Goal: Task Accomplishment & Management: Manage account settings

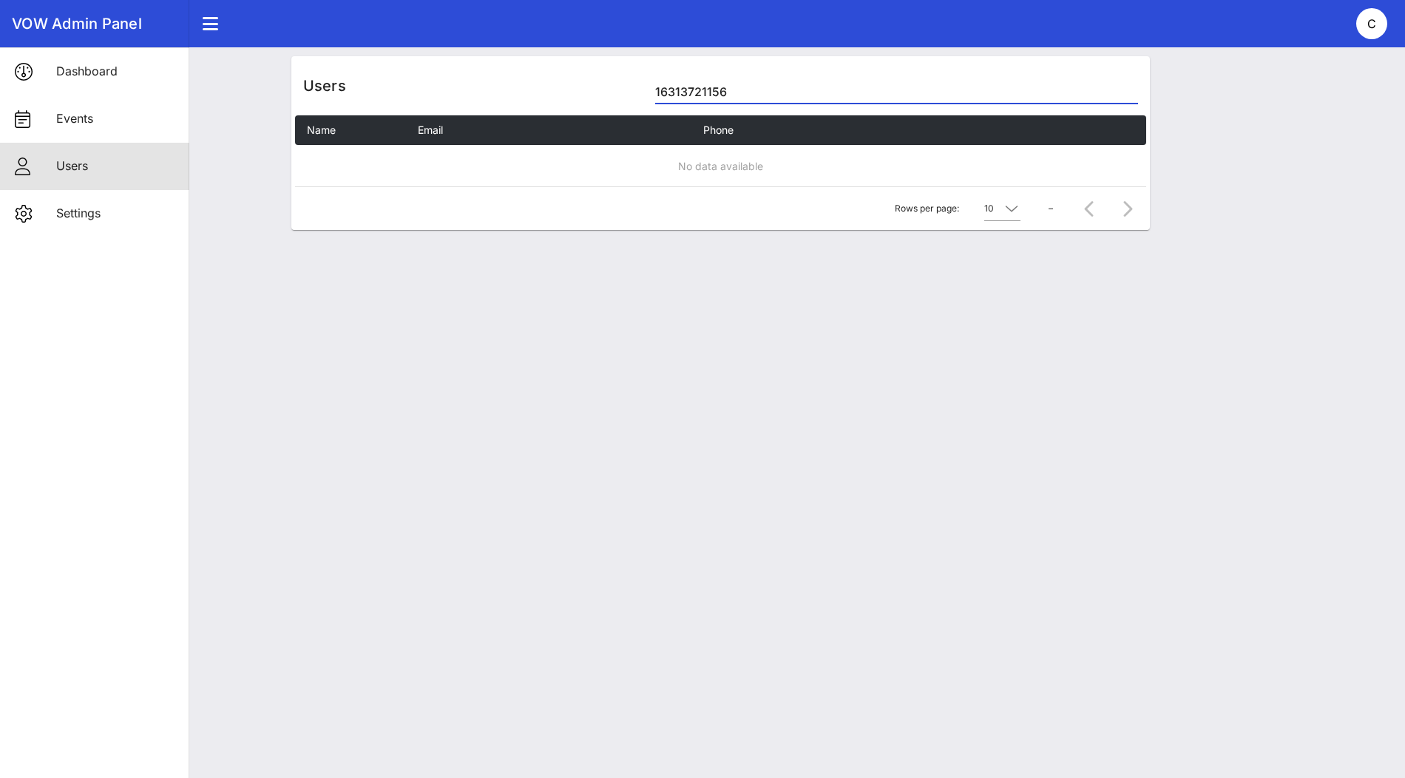
click at [703, 95] on input "16313721156" at bounding box center [896, 92] width 482 height 24
paste input "[EMAIL_ADDRESS][DOMAIN_NAME]"
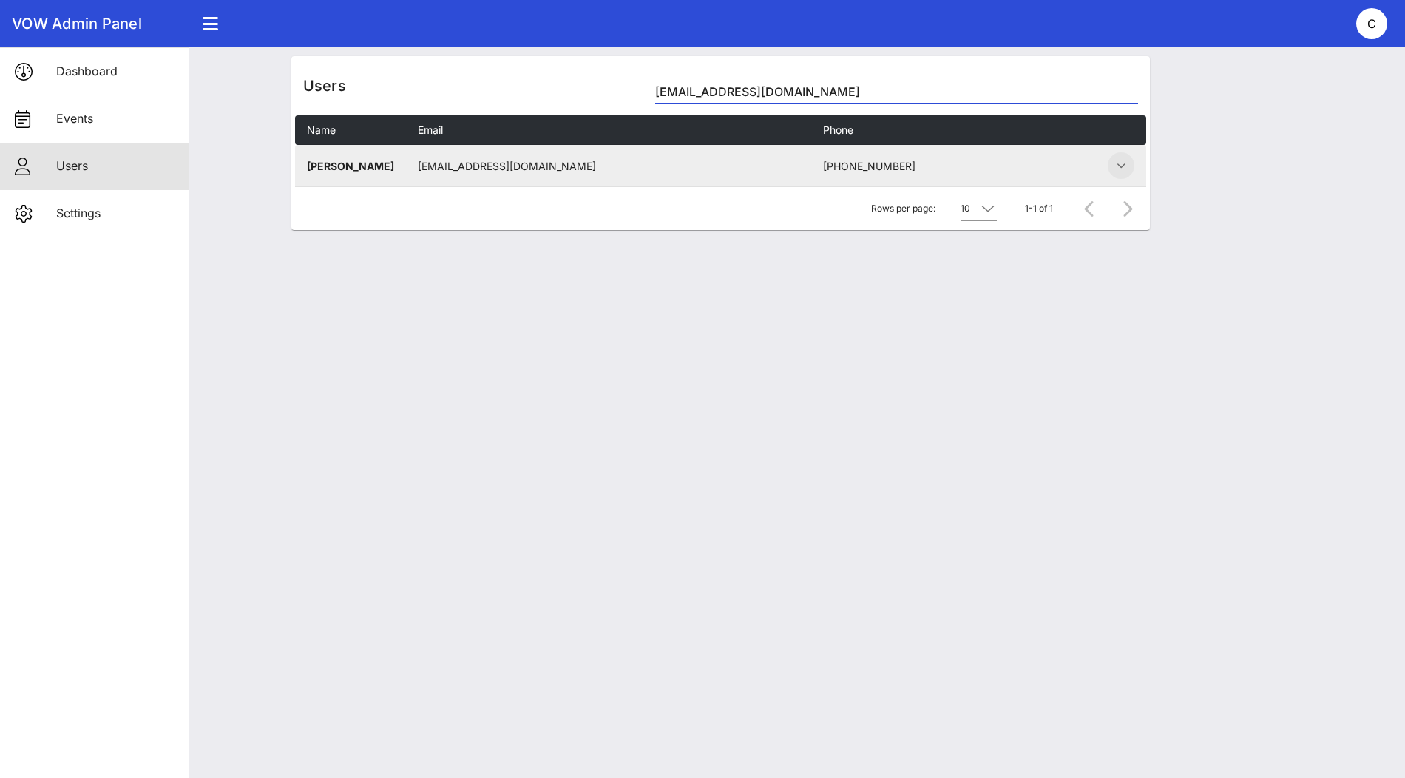
type input "[EMAIL_ADDRESS][DOMAIN_NAME]"
click at [1121, 166] on icon "button" at bounding box center [1121, 166] width 18 height 18
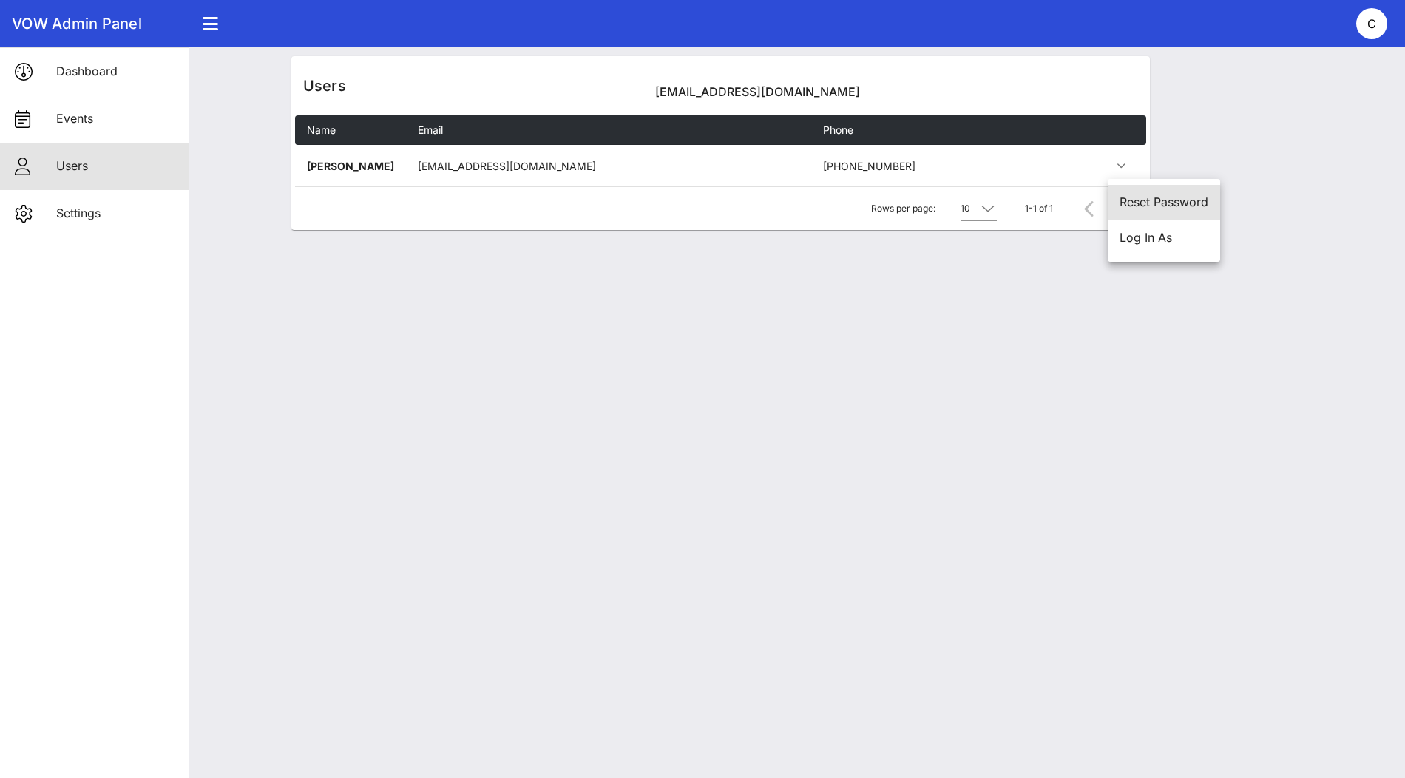
click at [1134, 203] on div "Reset Password" at bounding box center [1163, 202] width 89 height 14
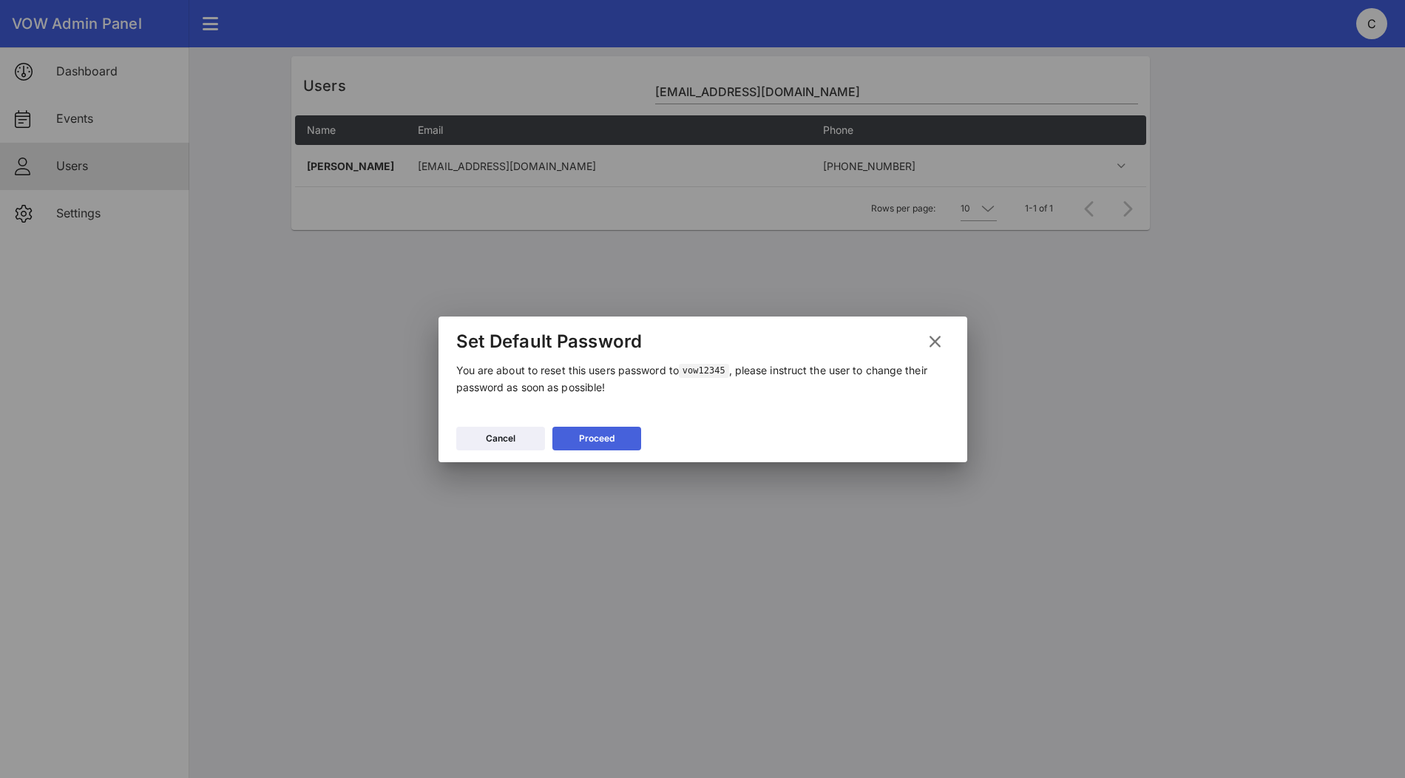
click at [586, 435] on div "Proceed" at bounding box center [596, 438] width 35 height 15
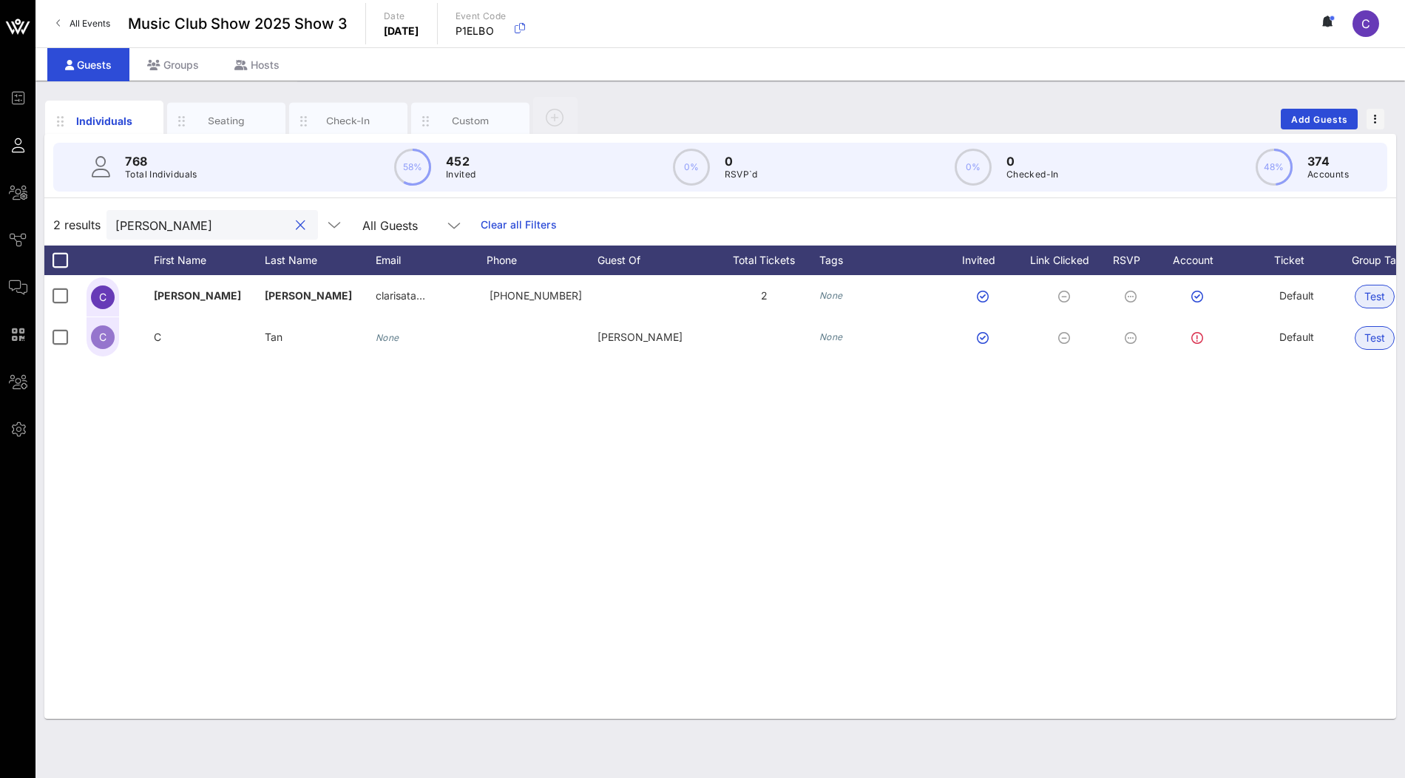
click at [165, 223] on input "[PERSON_NAME]" at bounding box center [201, 224] width 173 height 19
type input "p"
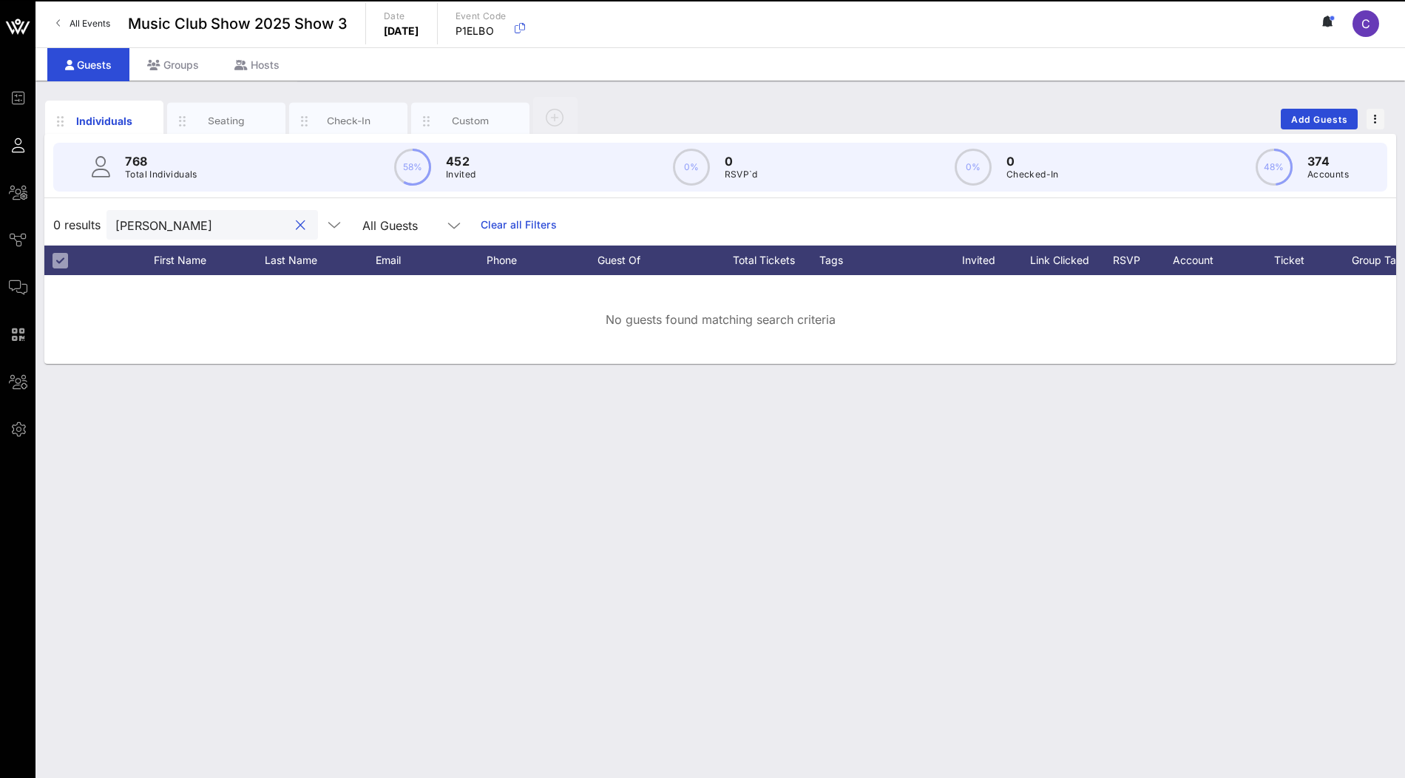
type input "[PERSON_NAME]"
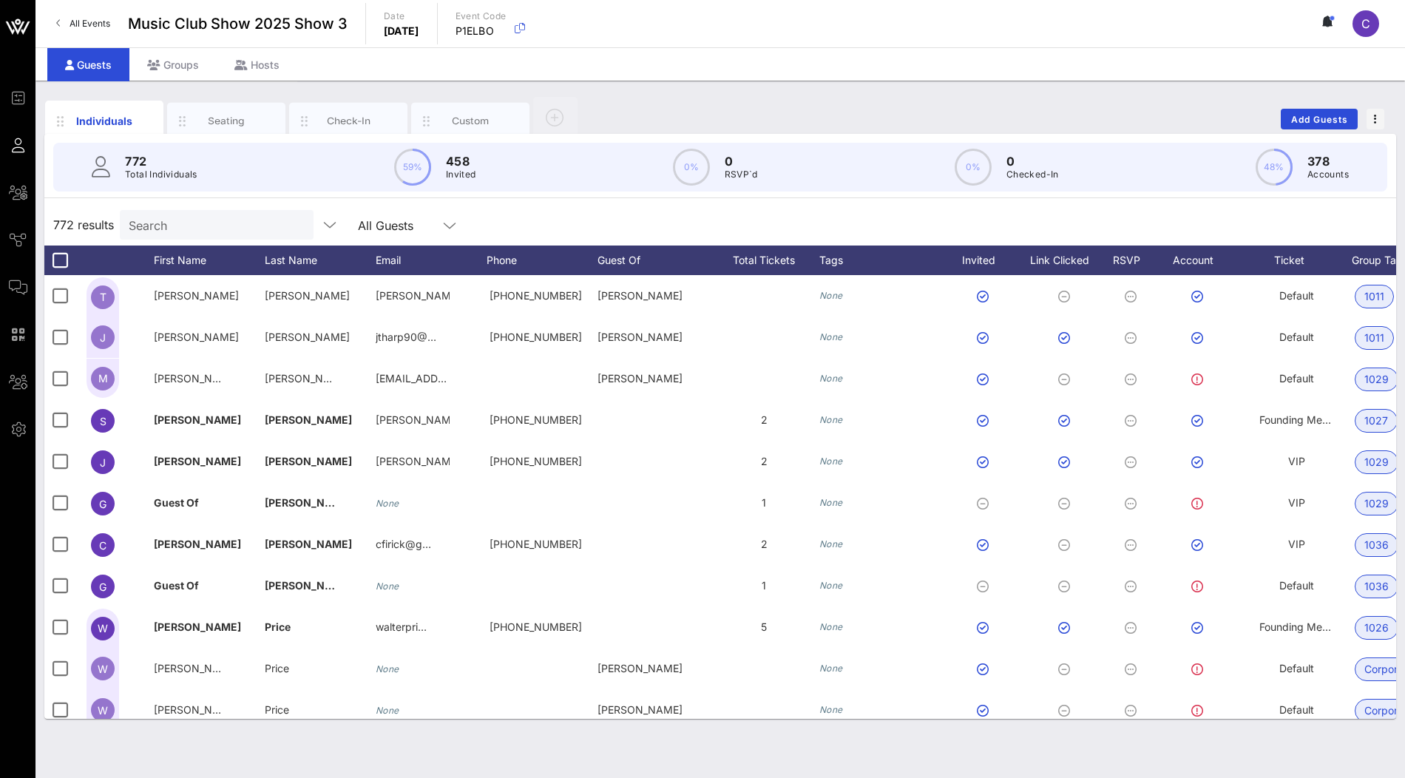
click at [206, 234] on div "Search" at bounding box center [215, 225] width 173 height 30
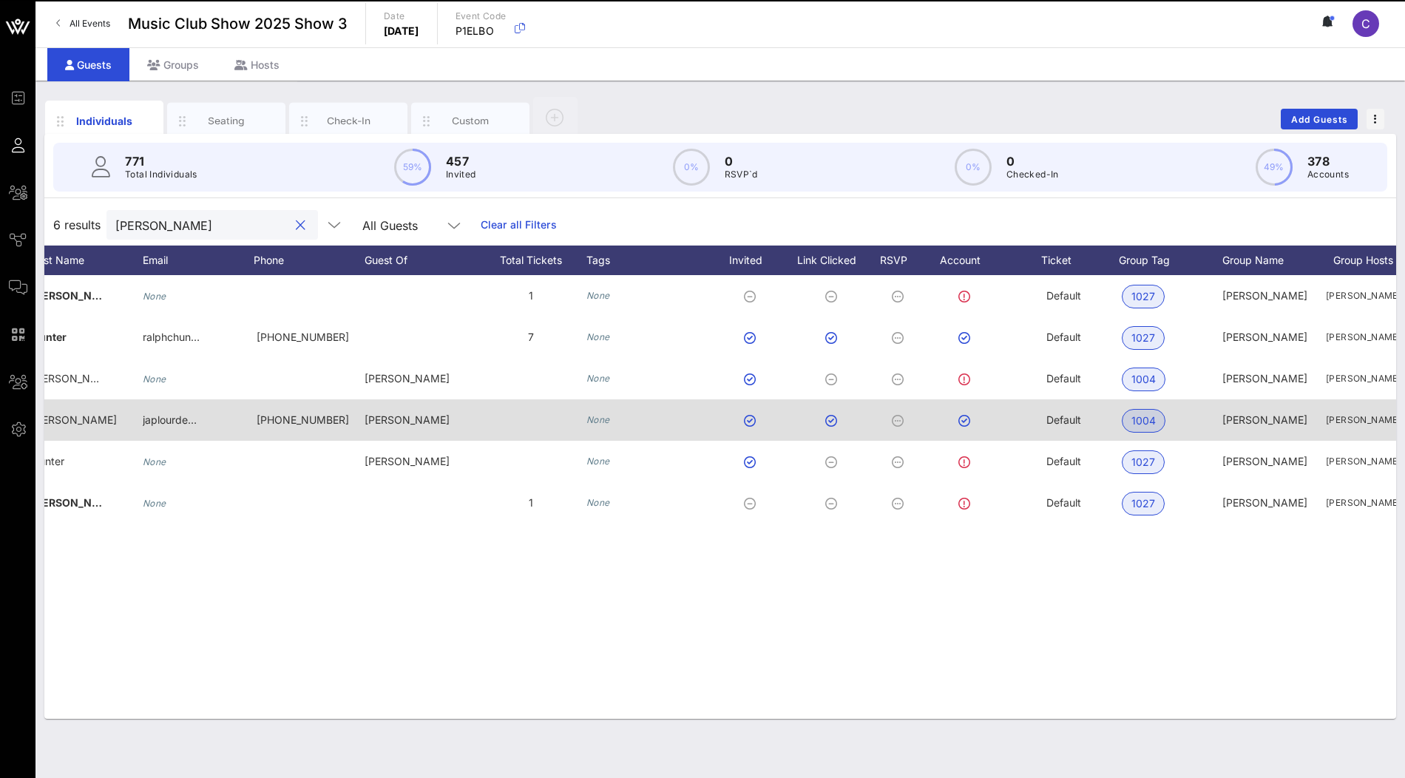
scroll to position [0, 288]
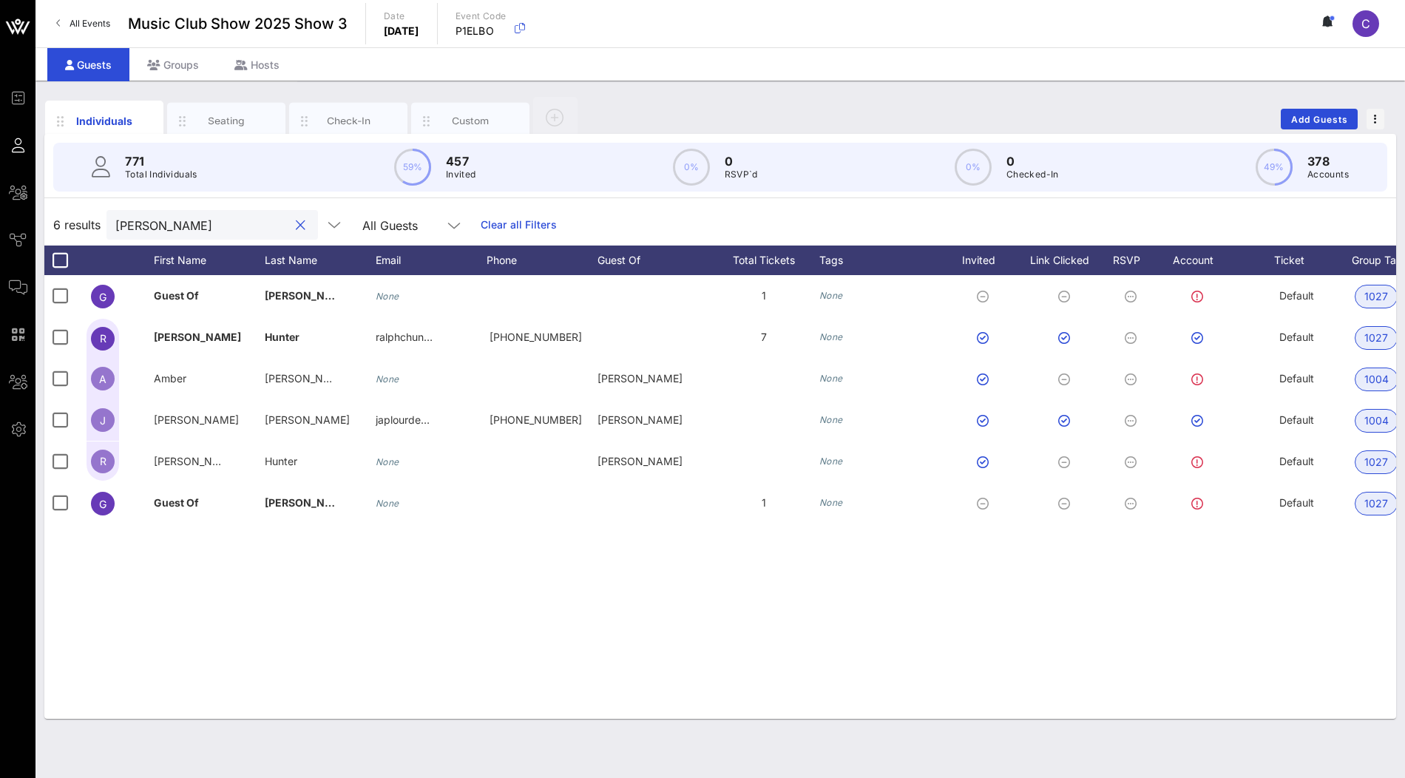
click at [219, 228] on input "ralph" at bounding box center [201, 224] width 173 height 19
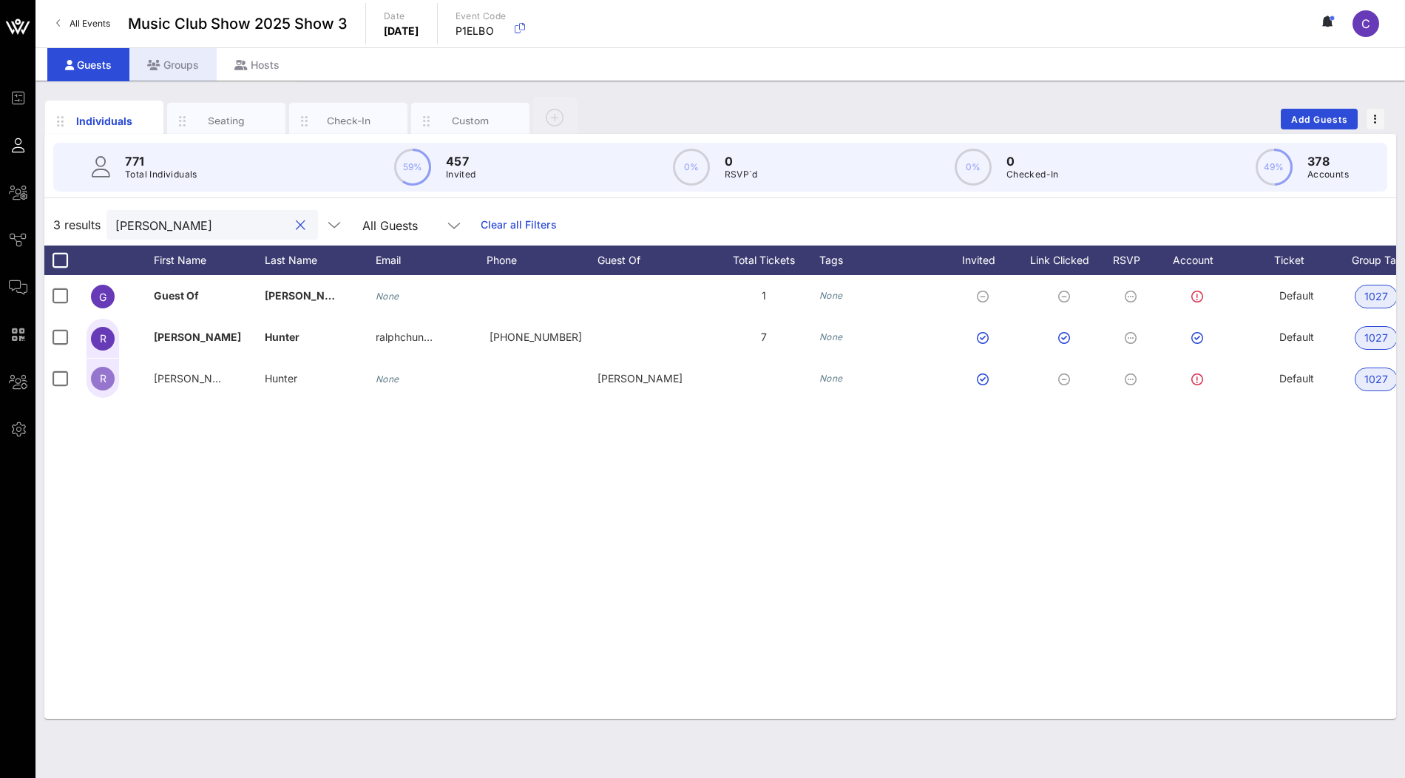
type input "boller"
click at [194, 64] on div "Groups" at bounding box center [172, 64] width 87 height 33
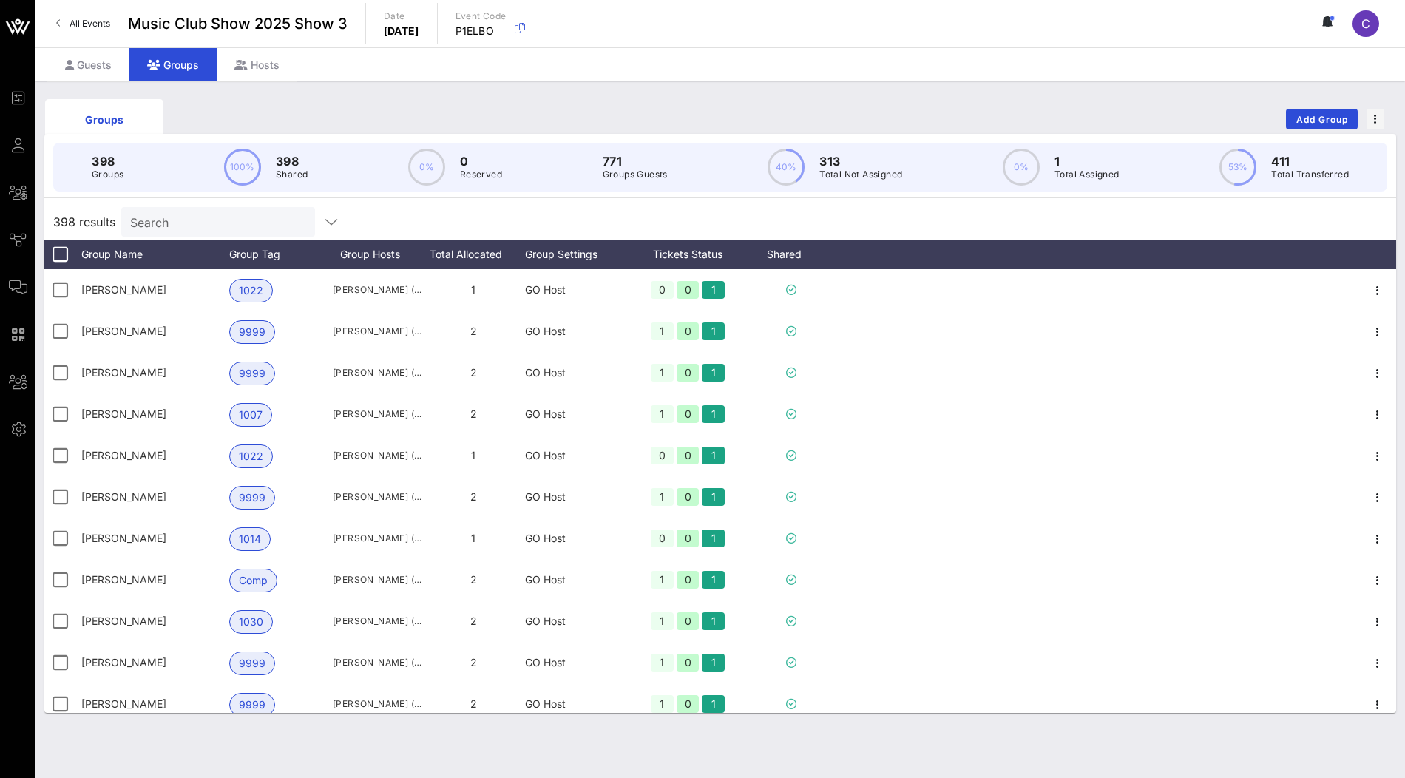
click at [233, 218] on input "Search" at bounding box center [216, 221] width 173 height 19
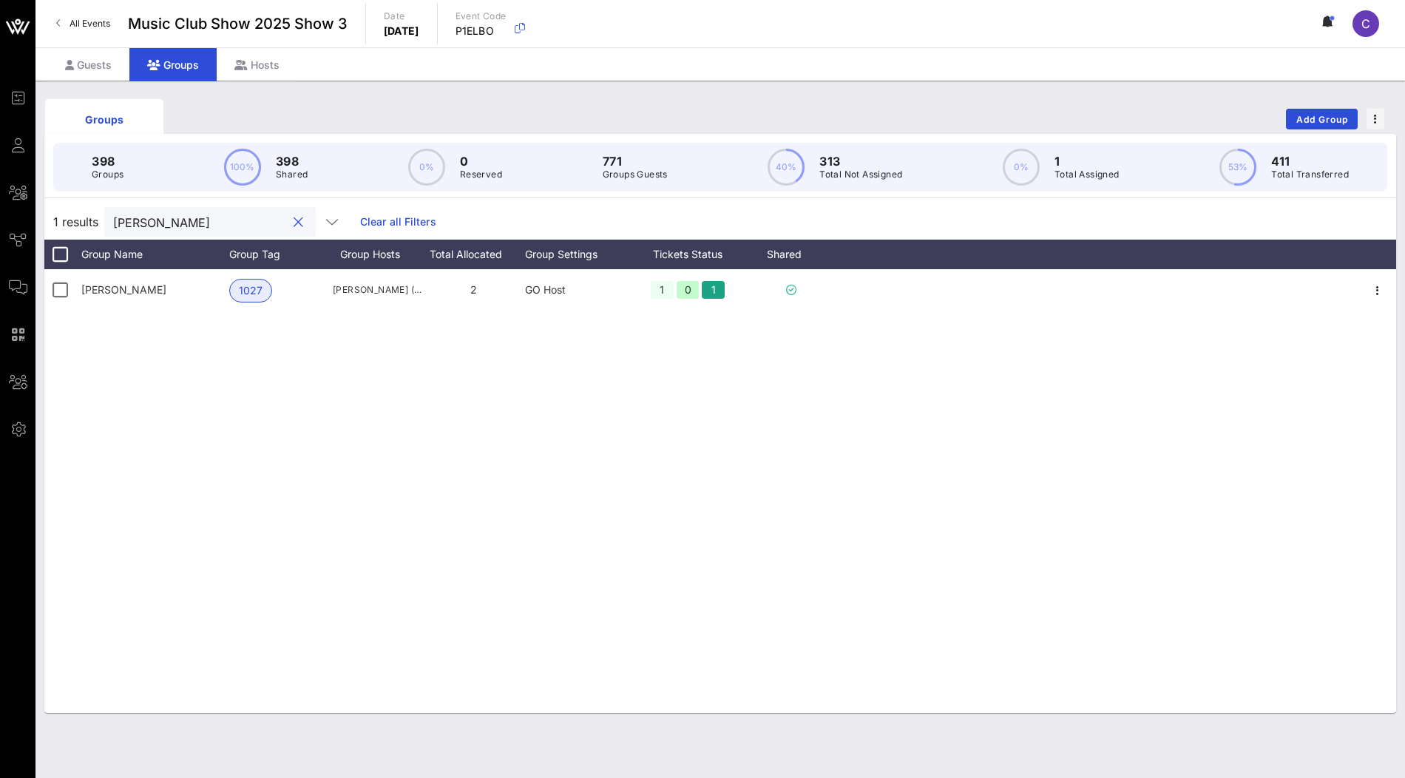
click at [216, 228] on input "boller" at bounding box center [199, 221] width 173 height 19
paste input "phynyjt1@gmail.com"
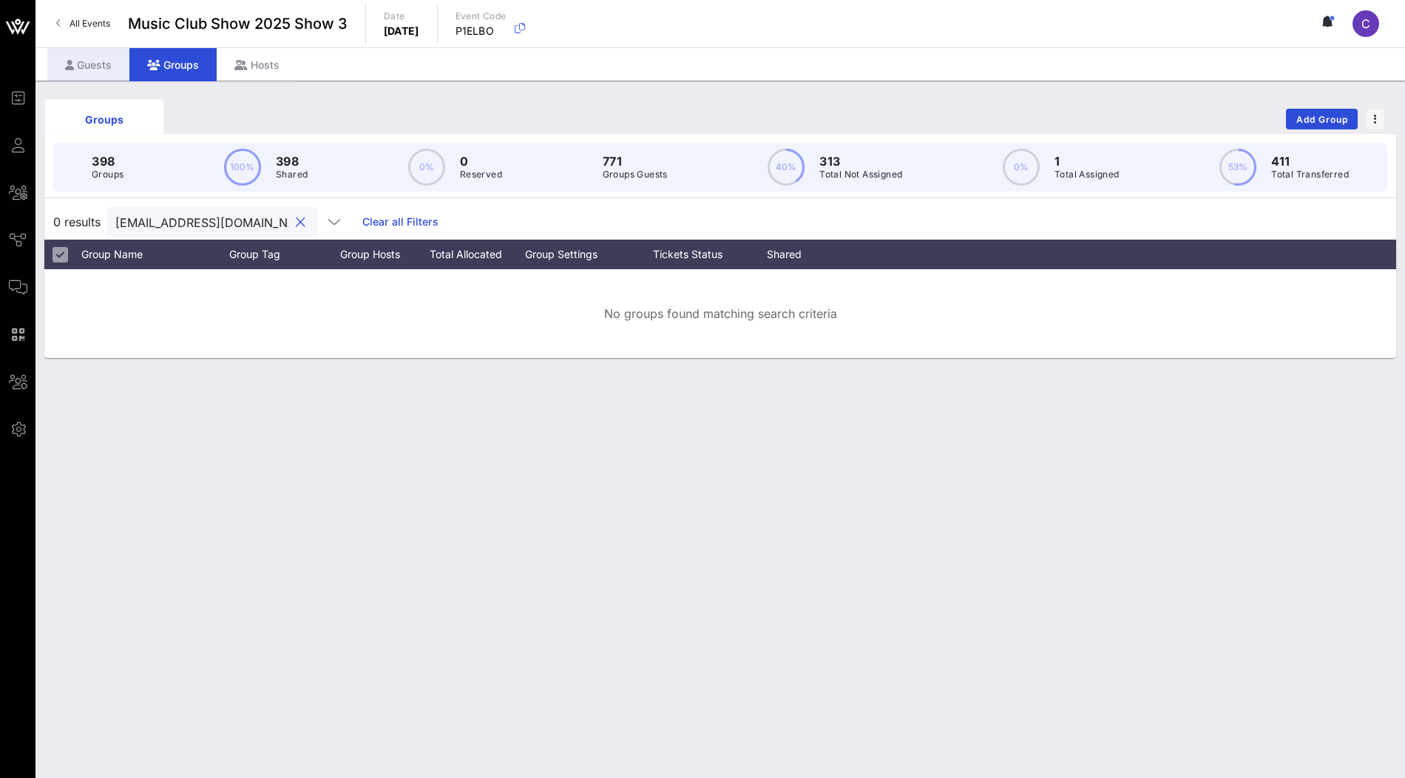
type input "phynyjt1@gmail.com"
click at [103, 65] on div "Guests" at bounding box center [88, 64] width 82 height 33
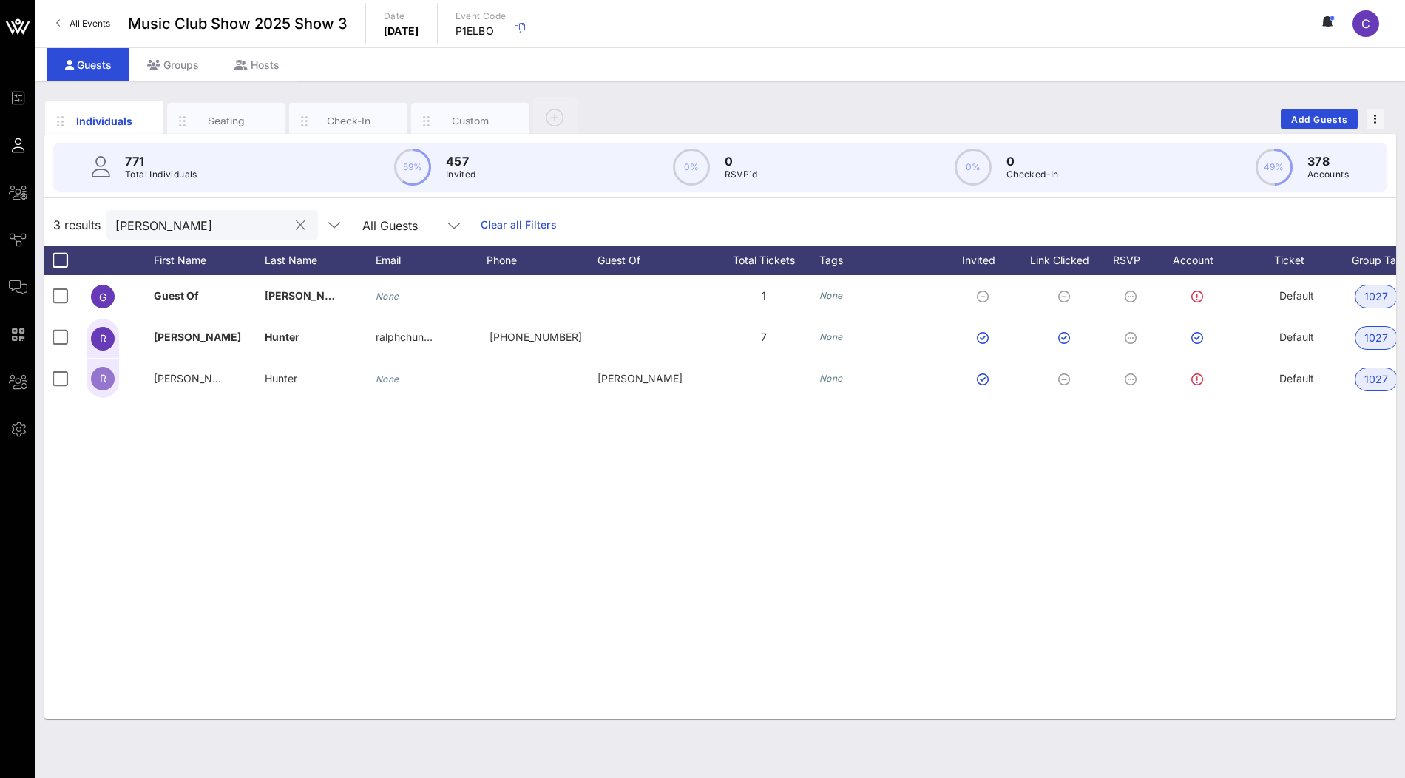
click at [154, 217] on input "boller" at bounding box center [201, 224] width 173 height 19
paste input "phynyjt1@gmail.com"
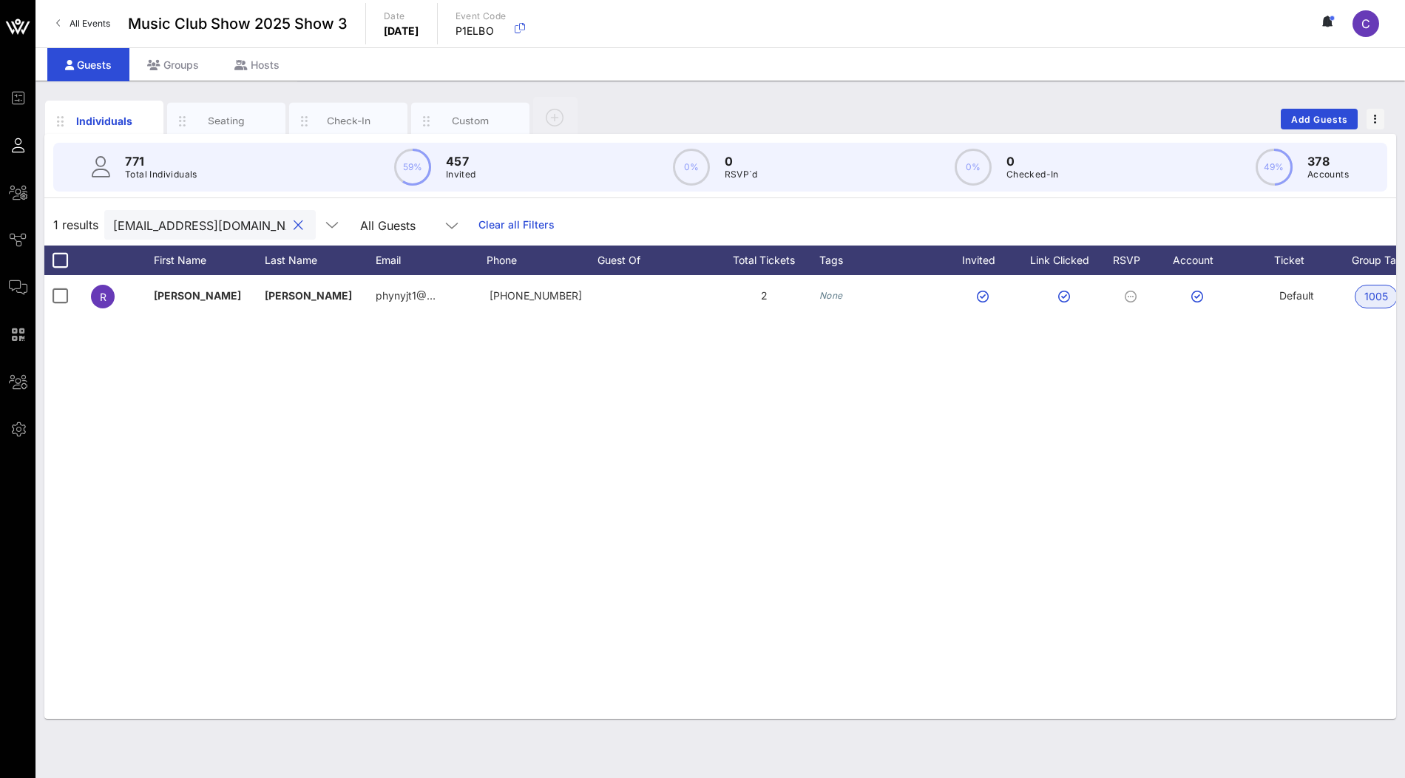
drag, startPoint x: 157, startPoint y: 220, endPoint x: 102, endPoint y: 221, distance: 54.7
click at [102, 221] on div "1 results phynyjt1@gmail.com All Guests Clear all Filters" at bounding box center [719, 224] width 1351 height 41
type input "phynyjt1@gmail.com"
click at [191, 69] on div "Groups" at bounding box center [172, 64] width 87 height 33
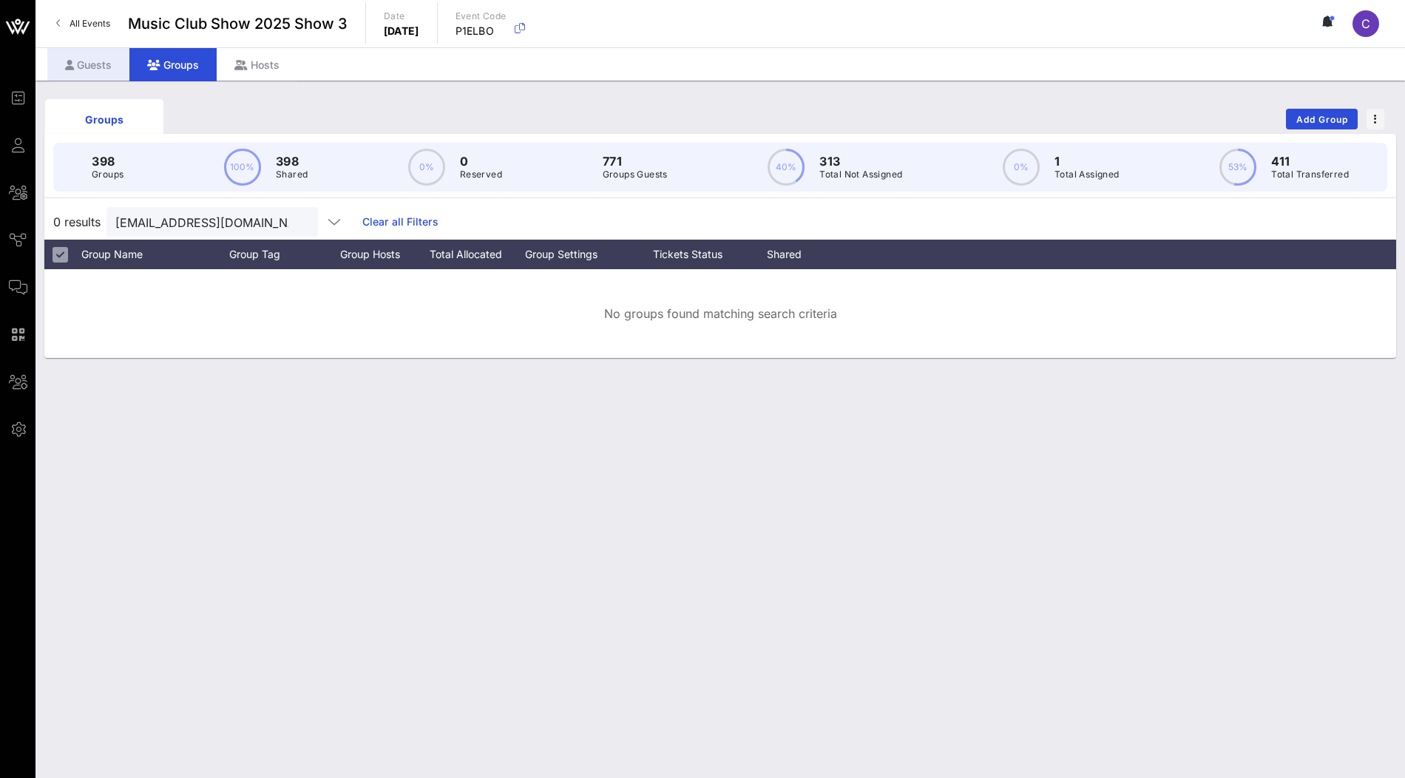
click at [103, 68] on div "Guests" at bounding box center [88, 64] width 82 height 33
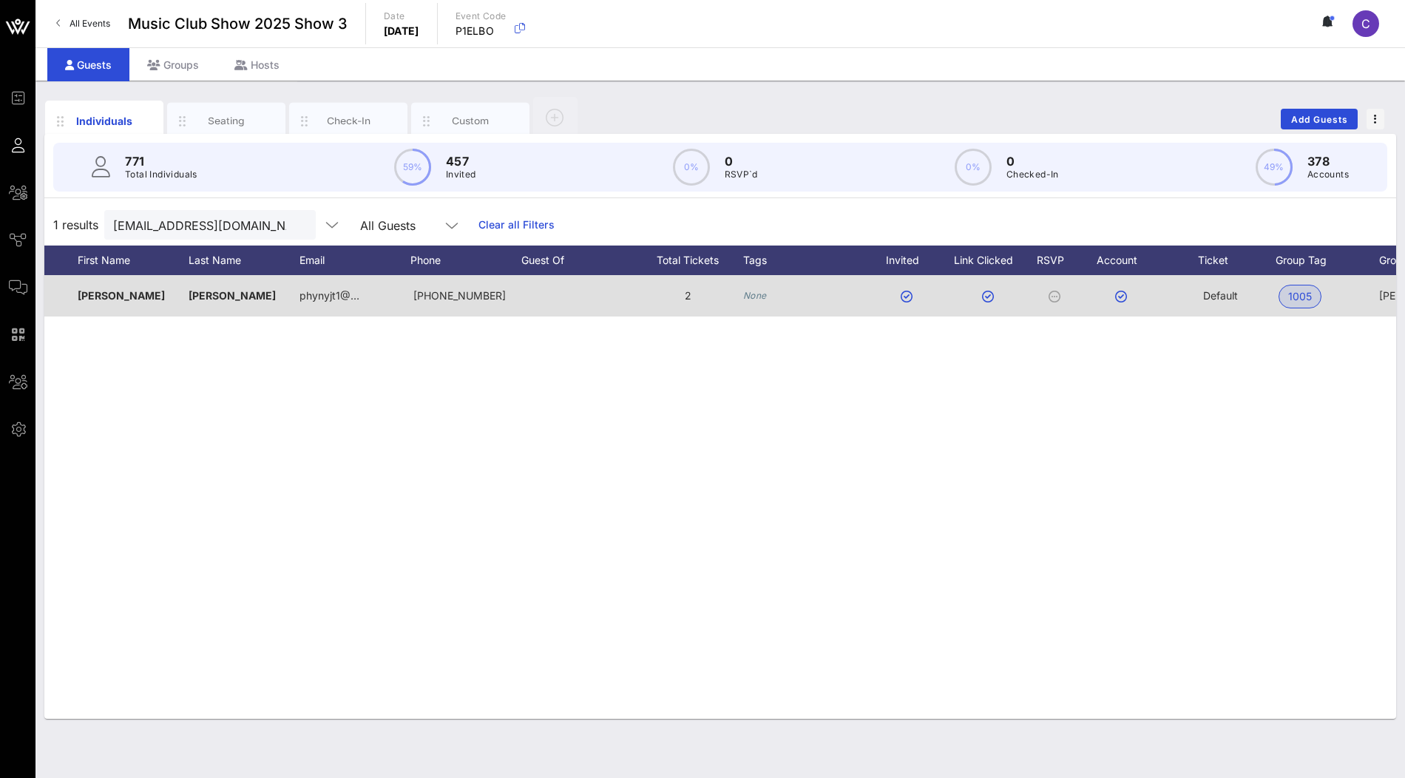
scroll to position [0, 27]
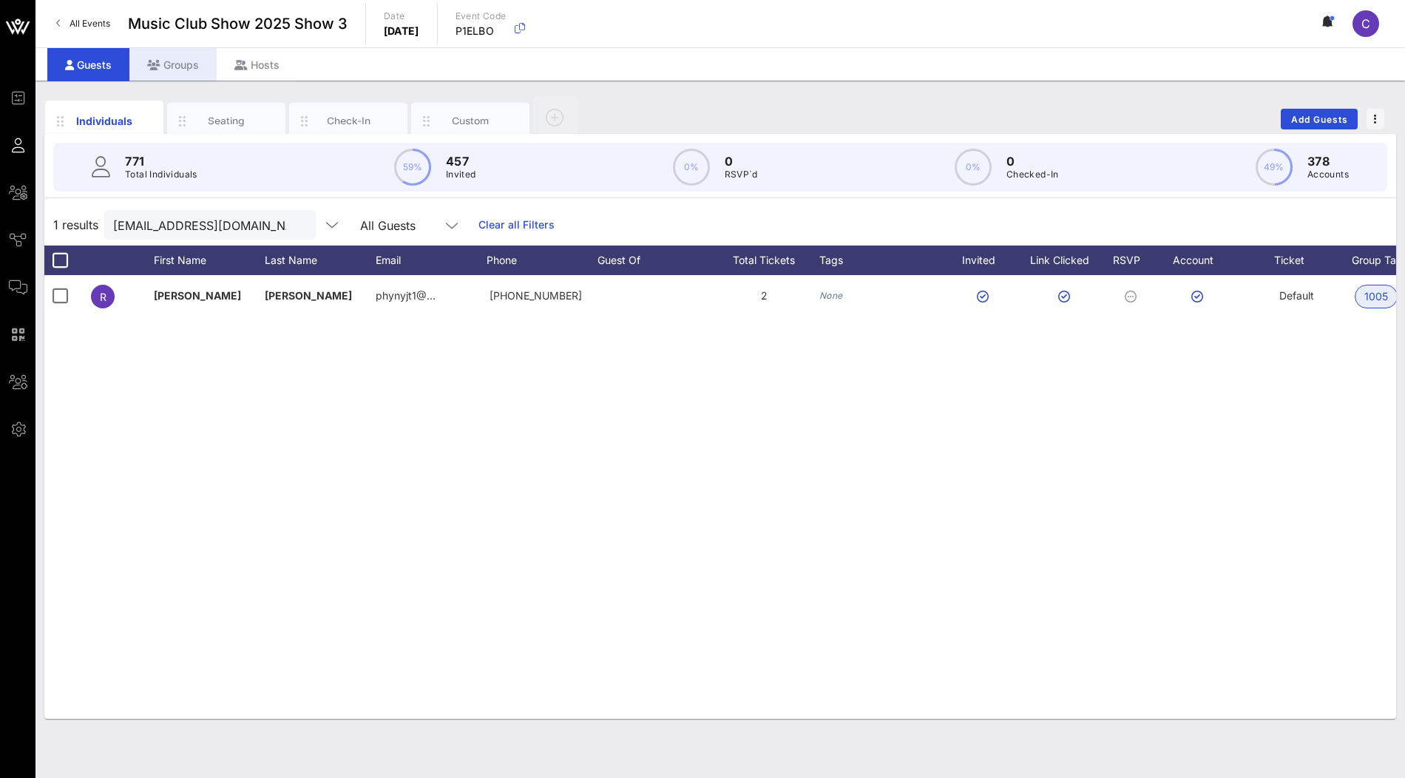
click at [189, 59] on div "Groups" at bounding box center [172, 64] width 87 height 33
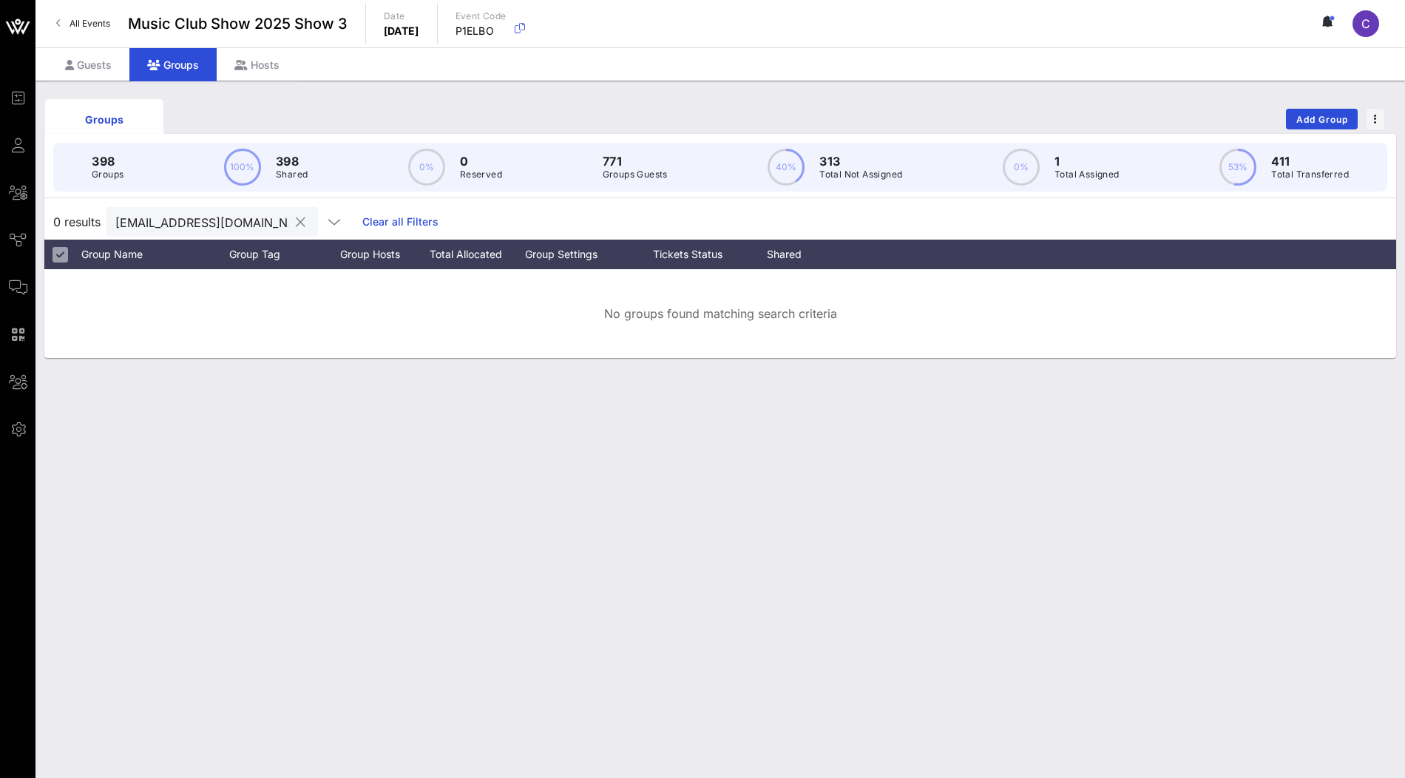
click at [219, 221] on input "phynyjt1@gmail.com" at bounding box center [201, 221] width 173 height 19
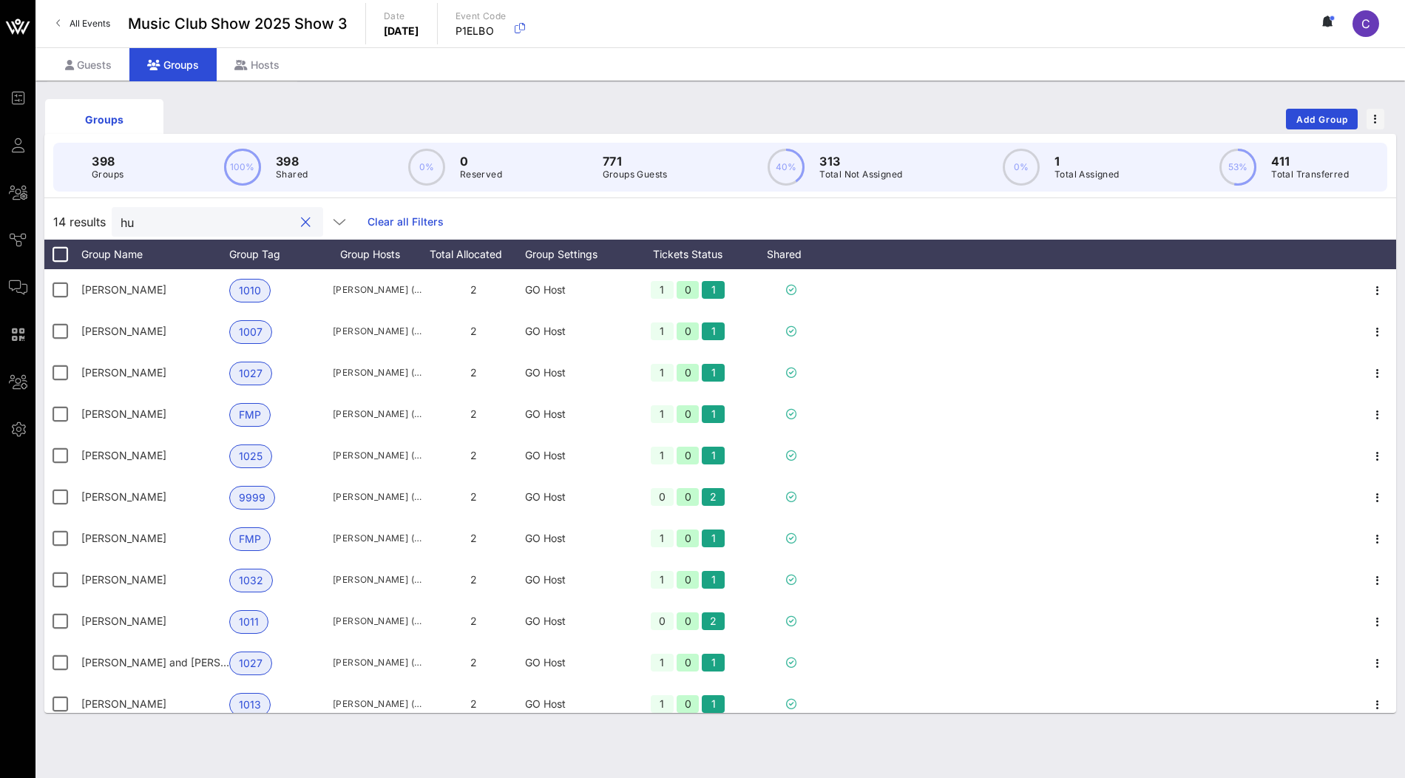
type input "h"
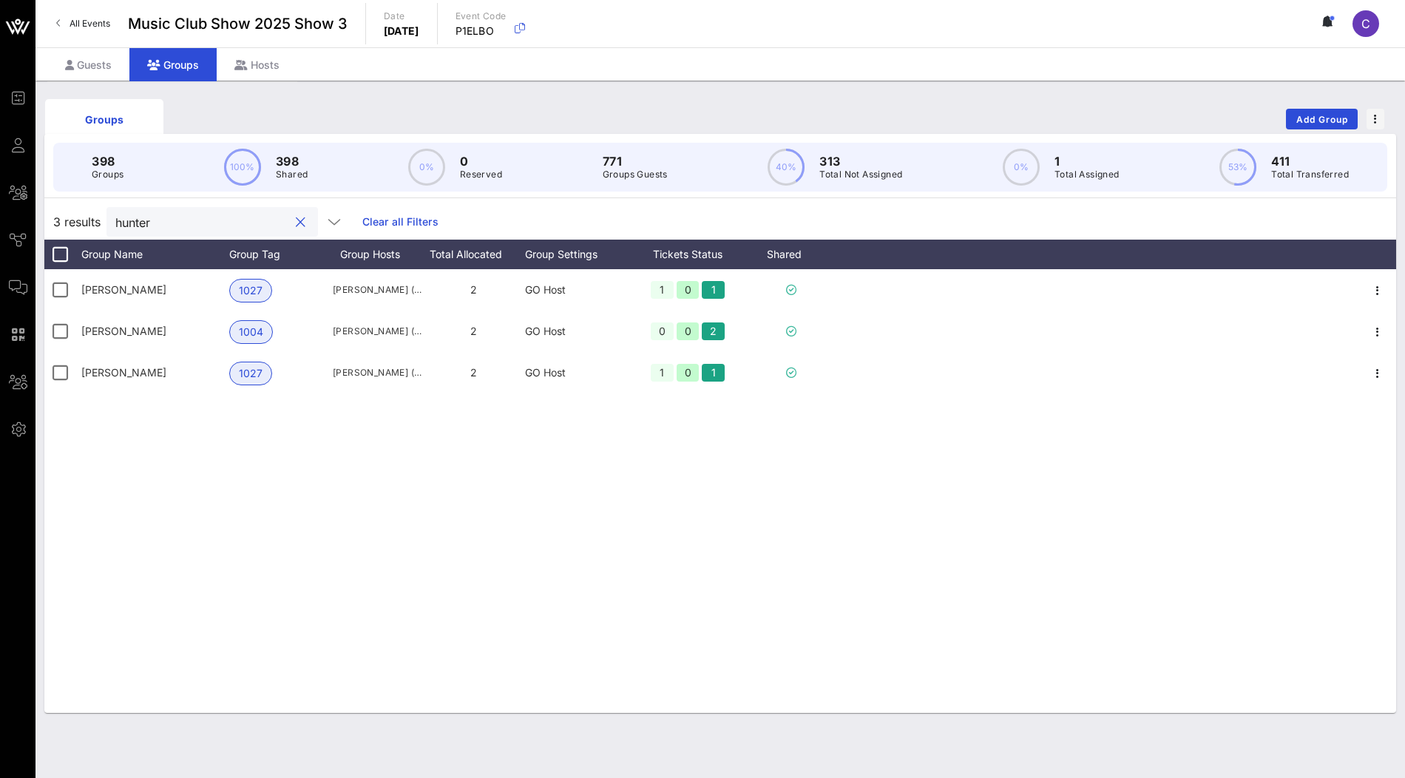
type input "hunter"
click at [82, 61] on div "Guests" at bounding box center [88, 64] width 82 height 33
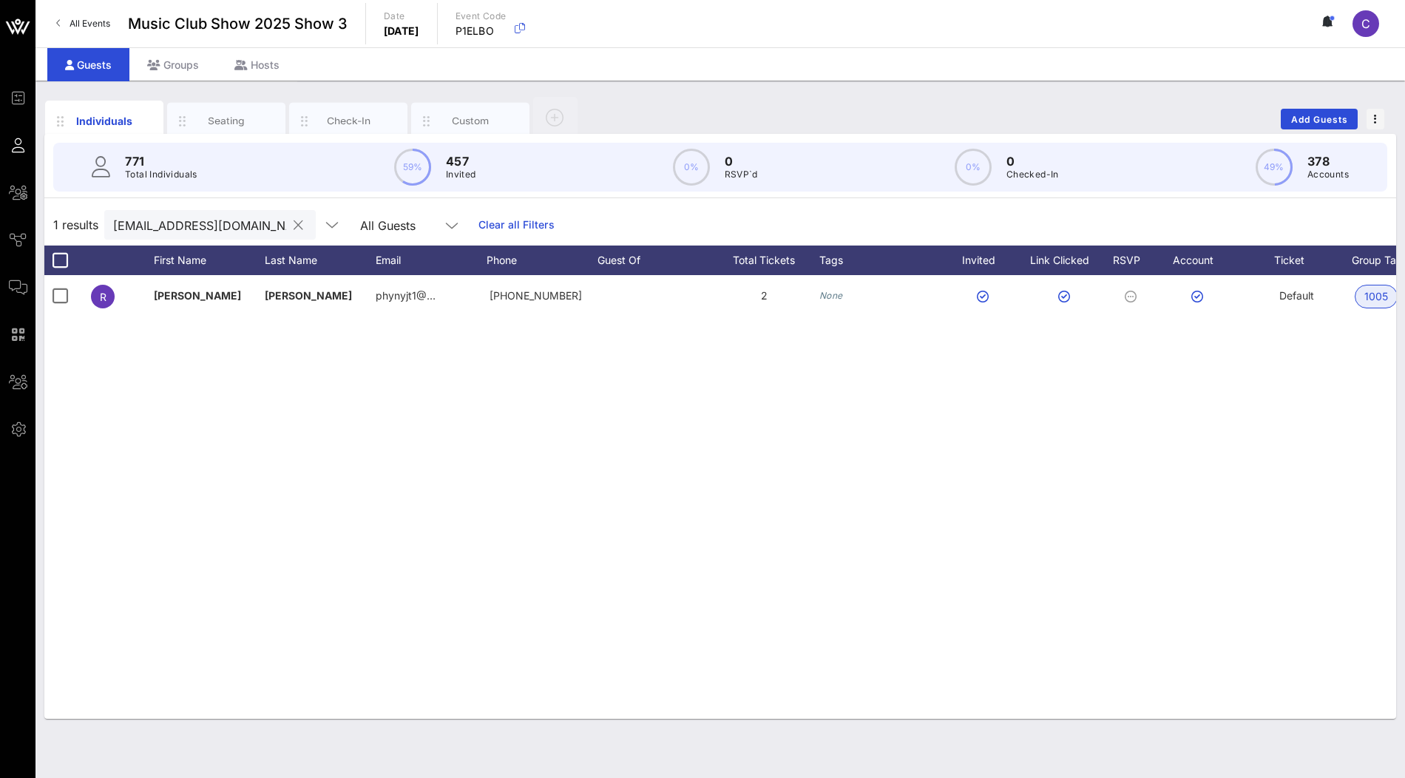
click at [245, 225] on input "phynyjt1@gmail.com" at bounding box center [199, 224] width 173 height 19
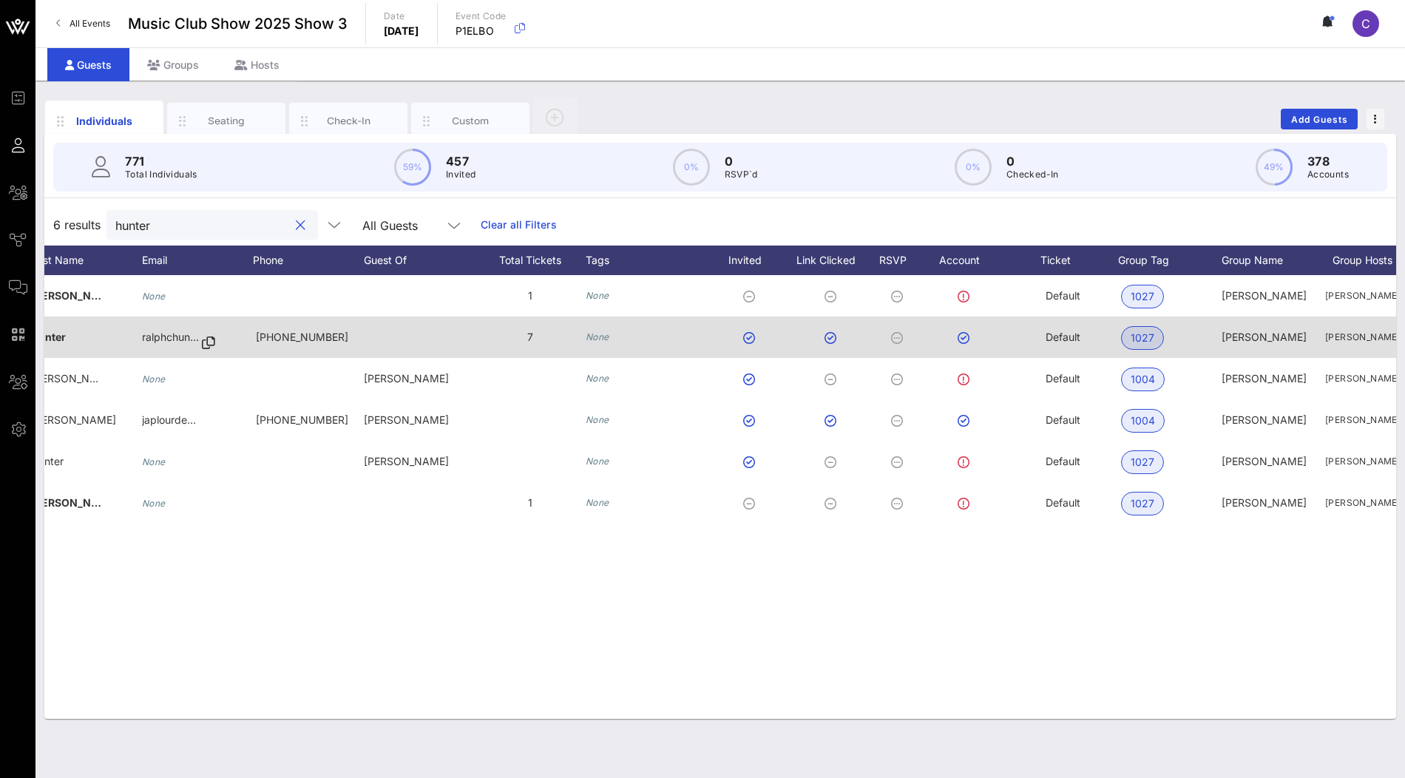
scroll to position [0, 288]
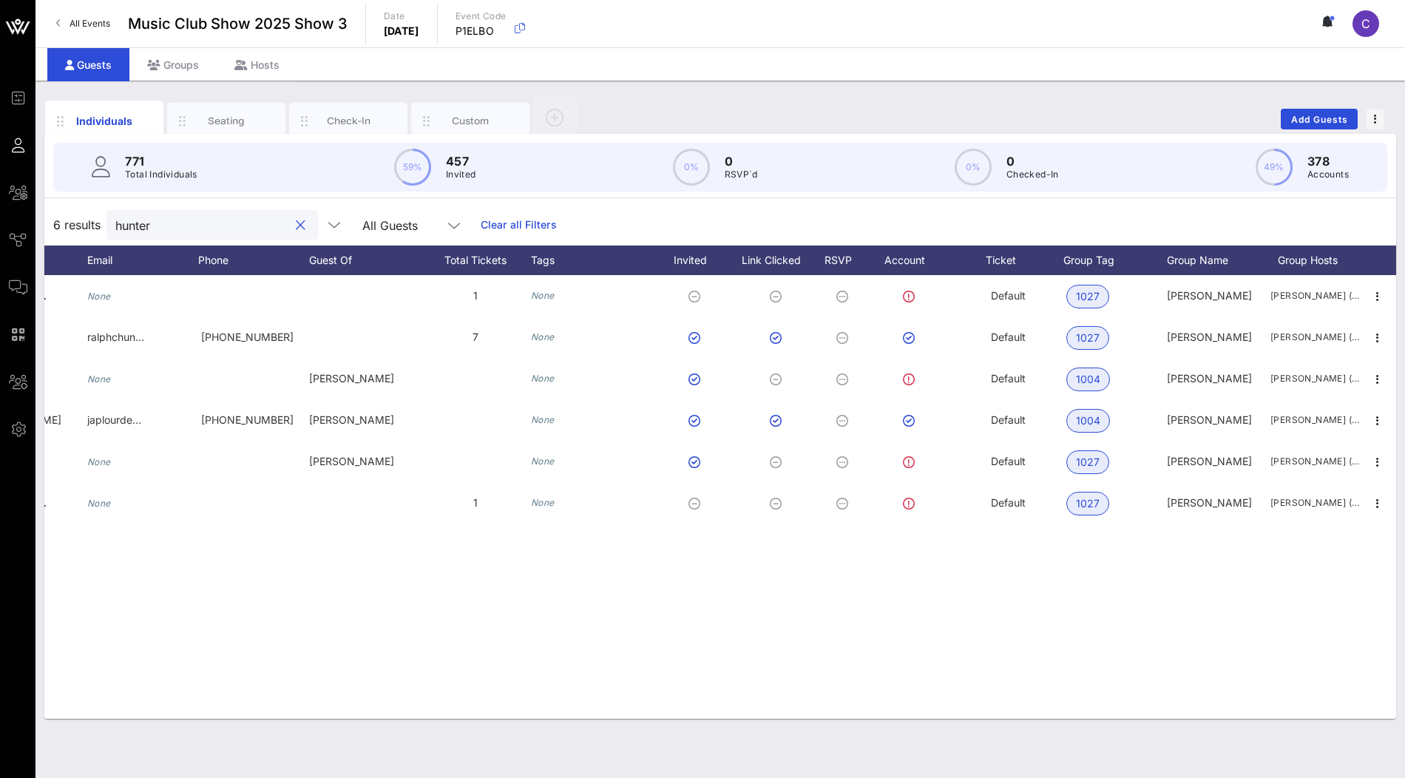
type input "hunter"
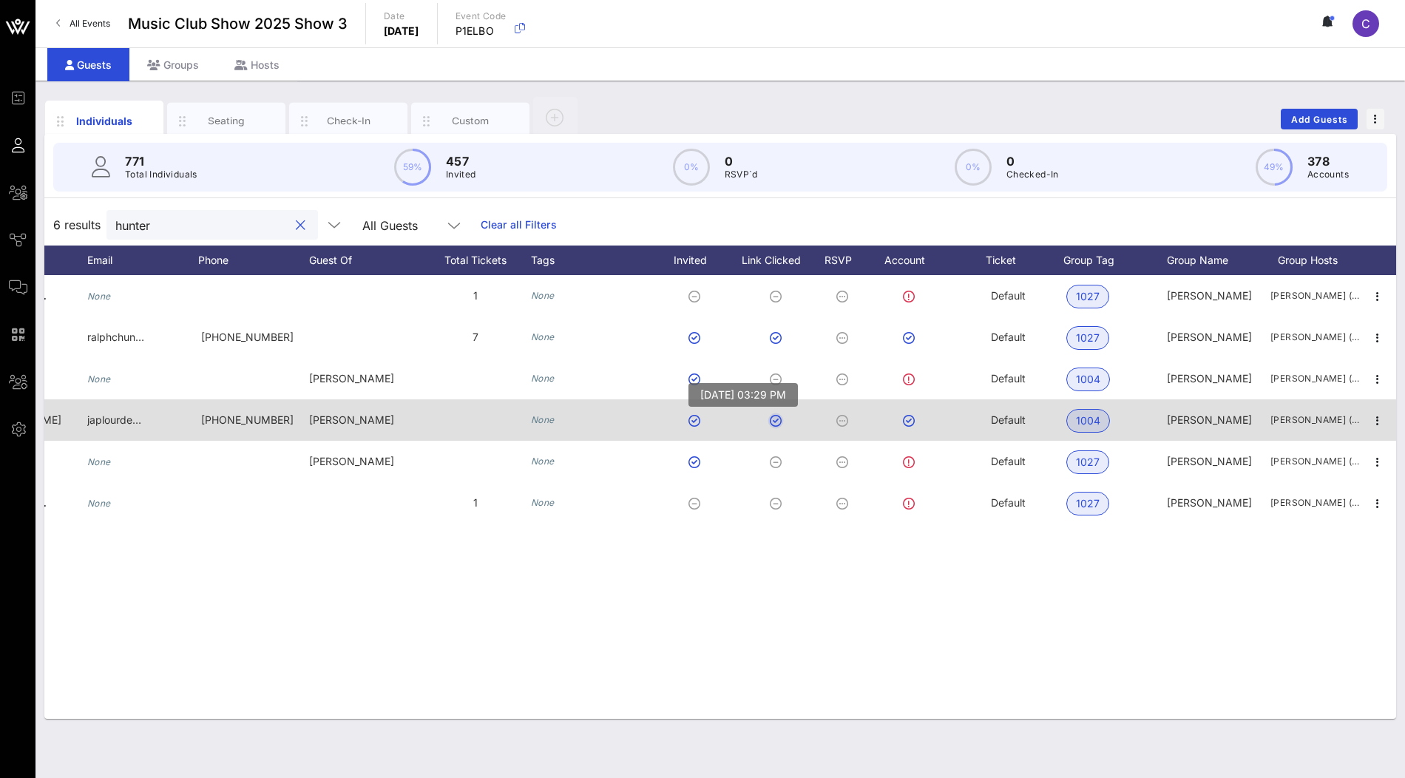
click at [775, 420] on button "button" at bounding box center [776, 421] width 12 height 12
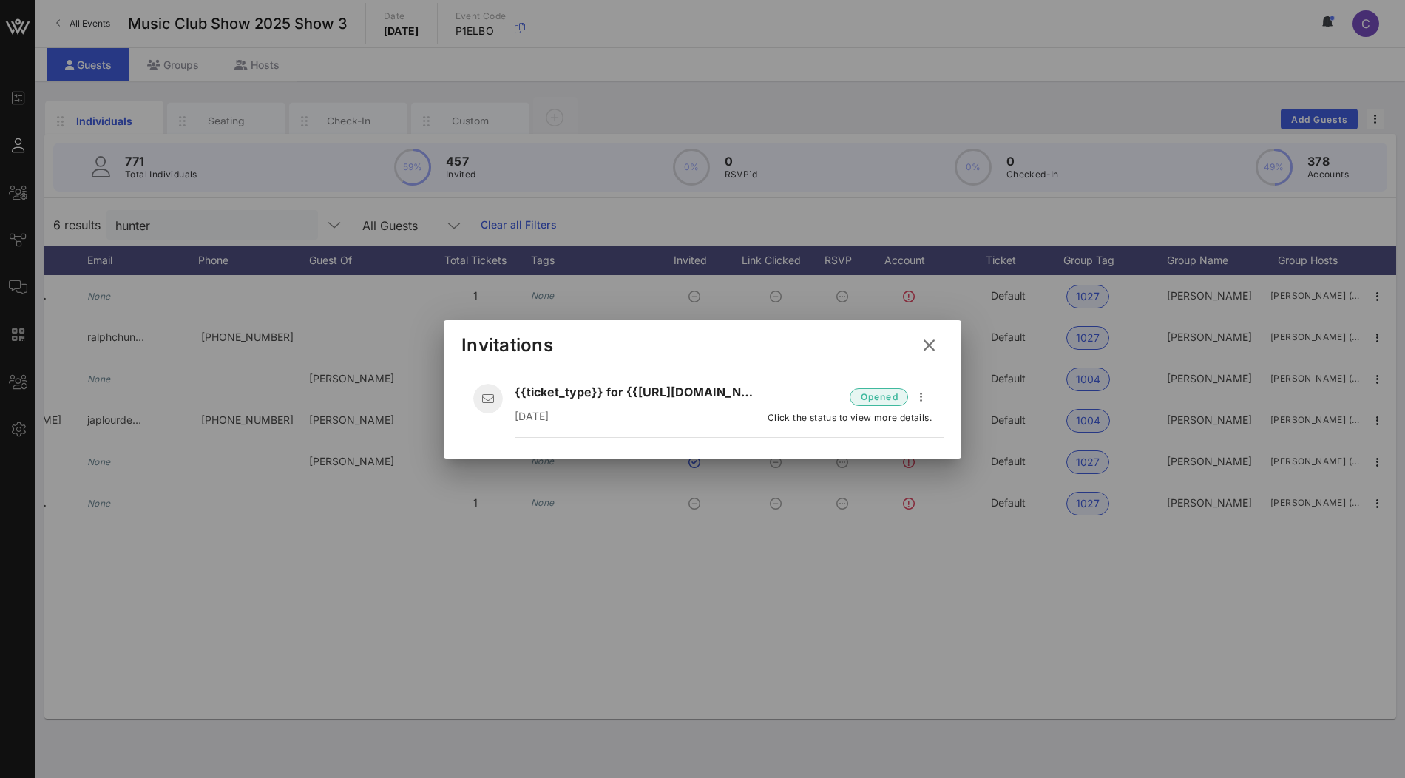
click at [926, 345] on icon at bounding box center [928, 345] width 21 height 20
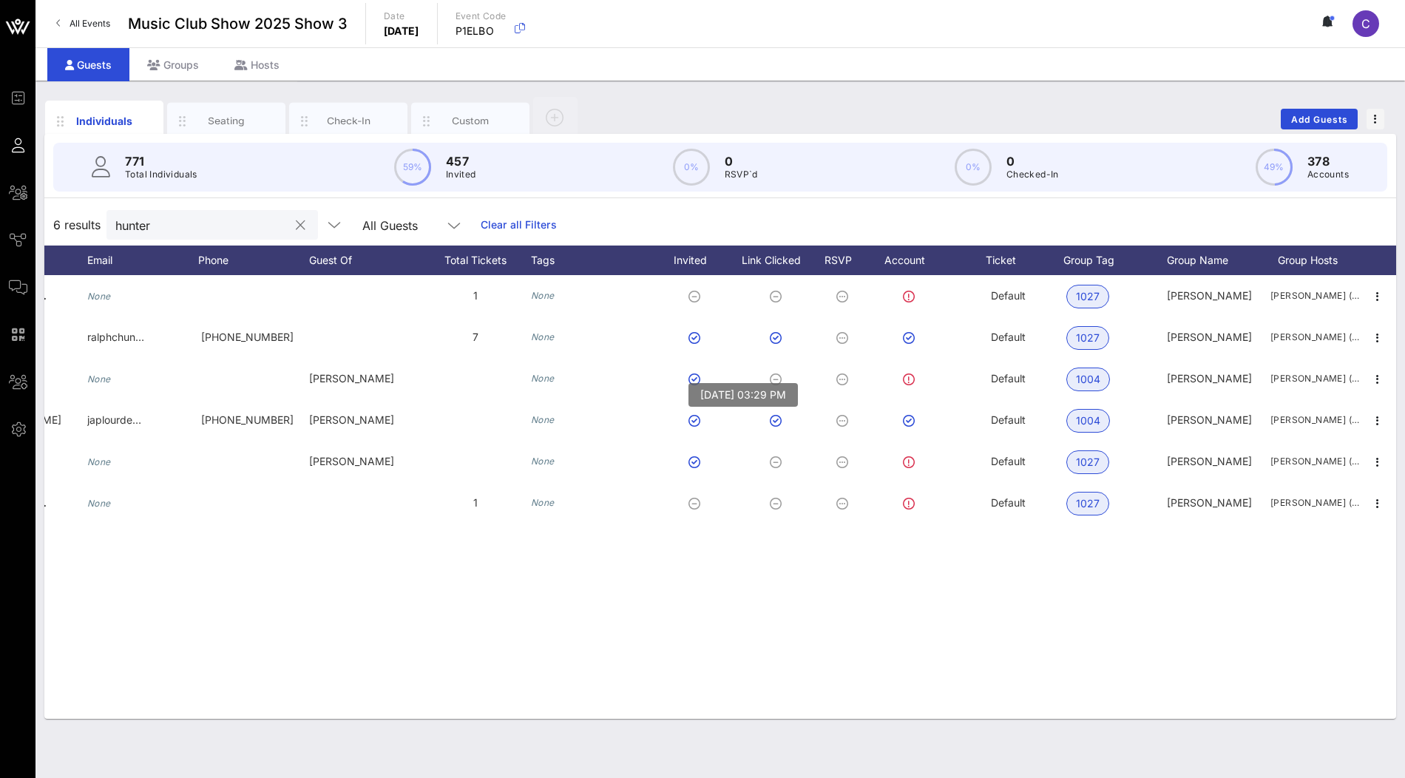
click at [183, 219] on input "hunter" at bounding box center [201, 224] width 173 height 19
click at [181, 64] on div "Groups" at bounding box center [172, 64] width 87 height 33
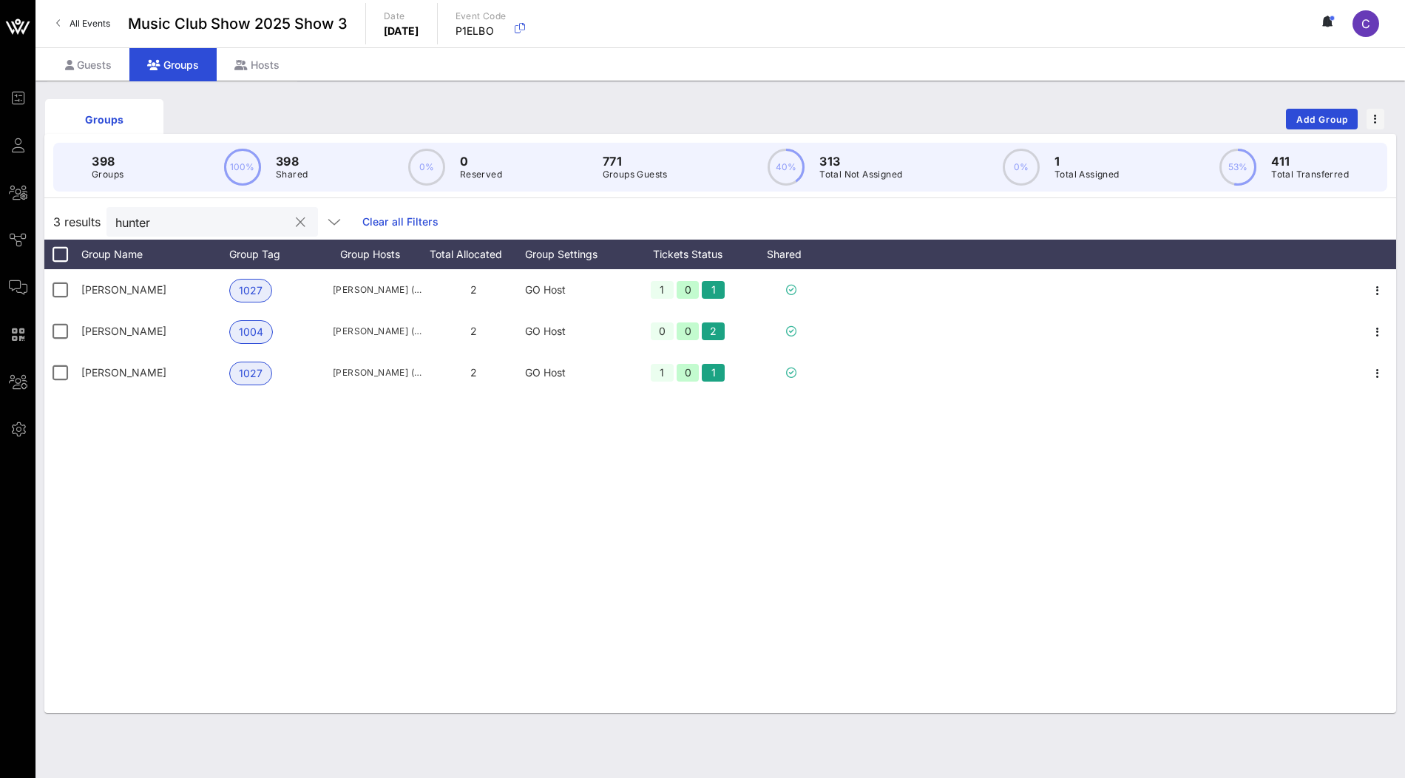
click at [296, 220] on button "clear icon" at bounding box center [301, 222] width 10 height 15
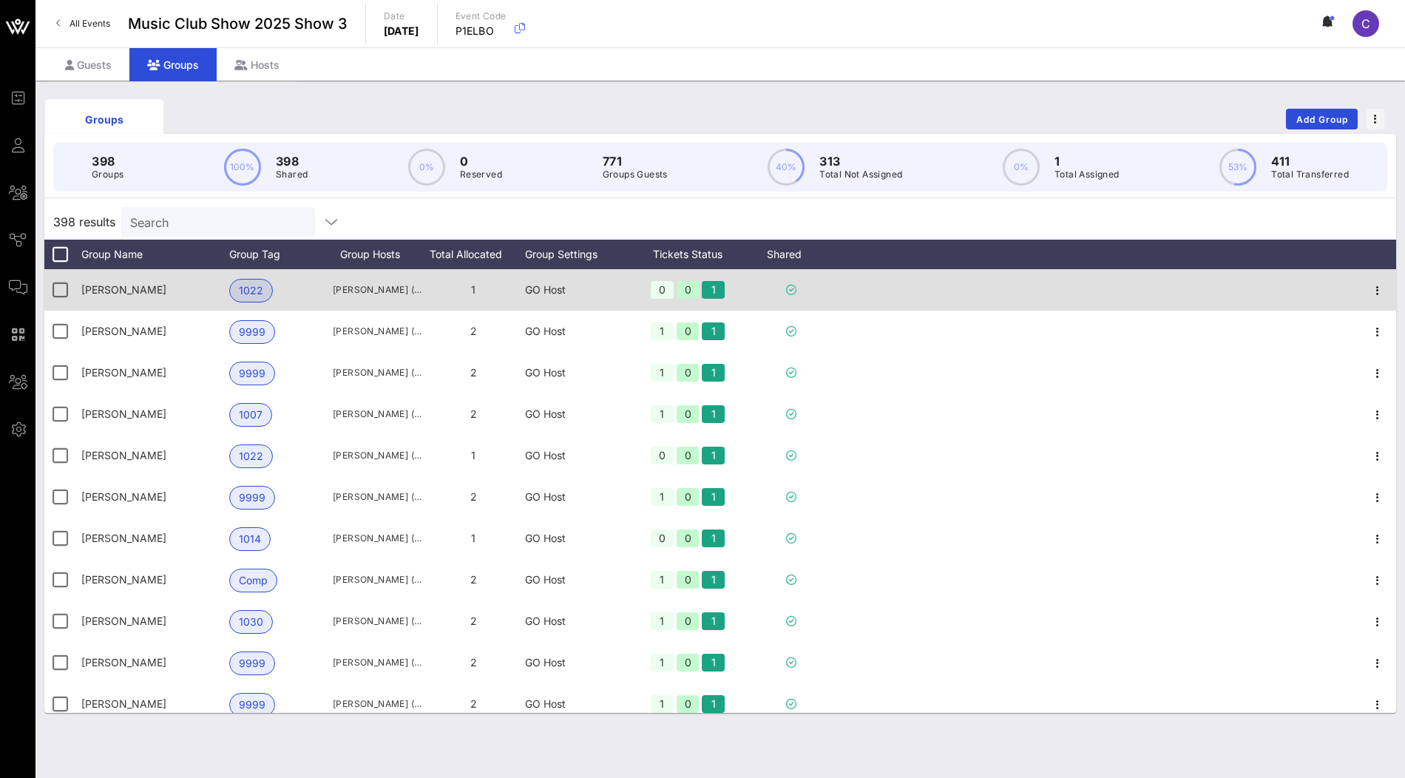
drag, startPoint x: 326, startPoint y: 290, endPoint x: 424, endPoint y: 292, distance: 97.6
click at [424, 292] on div "Adam Greene 1022 Adam Greene (agreene@mcguirewoods.com) 1 GO Host 0 0 1" at bounding box center [719, 289] width 1351 height 41
drag, startPoint x: 153, startPoint y: 288, endPoint x: 73, endPoint y: 288, distance: 79.8
click at [73, 288] on div "Adam Greene 1022 Adam Greene (agreene@mcguirewoods.com) 1 GO Host 0 0 1" at bounding box center [719, 289] width 1351 height 41
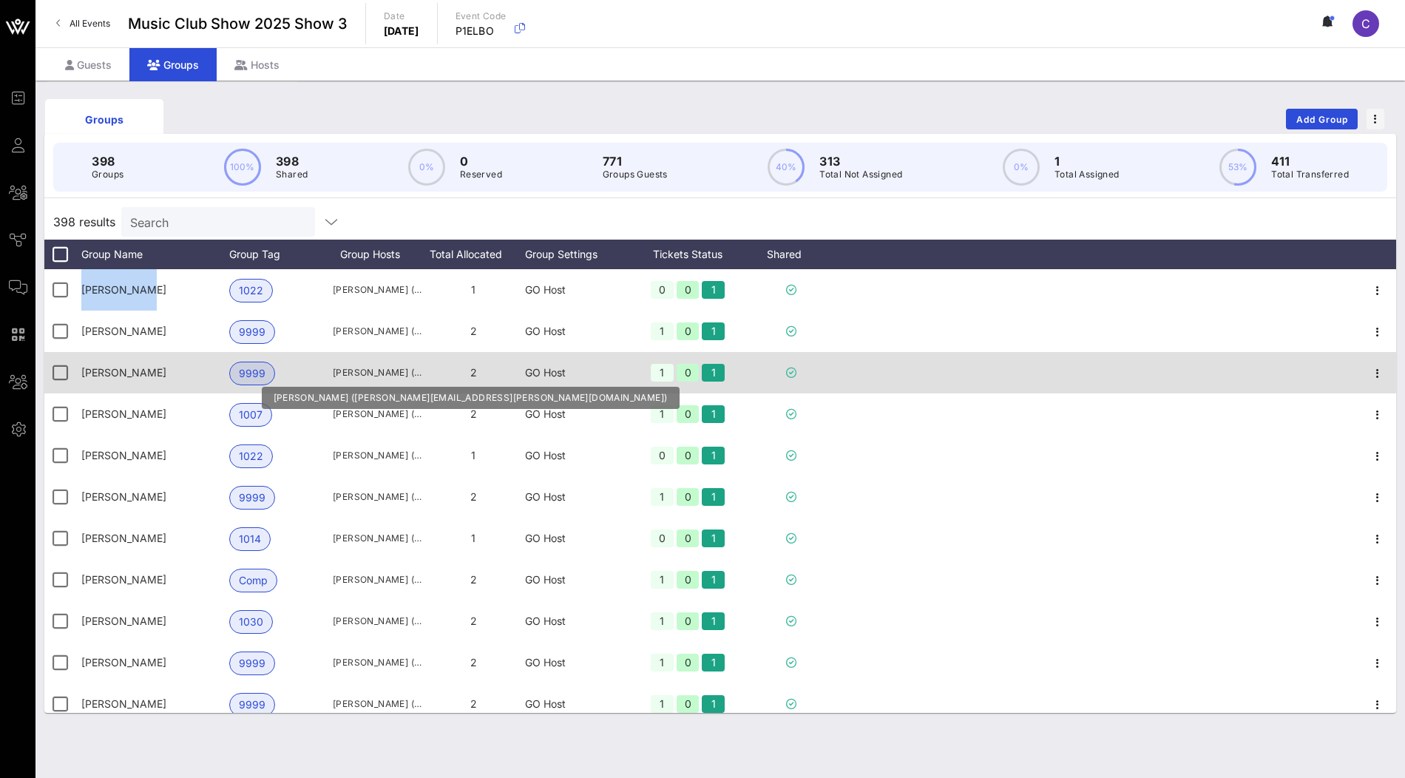
drag, startPoint x: 327, startPoint y: 366, endPoint x: 414, endPoint y: 375, distance: 87.7
click at [414, 375] on div "Adam Snelling 9999 Adam Snelling (adam.snelling@equitable.com) 2 GO Host 1 0 1" at bounding box center [719, 372] width 1351 height 41
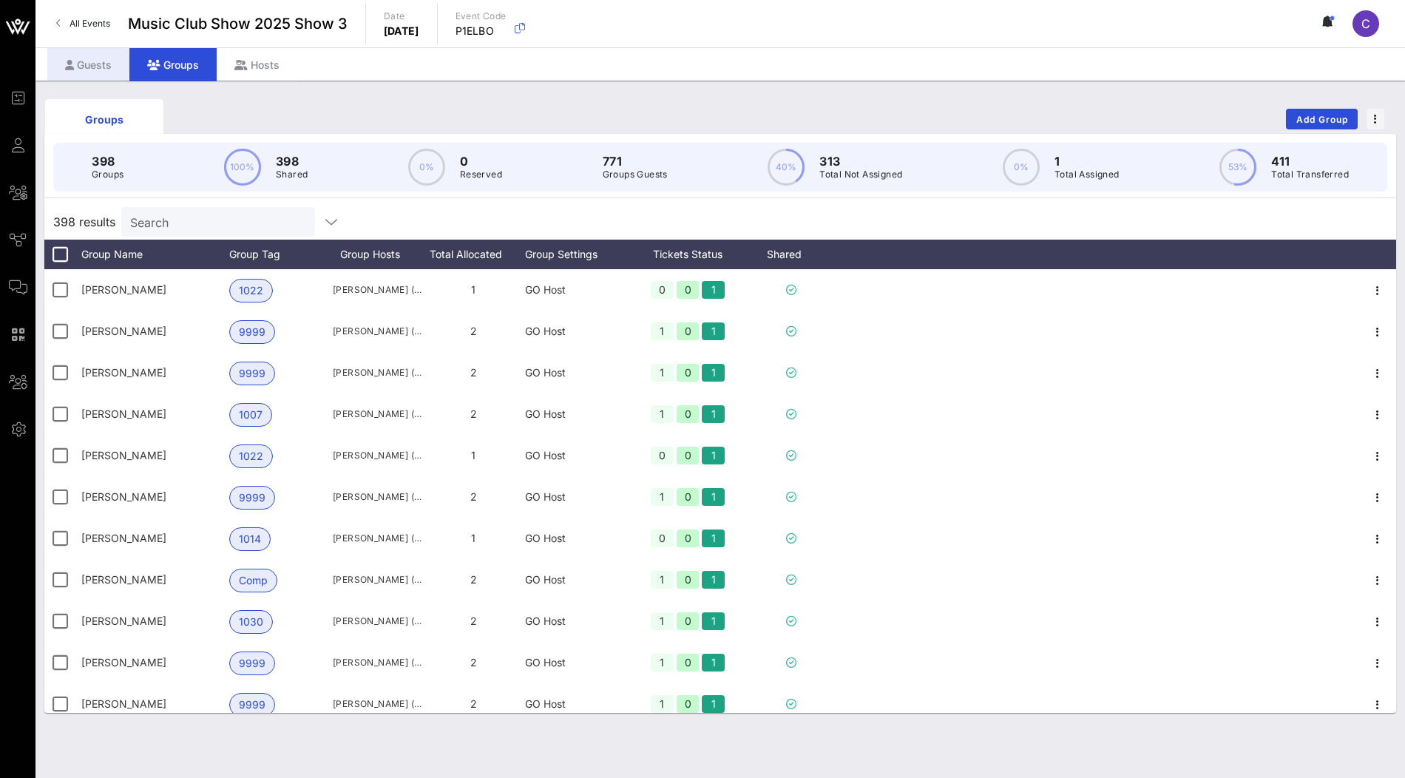
click at [97, 66] on div "Guests" at bounding box center [88, 64] width 82 height 33
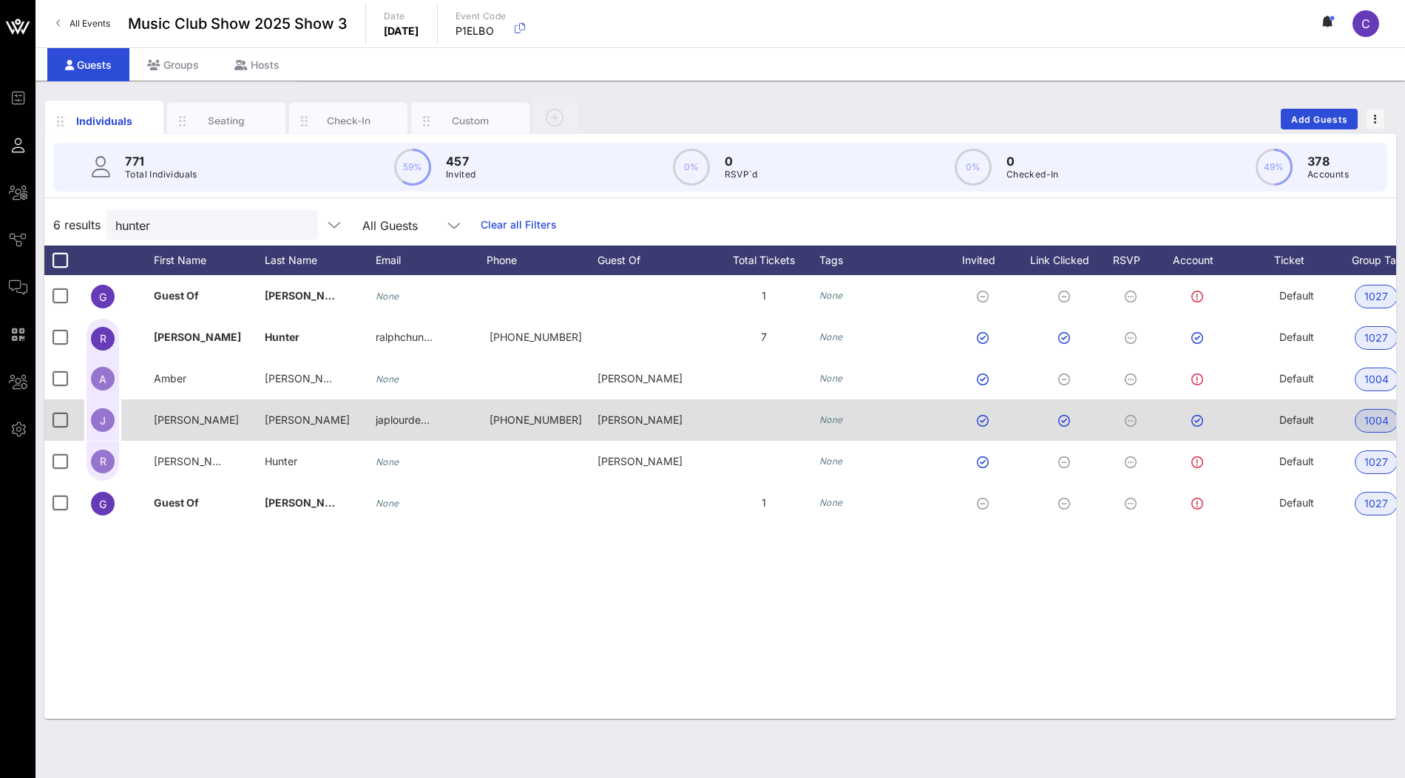
scroll to position [0, 288]
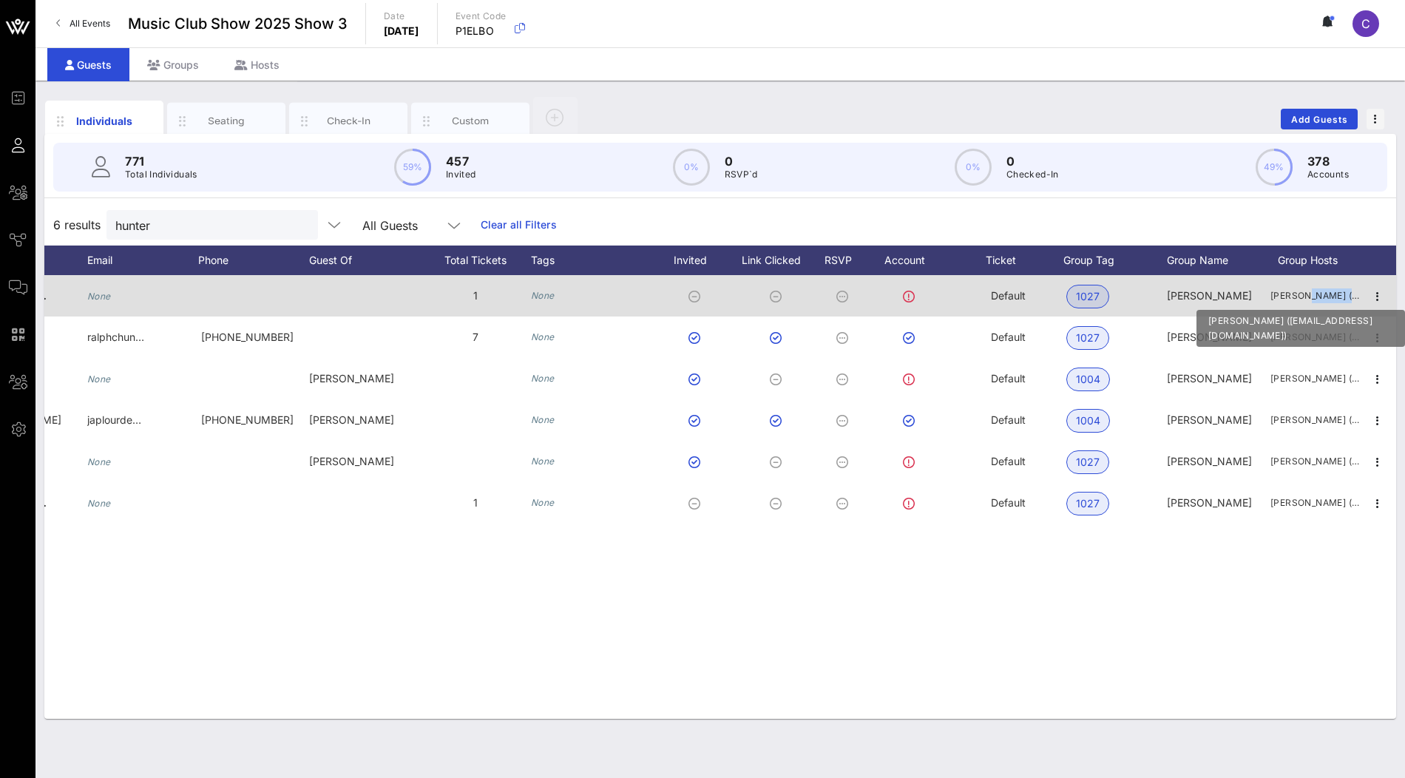
drag, startPoint x: 1272, startPoint y: 295, endPoint x: 1325, endPoint y: 297, distance: 53.3
click at [1325, 297] on span "Ralph Hunter (dbollerman1@gmail.com)" at bounding box center [1314, 295] width 89 height 15
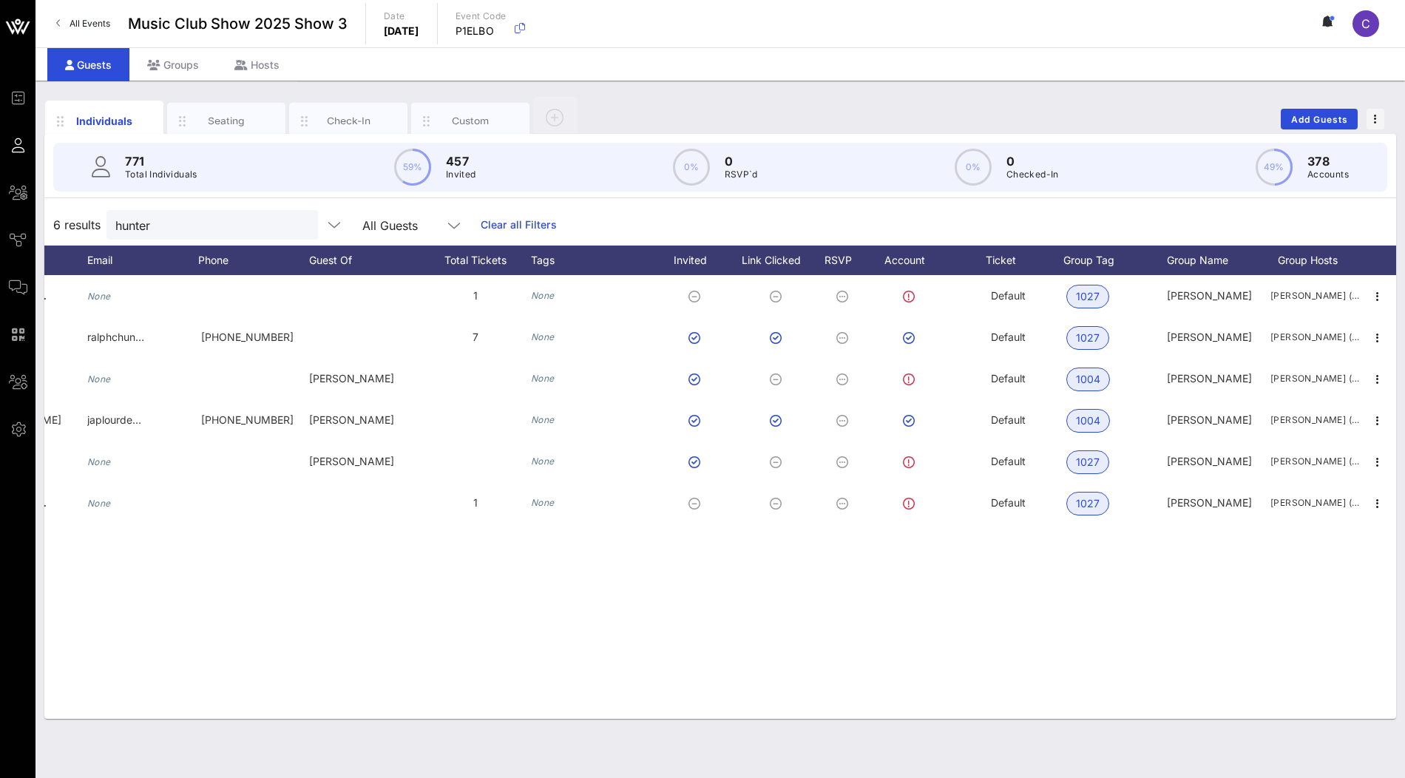
click at [1265, 221] on div "6 results hunter All Guests Clear all Filters" at bounding box center [719, 224] width 1351 height 41
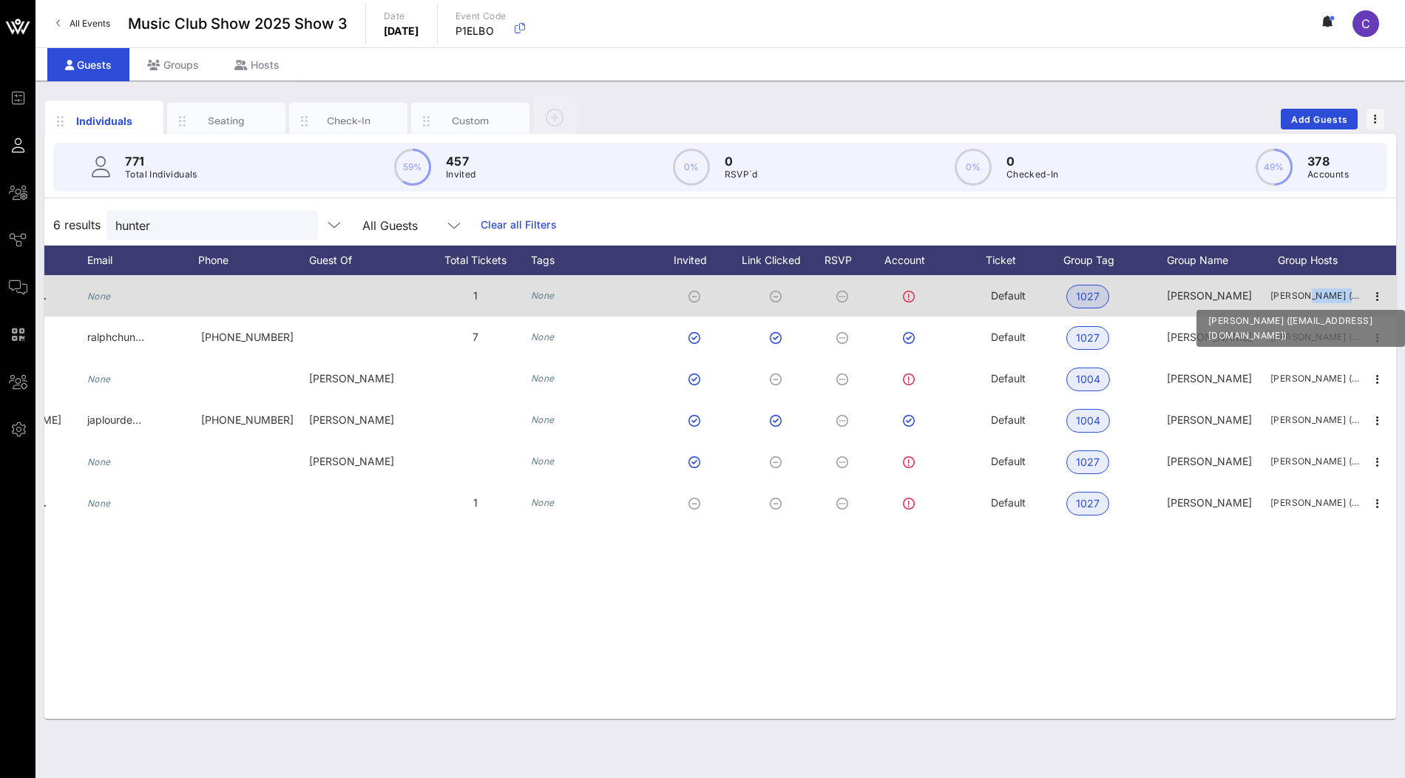
drag, startPoint x: 1272, startPoint y: 290, endPoint x: 1355, endPoint y: 292, distance: 83.6
click at [1355, 292] on span "Ralph Hunter (dbollerman1@gmail.com)" at bounding box center [1314, 295] width 89 height 15
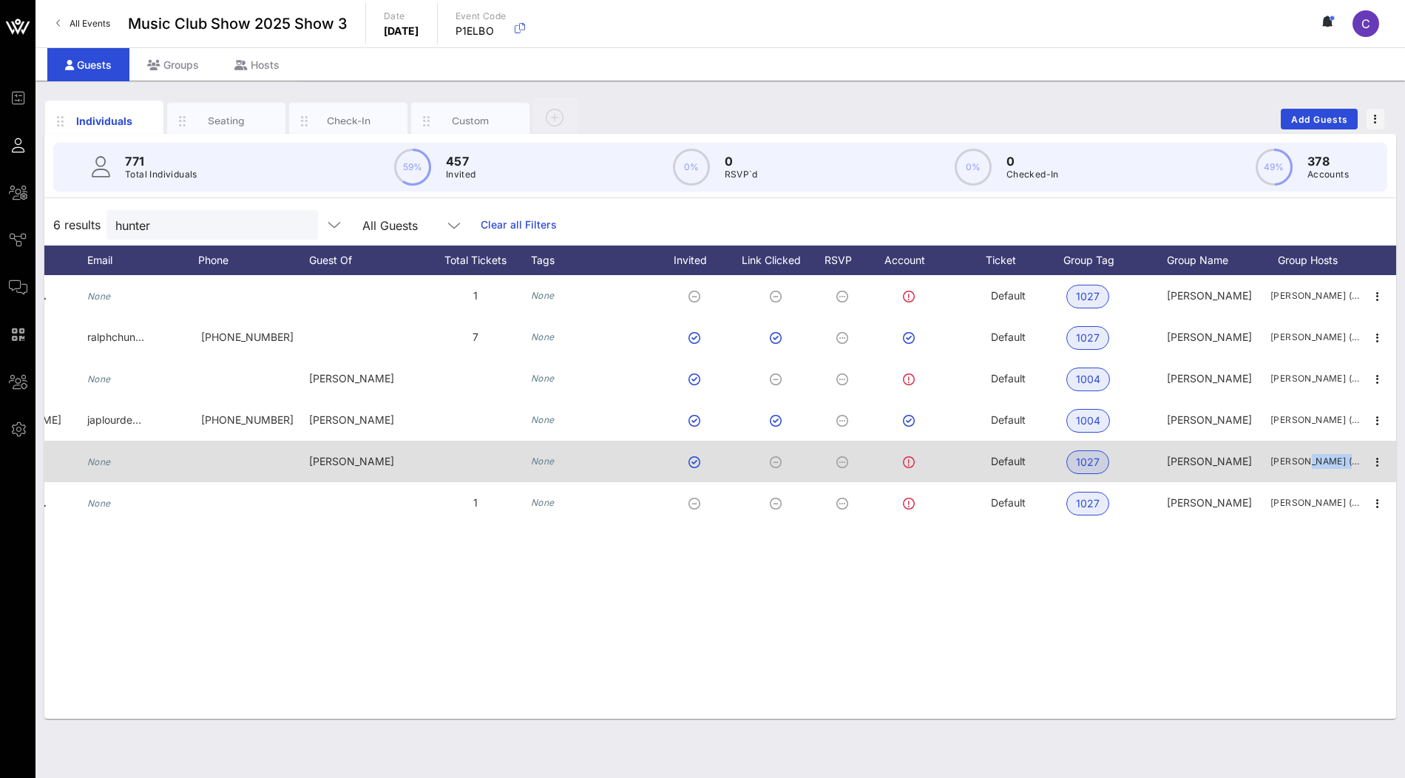
drag, startPoint x: 1272, startPoint y: 459, endPoint x: 1365, endPoint y: 456, distance: 92.5
click at [1365, 456] on div "R Ralph Hunter None Ralph Hunter None Default 1027 Douglas Bruce Bollermann Ral…" at bounding box center [576, 461] width 1640 height 41
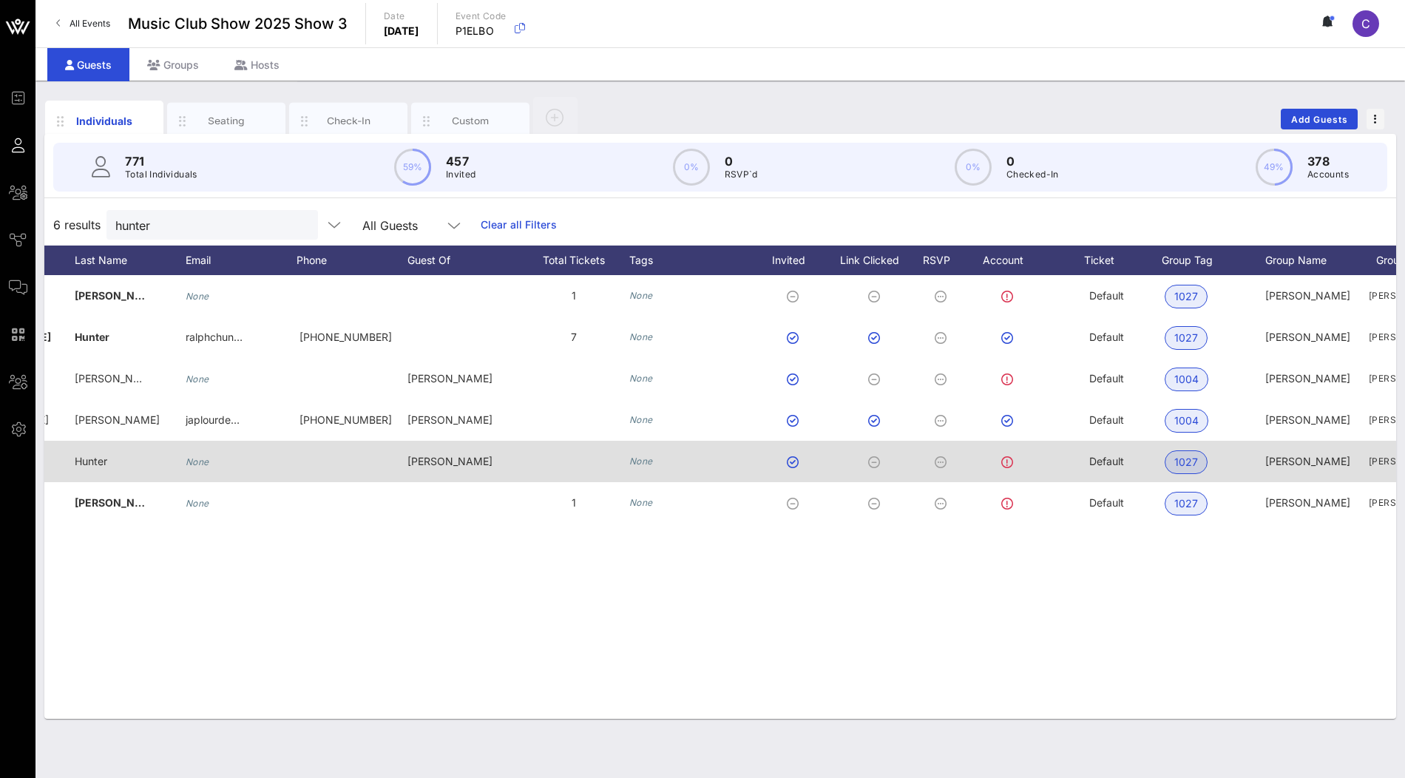
scroll to position [0, 167]
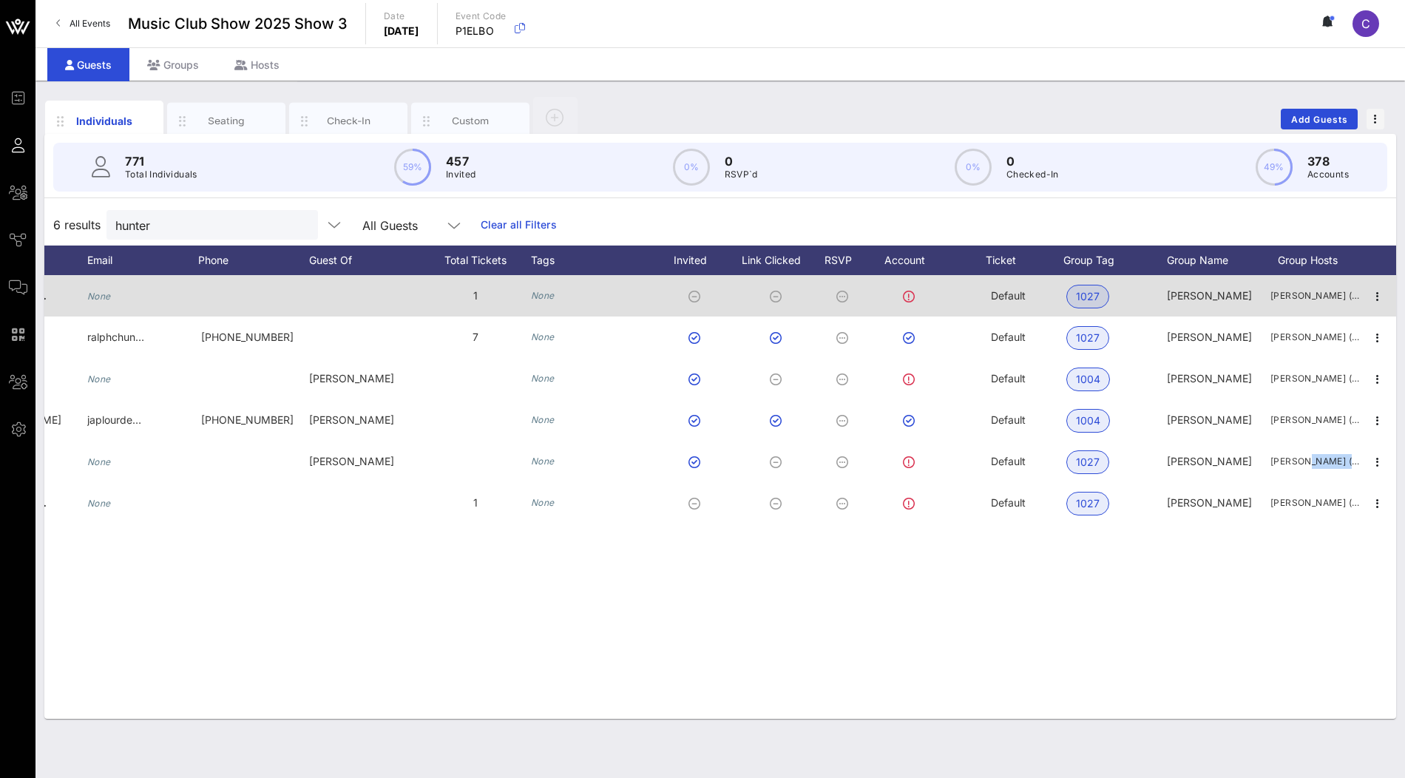
drag, startPoint x: 1165, startPoint y: 290, endPoint x: 1263, endPoint y: 291, distance: 98.3
click at [1263, 291] on div "G Guest Of Douglas Bruce Bollermann None 1 None Default 1027 Douglas Bruce Boll…" at bounding box center [576, 295] width 1640 height 41
click at [1381, 295] on icon "button" at bounding box center [1377, 297] width 18 height 18
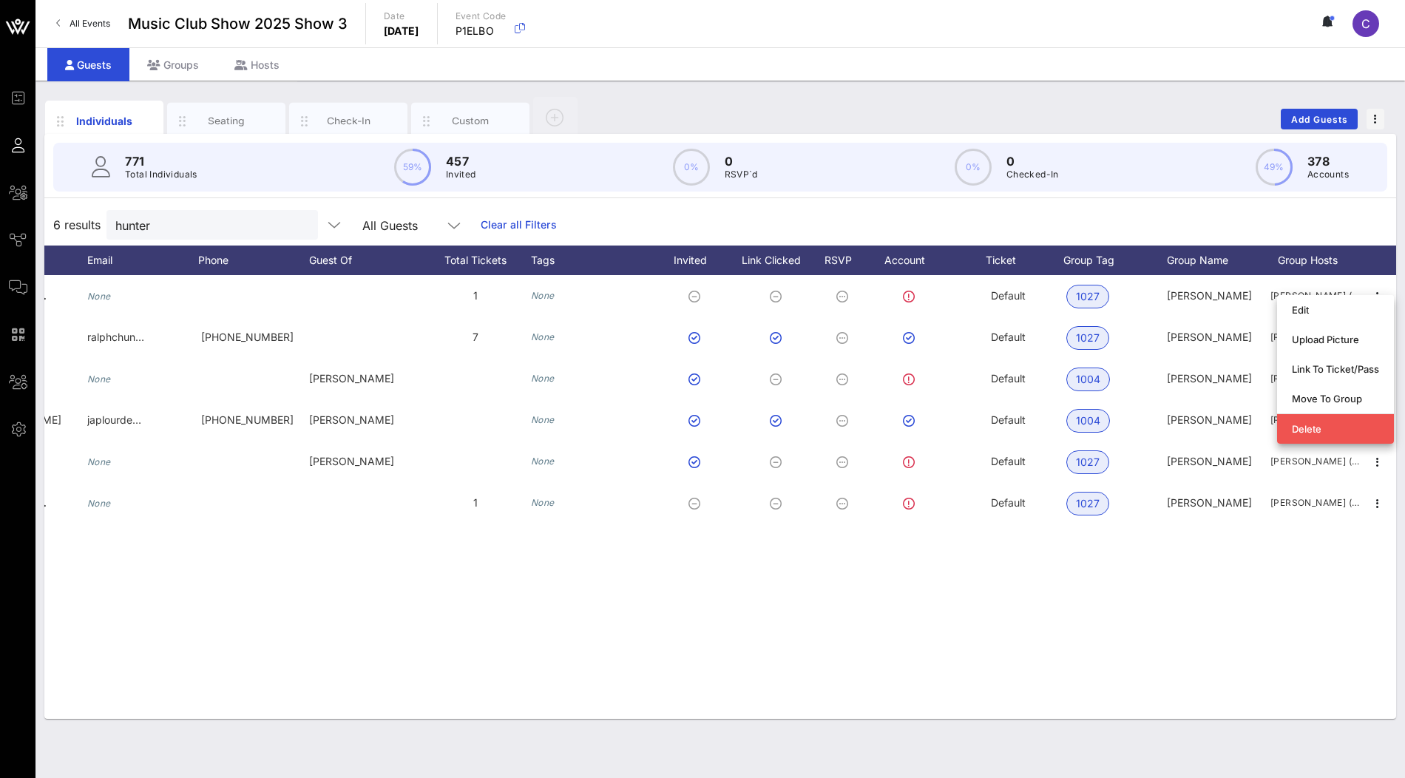
click at [1212, 211] on div "6 results hunter All Guests Clear all Filters" at bounding box center [719, 224] width 1351 height 41
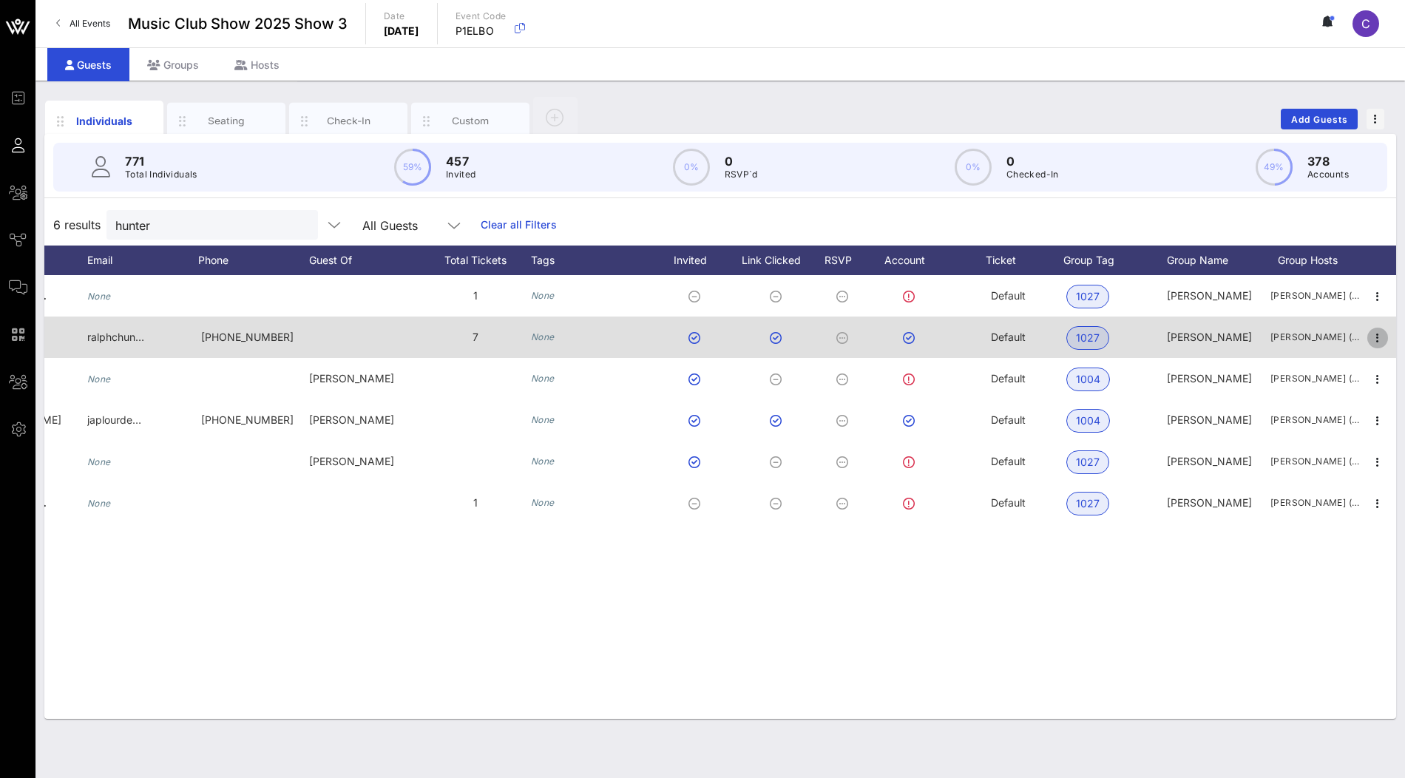
click at [1377, 344] on icon "button" at bounding box center [1377, 338] width 18 height 18
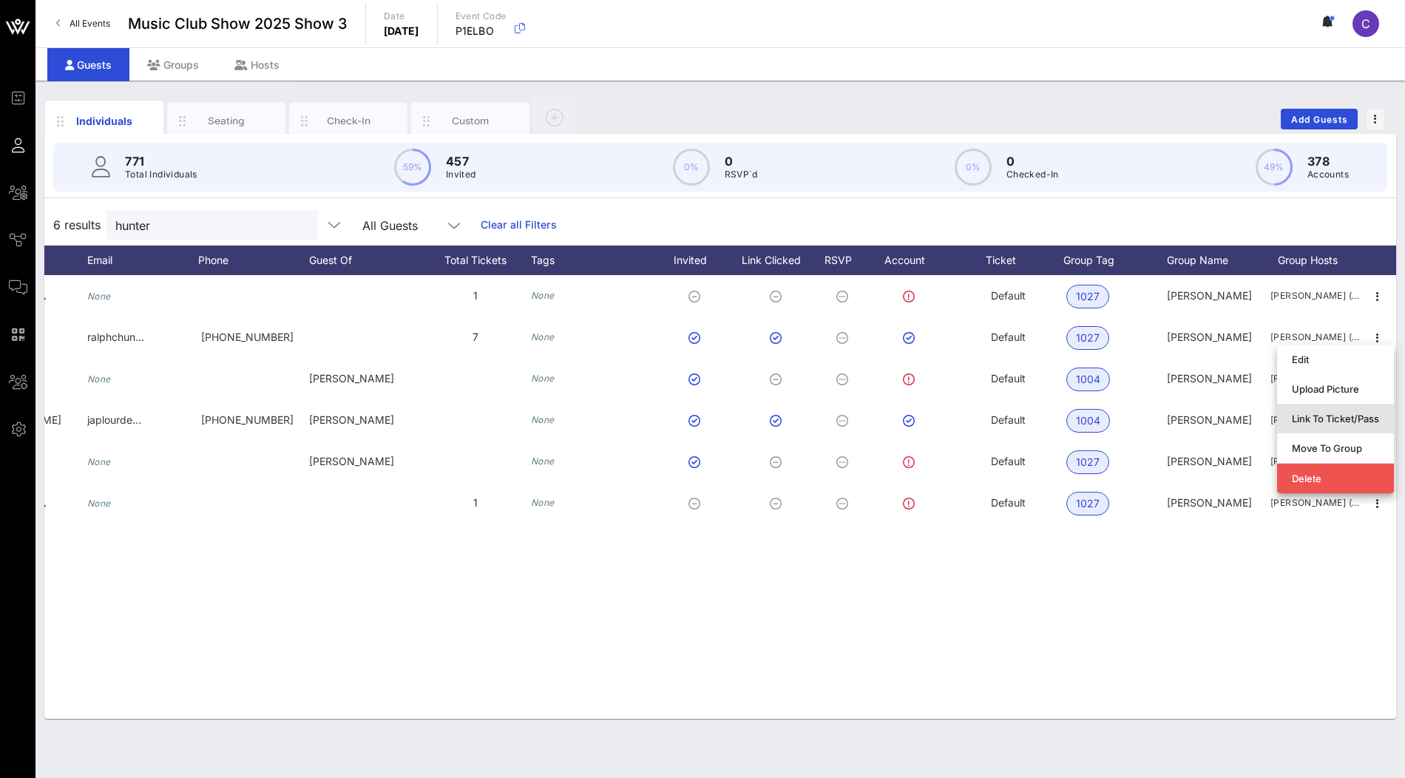
click at [1340, 413] on div "Link To Ticket/Pass" at bounding box center [1334, 419] width 87 height 12
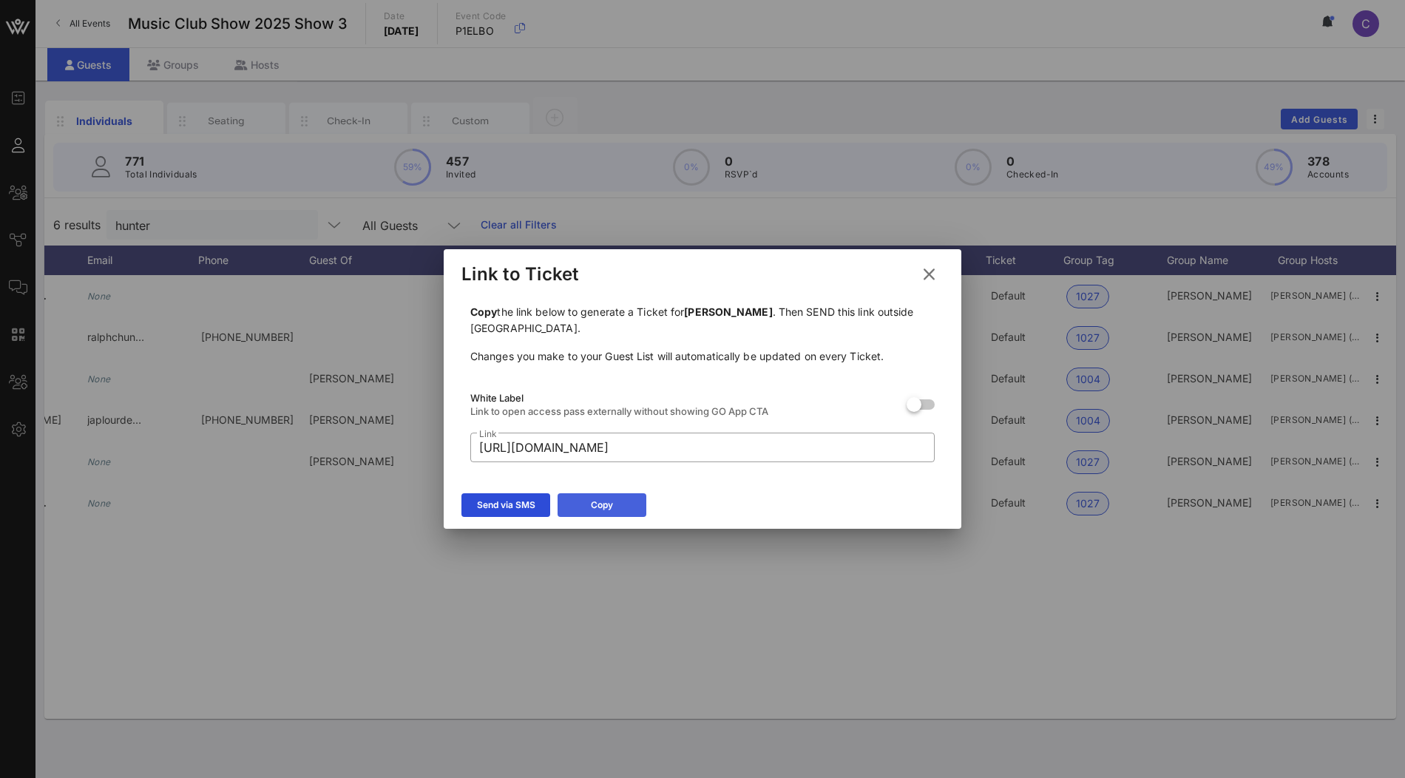
click at [624, 497] on button "Copy" at bounding box center [601, 505] width 89 height 24
click at [936, 281] on button at bounding box center [928, 274] width 29 height 27
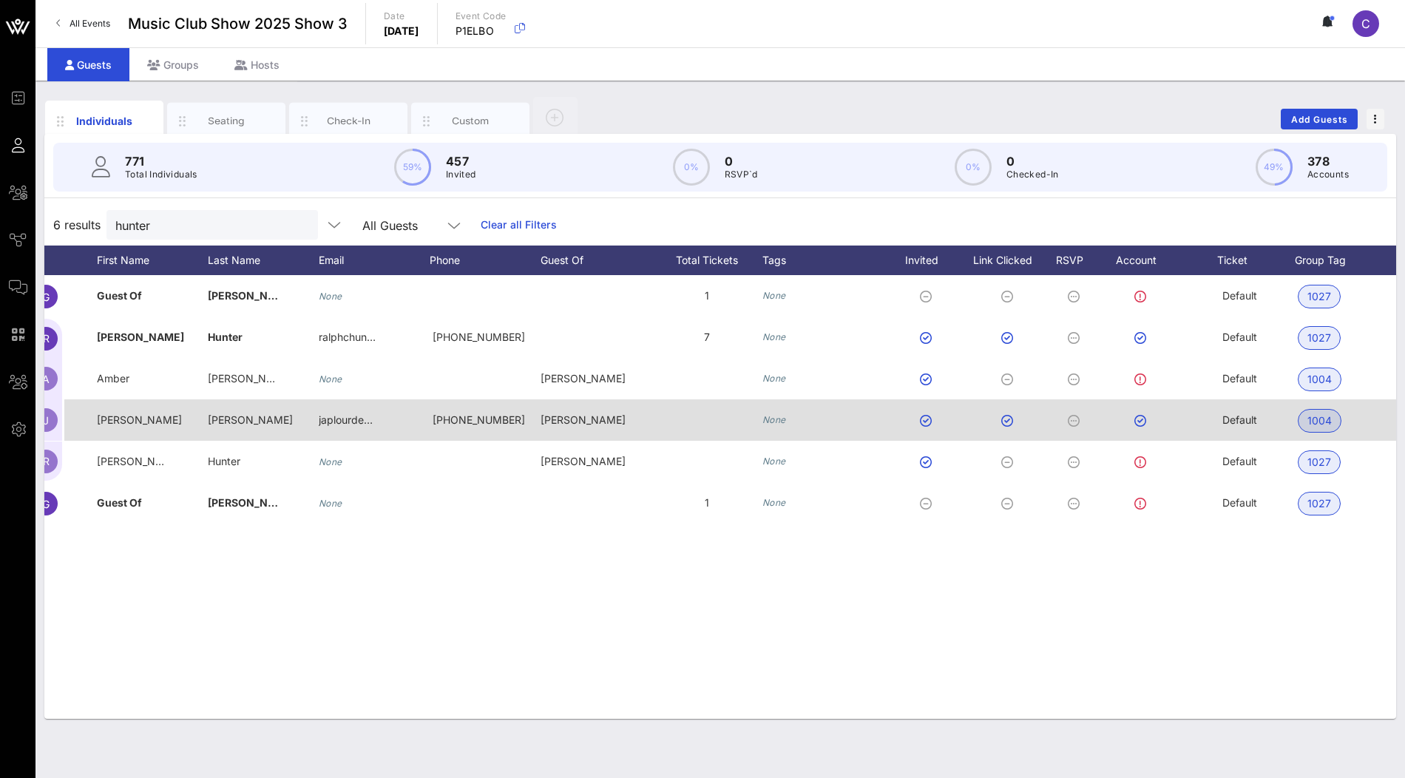
scroll to position [0, 0]
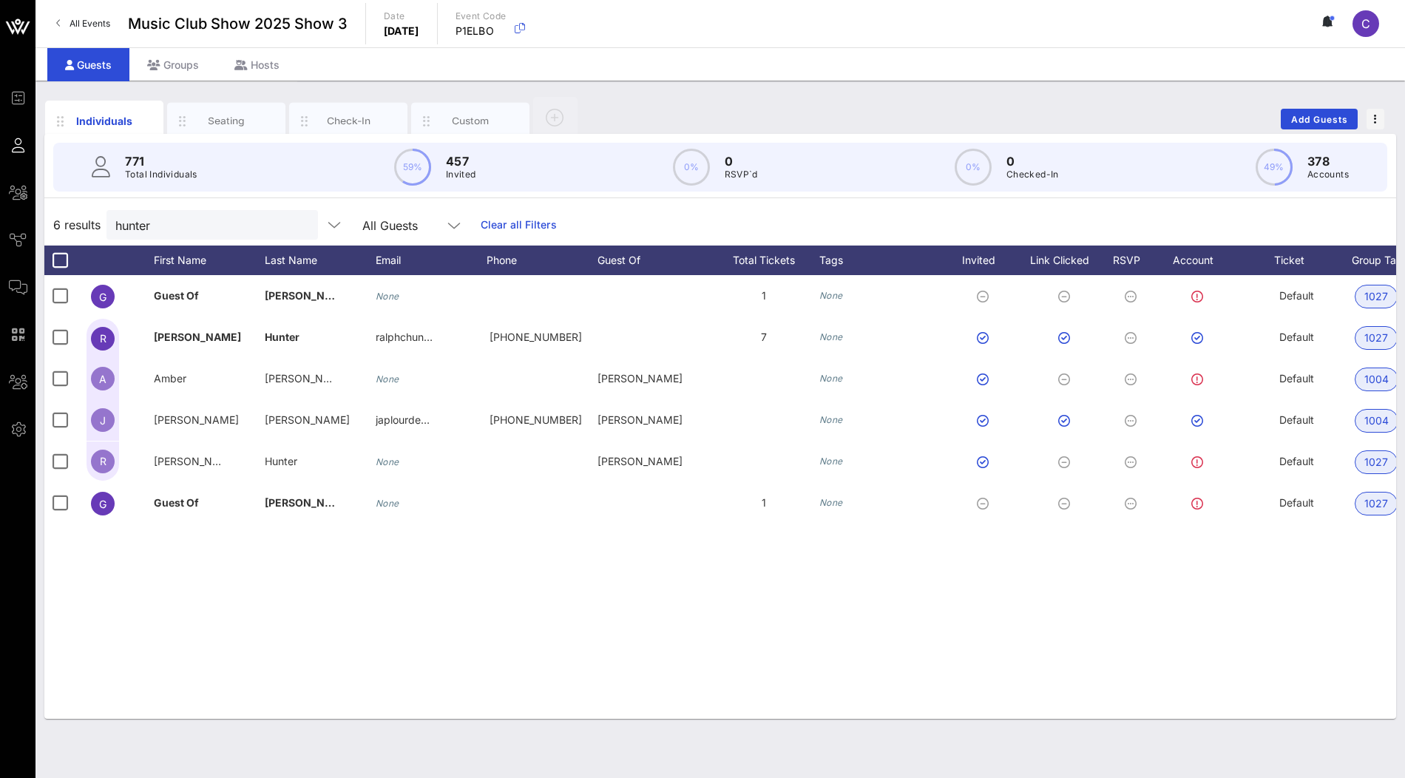
click at [222, 534] on div "G Guest Of Douglas Bruce Bollermann None 1 None Default 1027 Douglas Bruce Boll…" at bounding box center [719, 497] width 1351 height 444
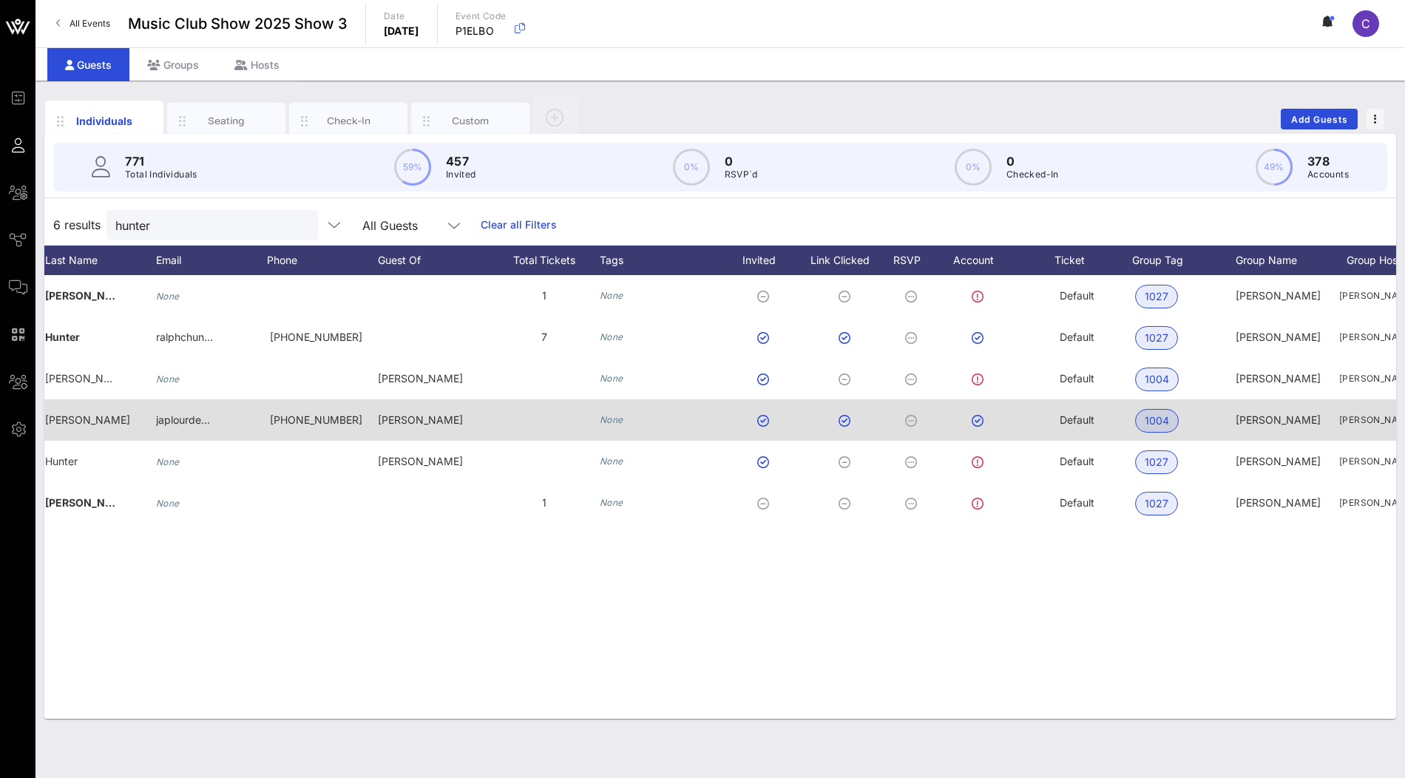
scroll to position [0, 288]
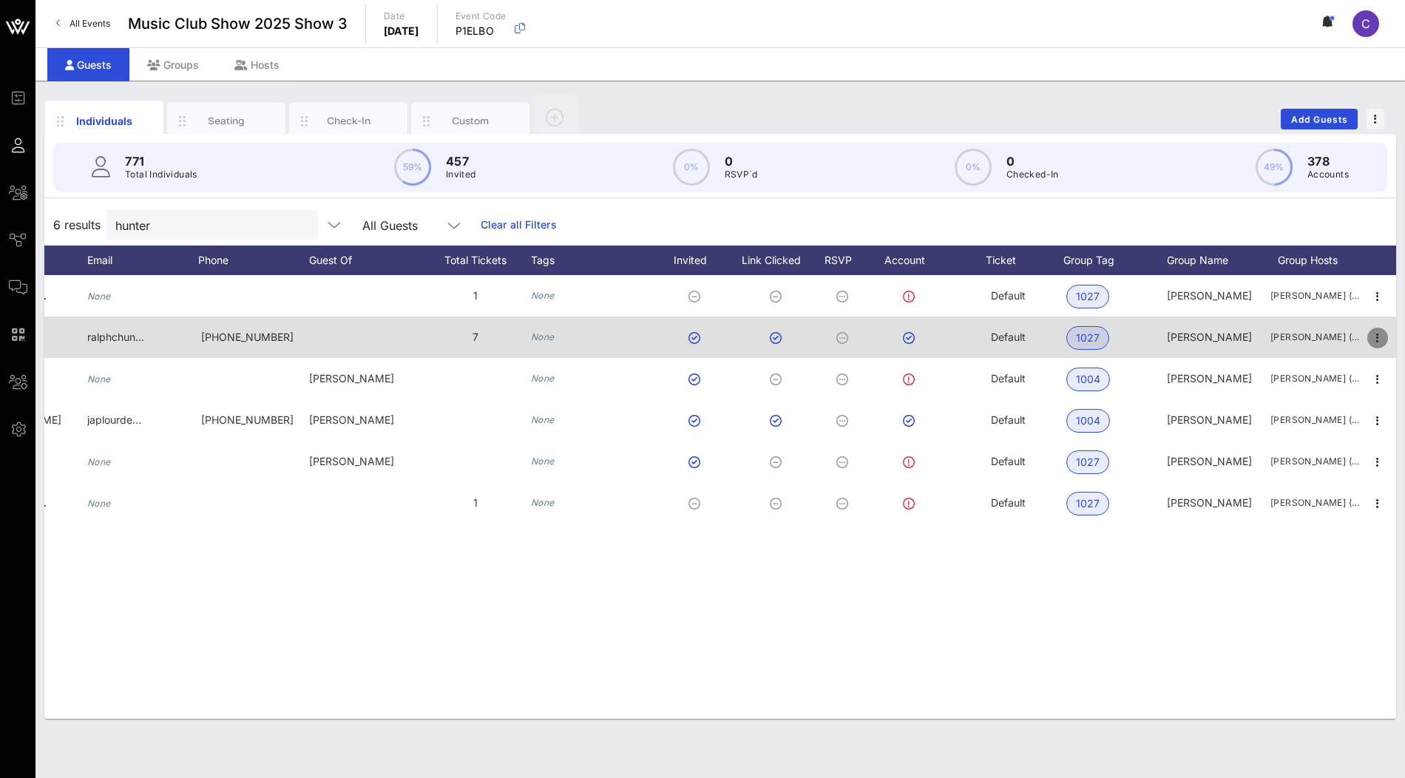
click at [1377, 335] on icon "button" at bounding box center [1377, 338] width 18 height 18
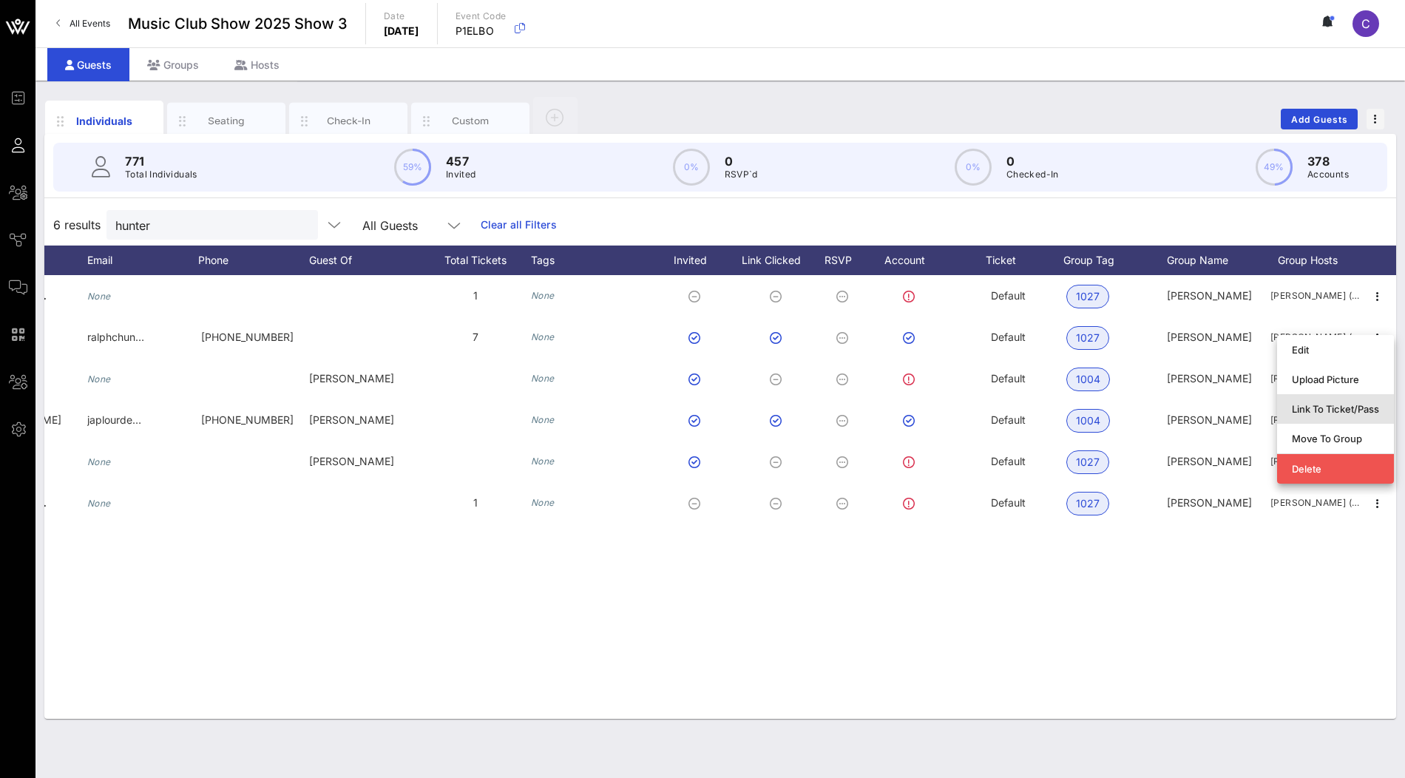
click at [1339, 407] on div "Link To Ticket/Pass" at bounding box center [1334, 409] width 87 height 12
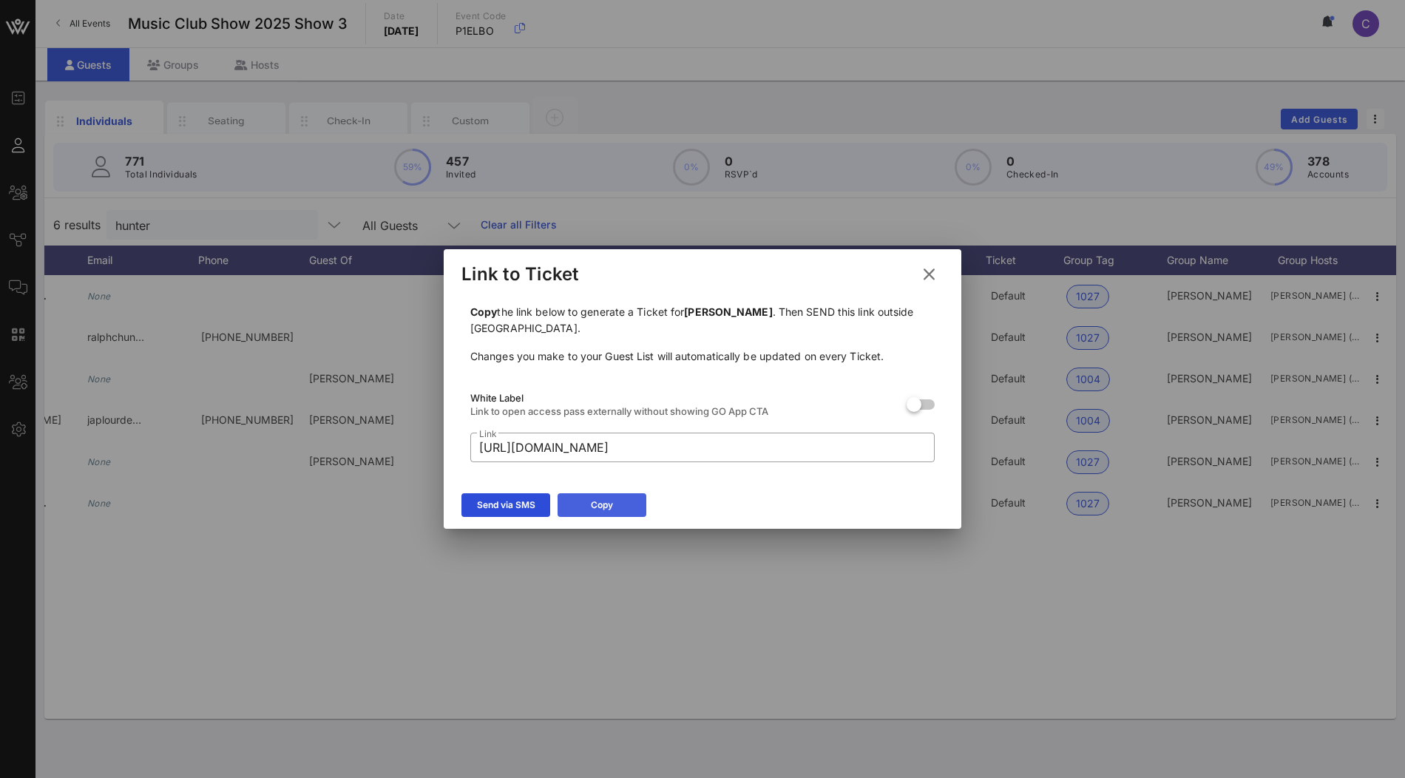
click at [641, 505] on button "Copy" at bounding box center [601, 505] width 89 height 24
click at [927, 273] on icon at bounding box center [928, 275] width 21 height 20
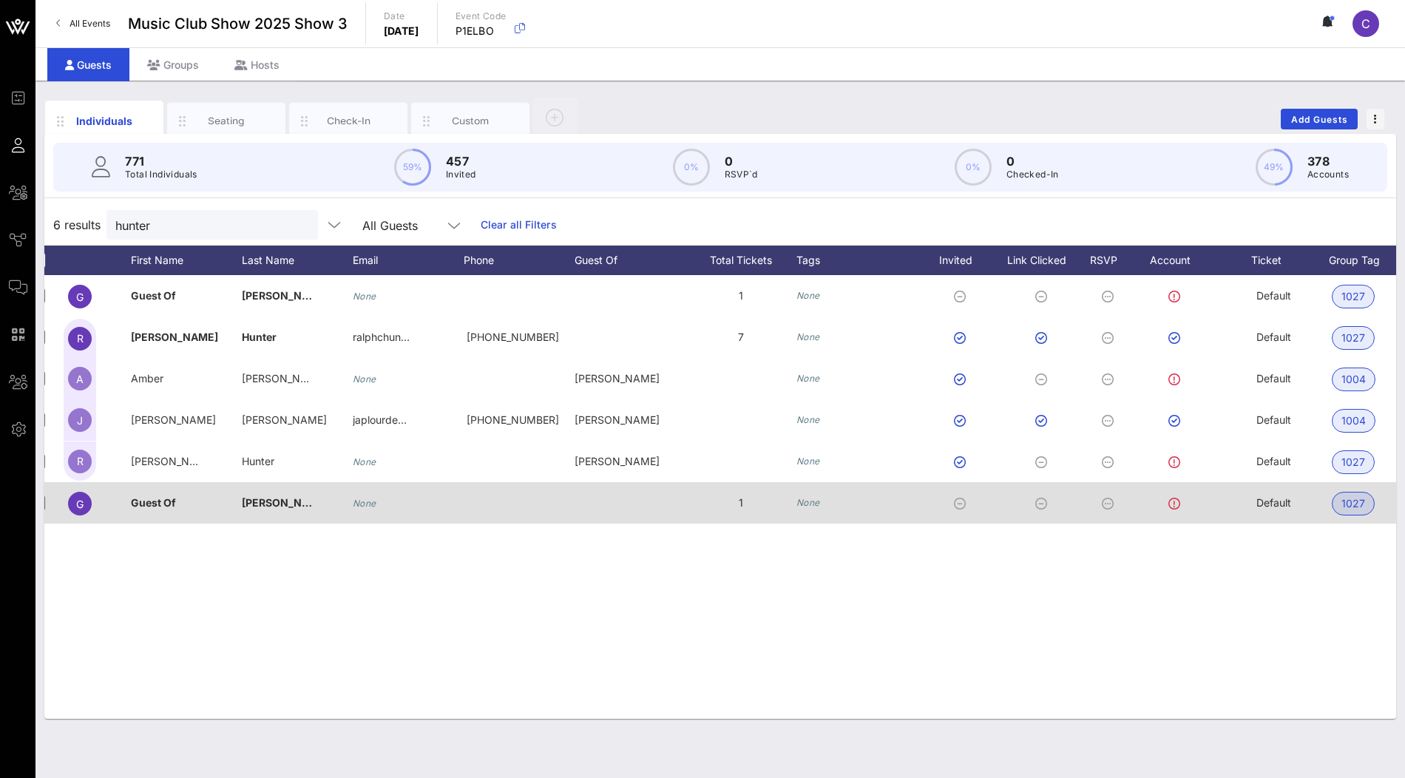
scroll to position [0, 0]
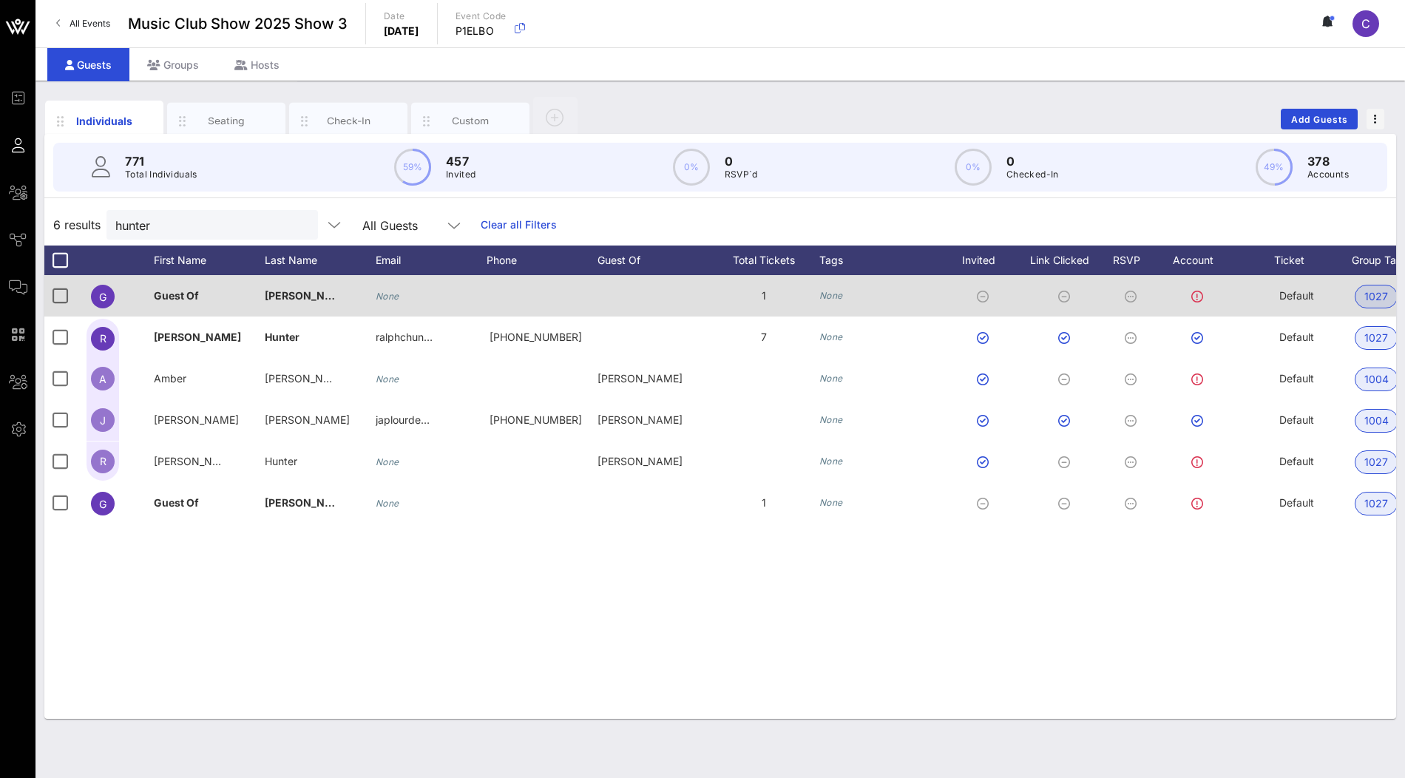
click at [316, 293] on span "Douglas Bruce Bollermann" at bounding box center [308, 295] width 87 height 13
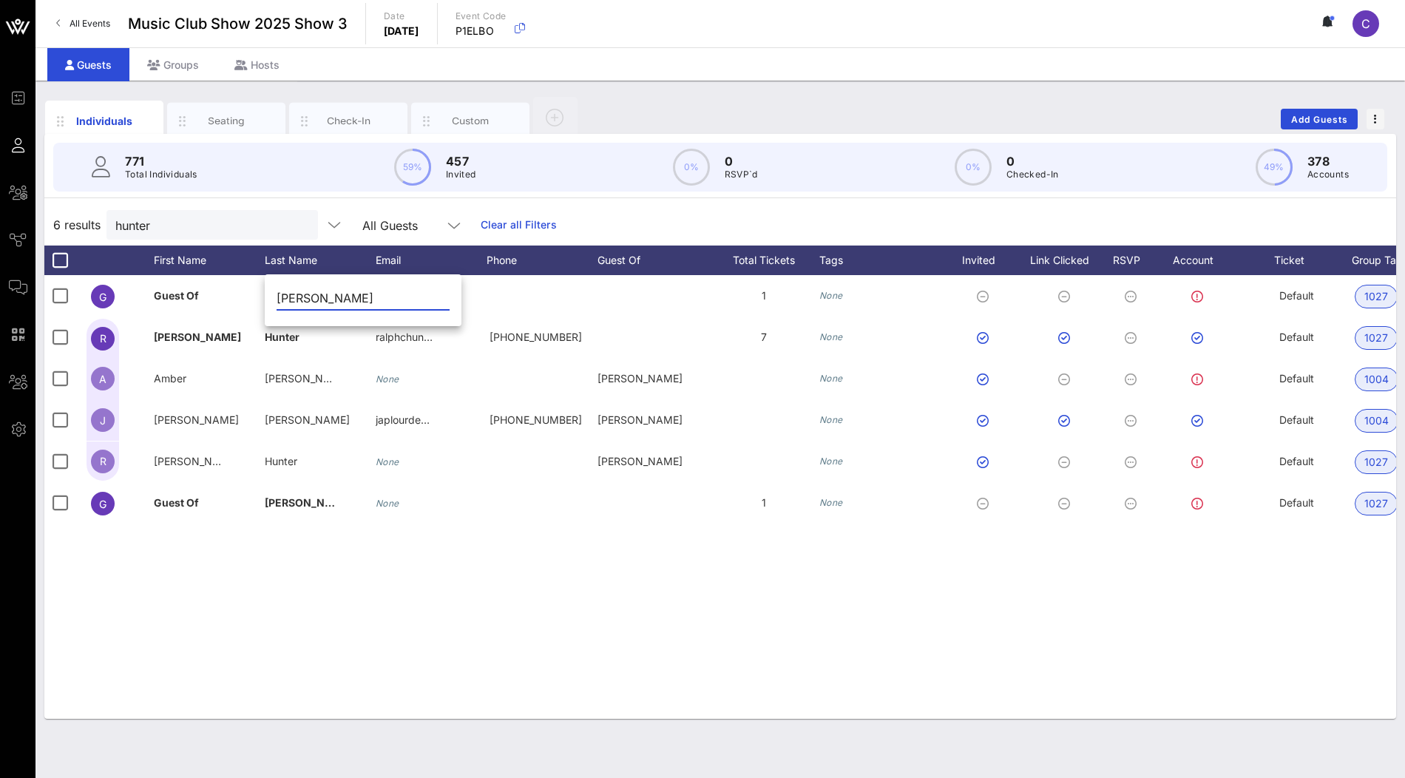
click at [567, 210] on div "6 results hunter All Guests Clear all Filters" at bounding box center [719, 224] width 1351 height 41
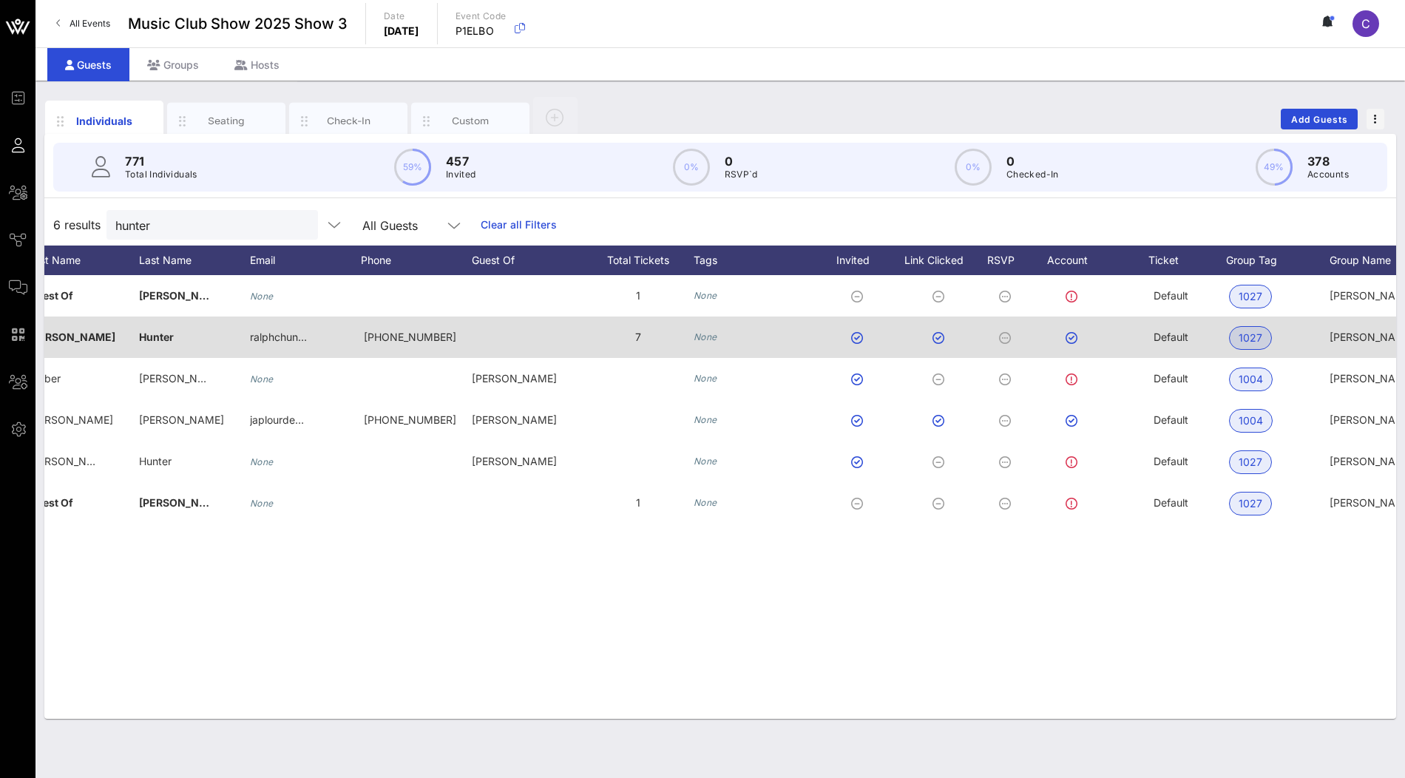
scroll to position [0, 288]
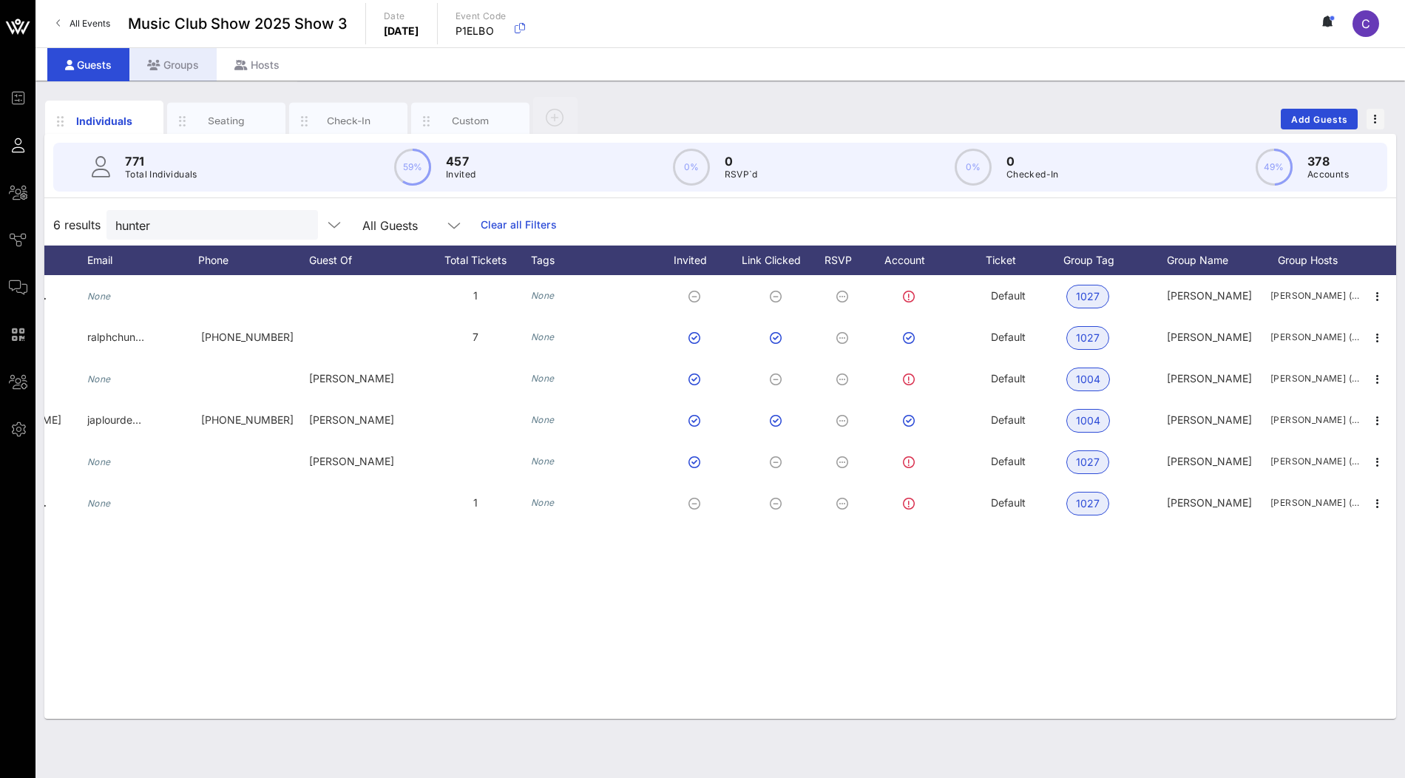
click at [179, 69] on div "Groups" at bounding box center [172, 64] width 87 height 33
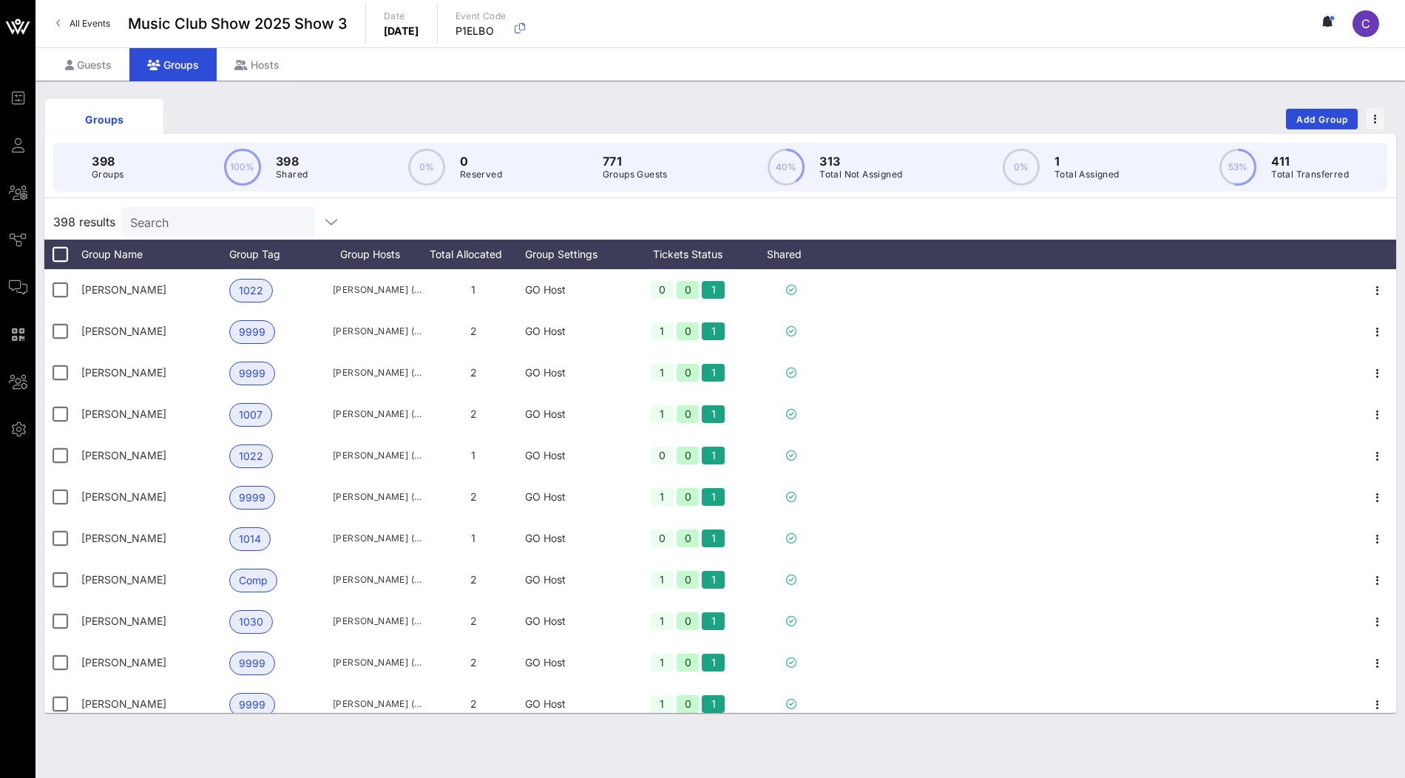
click at [190, 220] on input "Search" at bounding box center [216, 221] width 173 height 19
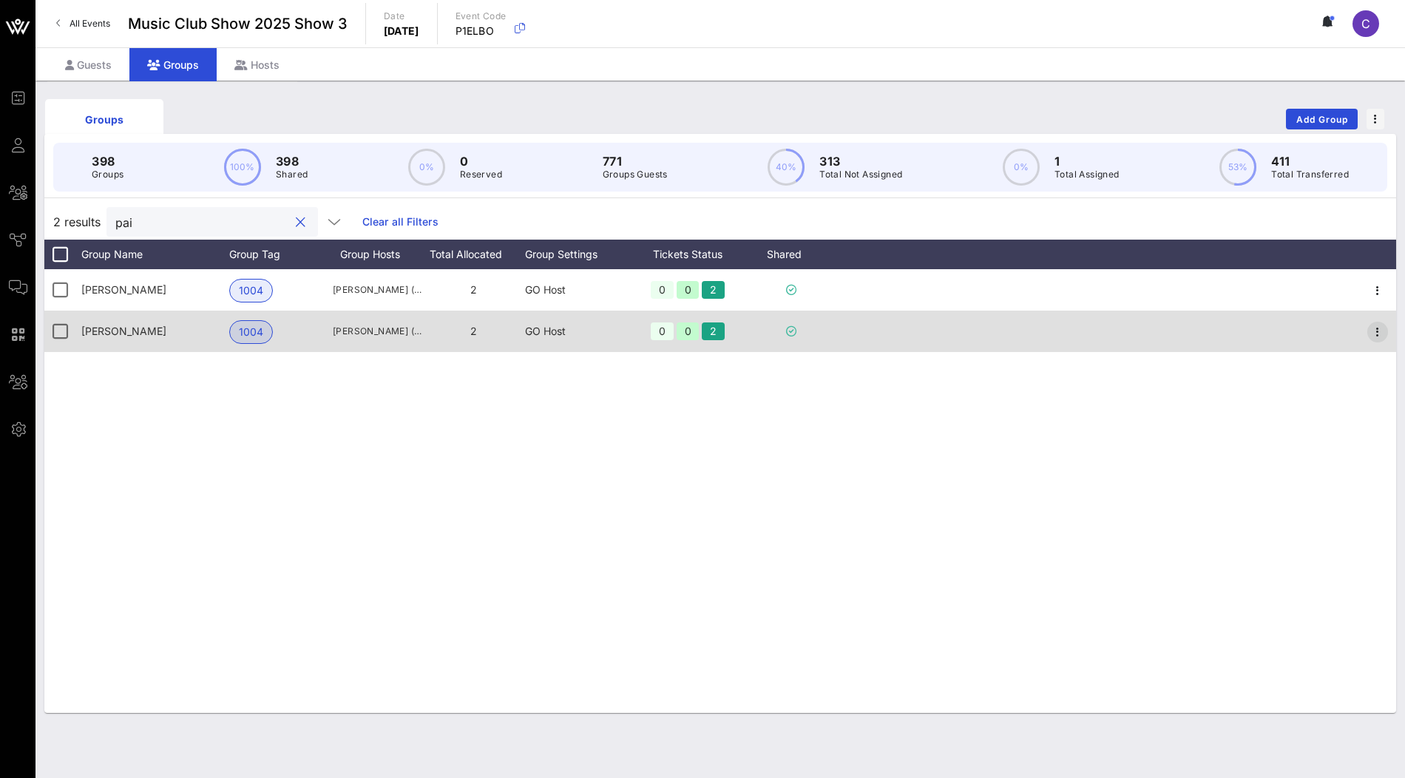
type input "pai"
click at [1371, 333] on icon "button" at bounding box center [1377, 332] width 18 height 18
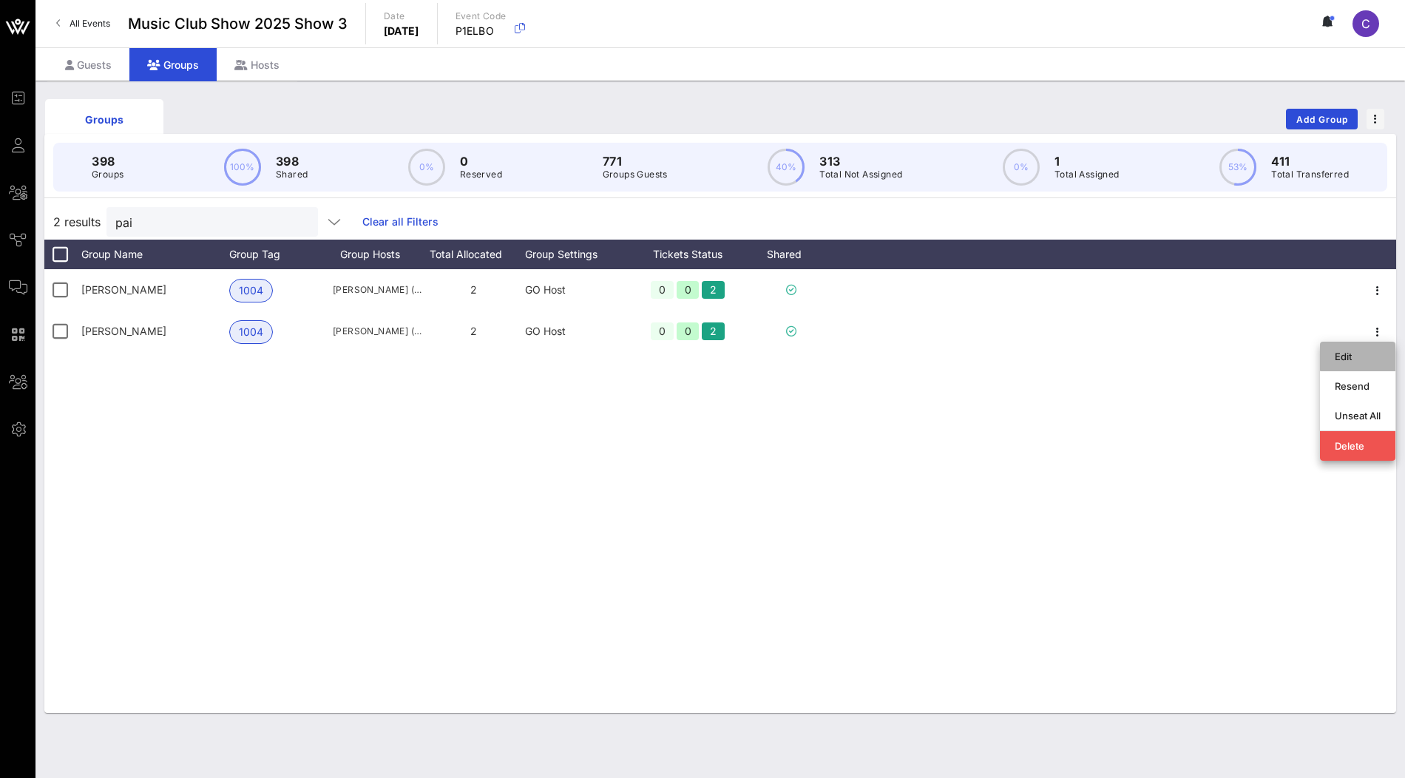
click at [1357, 356] on div "Edit" at bounding box center [1357, 356] width 46 height 12
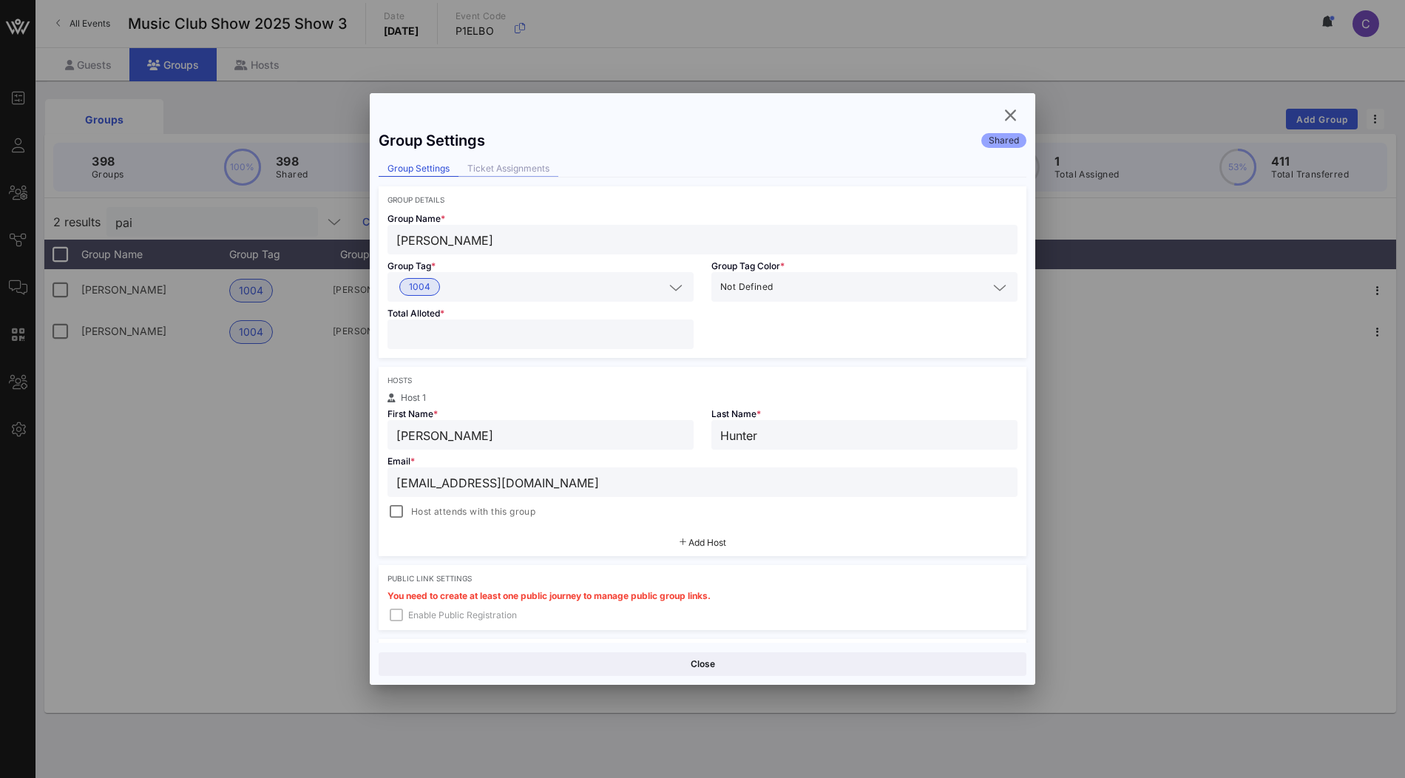
click at [519, 166] on div "Ticket Assignments" at bounding box center [508, 169] width 100 height 16
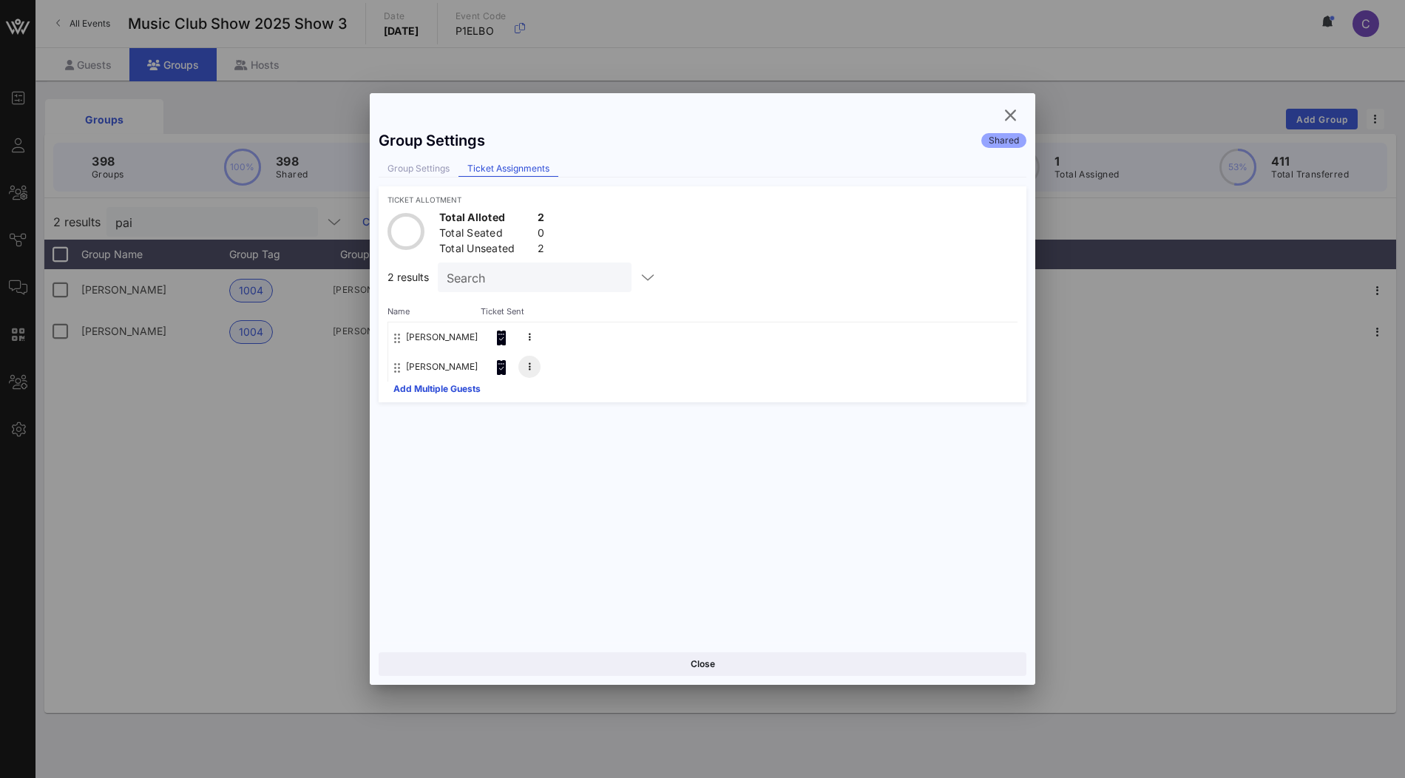
click at [529, 362] on icon at bounding box center [530, 366] width 2 height 9
click at [1005, 119] on icon "button" at bounding box center [1010, 115] width 18 height 18
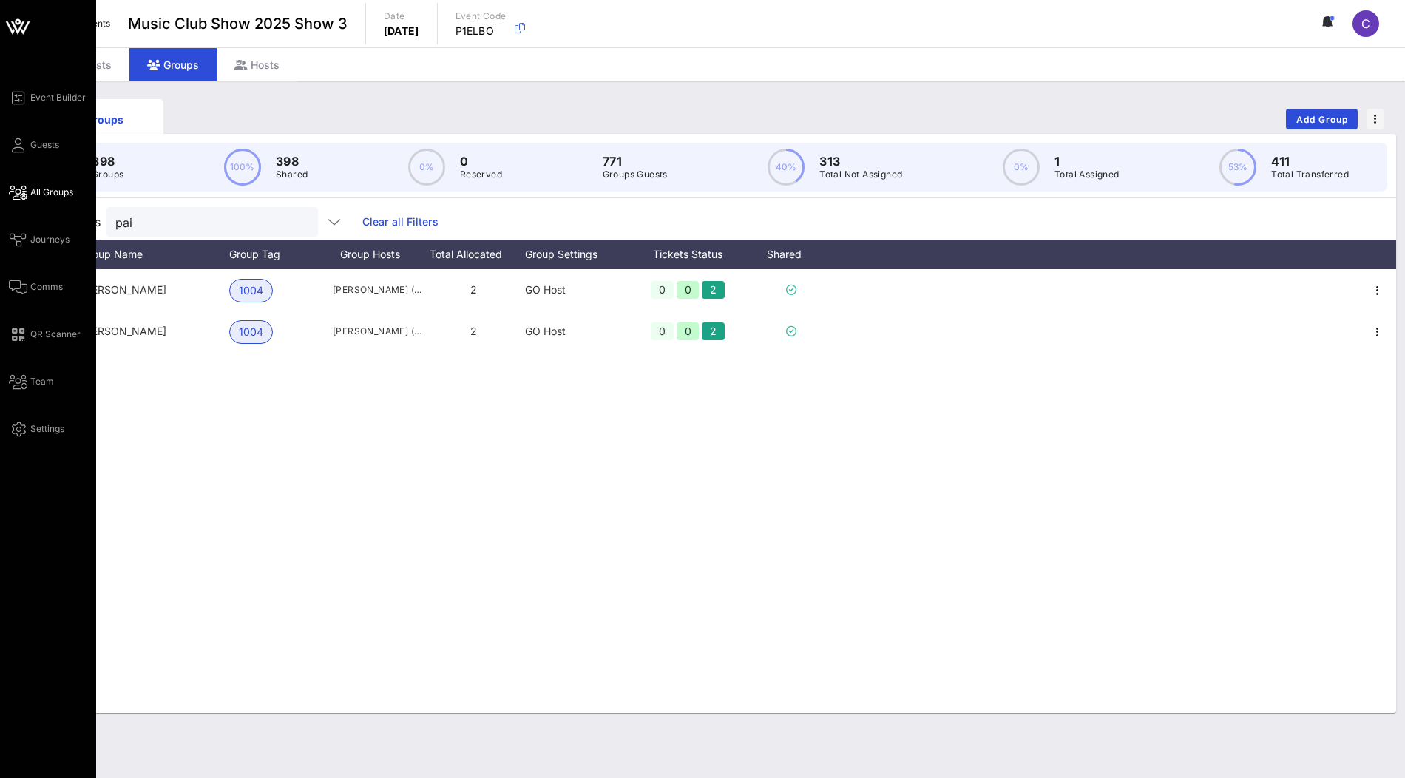
click at [52, 191] on span "All Groups" at bounding box center [51, 192] width 43 height 13
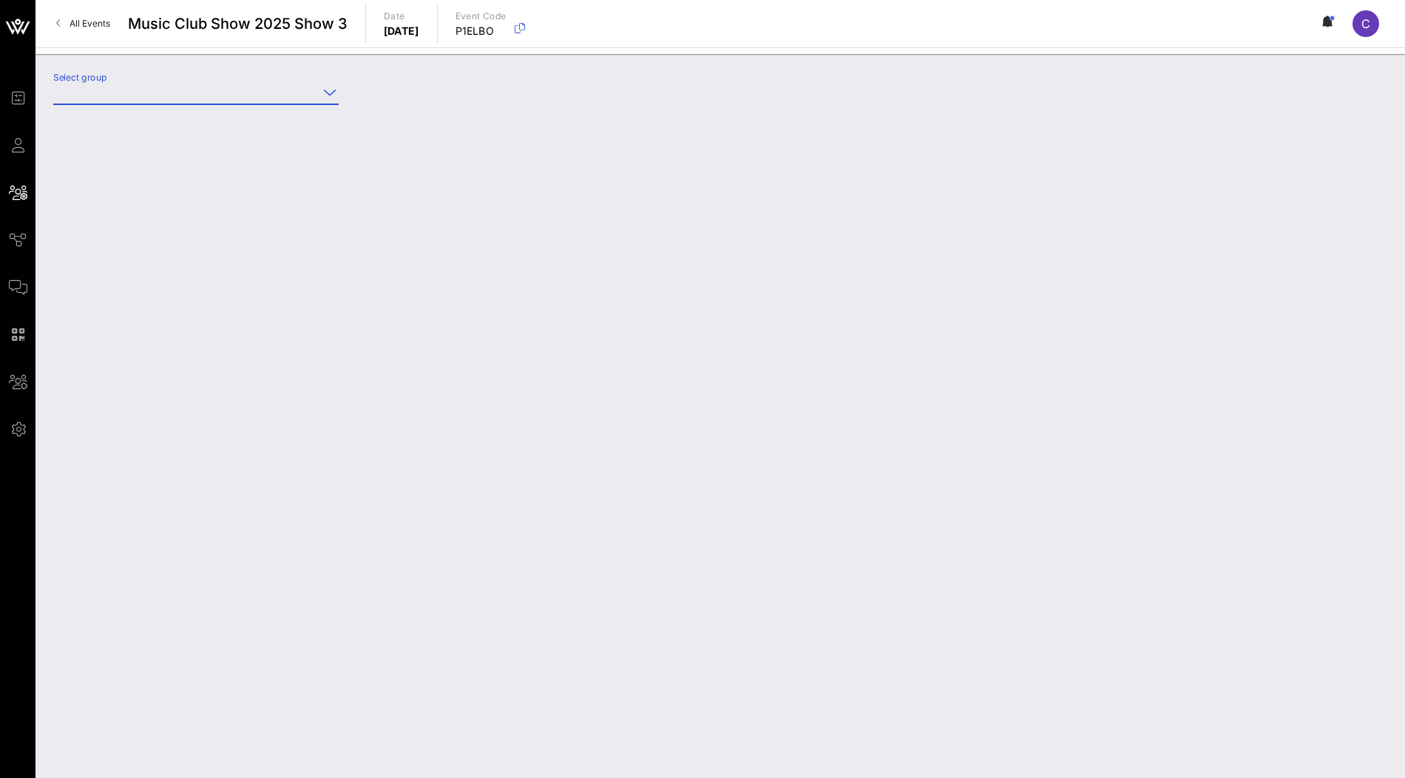
click at [246, 100] on input "Select group" at bounding box center [185, 93] width 265 height 24
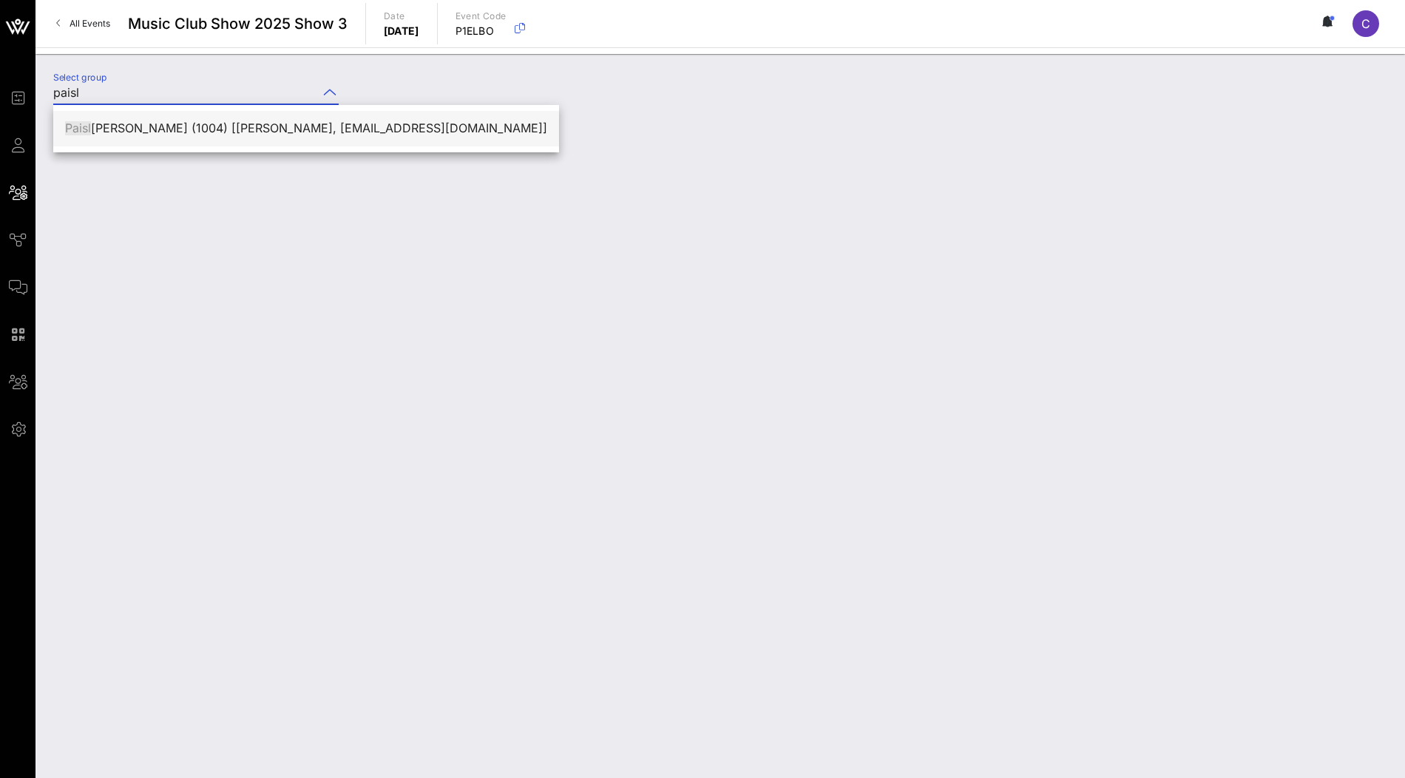
click at [243, 125] on div "Paisl ey Gordon (1004) [Ralph Hunter, paisley@cpgrenc.com]" at bounding box center [306, 128] width 482 height 14
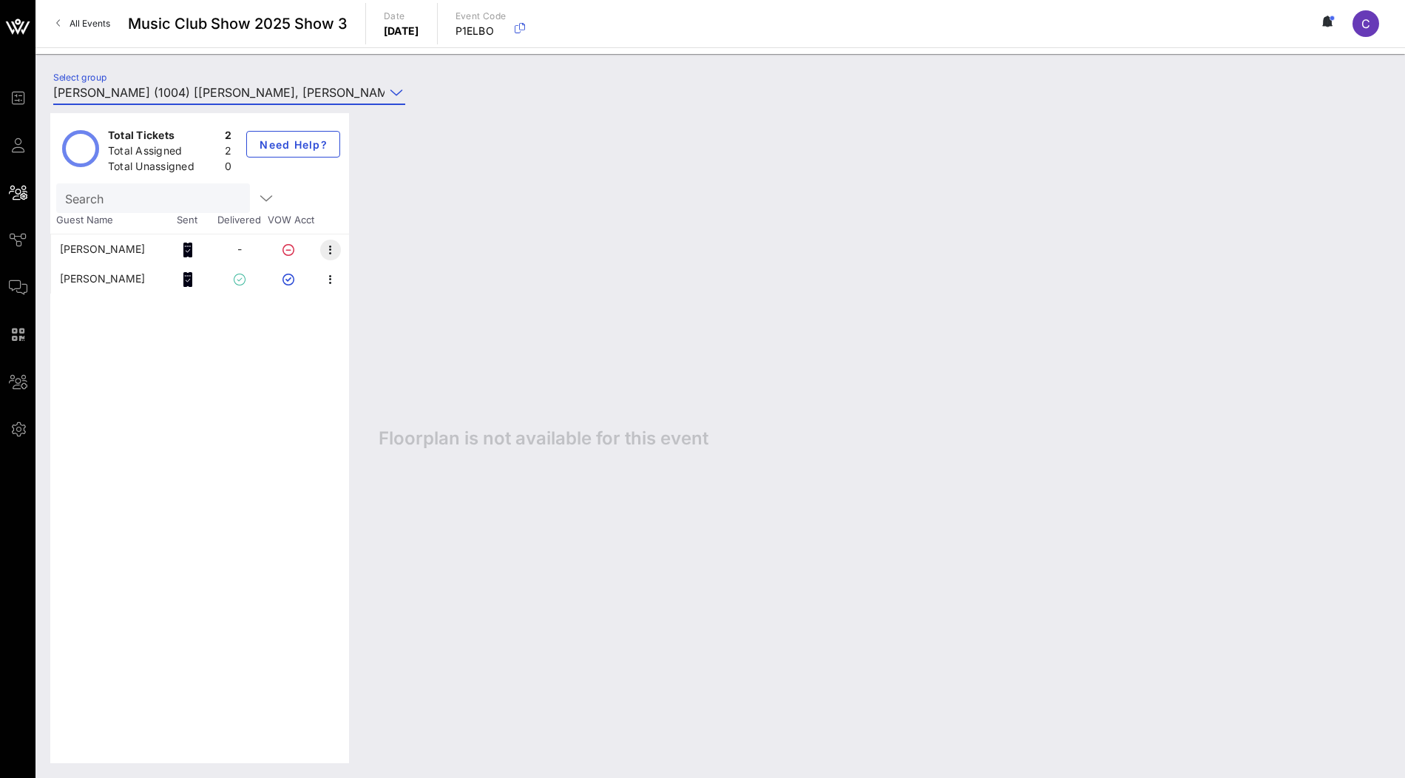
type input "Paisley Gordon (1004) [Ralph Hunter, paisley@cpgrenc.com]"
click at [327, 246] on icon "button" at bounding box center [331, 250] width 18 height 18
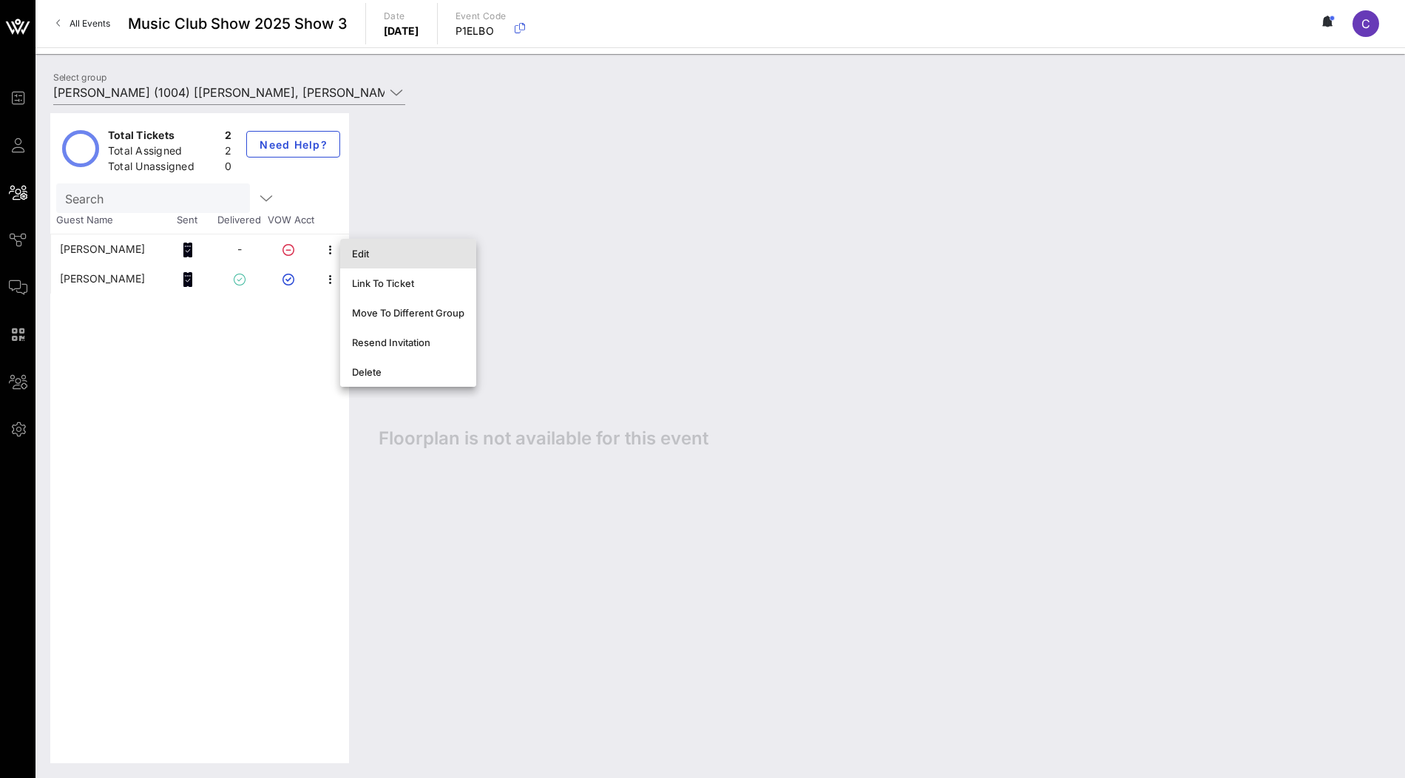
click at [359, 251] on div "Edit" at bounding box center [408, 254] width 112 height 12
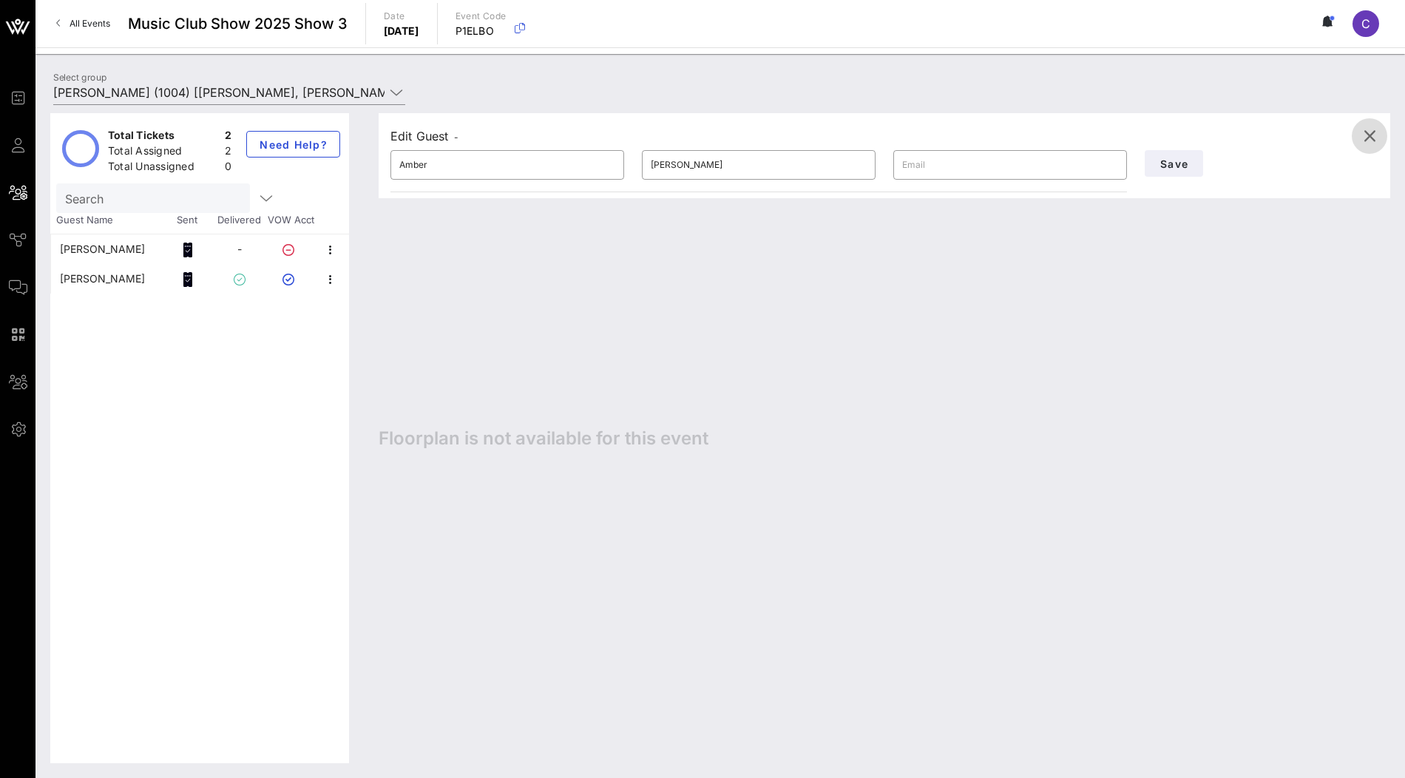
click at [1371, 138] on icon "button" at bounding box center [1369, 136] width 18 height 18
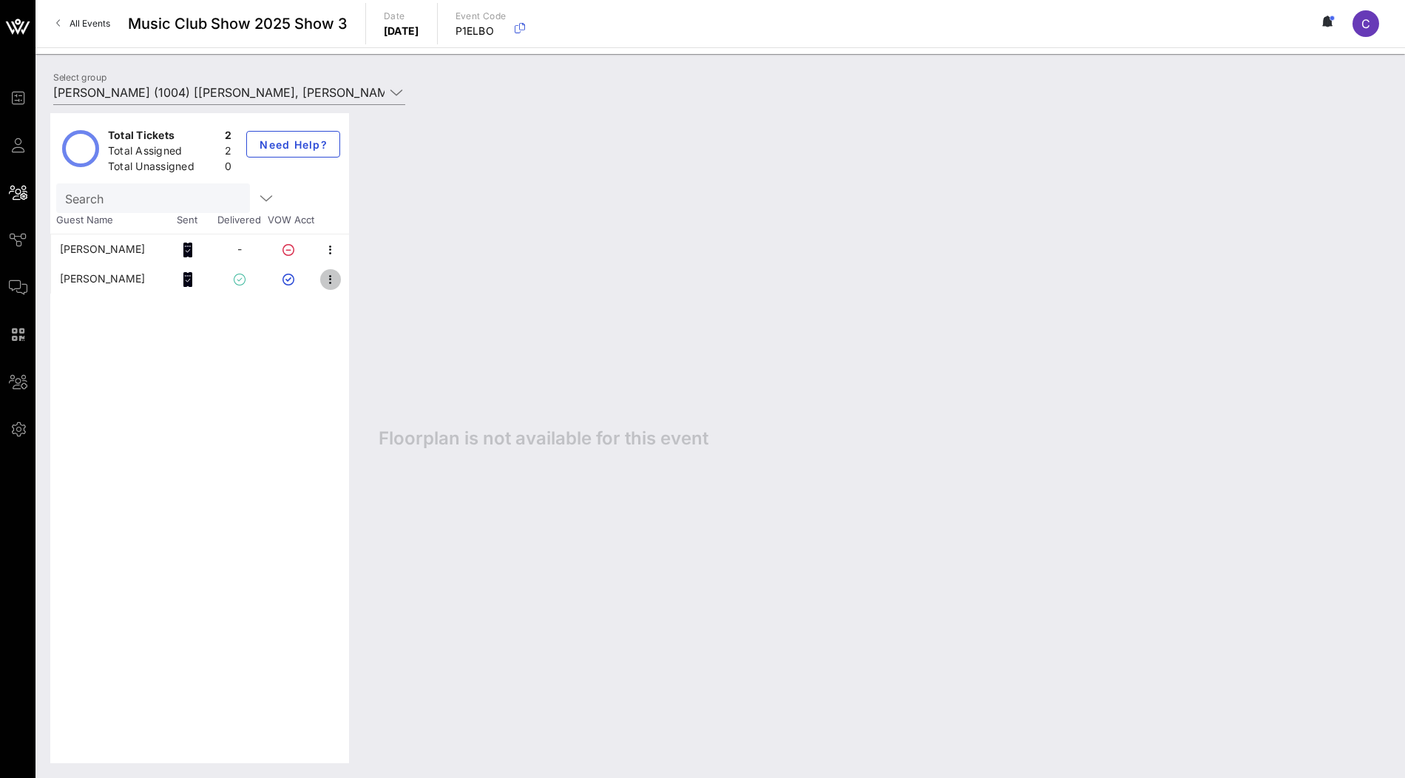
click at [328, 280] on icon "button" at bounding box center [331, 280] width 18 height 18
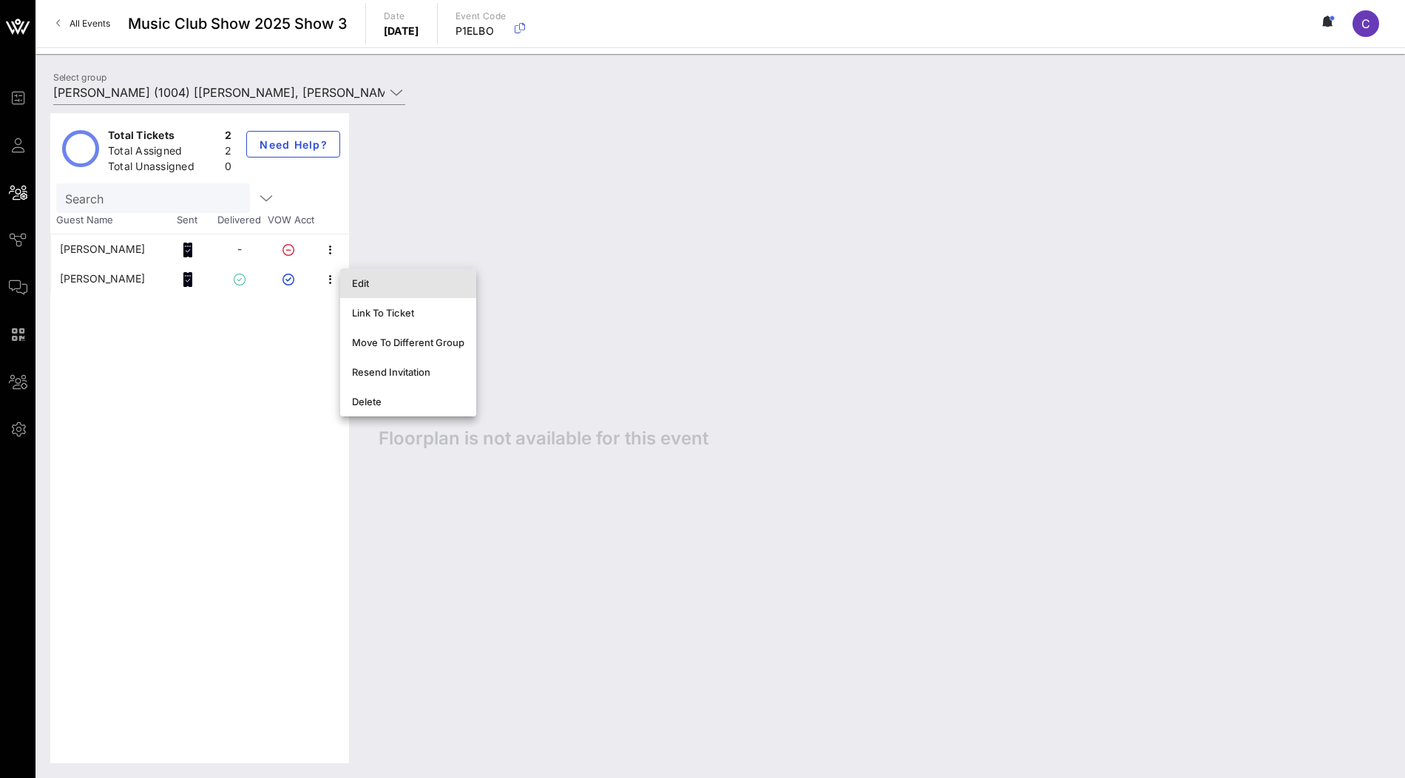
click at [350, 287] on div "Edit" at bounding box center [408, 283] width 136 height 30
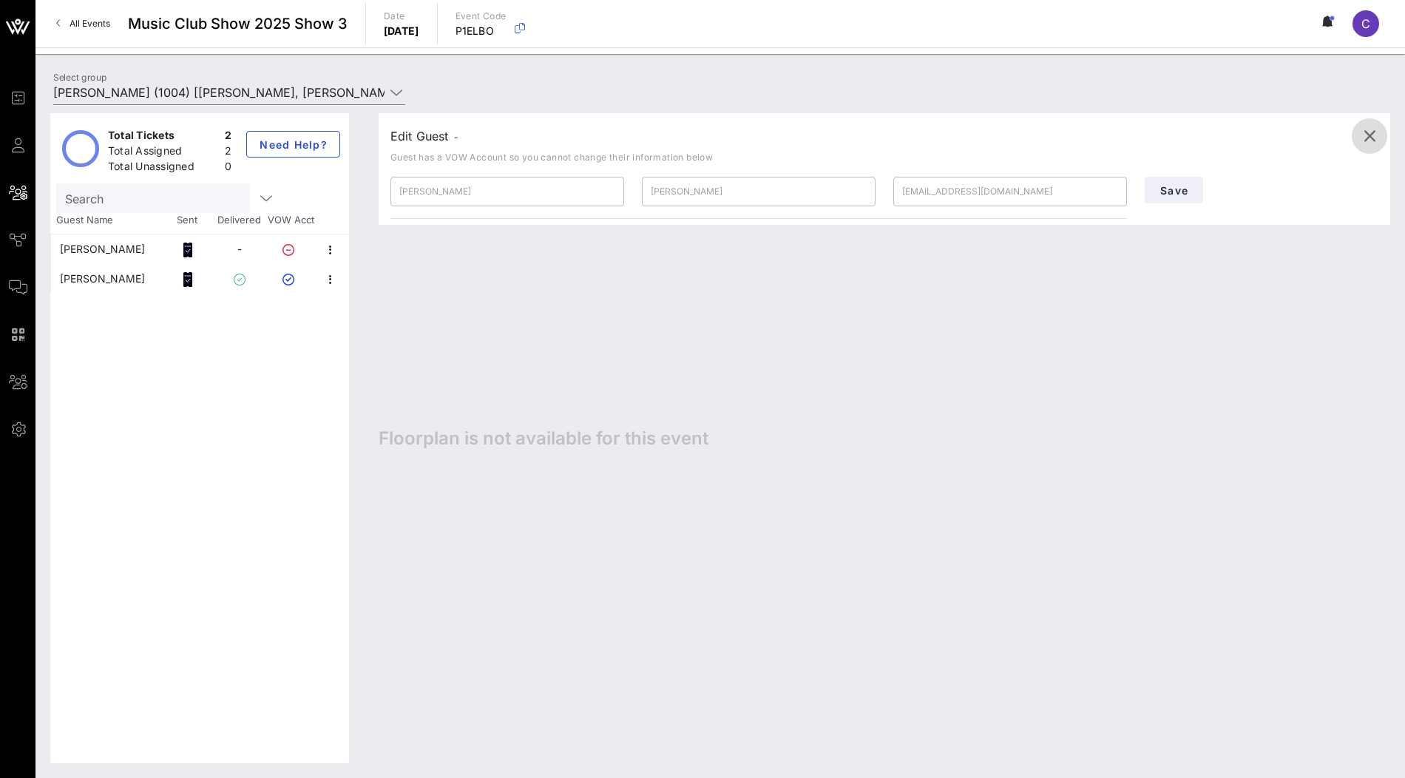
click at [1368, 132] on icon "button" at bounding box center [1369, 136] width 18 height 18
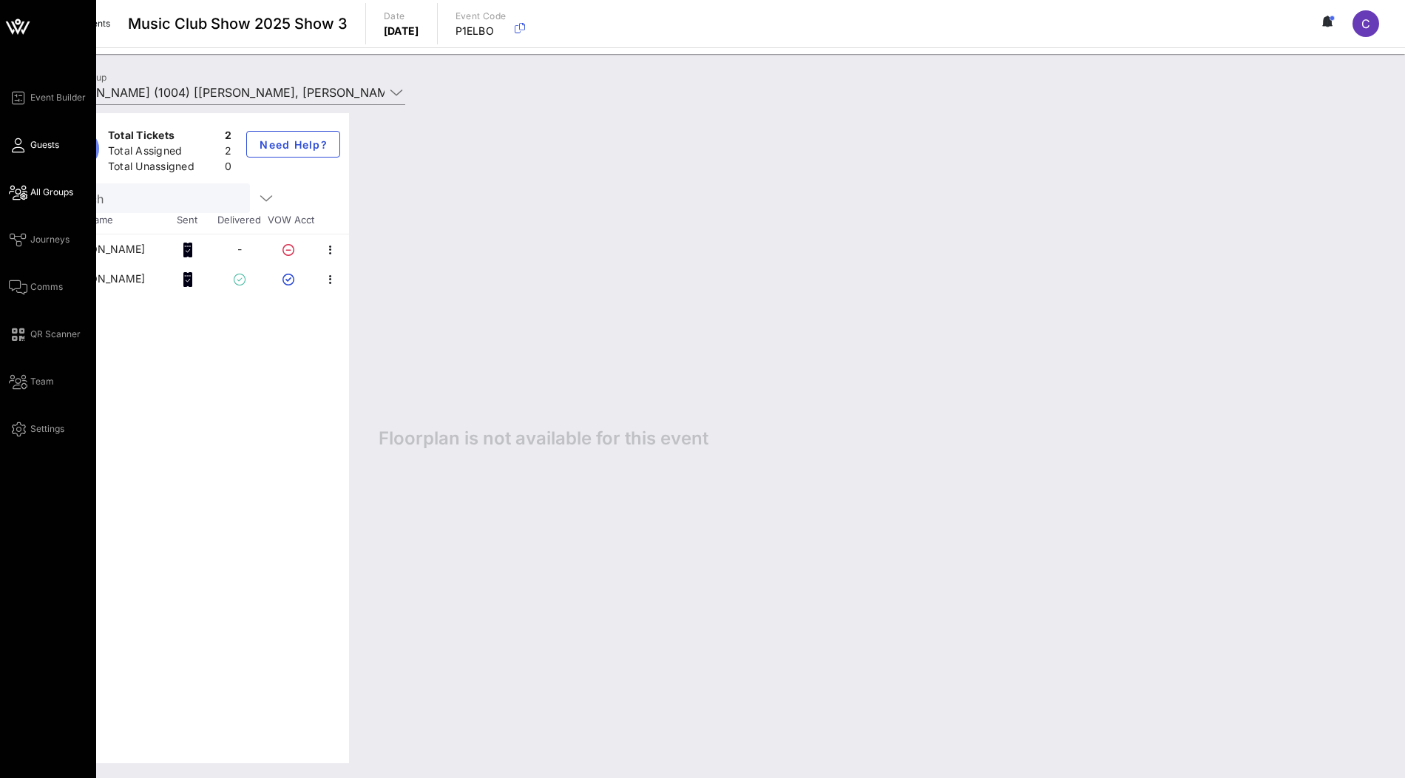
click at [22, 146] on icon at bounding box center [18, 145] width 18 height 2
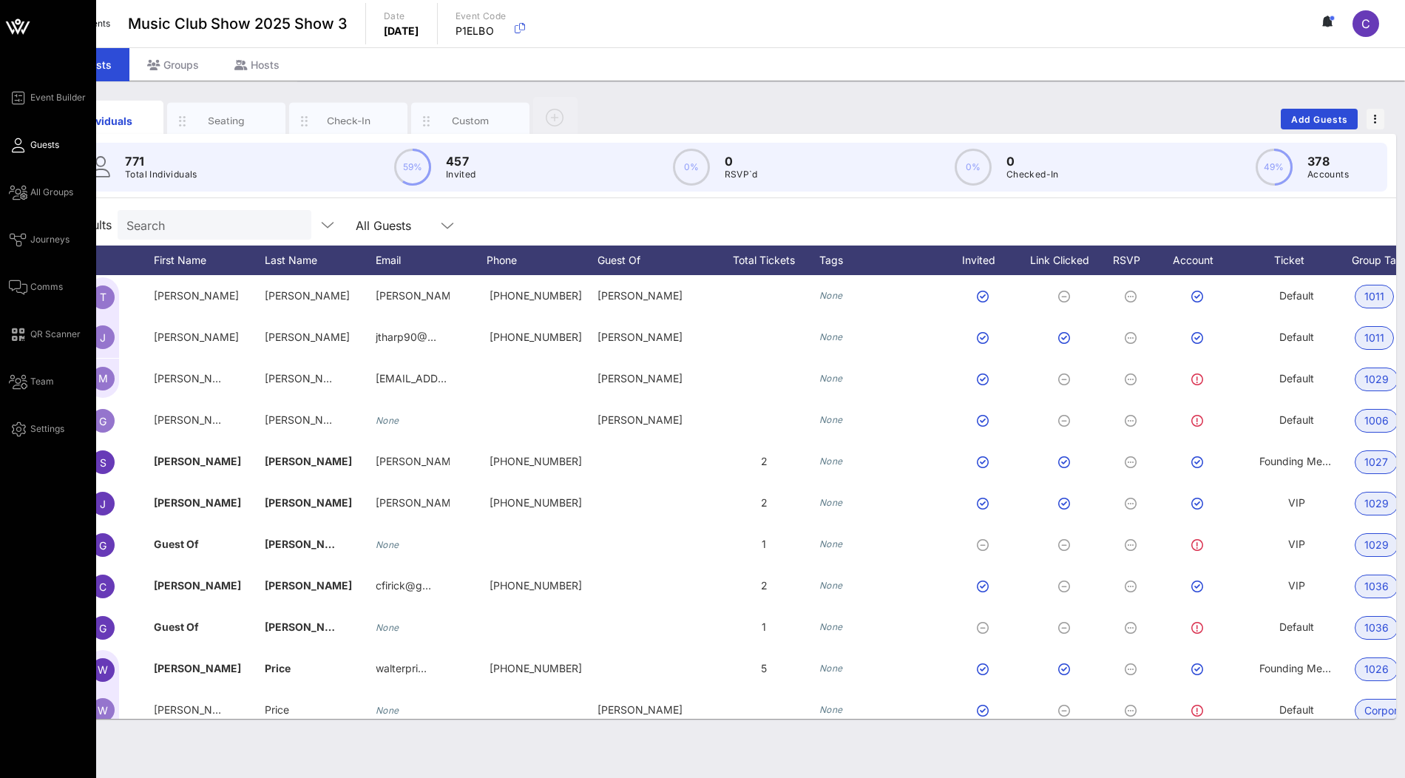
click at [18, 25] on icon at bounding box center [17, 26] width 35 height 35
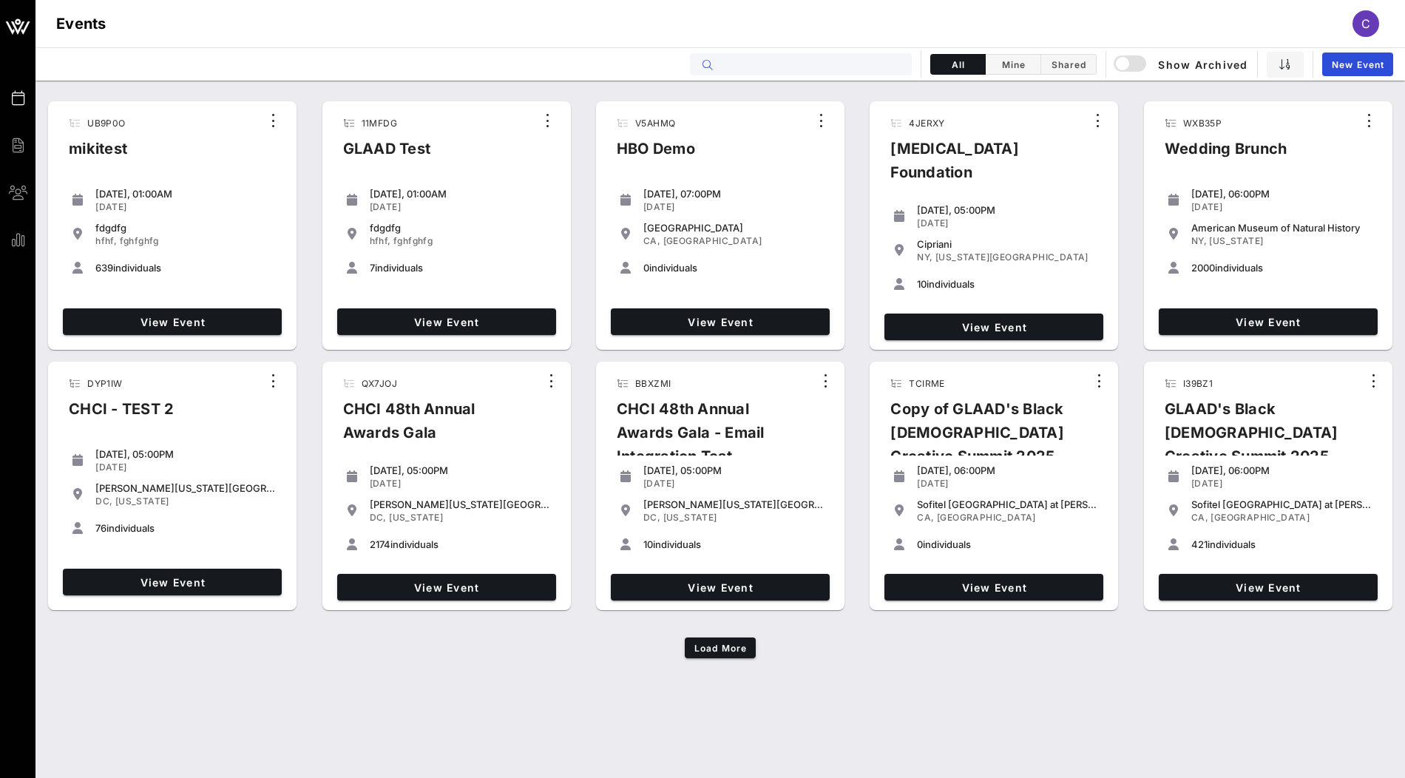
click at [750, 64] on input "text" at bounding box center [810, 64] width 183 height 19
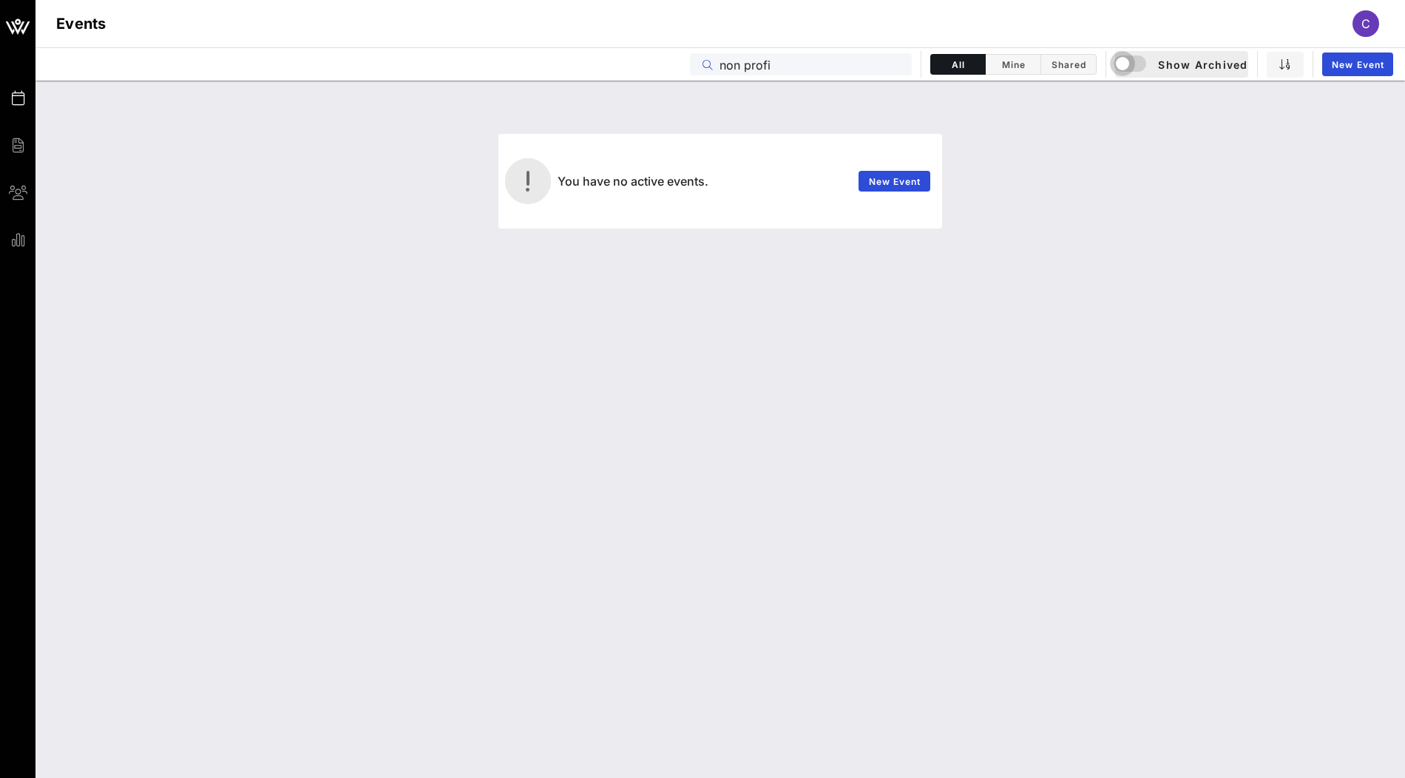
type input "non profi"
click at [1127, 65] on div "button" at bounding box center [1122, 63] width 21 height 21
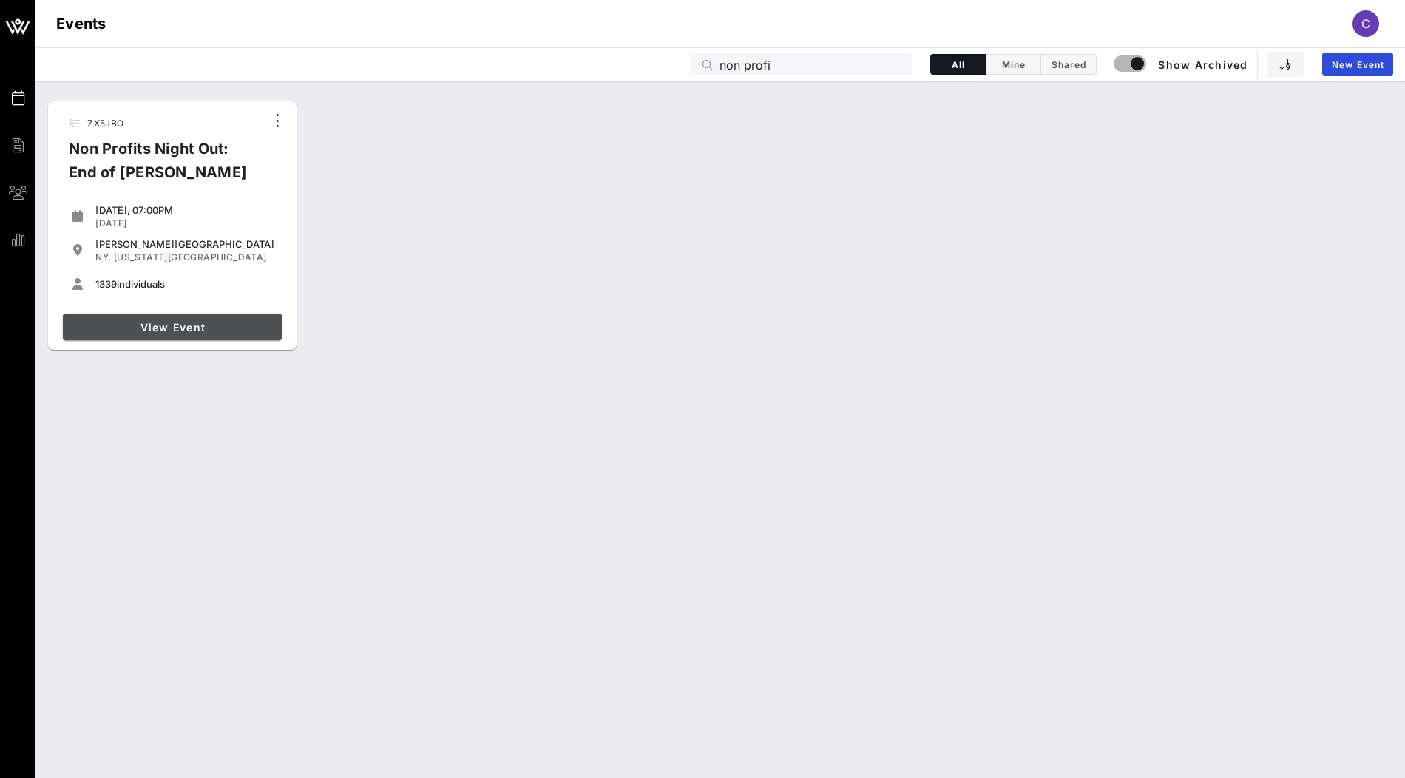
click at [242, 327] on span "View Event" at bounding box center [172, 327] width 207 height 13
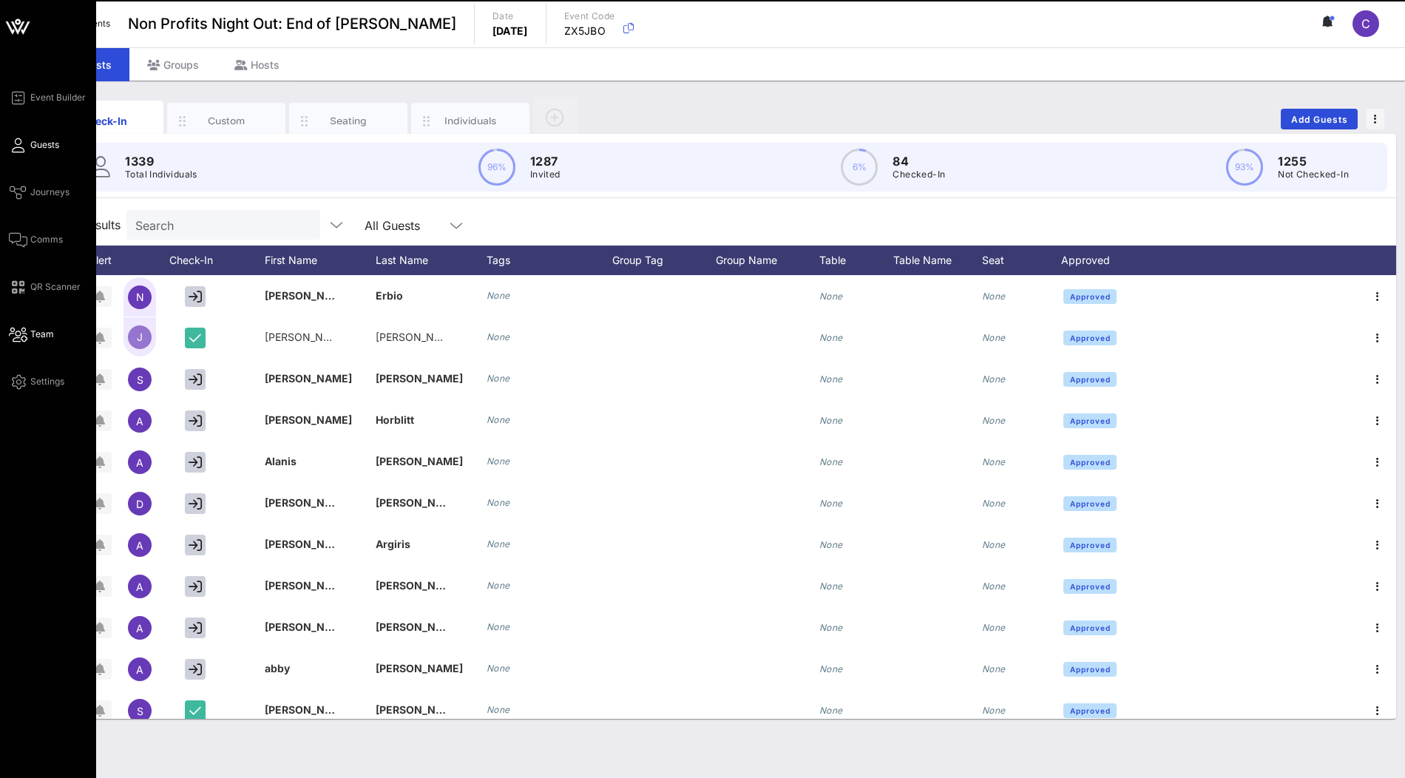
click at [37, 339] on span "Team" at bounding box center [42, 333] width 24 height 13
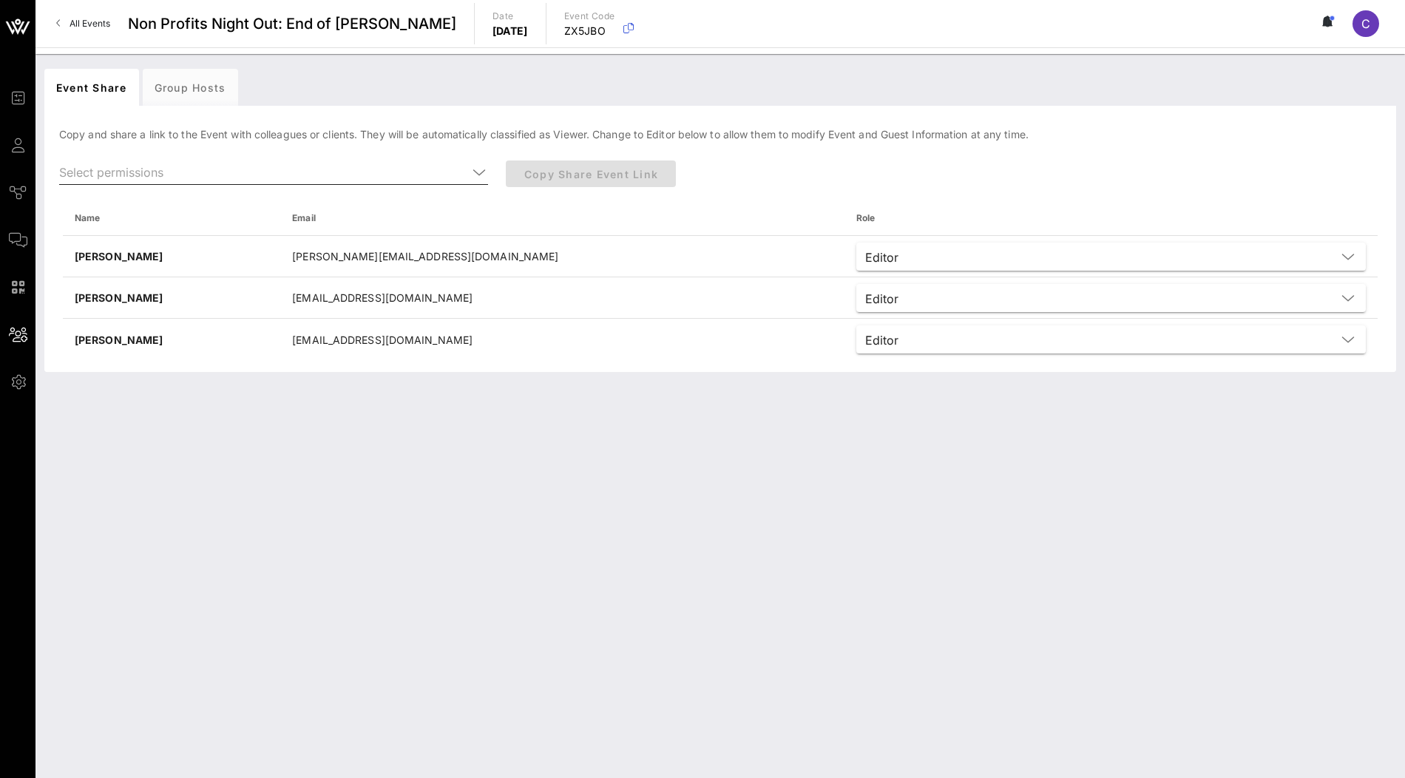
click at [478, 170] on icon at bounding box center [478, 172] width 13 height 18
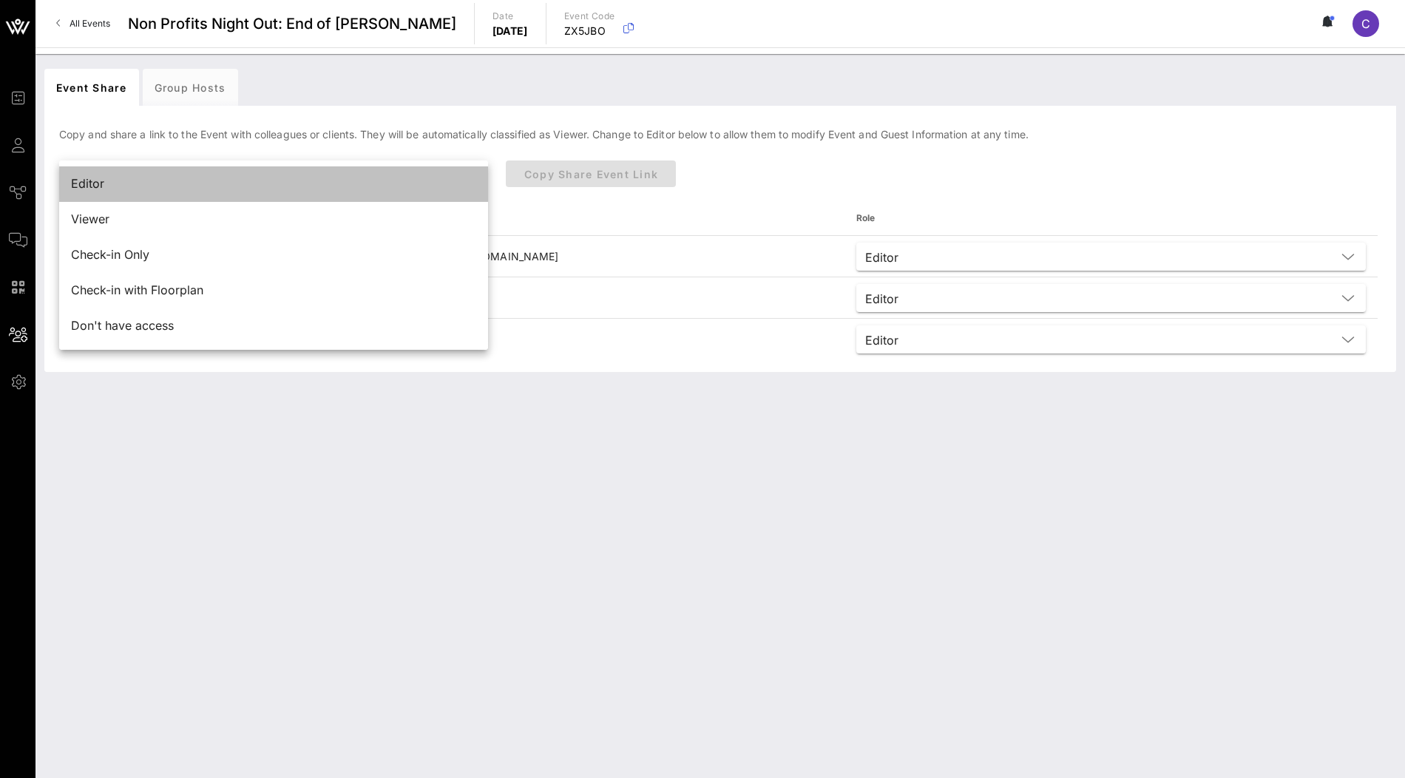
click at [397, 186] on div "Editor" at bounding box center [273, 184] width 405 height 14
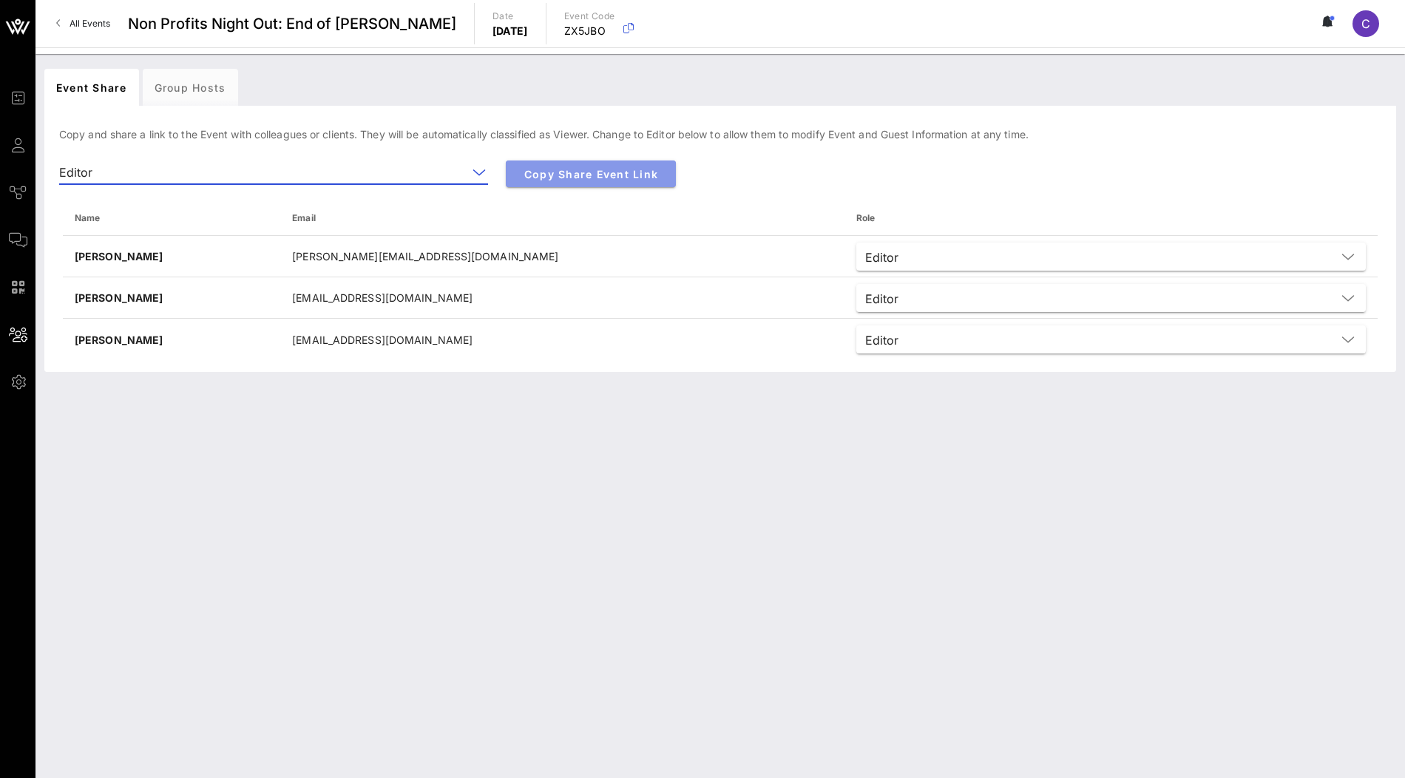
click at [615, 174] on span "Copy Share Event Link" at bounding box center [590, 174] width 146 height 13
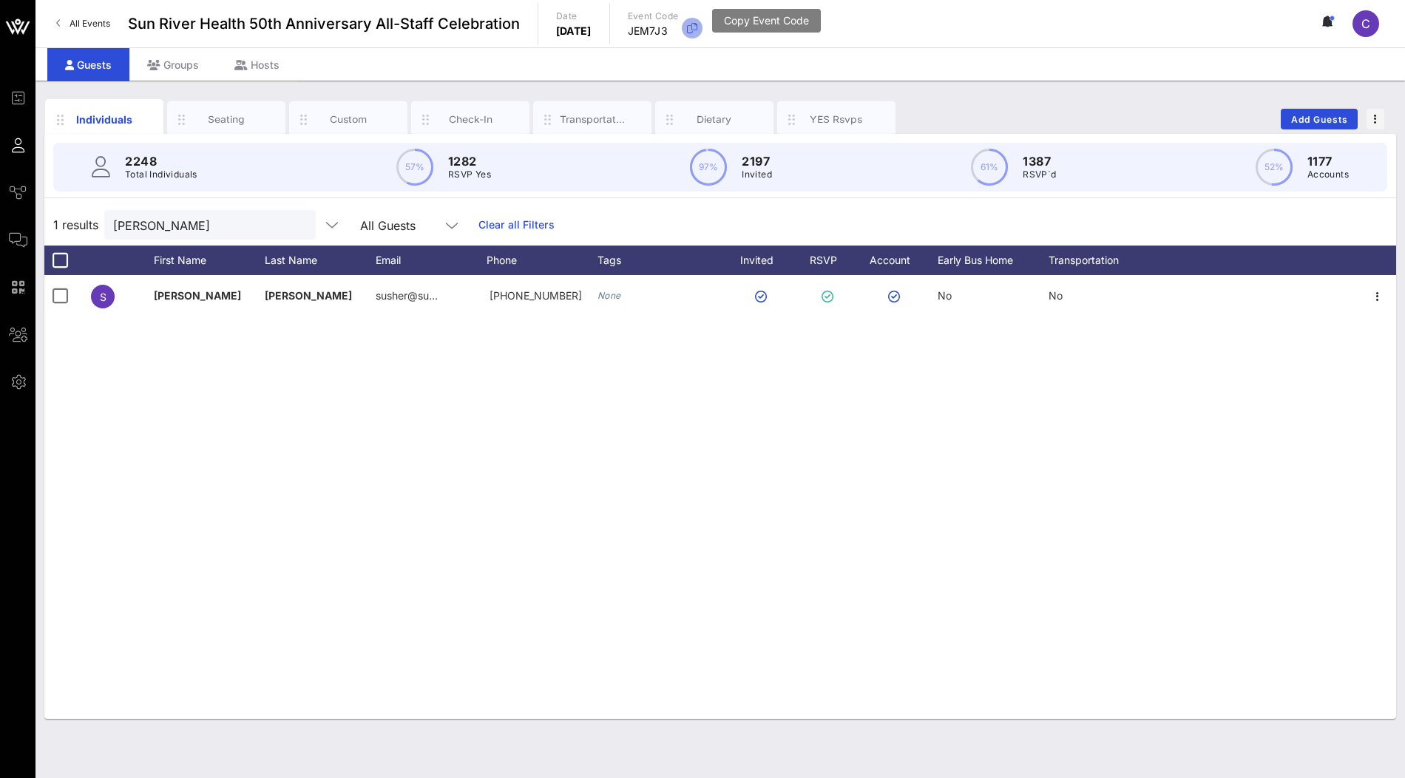
click at [701, 29] on icon "button" at bounding box center [692, 28] width 18 height 18
click at [217, 231] on input "Sarah Usher" at bounding box center [199, 224] width 173 height 19
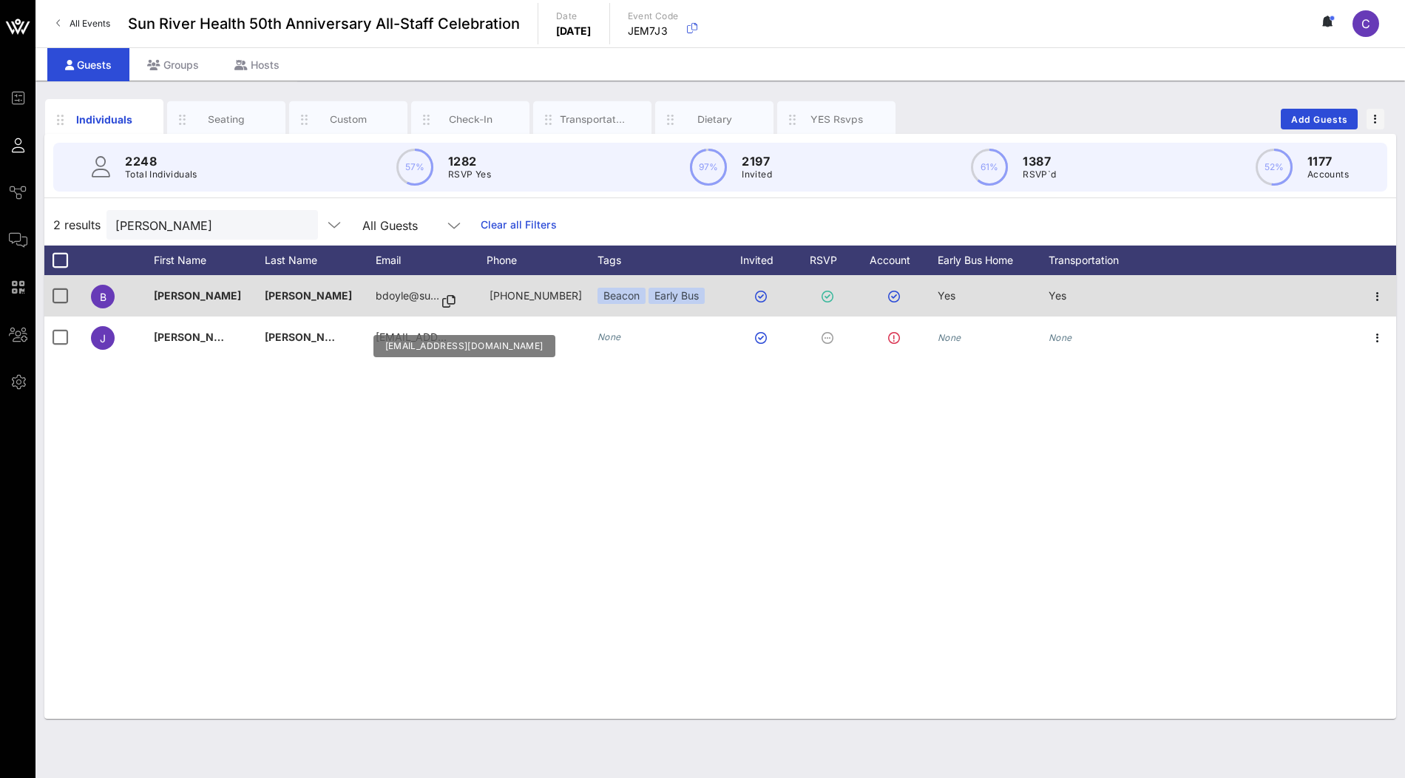
click at [449, 301] on icon at bounding box center [448, 301] width 13 height 1
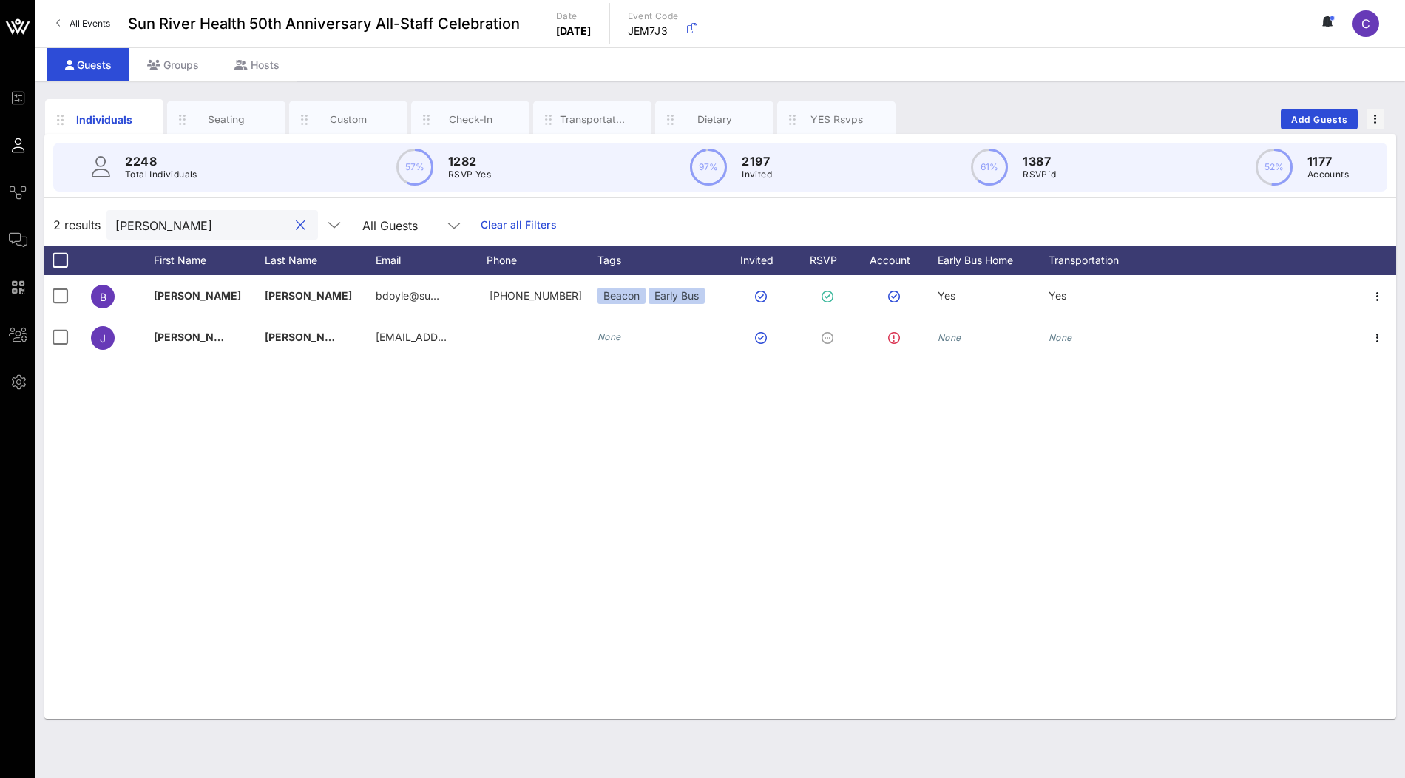
click at [245, 215] on input "doyle" at bounding box center [201, 224] width 173 height 19
paste input "psaravia@sunriver.org"
type input "psaravia@sunriver.org"
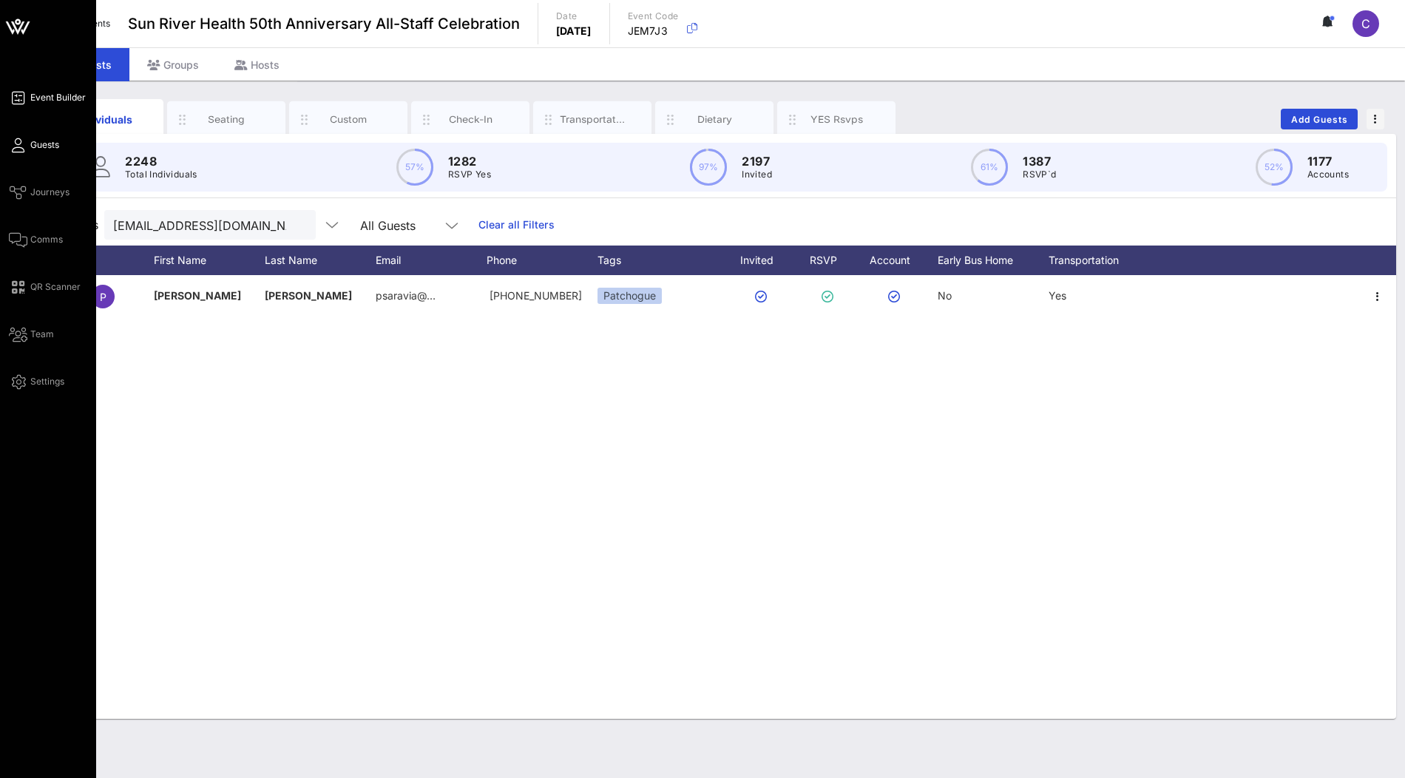
click at [62, 95] on span "Event Builder" at bounding box center [57, 97] width 55 height 13
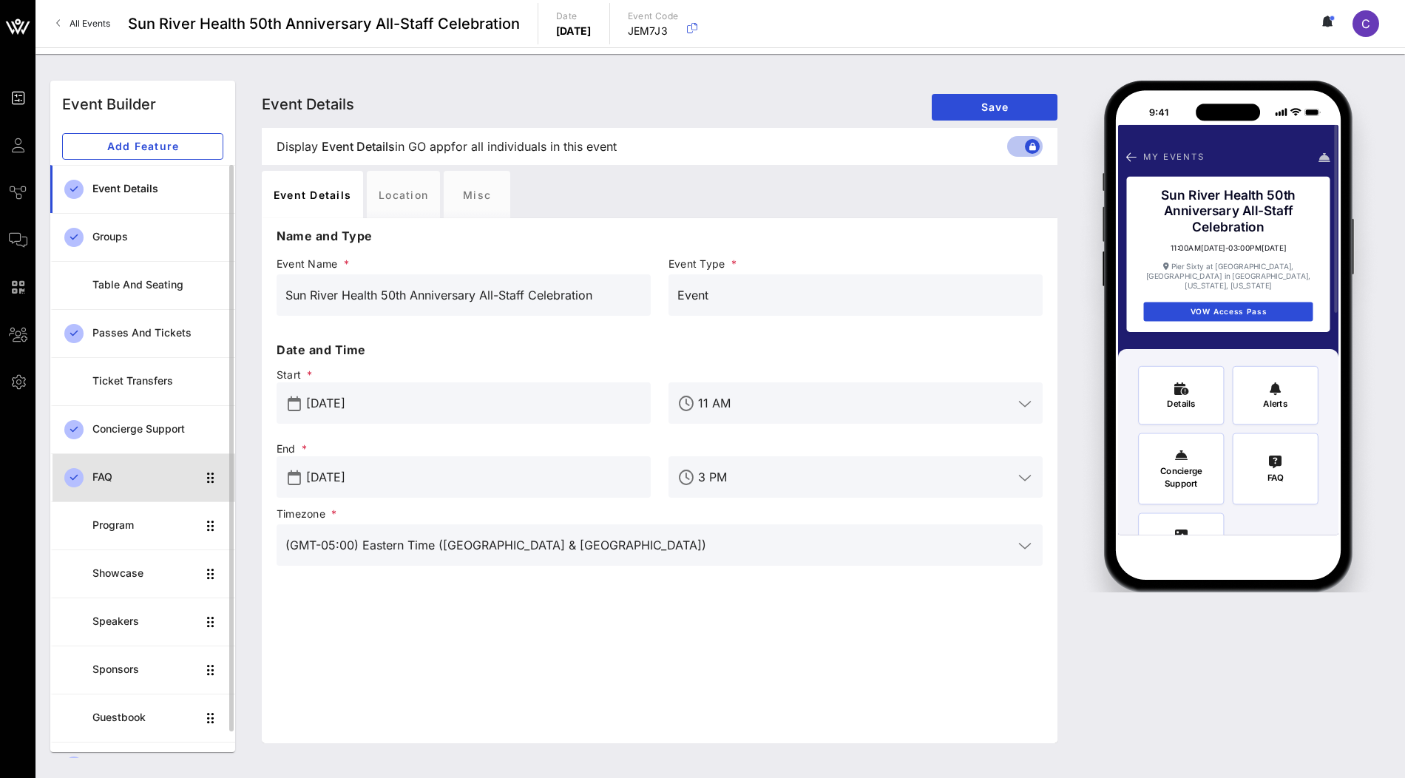
click at [143, 472] on div "FAQ" at bounding box center [144, 477] width 104 height 13
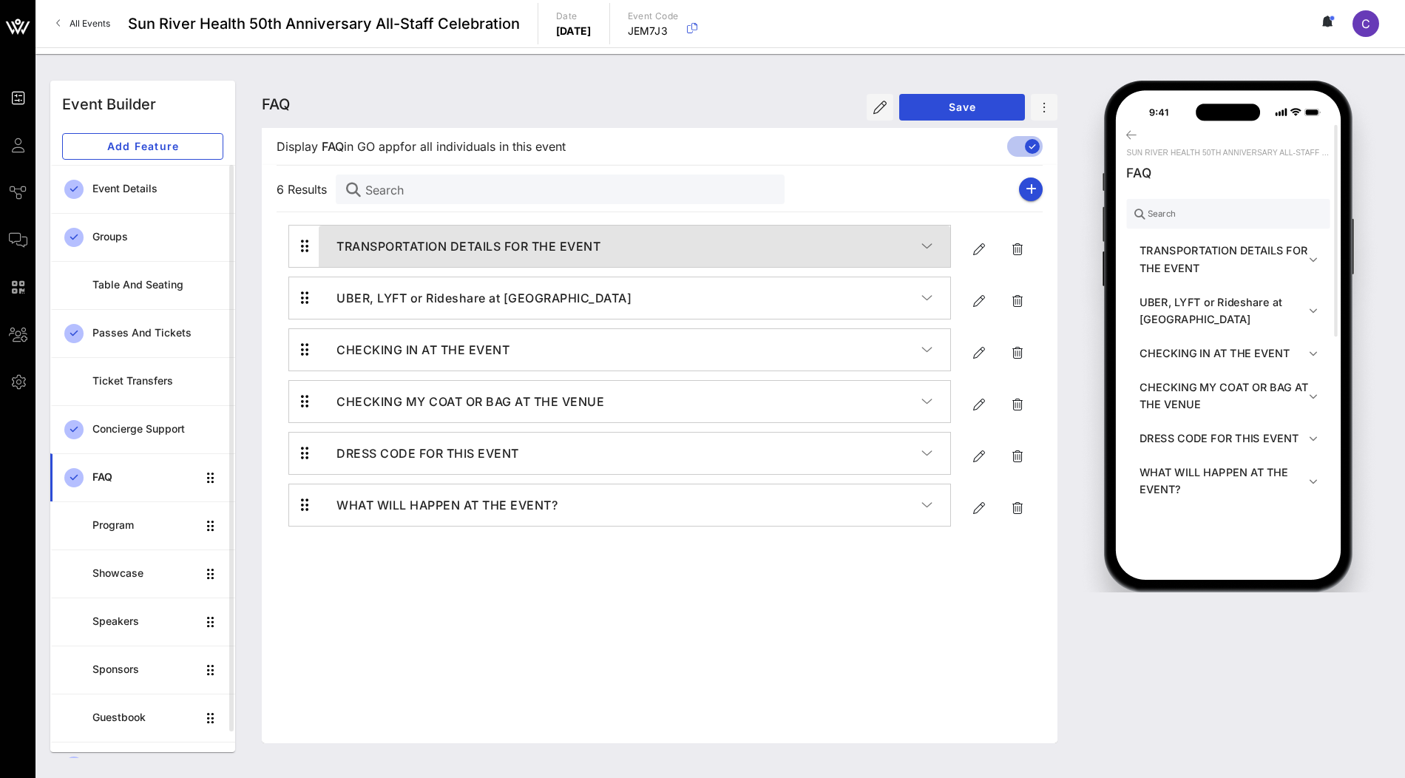
click at [569, 248] on h4 "TRANSPORTATION DETAILS FOR THE EVENT" at bounding box center [628, 246] width 585 height 18
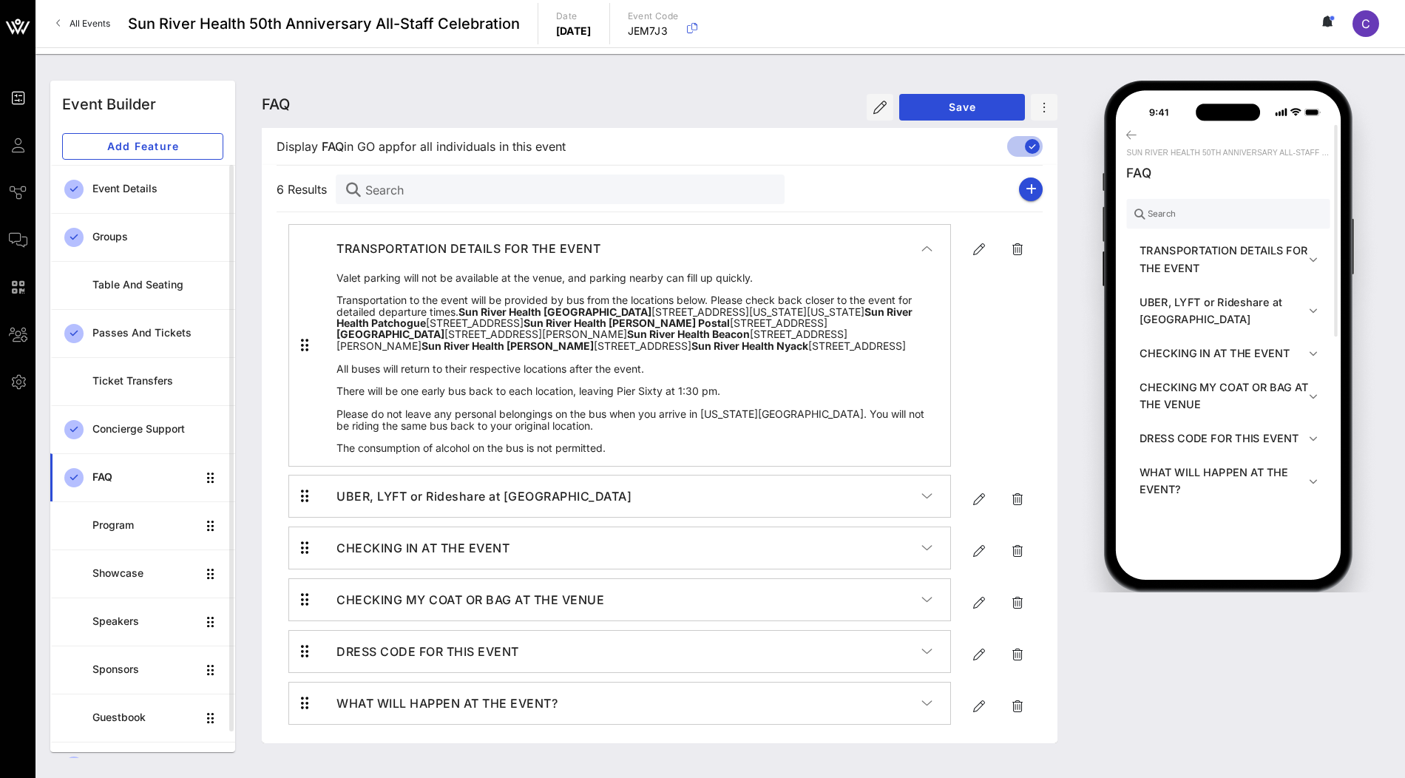
click at [569, 248] on h4 "TRANSPORTATION DETAILS FOR THE EVENT" at bounding box center [628, 249] width 585 height 18
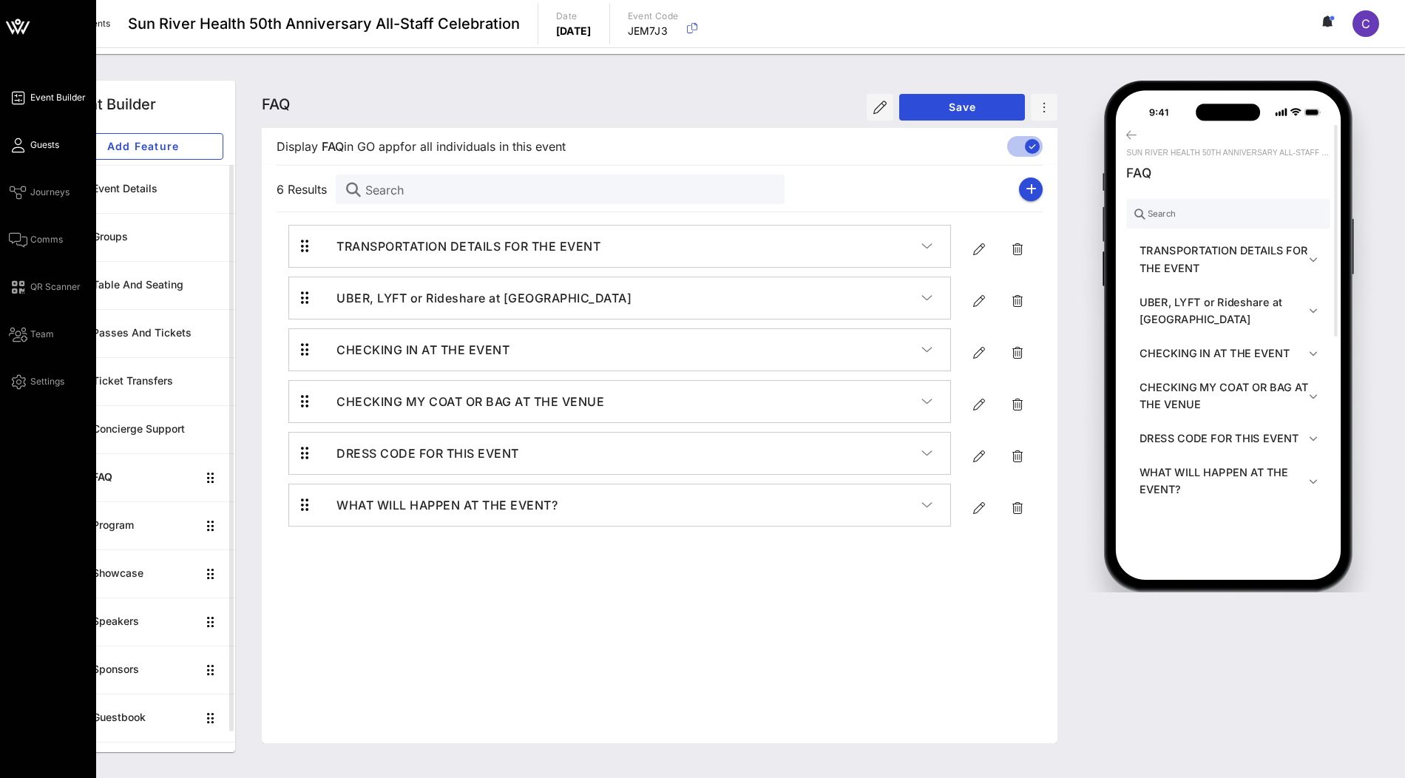
click at [36, 146] on span "Guests" at bounding box center [44, 144] width 29 height 13
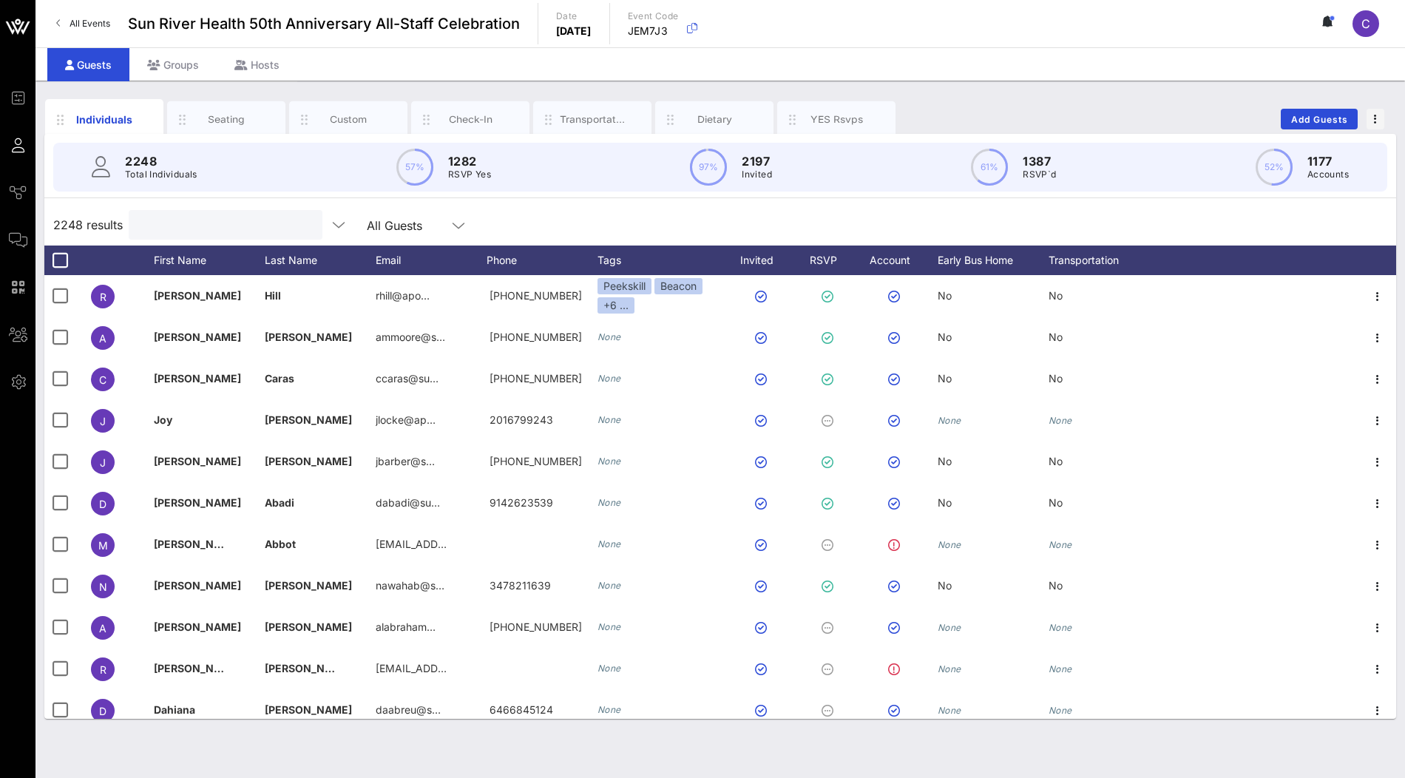
click at [203, 220] on input "text" at bounding box center [224, 224] width 173 height 19
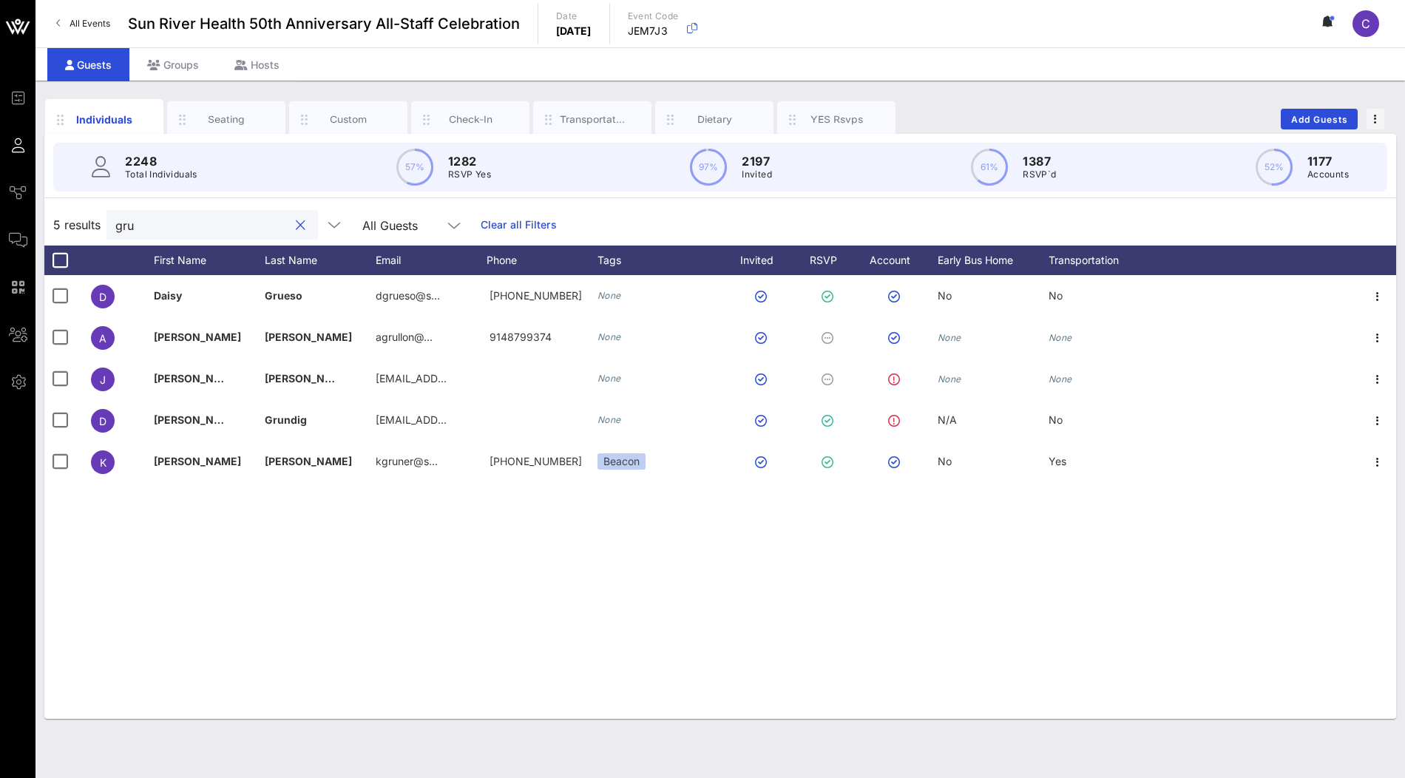
type input "gru"
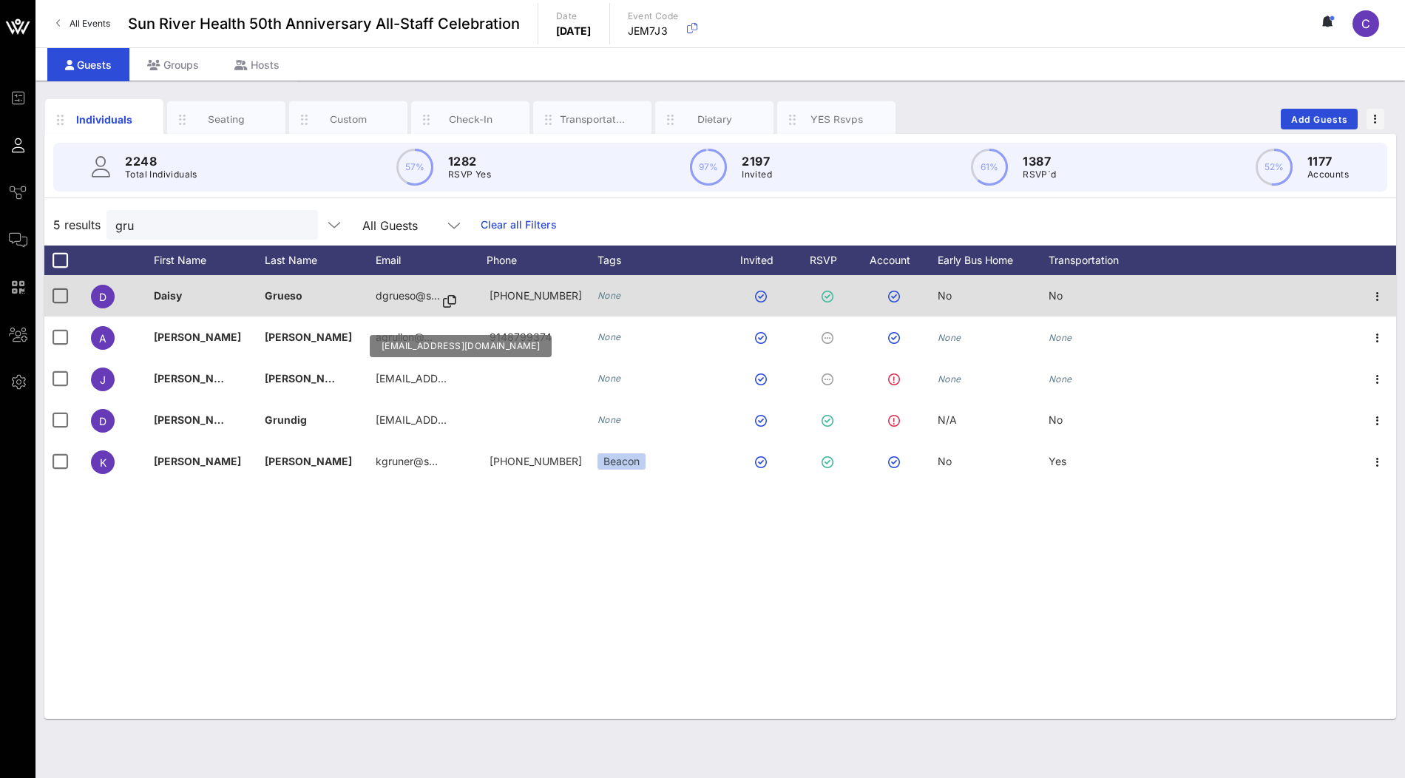
click at [446, 301] on icon at bounding box center [449, 301] width 13 height 1
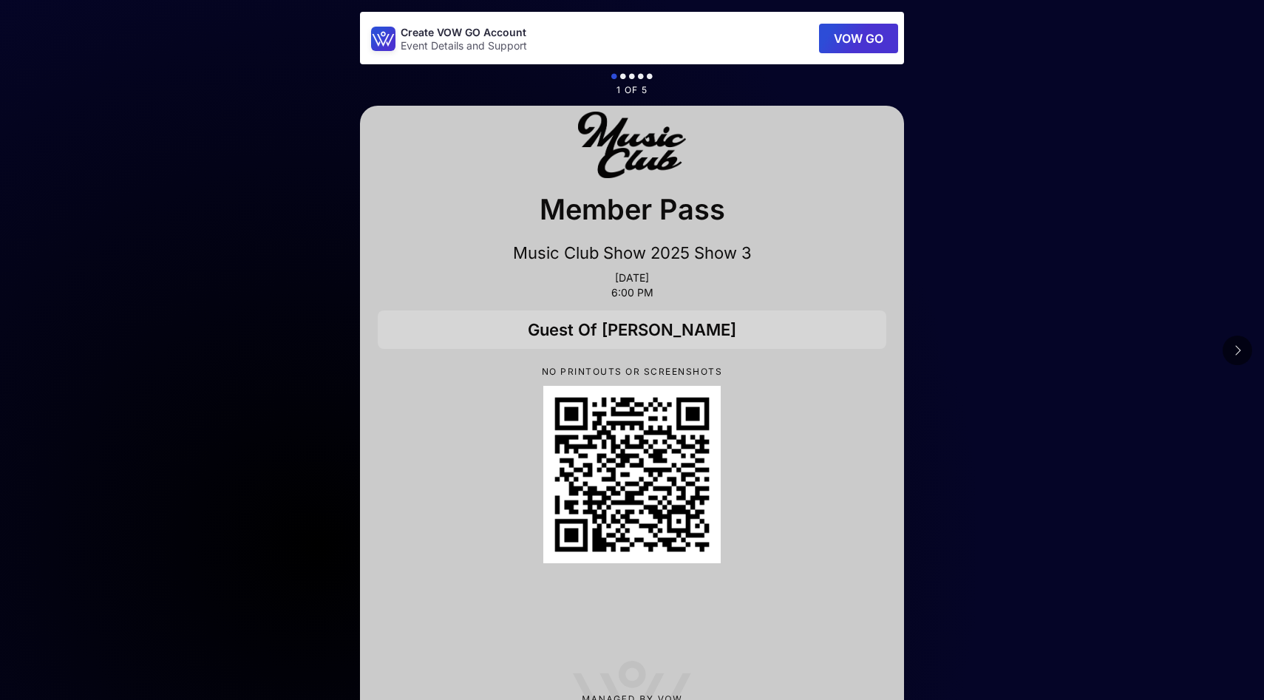
scroll to position [67, 0]
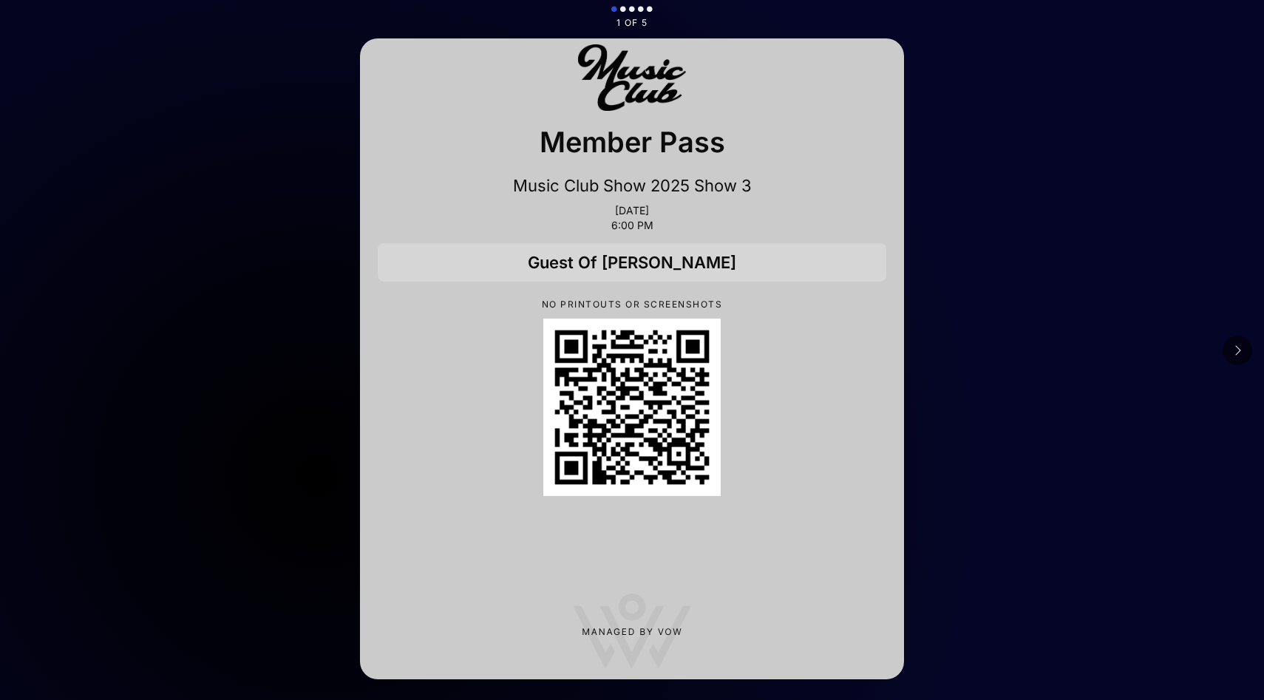
click at [1240, 351] on icon at bounding box center [1237, 350] width 7 height 12
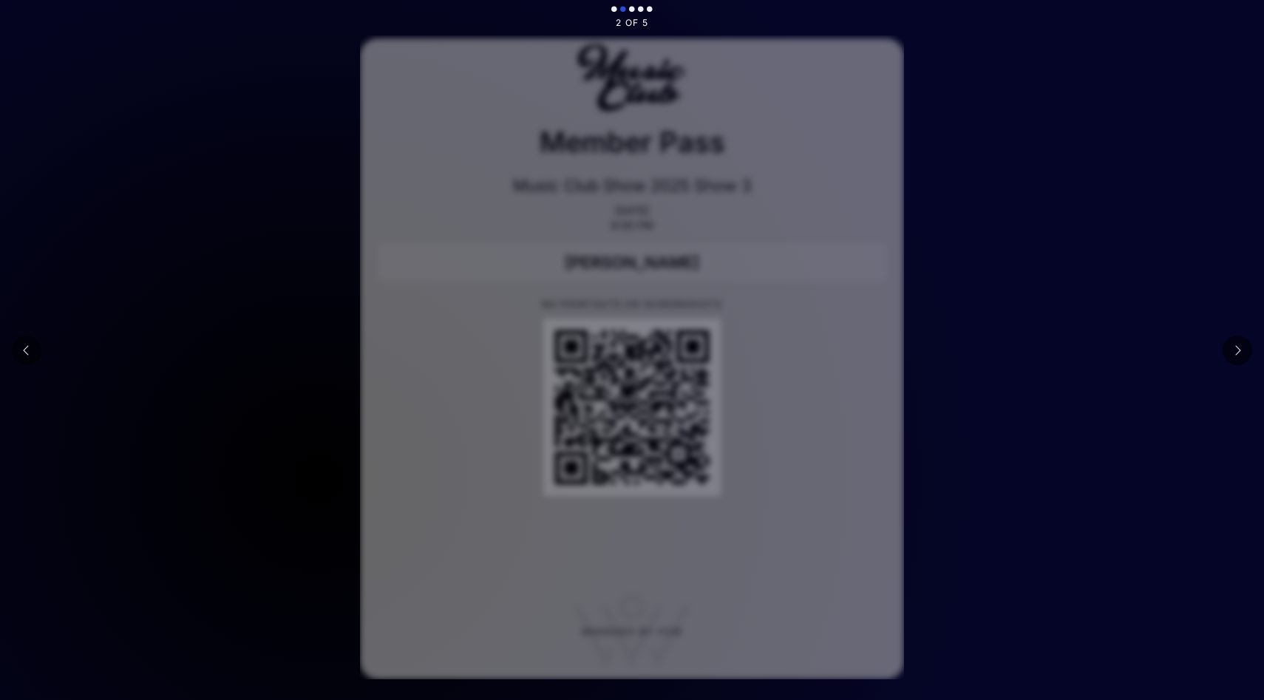
click at [24, 353] on icon at bounding box center [26, 350] width 7 height 12
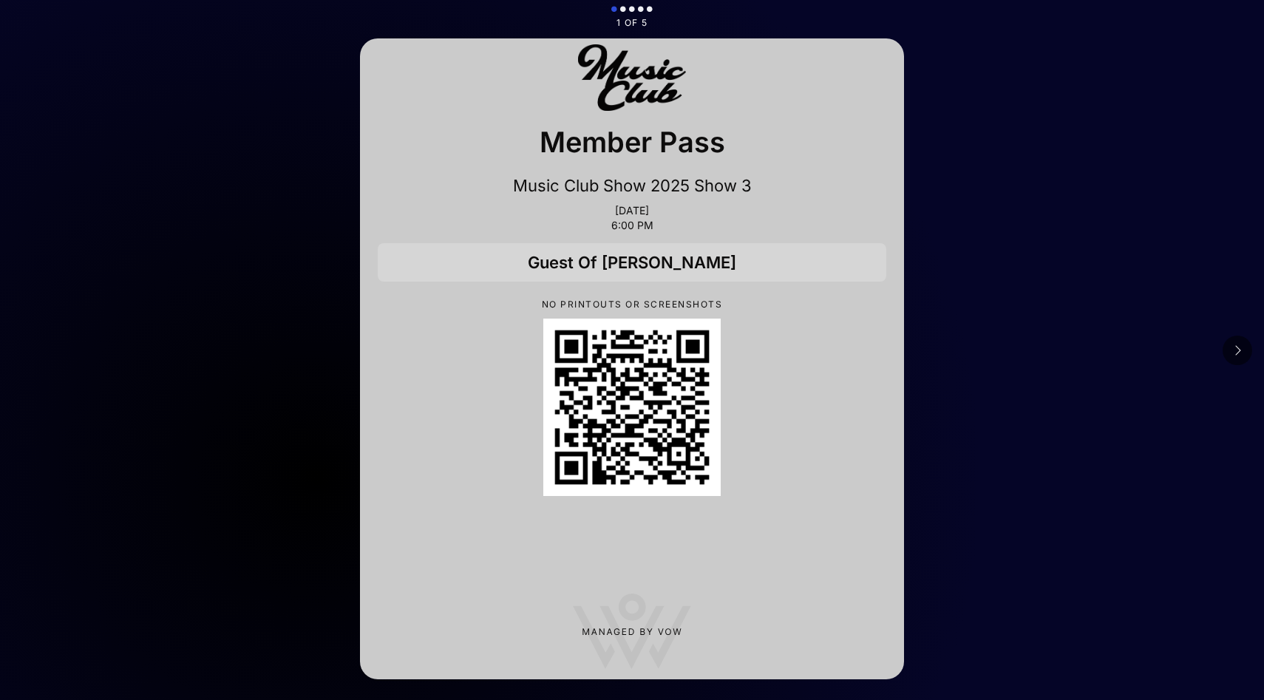
click at [1238, 352] on icon at bounding box center [1237, 350] width 7 height 12
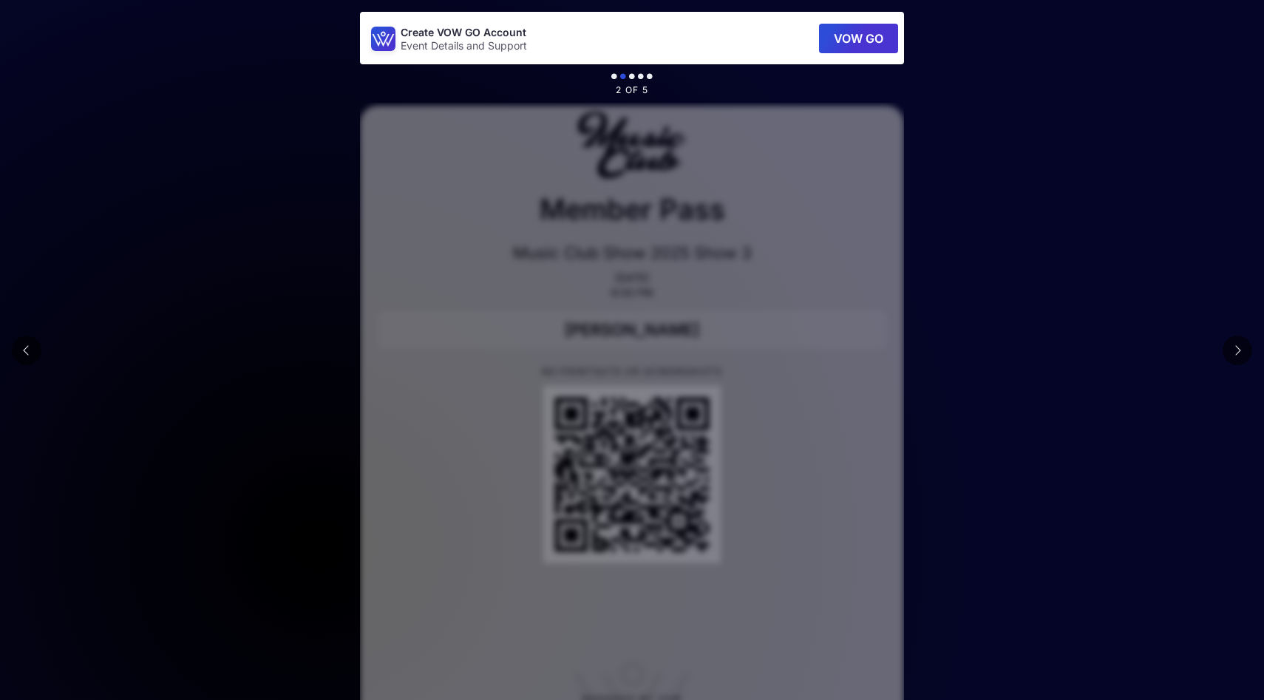
click at [1238, 352] on icon at bounding box center [1237, 350] width 7 height 12
click at [1238, 352] on main "Create VOW GO Account Event Details and Support VOW GO 5 of 5 Member Pass Music…" at bounding box center [632, 383] width 1264 height 767
click at [27, 349] on icon at bounding box center [26, 350] width 7 height 12
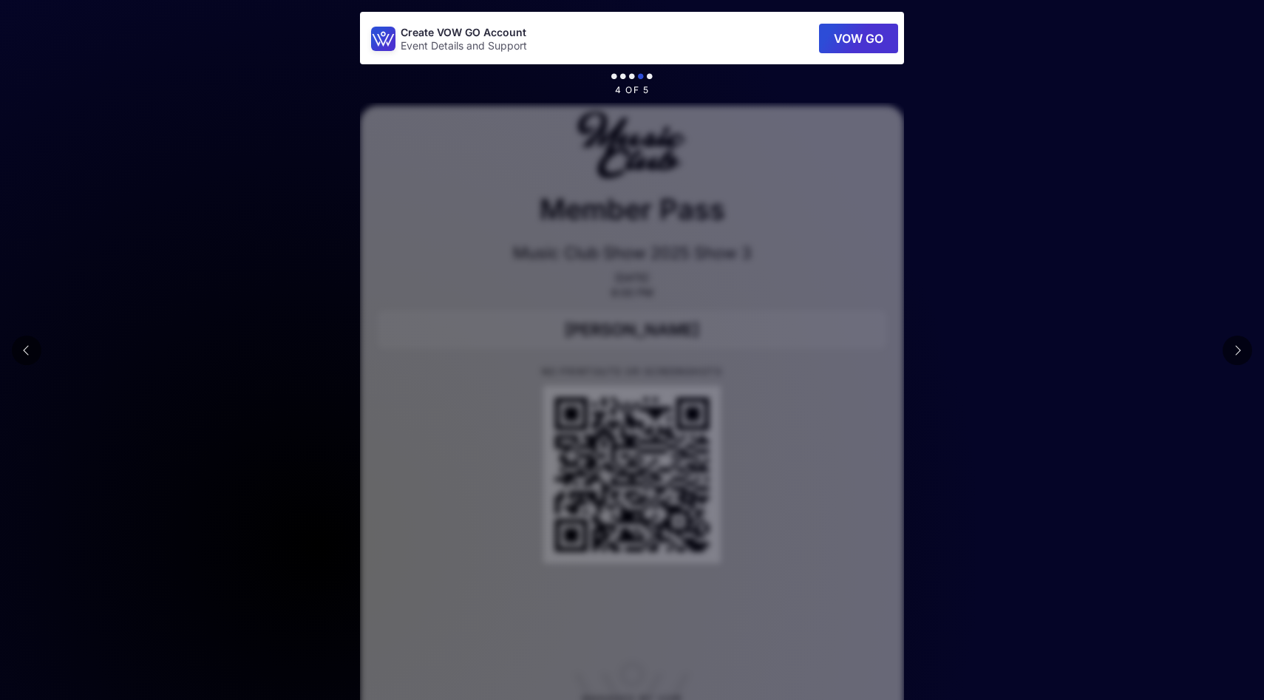
click at [27, 349] on icon at bounding box center [26, 350] width 7 height 12
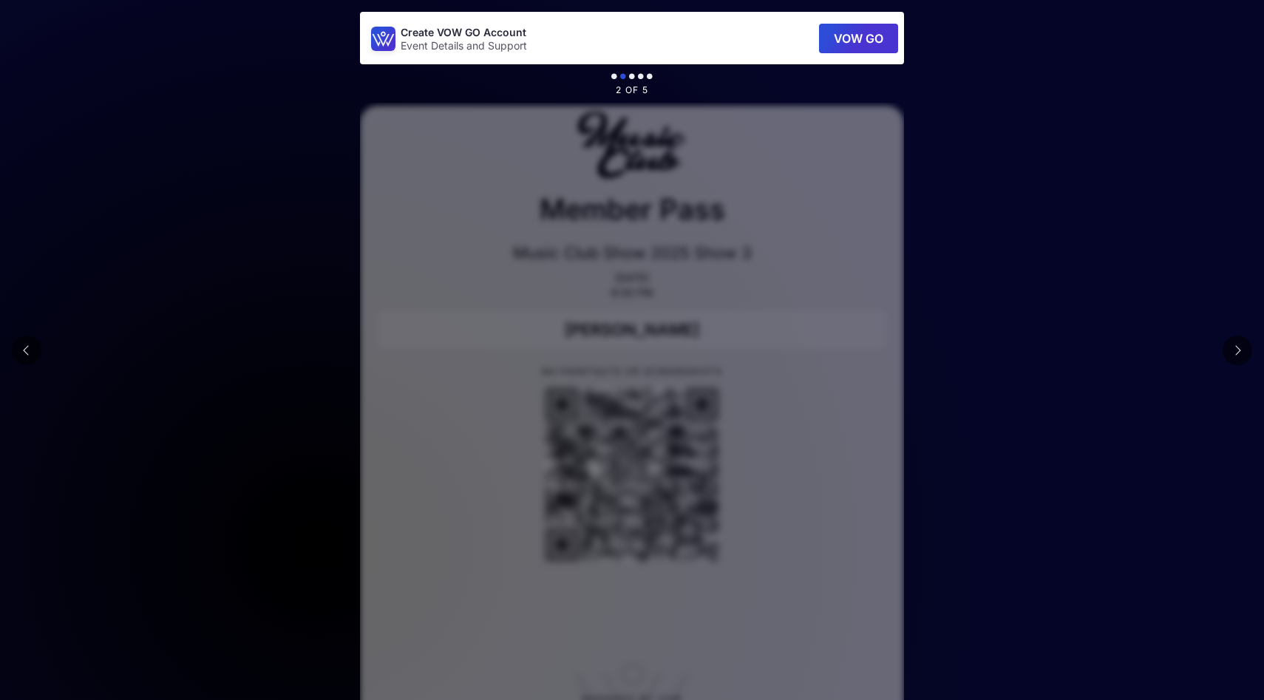
click at [27, 349] on icon at bounding box center [26, 350] width 7 height 12
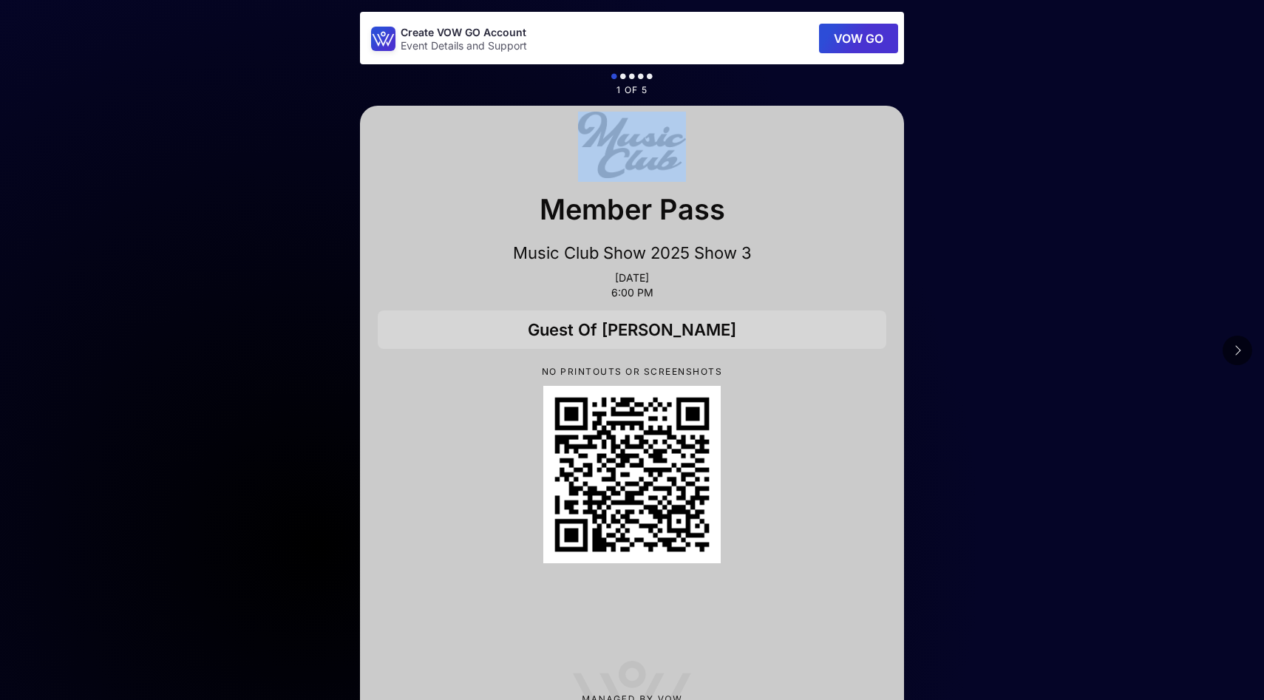
click at [27, 349] on main "Create VOW GO Account Event Details and Support VOW GO 1 of 5 Member Pass Music…" at bounding box center [632, 383] width 1264 height 767
click at [1232, 352] on button at bounding box center [1238, 351] width 30 height 30
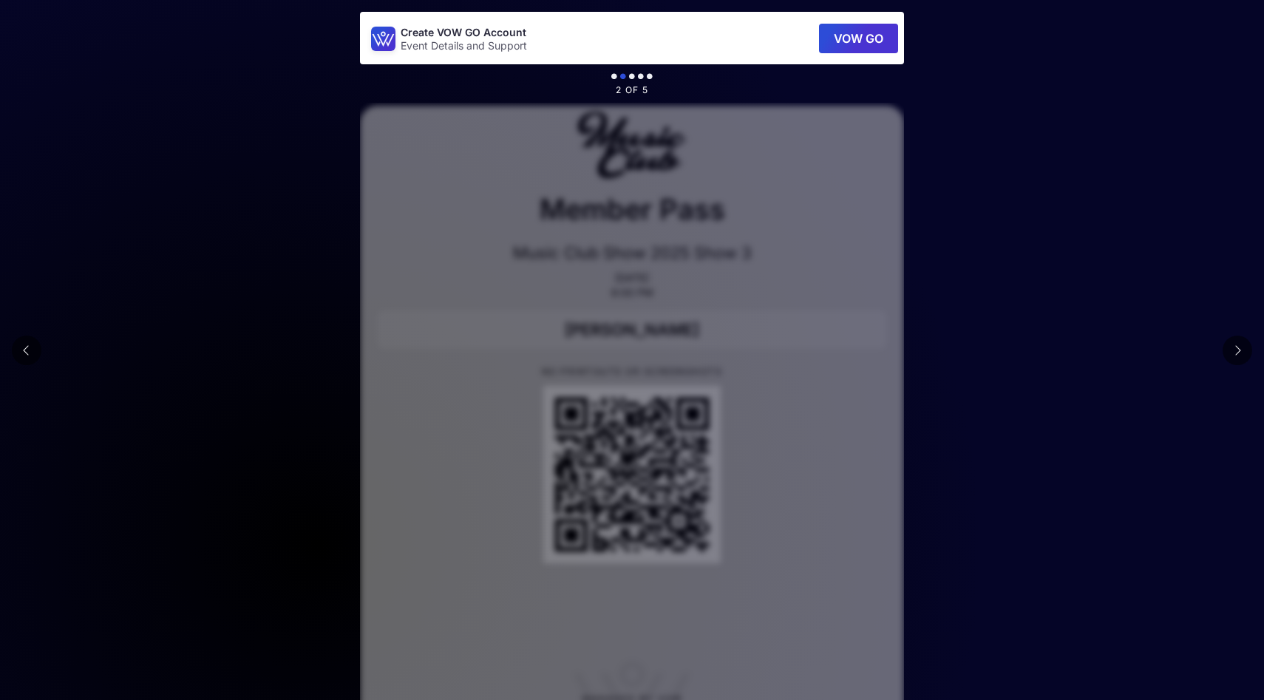
click at [1232, 352] on button at bounding box center [1238, 351] width 30 height 30
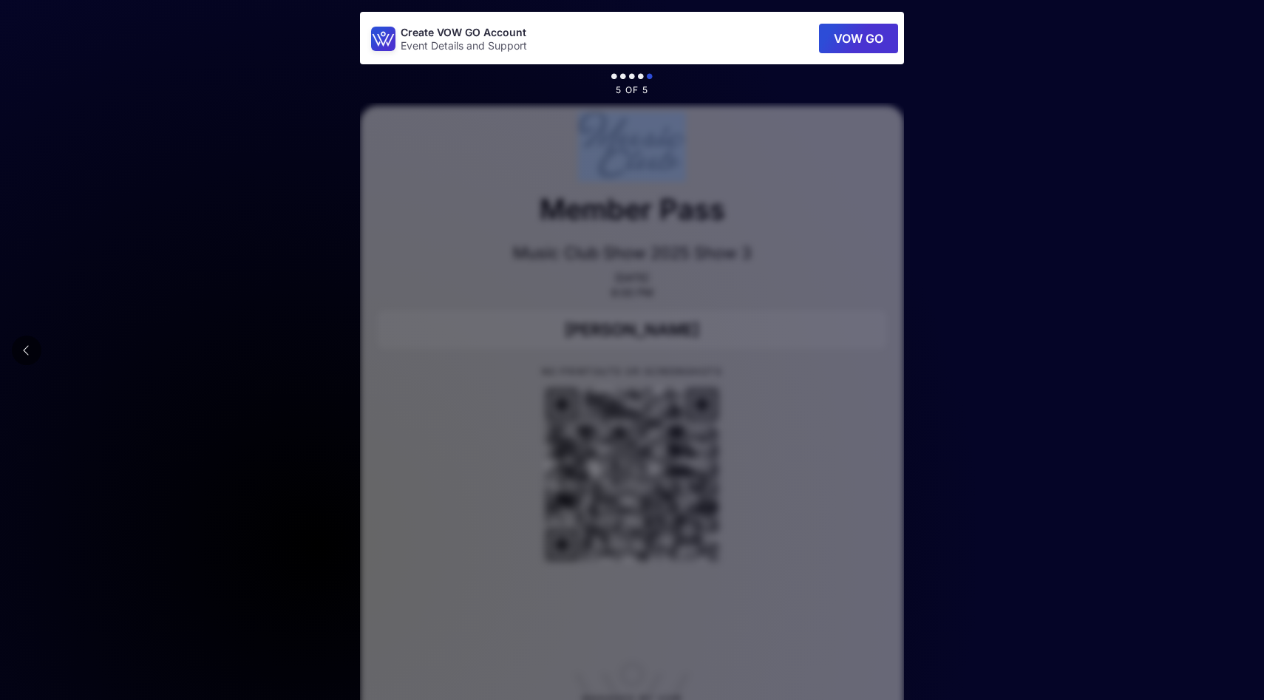
click at [1232, 352] on main "Create VOW GO Account Event Details and Support VOW GO 5 of 5 Member Pass Music…" at bounding box center [632, 383] width 1264 height 767
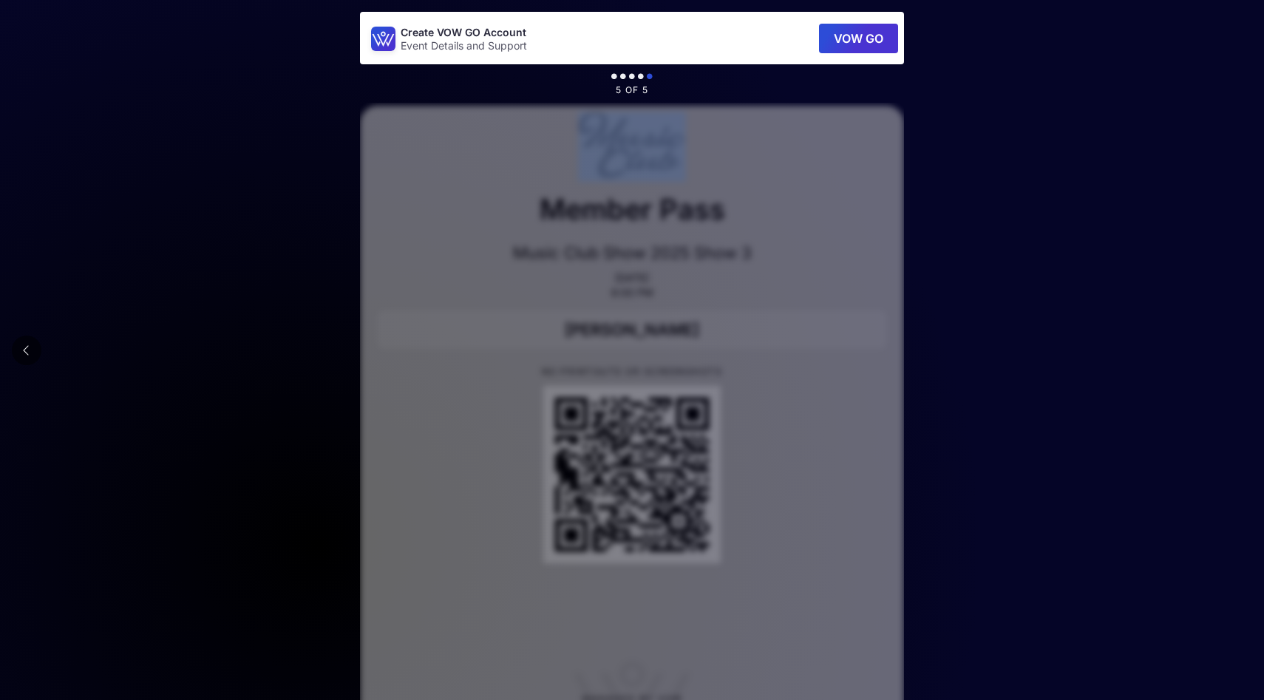
click at [1232, 352] on main "Create VOW GO Account Event Details and Support VOW GO 5 of 5 Member Pass Music…" at bounding box center [632, 383] width 1264 height 767
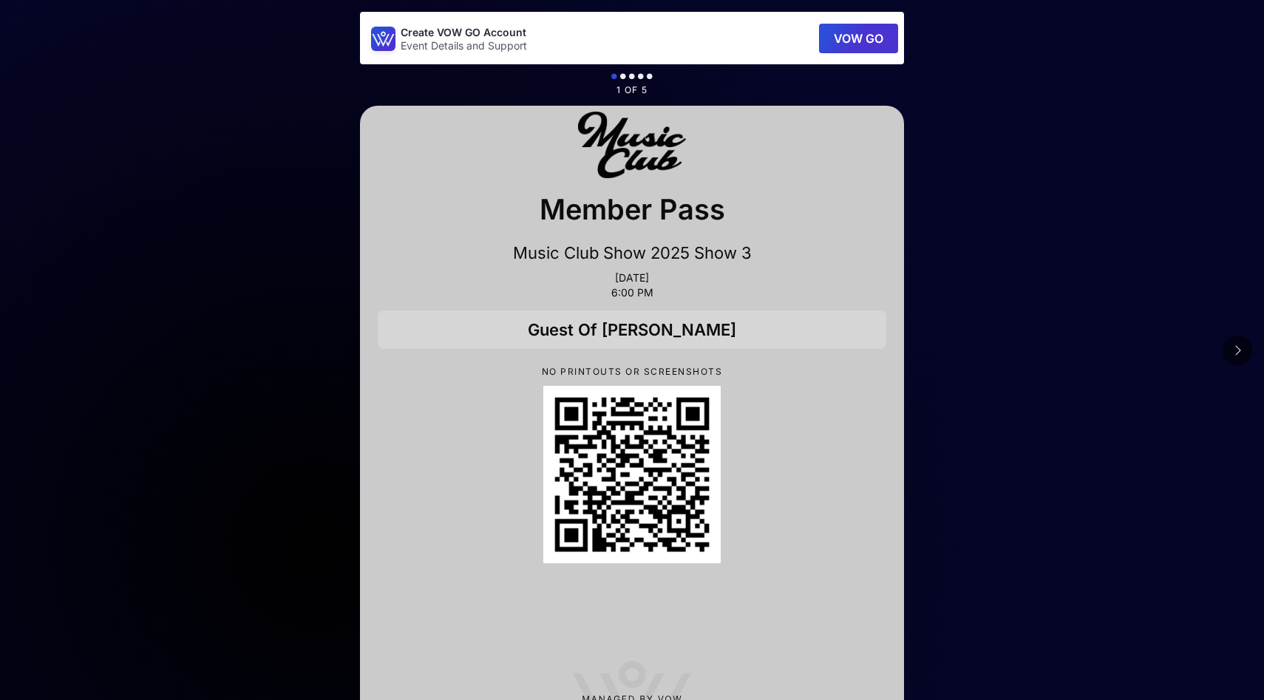
click at [1233, 353] on button at bounding box center [1238, 351] width 30 height 30
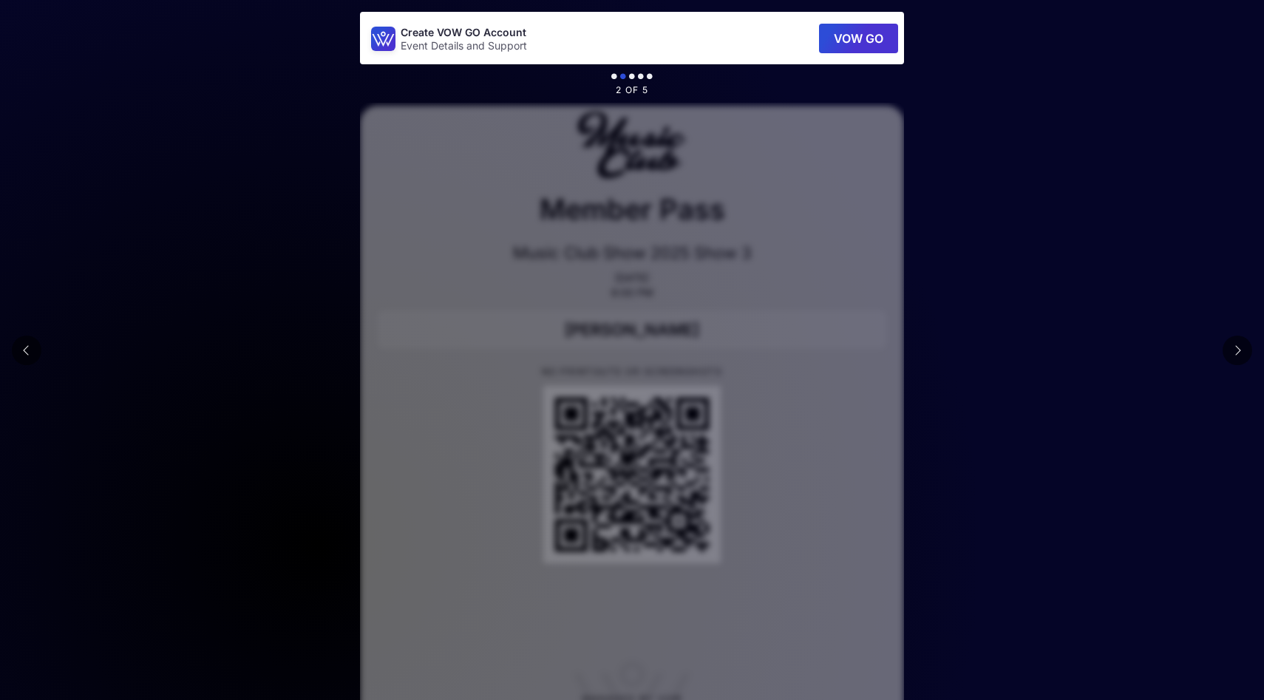
click at [1233, 353] on button at bounding box center [1238, 351] width 30 height 30
click at [1233, 354] on button at bounding box center [1238, 351] width 30 height 30
click at [1233, 354] on main "Create VOW GO Account Event Details and Support VOW GO 5 of 5 Member Pass Music…" at bounding box center [632, 383] width 1264 height 767
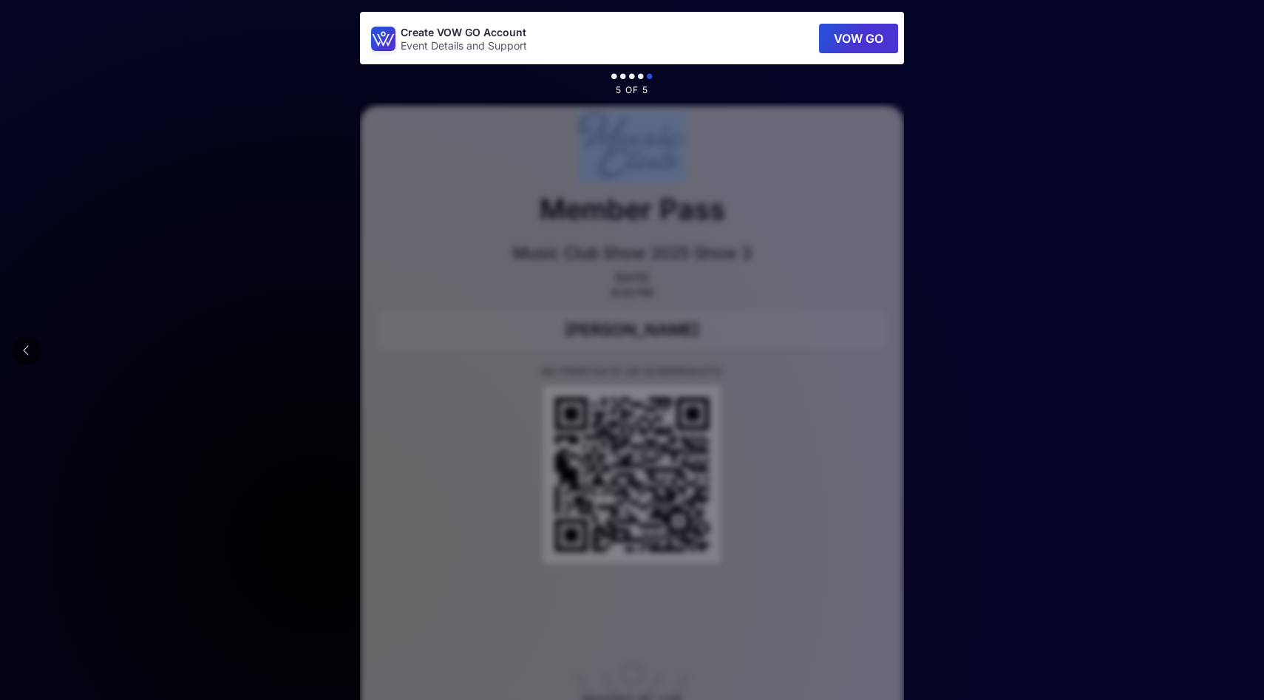
click at [1233, 354] on main "Create VOW GO Account Event Details and Support VOW GO 5 of 5 Member Pass Music…" at bounding box center [632, 383] width 1264 height 767
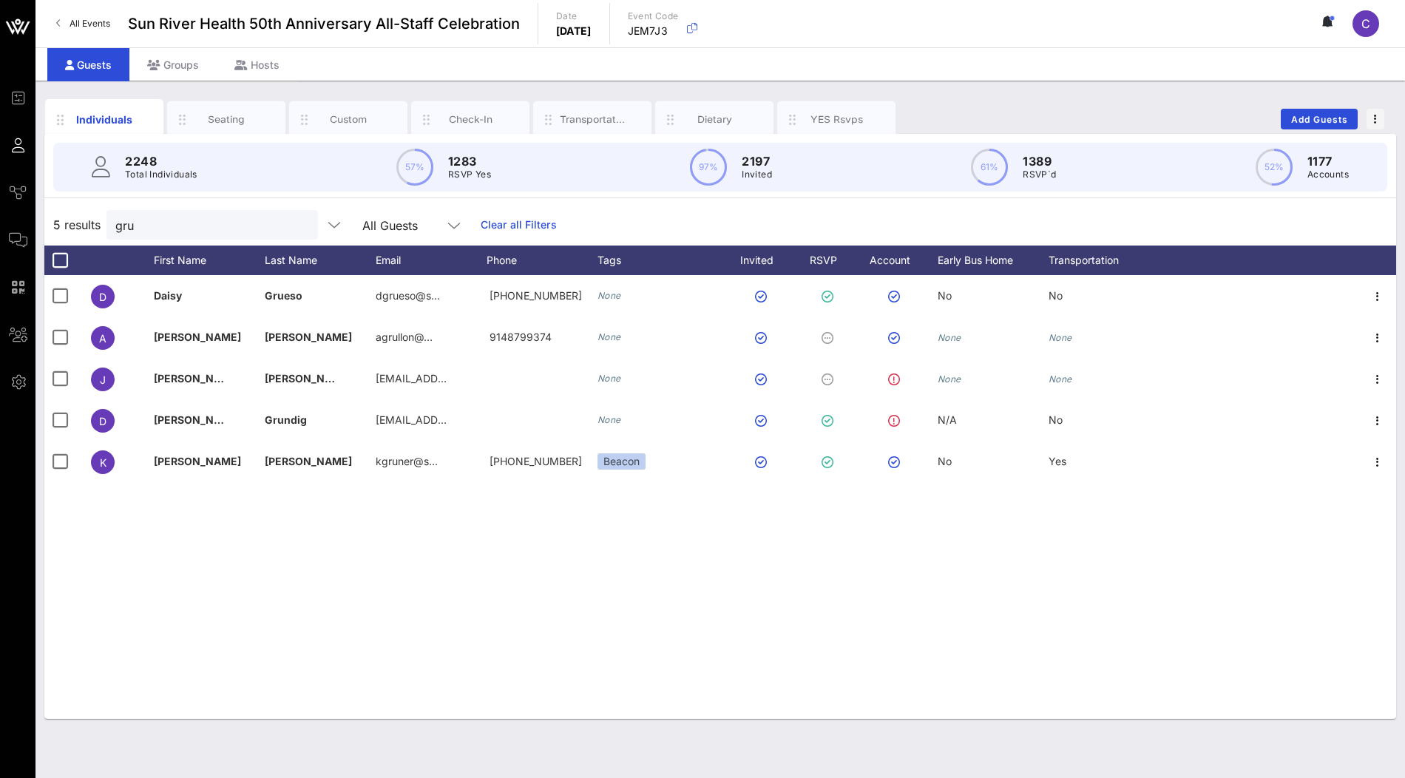
click at [986, 102] on div "Individuals Seating Custom Check-In Transportation Dietary YES Rsvps Add Guests" at bounding box center [719, 118] width 1351 height 47
click at [234, 220] on input "gru" at bounding box center [201, 224] width 173 height 19
paste input "Ylichtna [PERSON_NAME]"
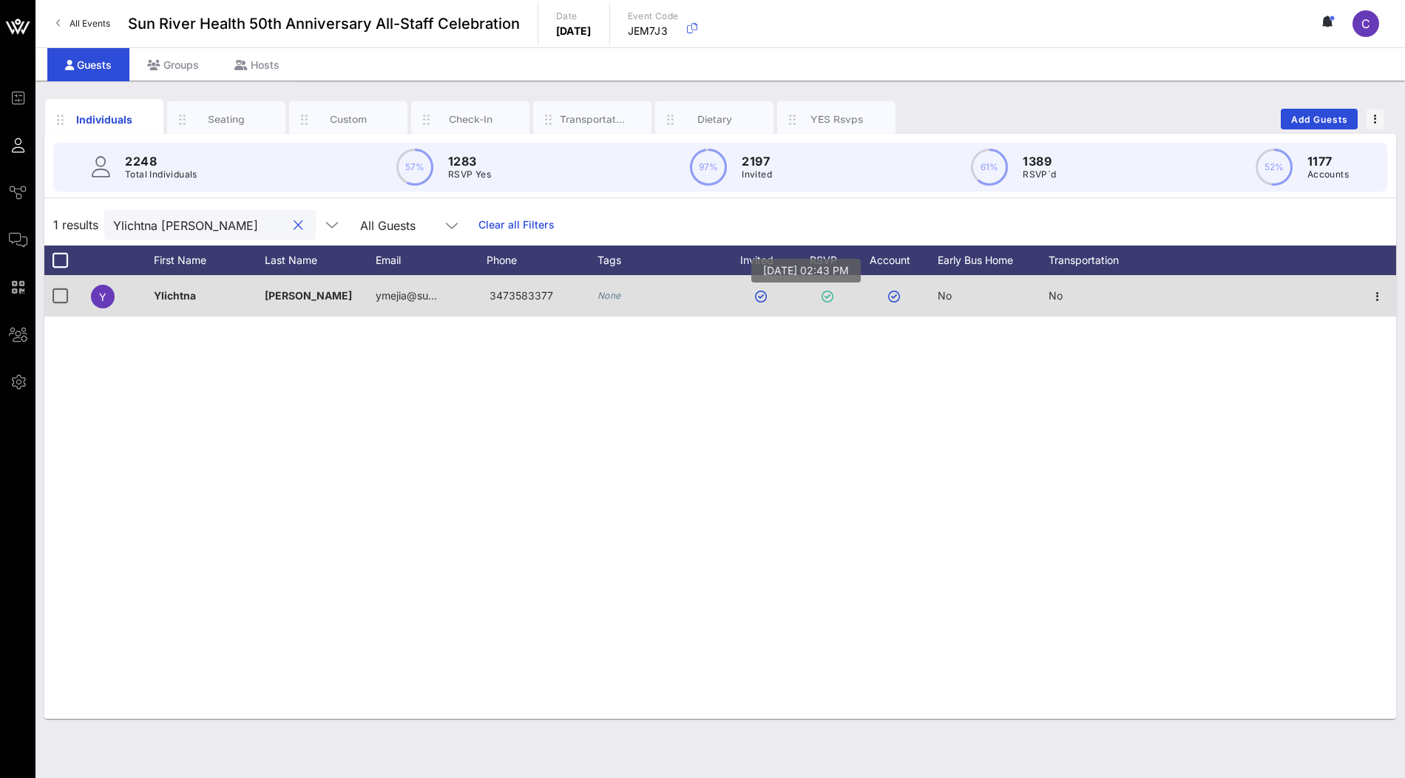
type input "Ylichtna [PERSON_NAME]"
click at [830, 294] on icon at bounding box center [827, 297] width 12 height 12
click at [1378, 299] on icon "button" at bounding box center [1377, 297] width 18 height 18
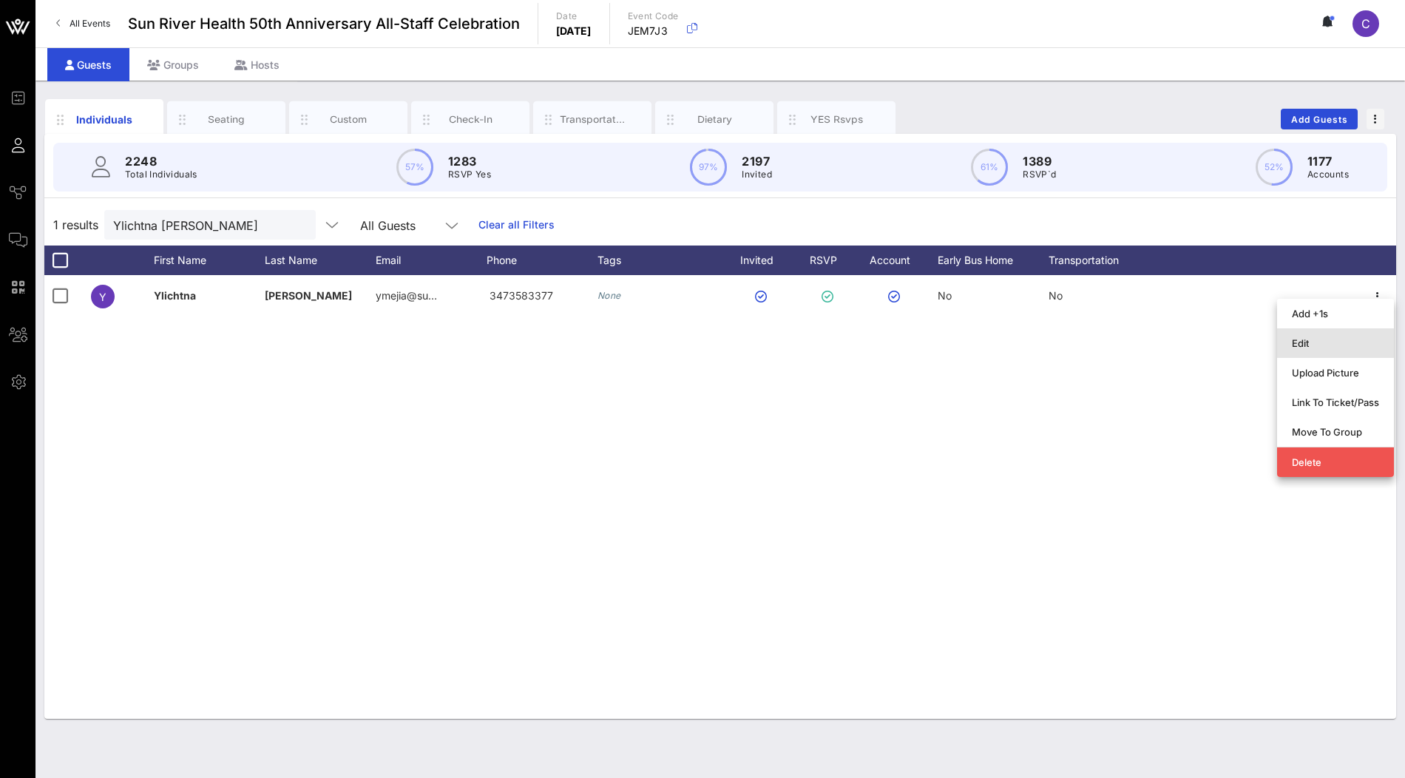
click at [1321, 345] on div "Edit" at bounding box center [1334, 343] width 87 height 12
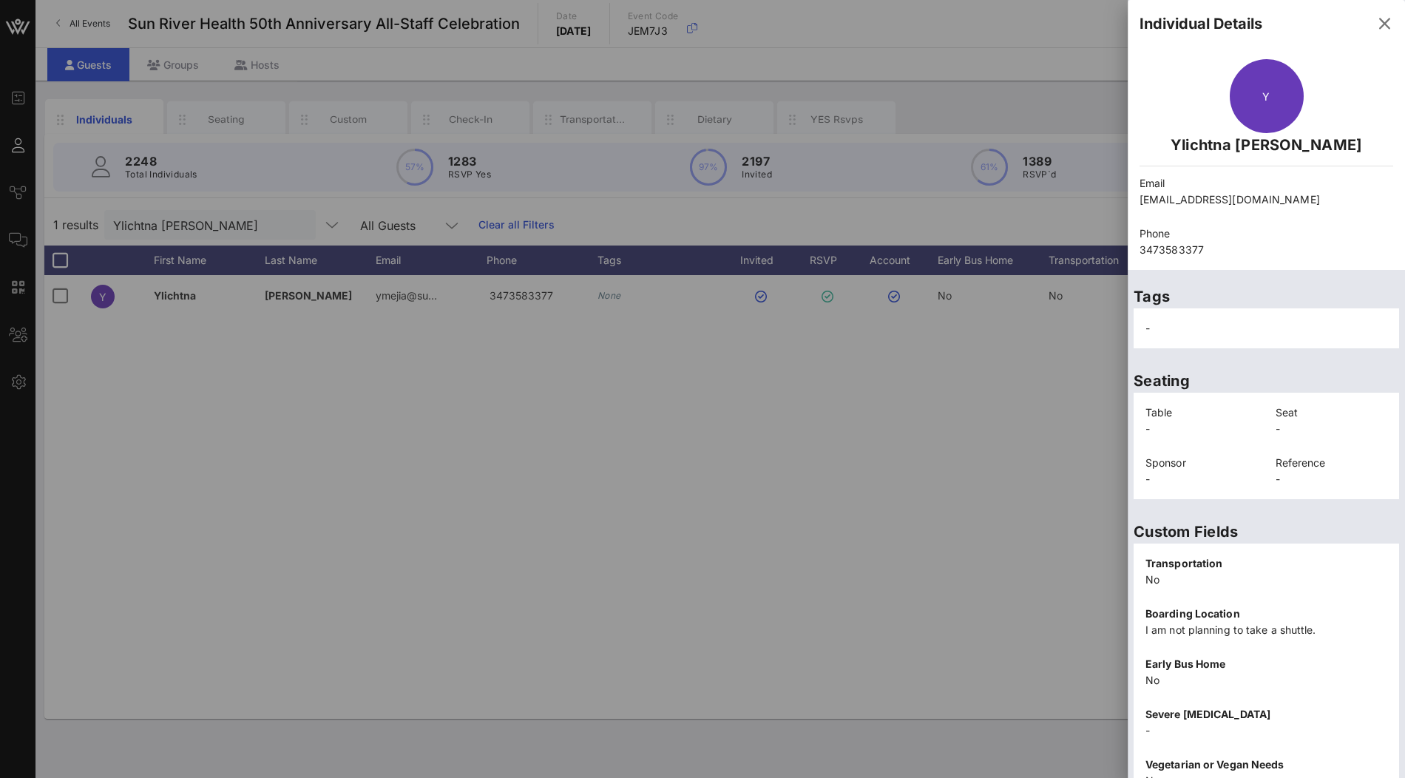
scroll to position [154, 0]
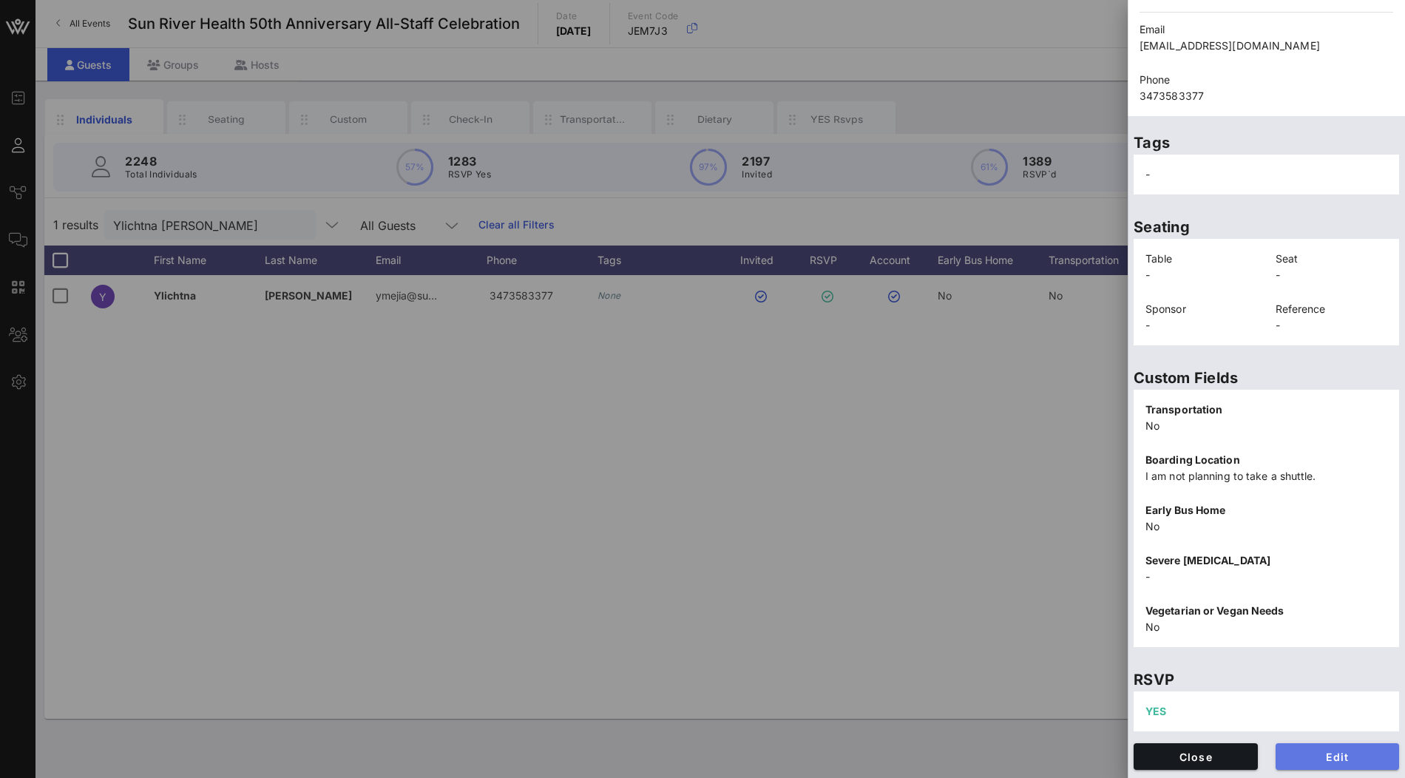
click at [1322, 754] on span "Edit" at bounding box center [1337, 756] width 101 height 13
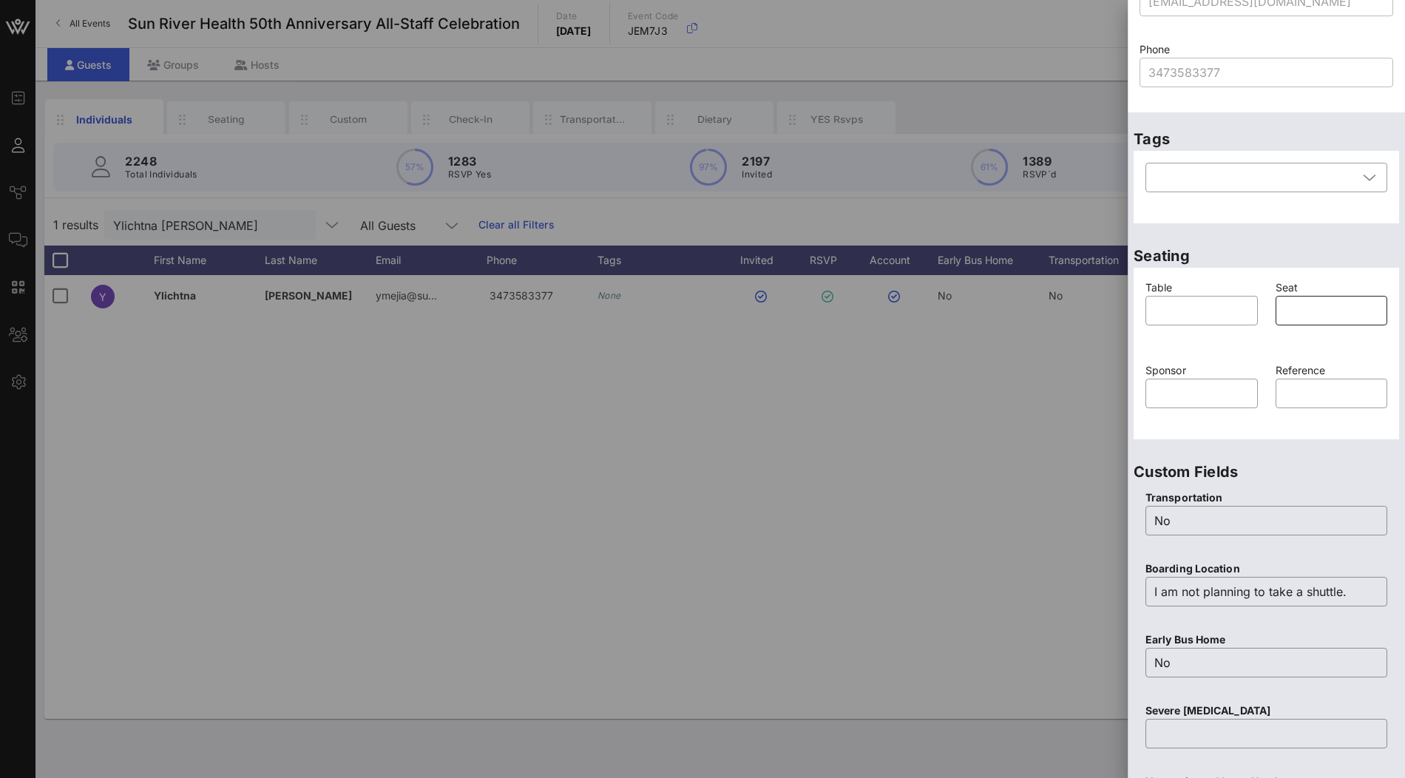
scroll to position [0, 0]
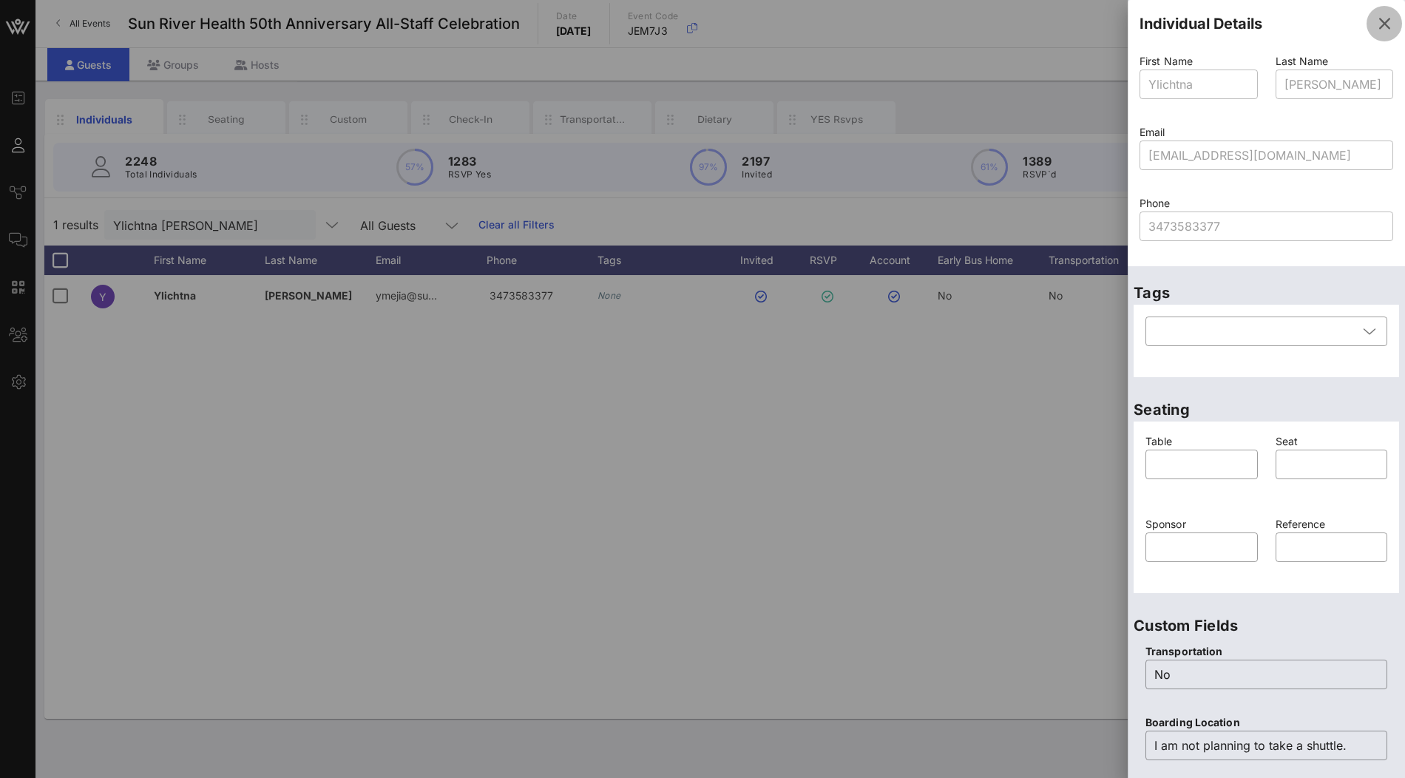
click at [1385, 16] on icon "button" at bounding box center [1384, 24] width 18 height 18
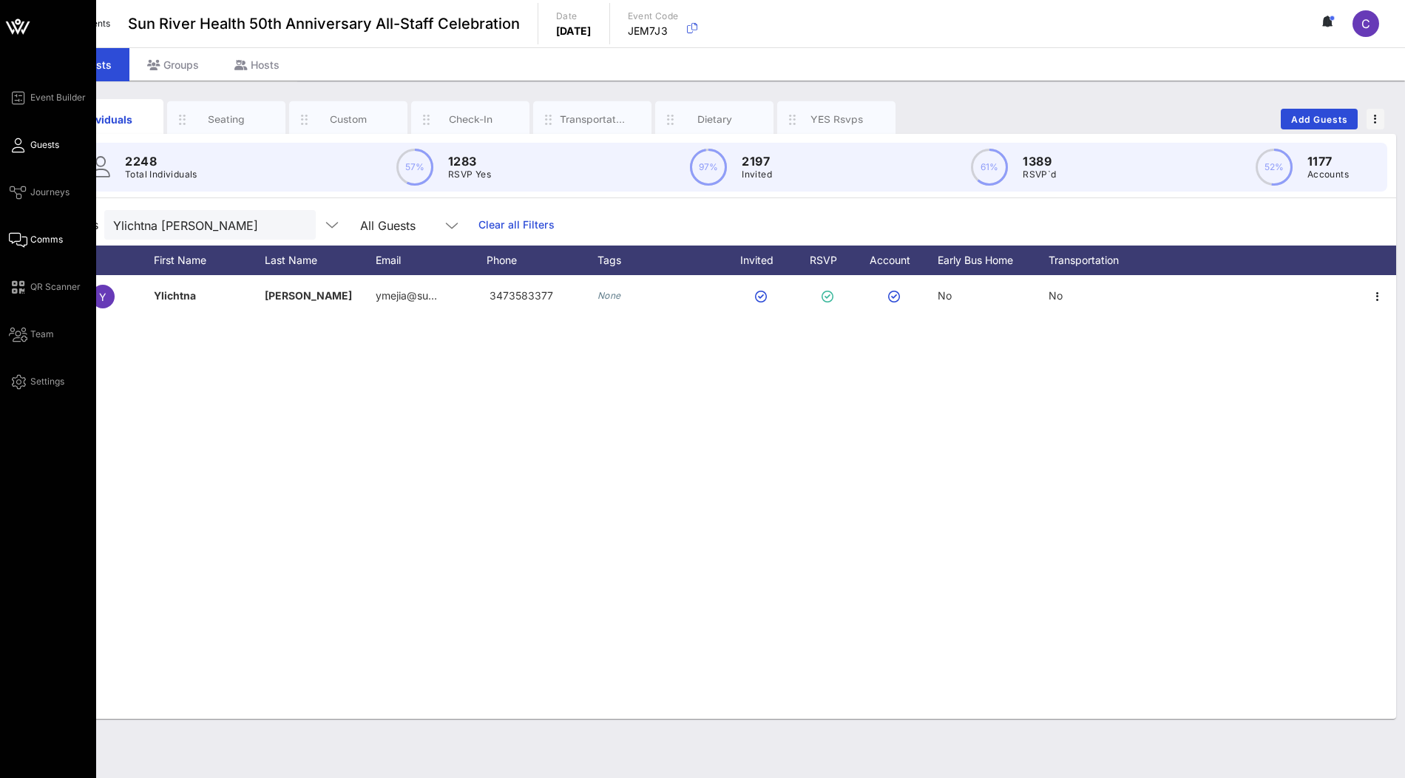
click at [56, 241] on span "Comms" at bounding box center [46, 239] width 33 height 13
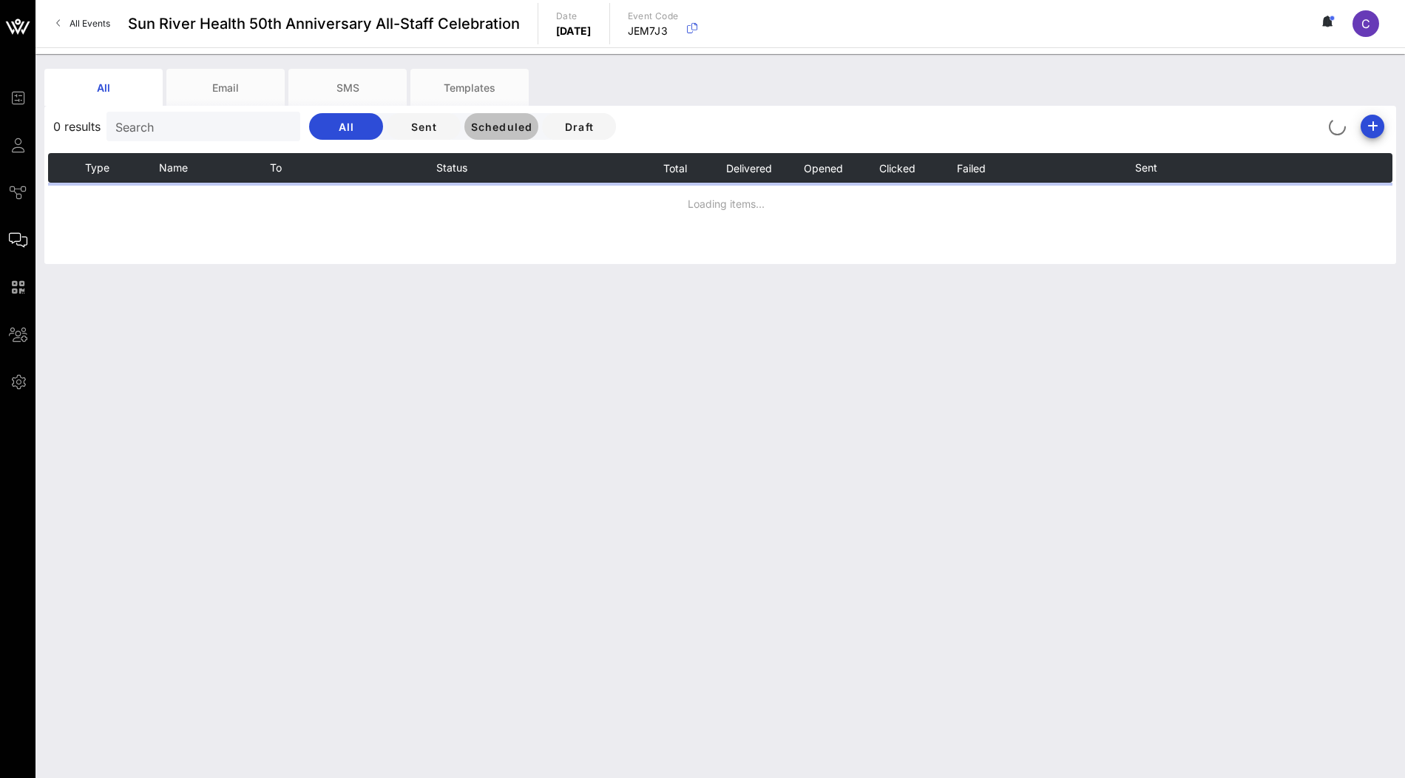
click at [469, 129] on span "Scheduled" at bounding box center [500, 127] width 63 height 13
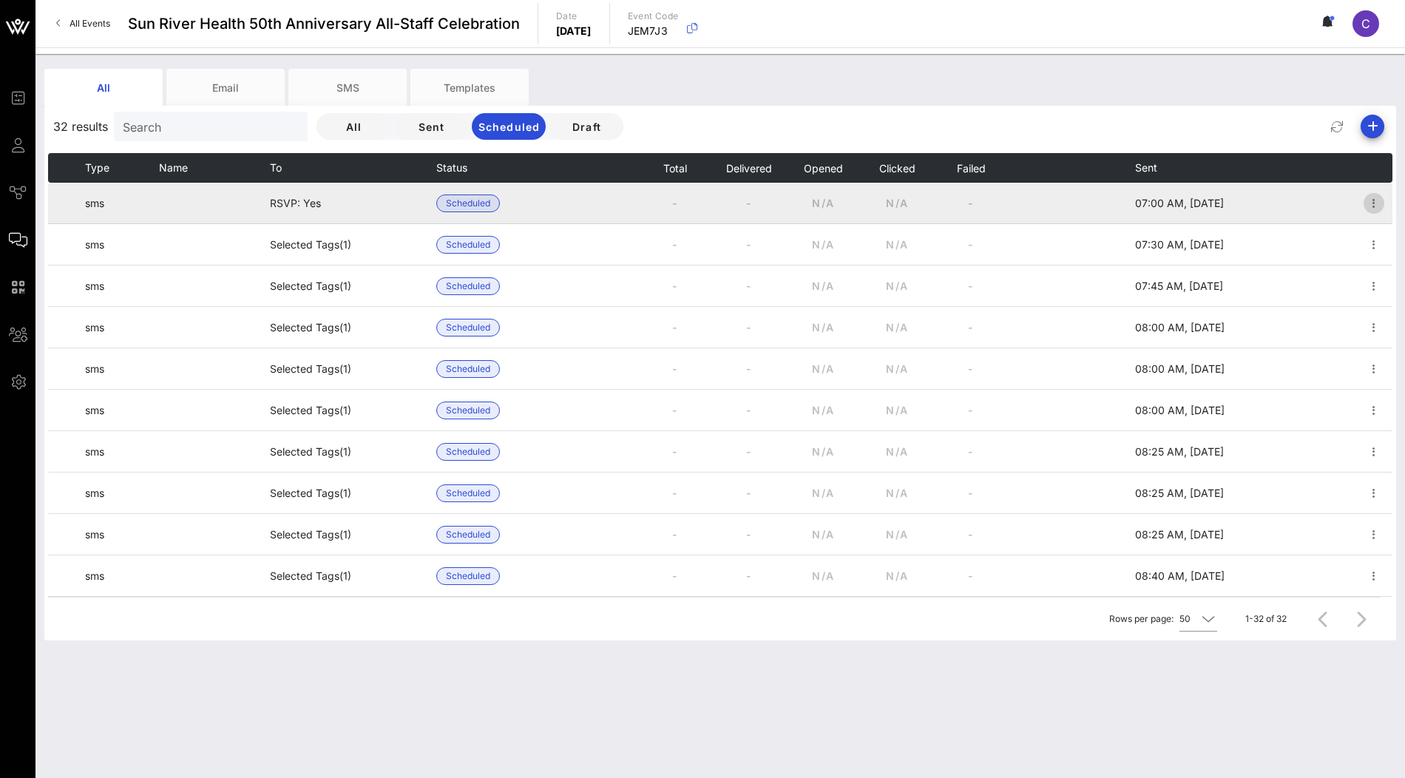
click at [1372, 203] on icon "button" at bounding box center [1374, 203] width 18 height 18
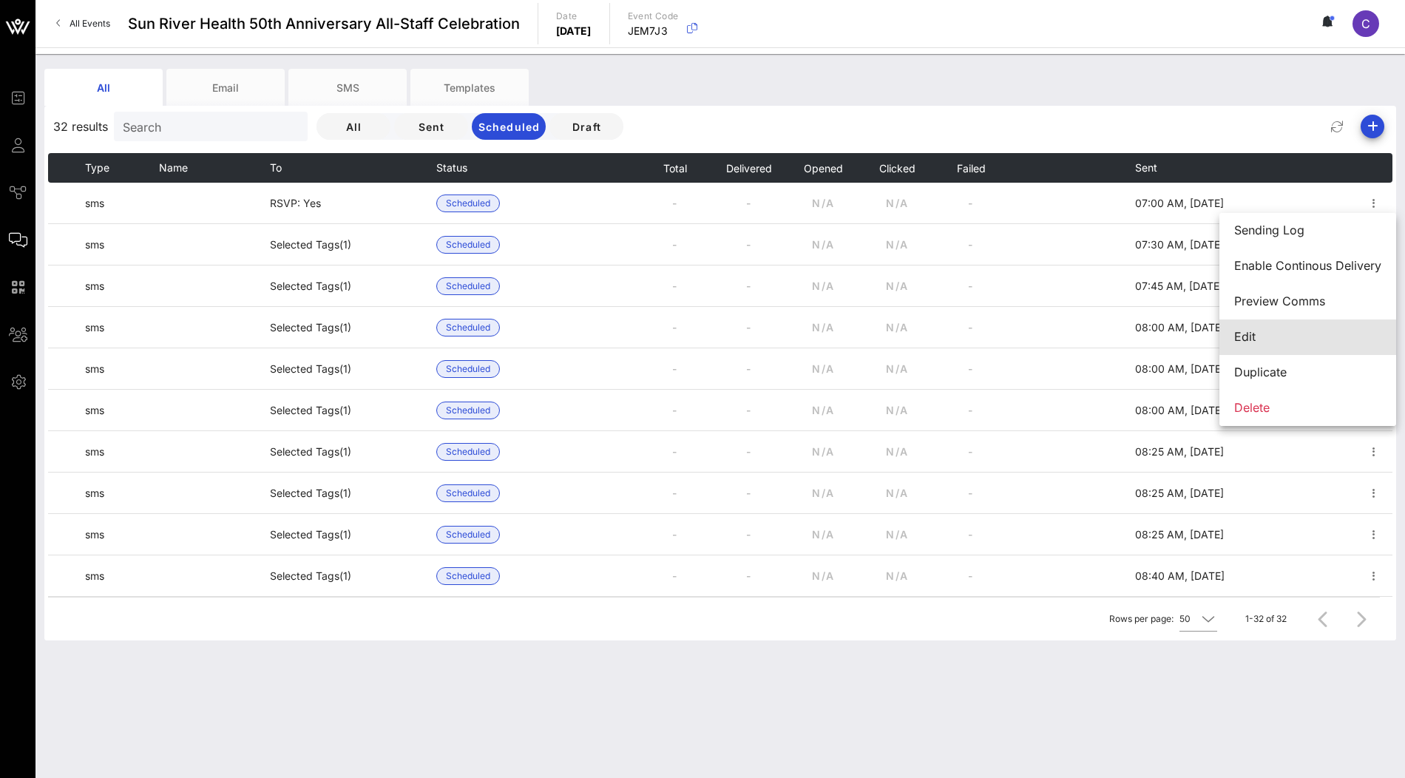
click at [1303, 336] on div "Edit" at bounding box center [1307, 337] width 147 height 14
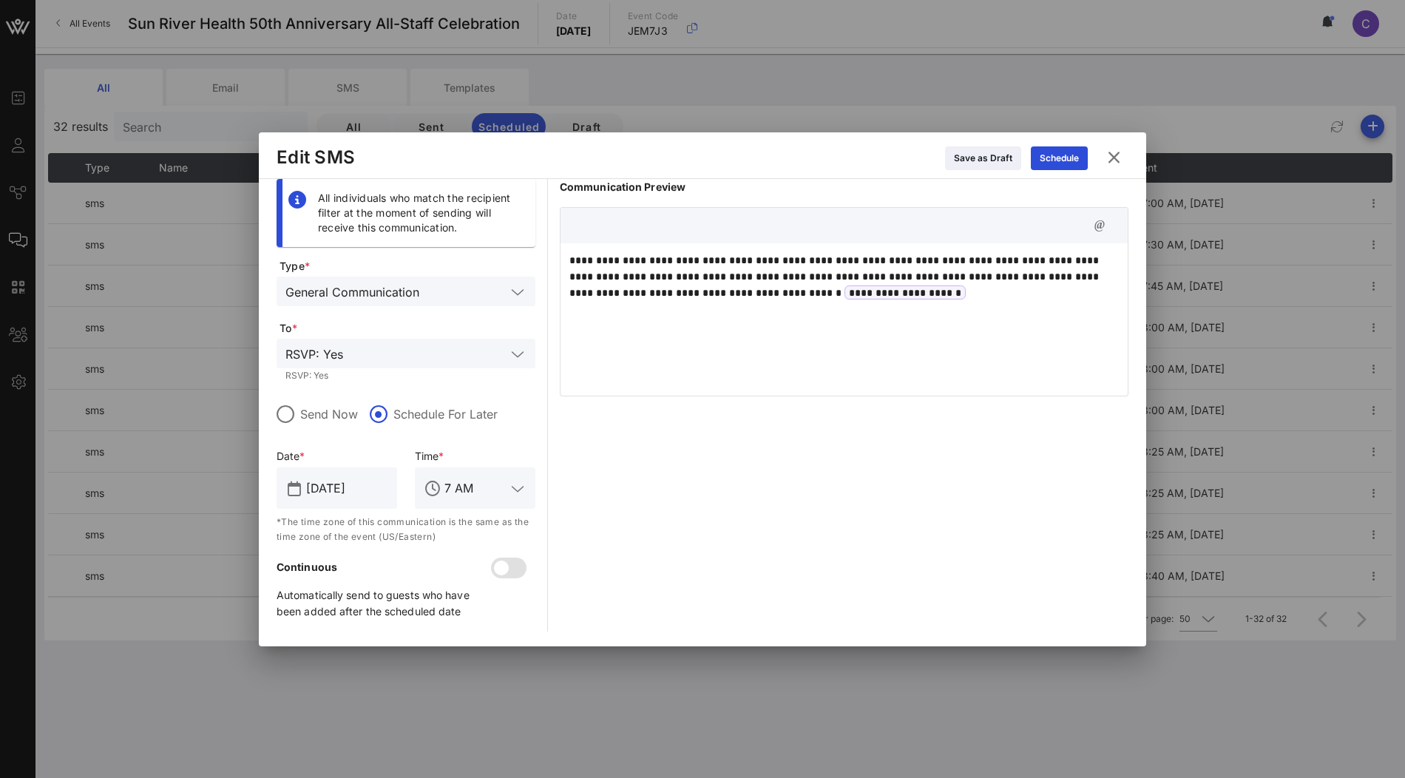
click at [1117, 154] on icon at bounding box center [1113, 157] width 21 height 20
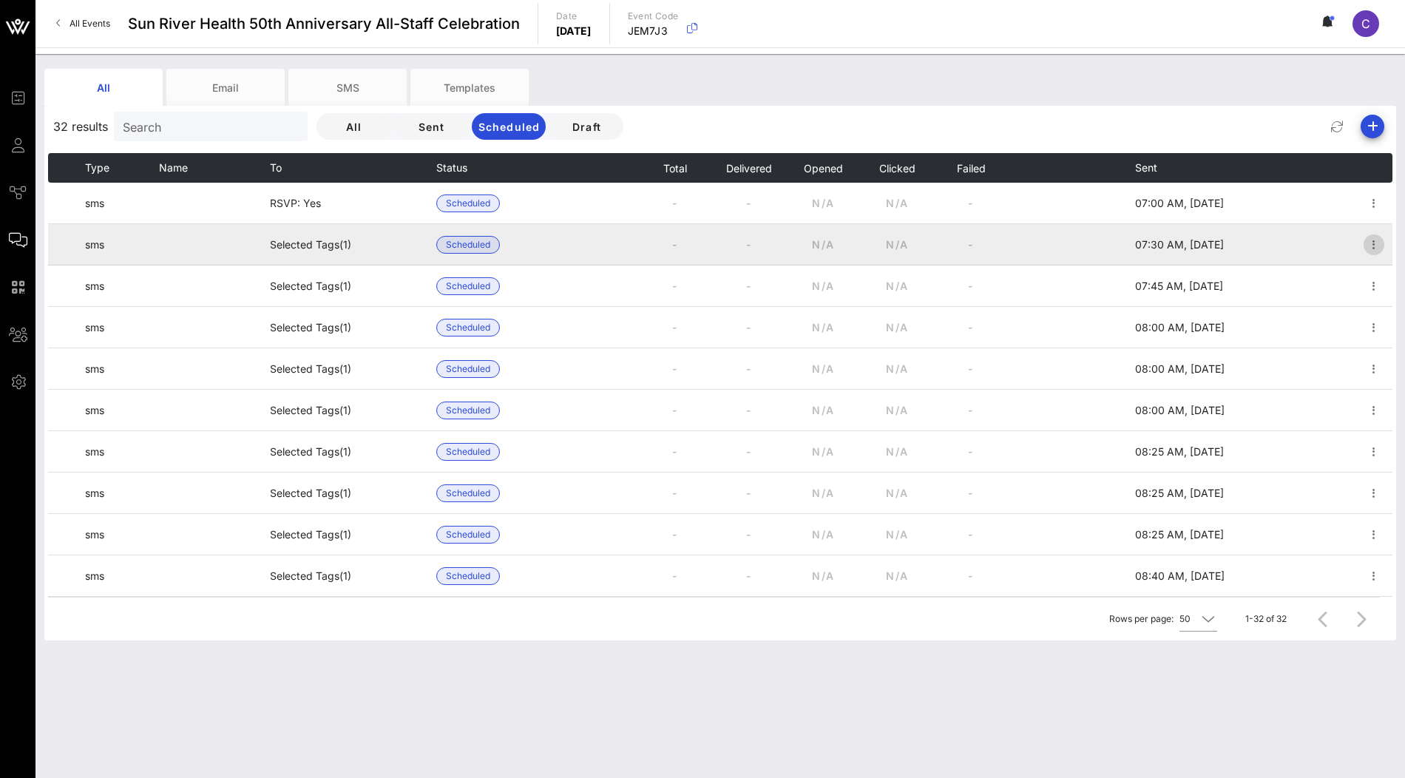
click at [1371, 252] on icon "button" at bounding box center [1374, 245] width 18 height 18
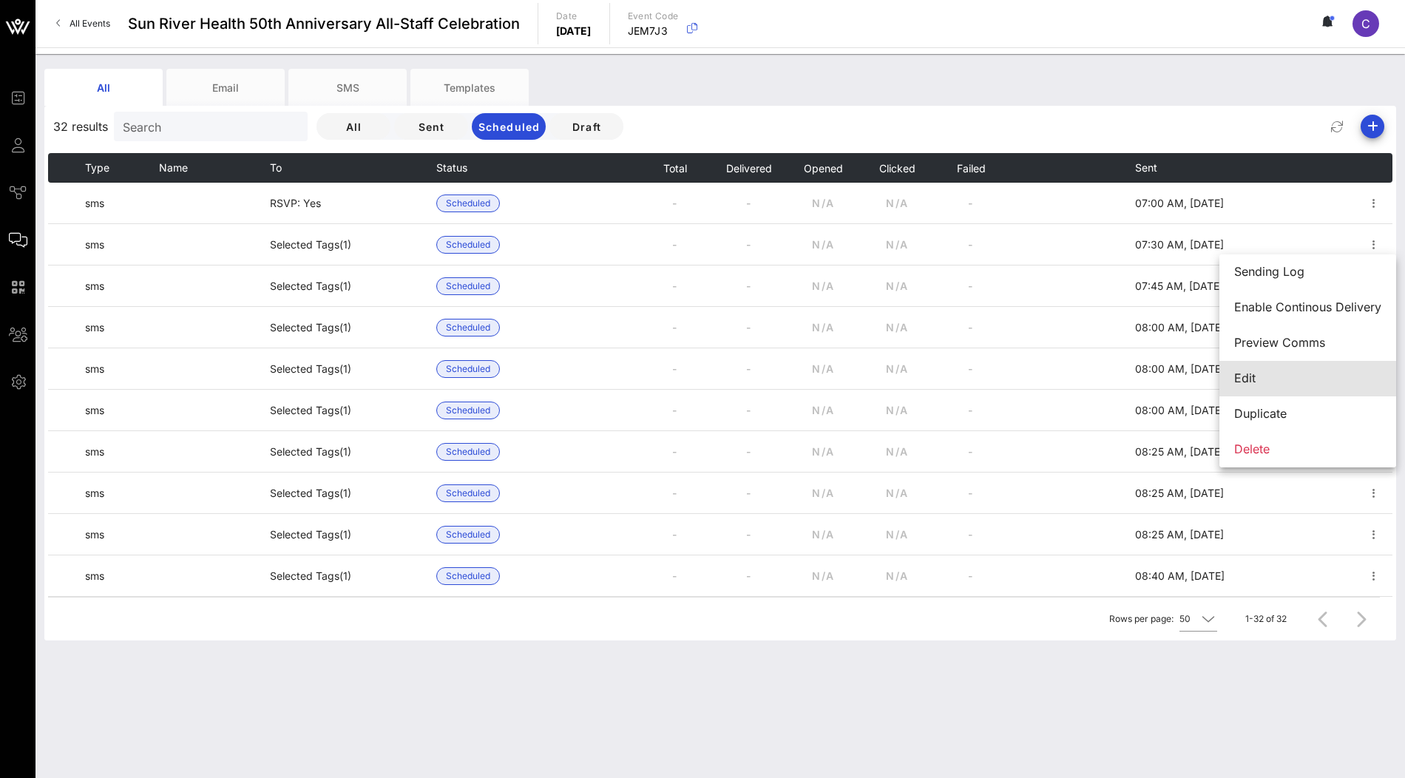
click at [1283, 381] on div "Edit" at bounding box center [1307, 378] width 147 height 14
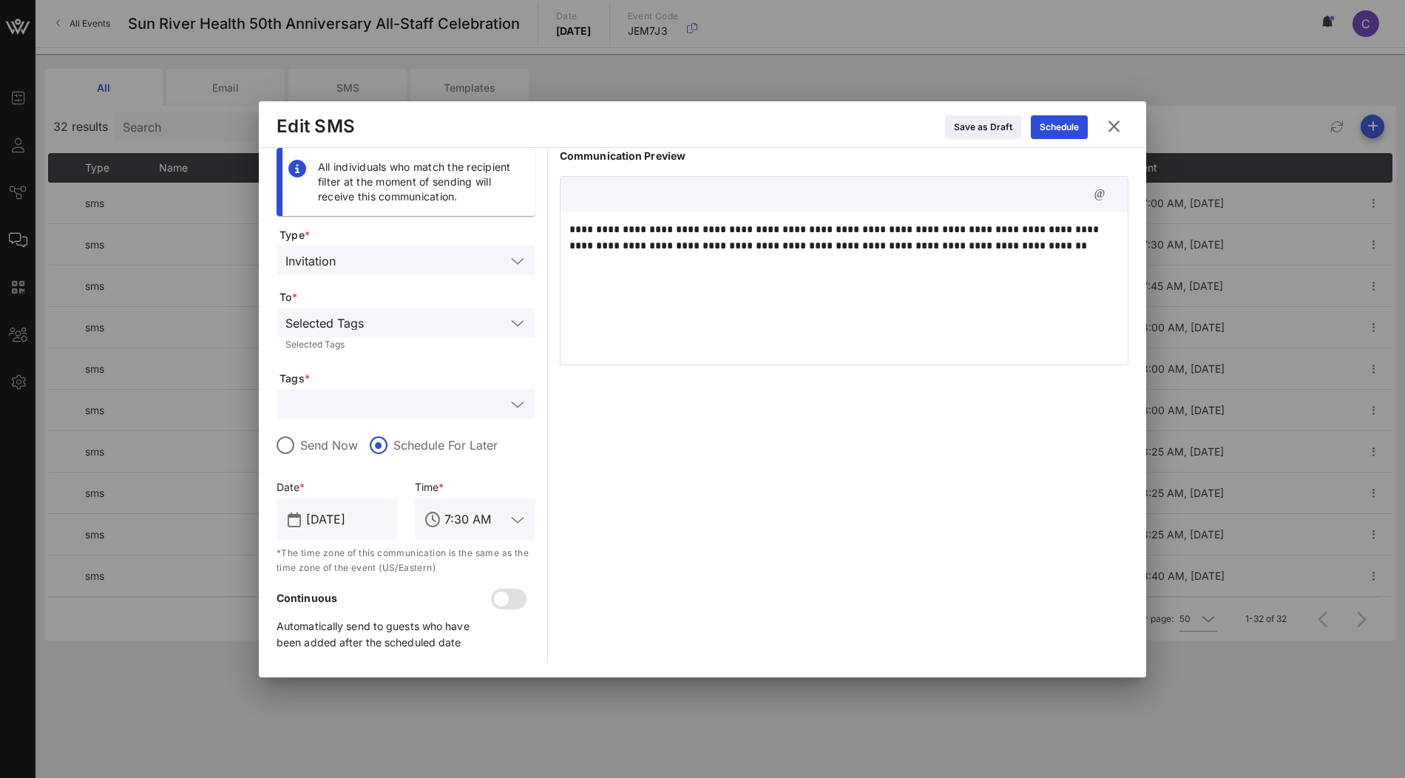
click at [1113, 127] on icon at bounding box center [1113, 126] width 21 height 20
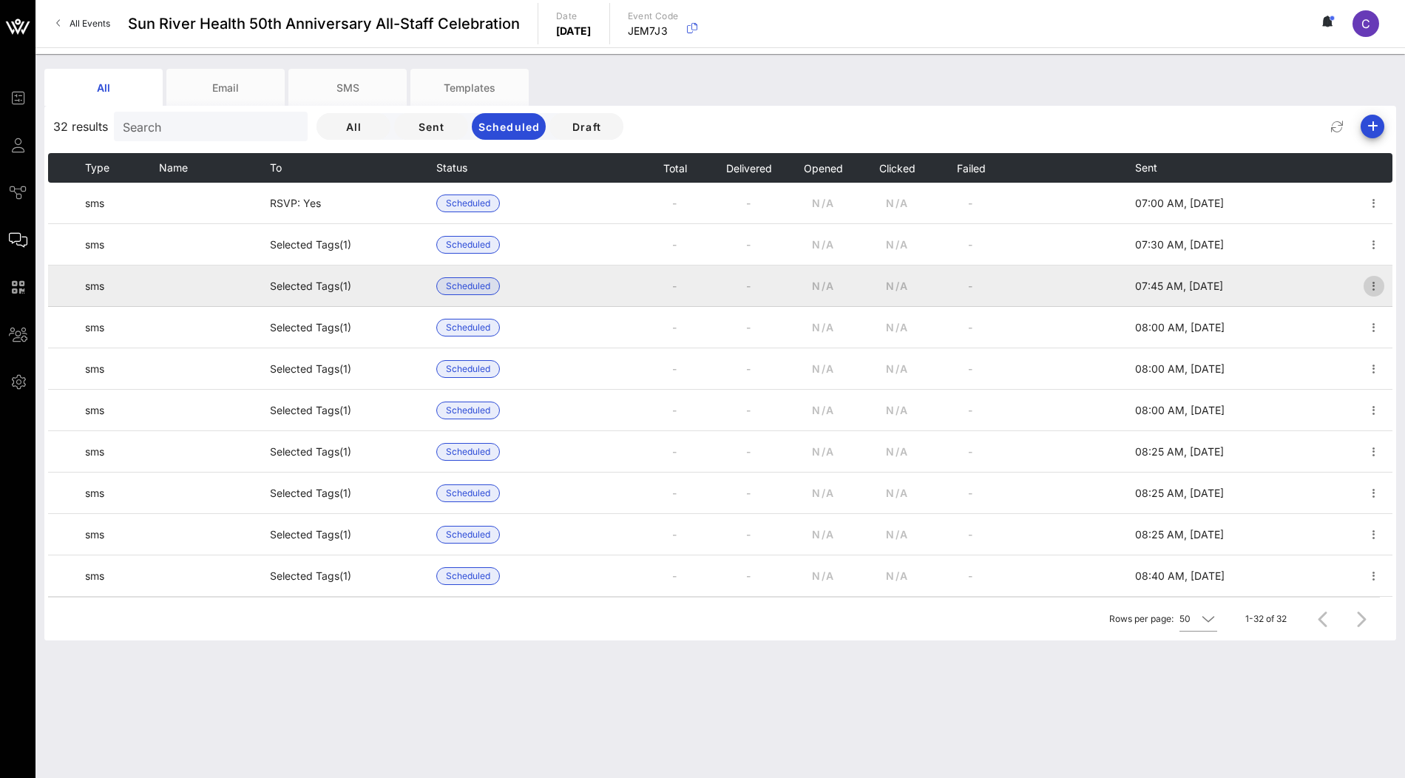
click at [1372, 291] on icon "button" at bounding box center [1374, 286] width 18 height 18
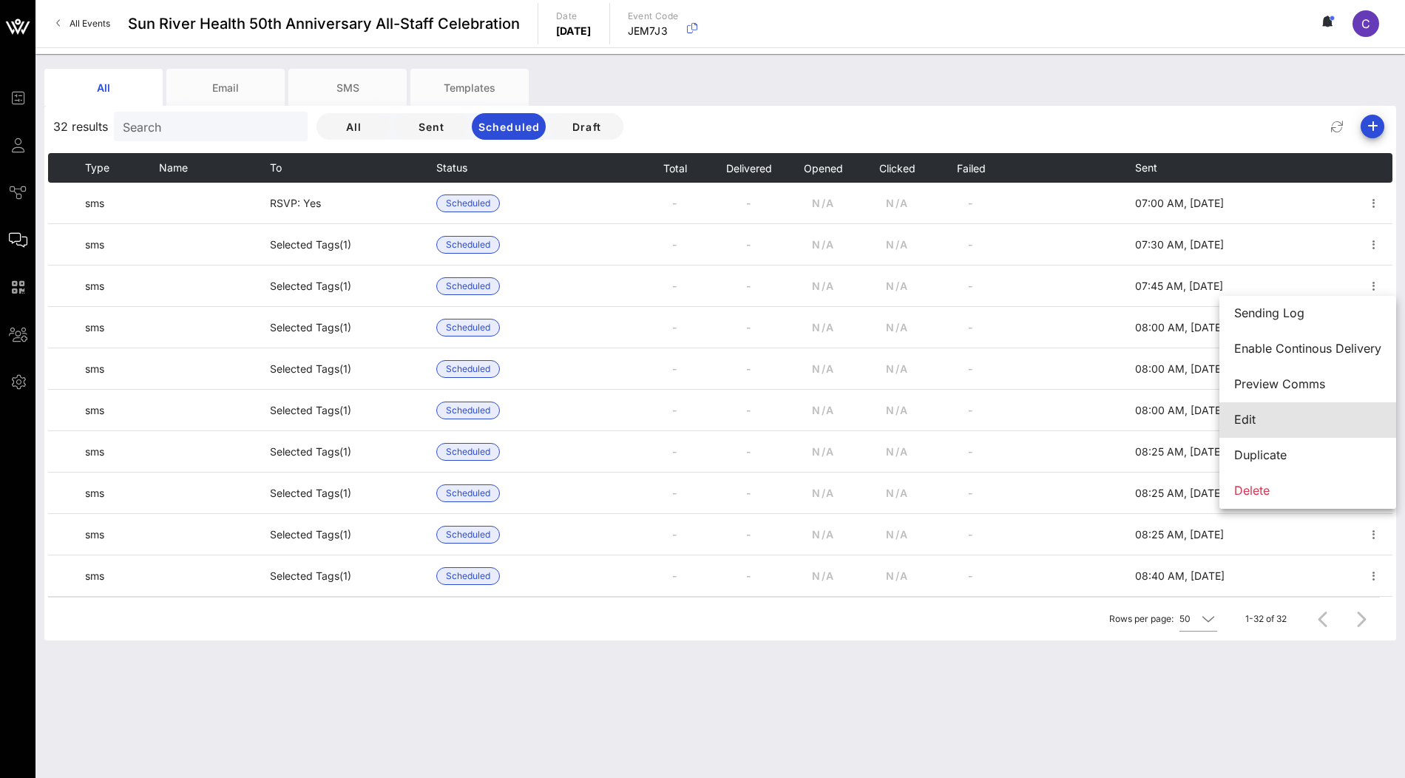
click at [1267, 415] on div "Edit" at bounding box center [1307, 420] width 147 height 14
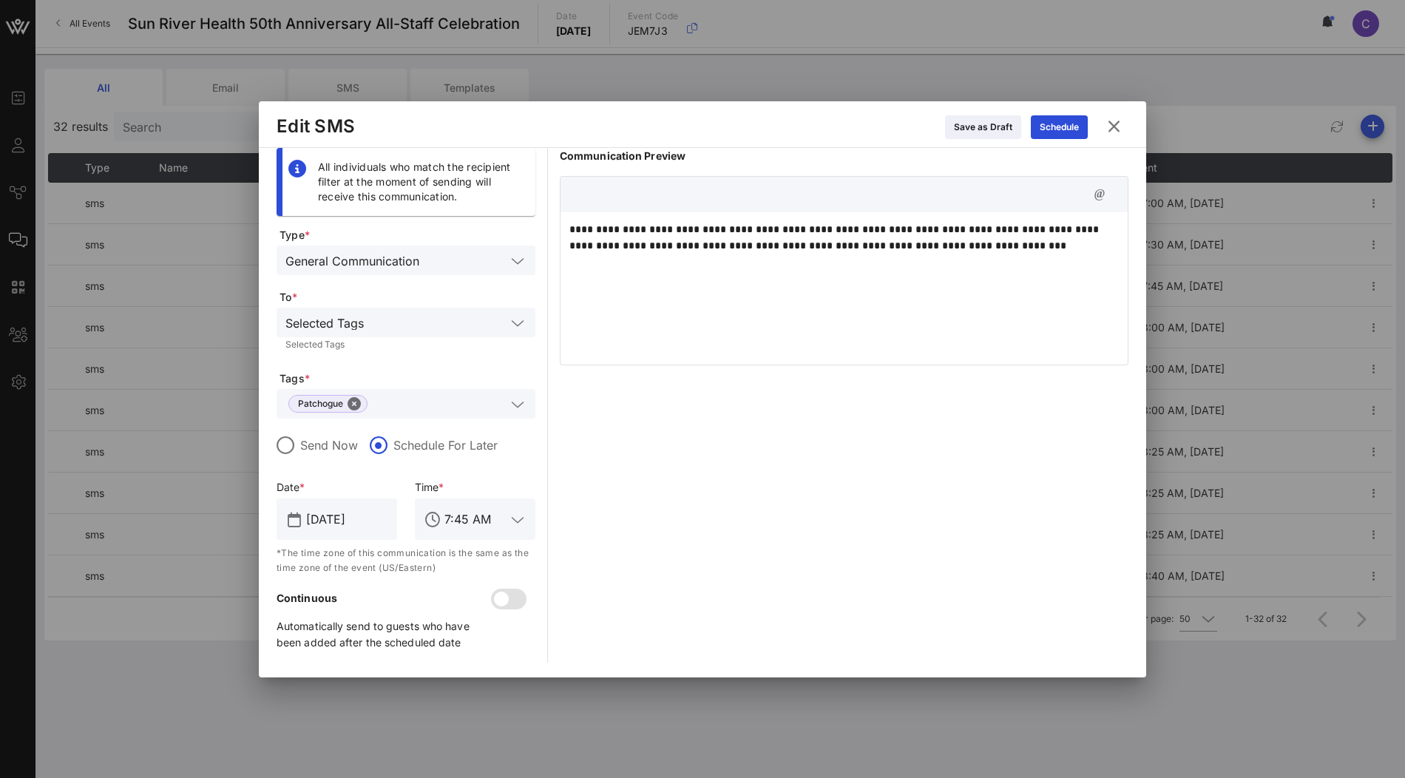
click at [1113, 123] on icon at bounding box center [1114, 127] width 20 height 18
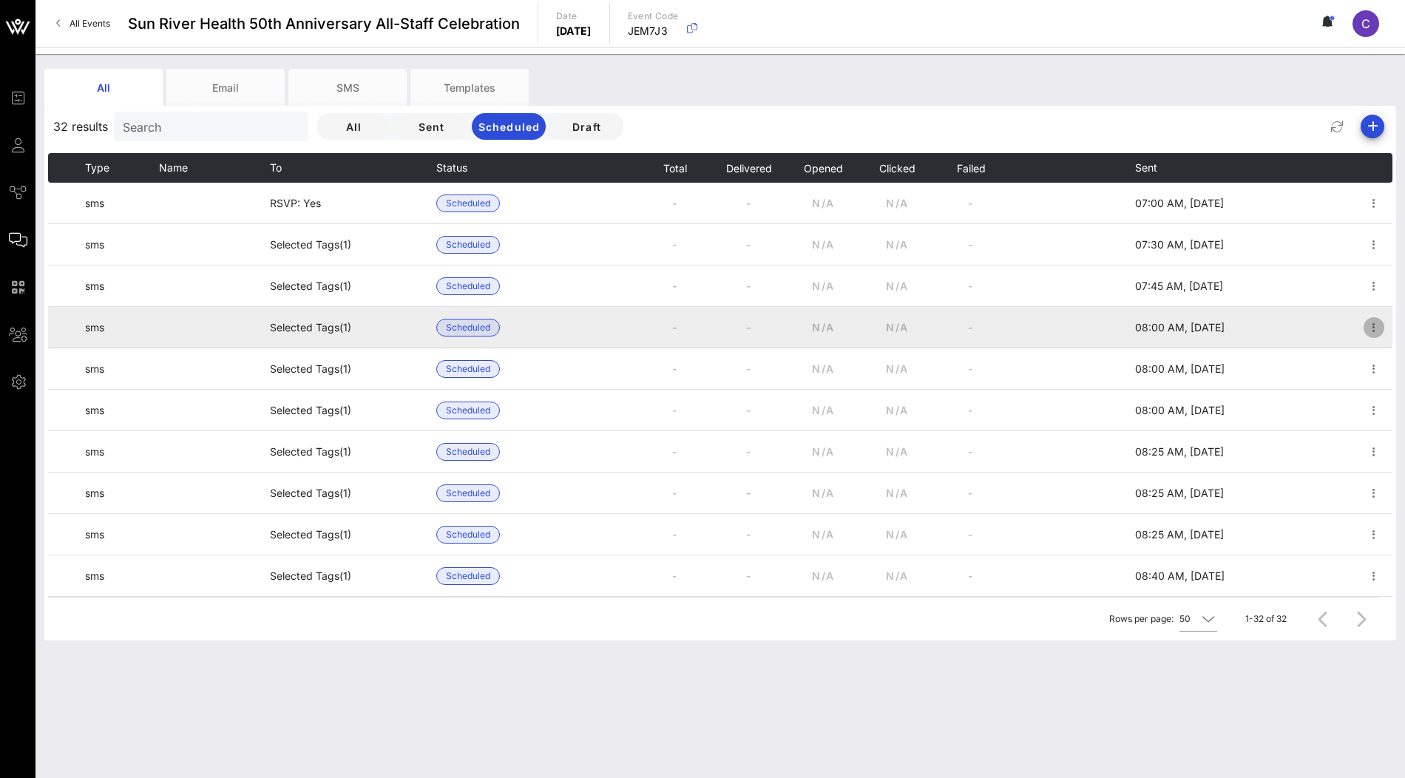
click at [1369, 327] on icon "button" at bounding box center [1374, 328] width 18 height 18
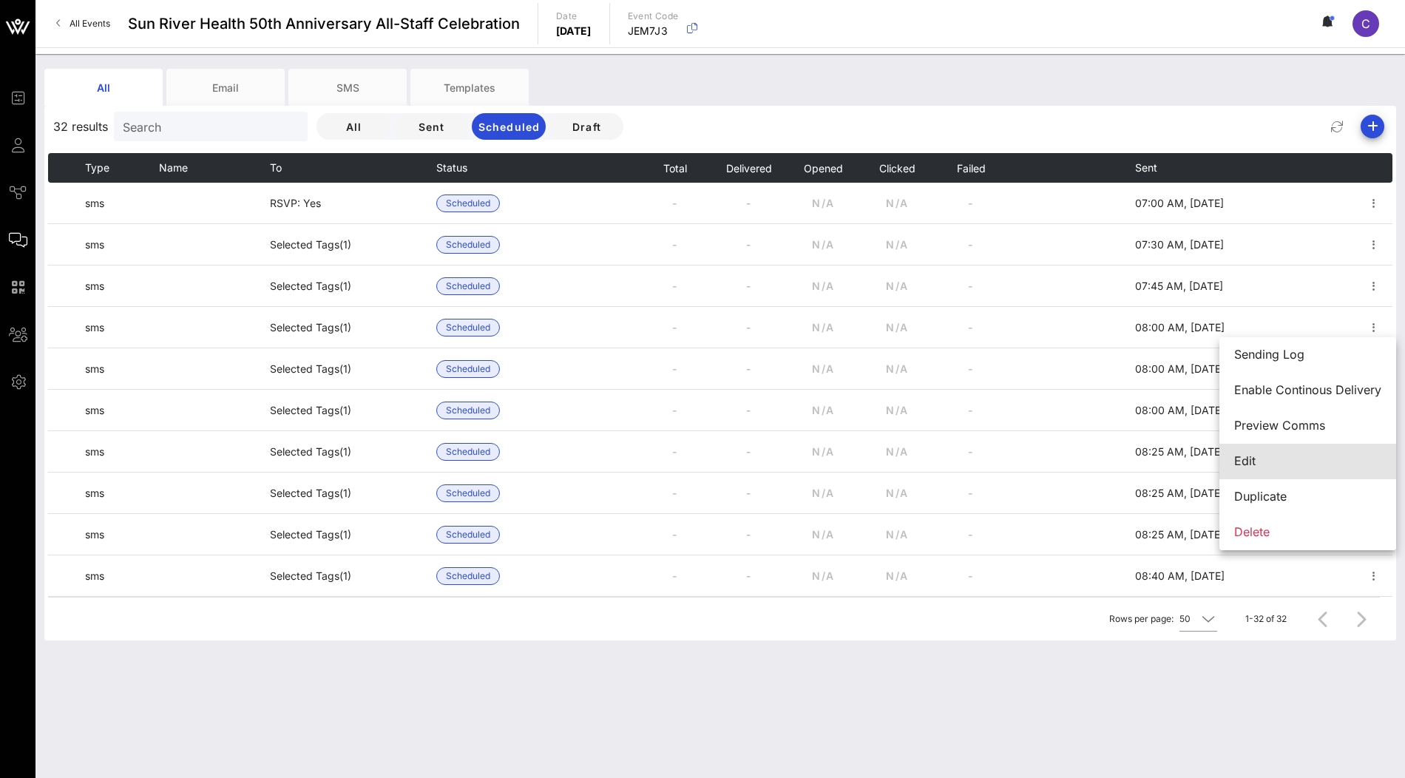
click at [1294, 466] on div "Edit" at bounding box center [1307, 461] width 147 height 14
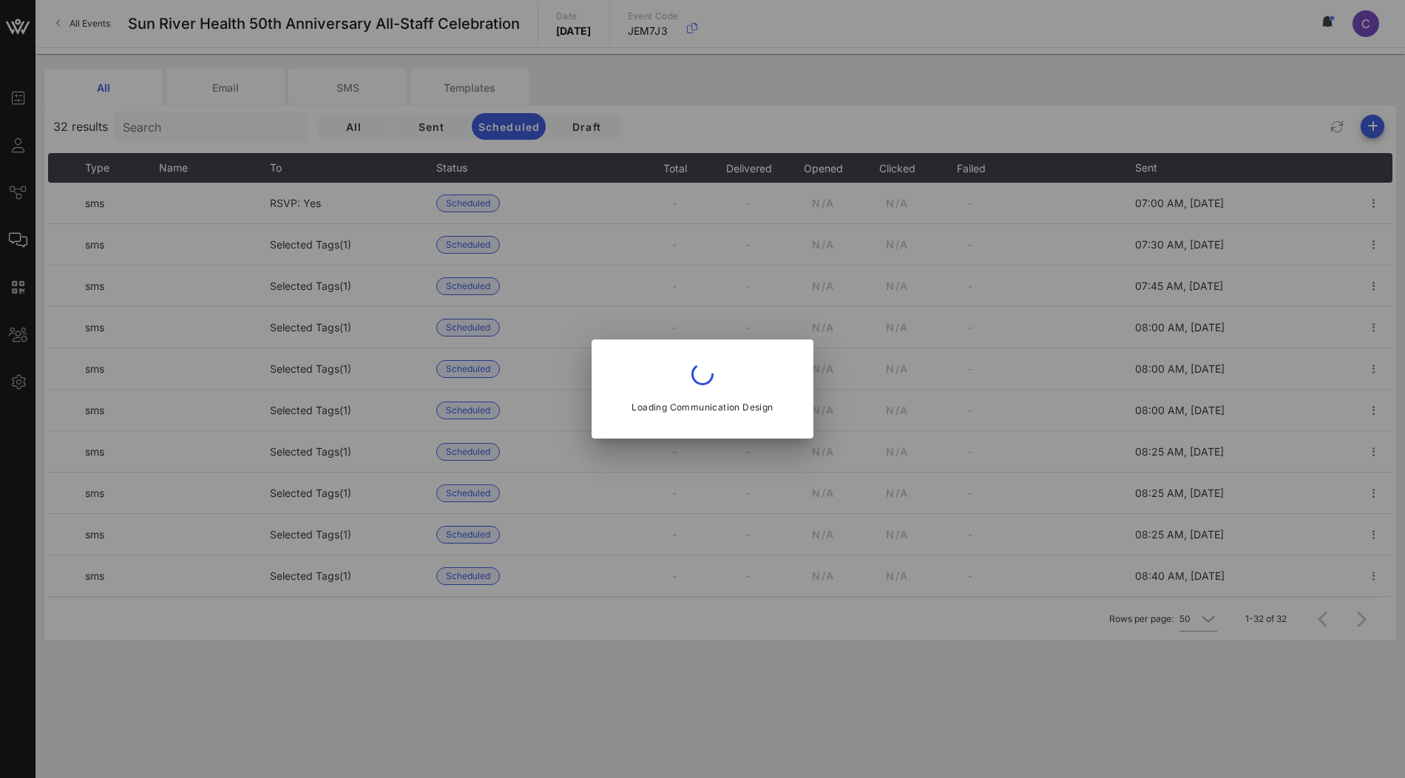
type input "8 AM"
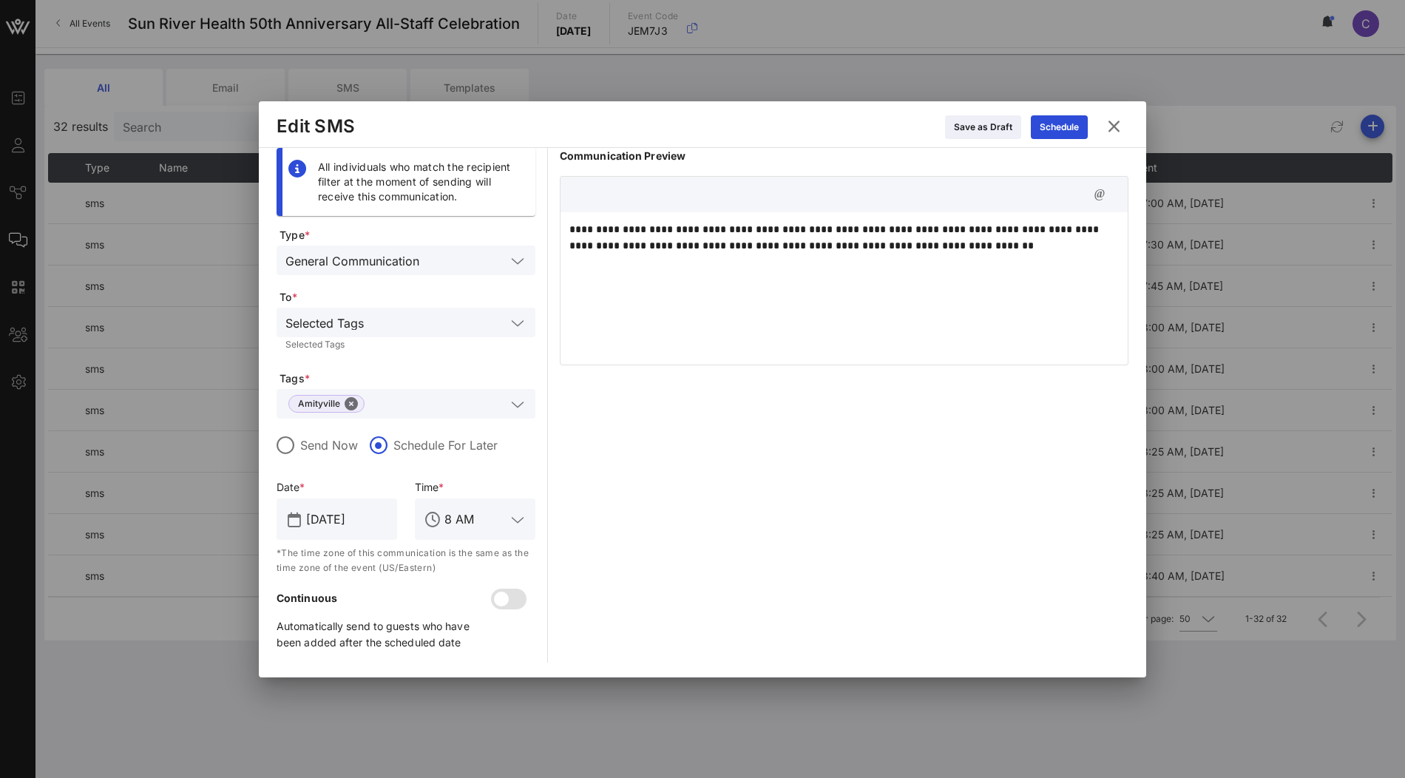
click at [1112, 126] on icon at bounding box center [1113, 126] width 22 height 21
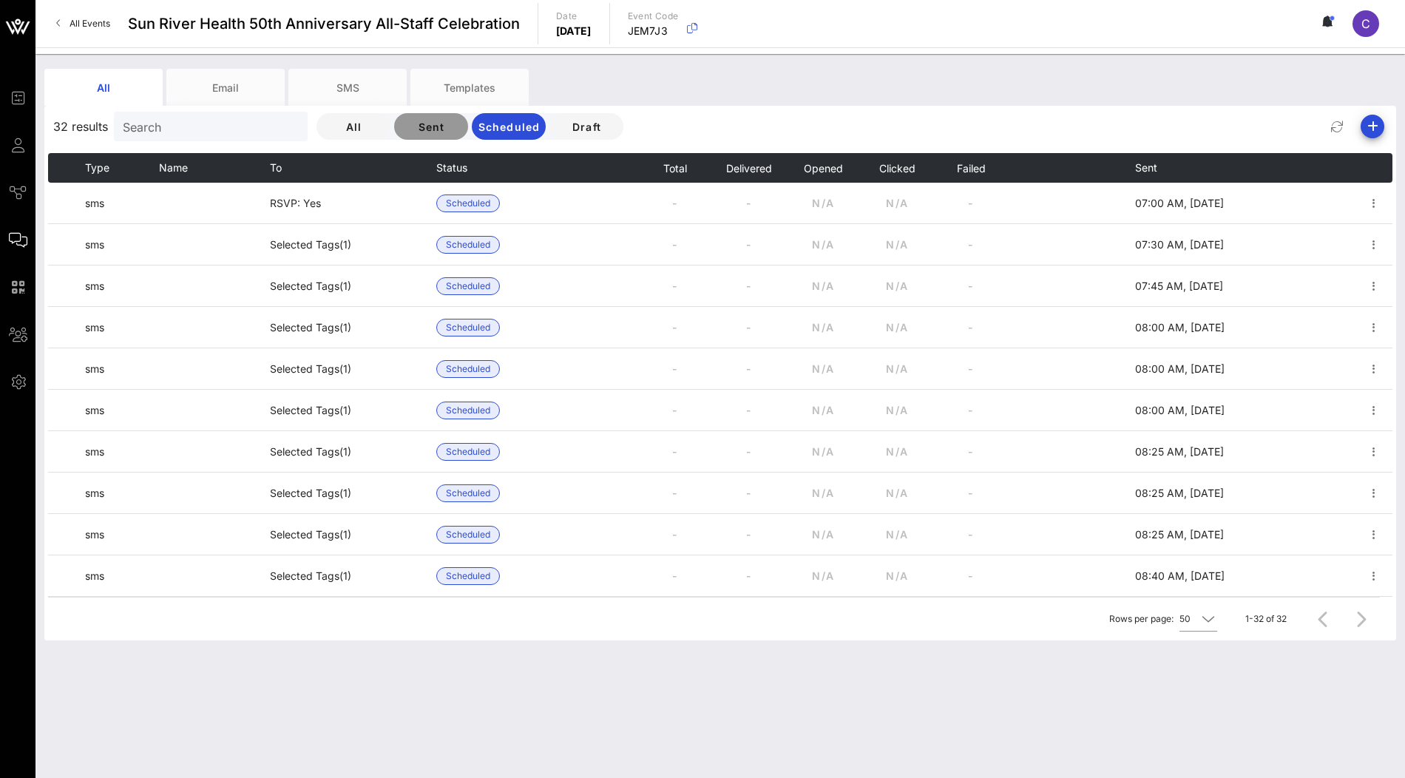
click at [394, 137] on button "Sent" at bounding box center [431, 126] width 74 height 27
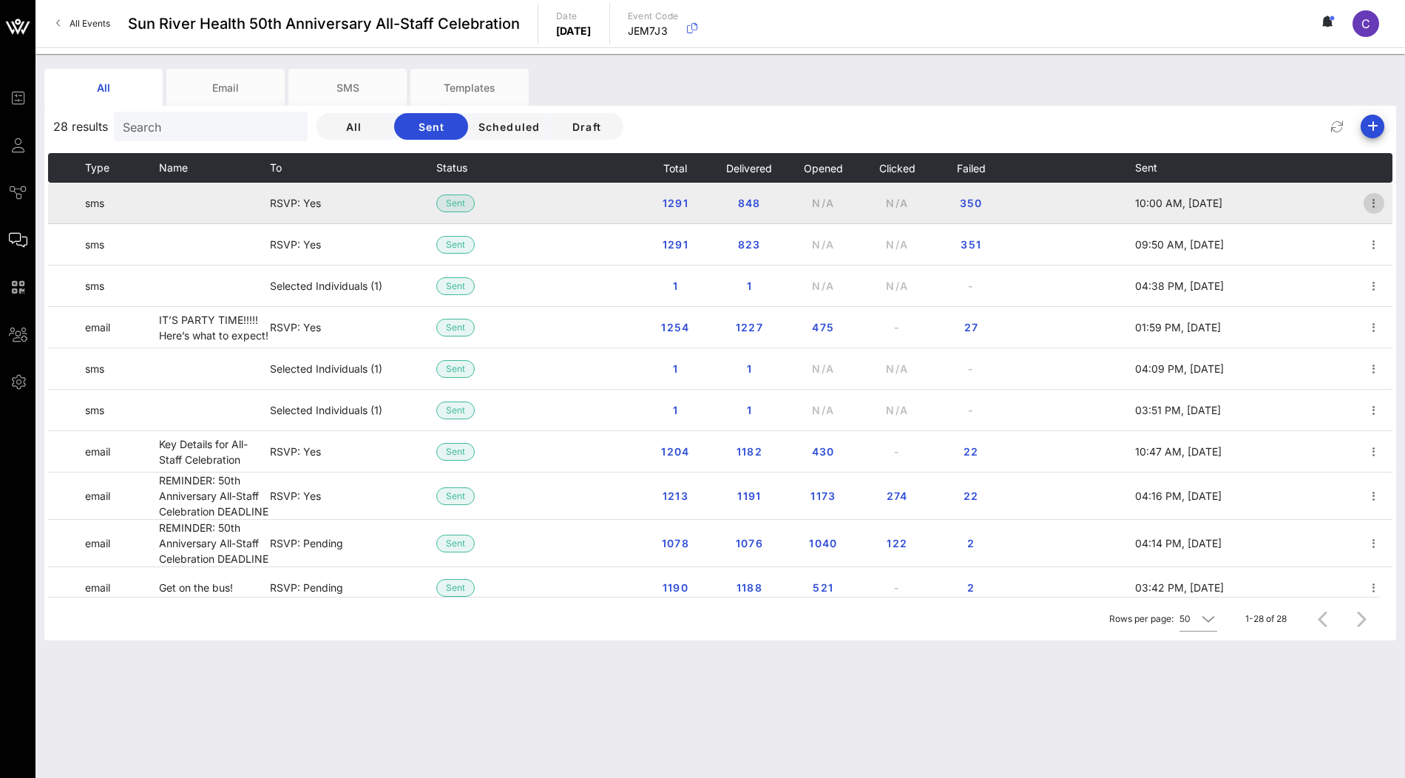
click at [1376, 211] on button "button" at bounding box center [1373, 203] width 21 height 21
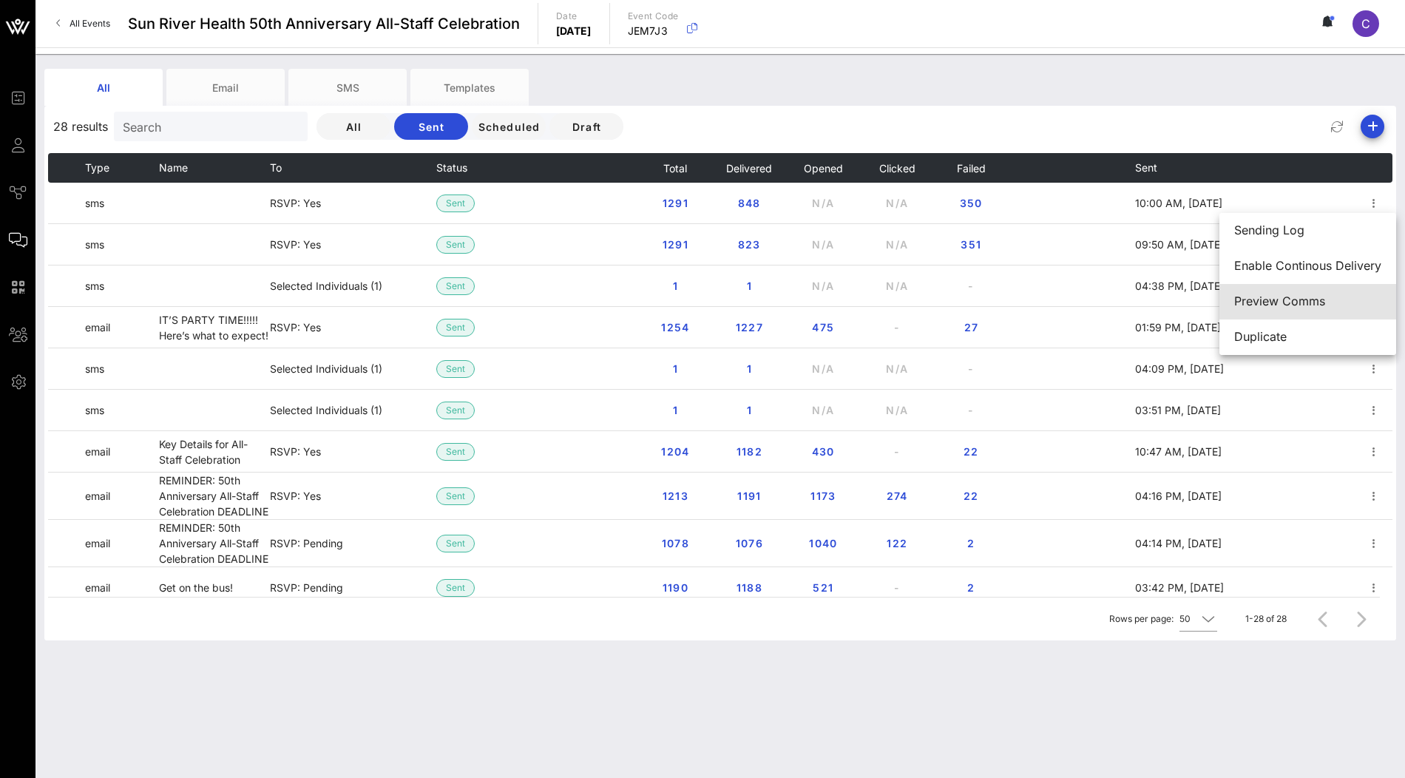
click at [1306, 306] on div "Preview Comms" at bounding box center [1307, 301] width 147 height 14
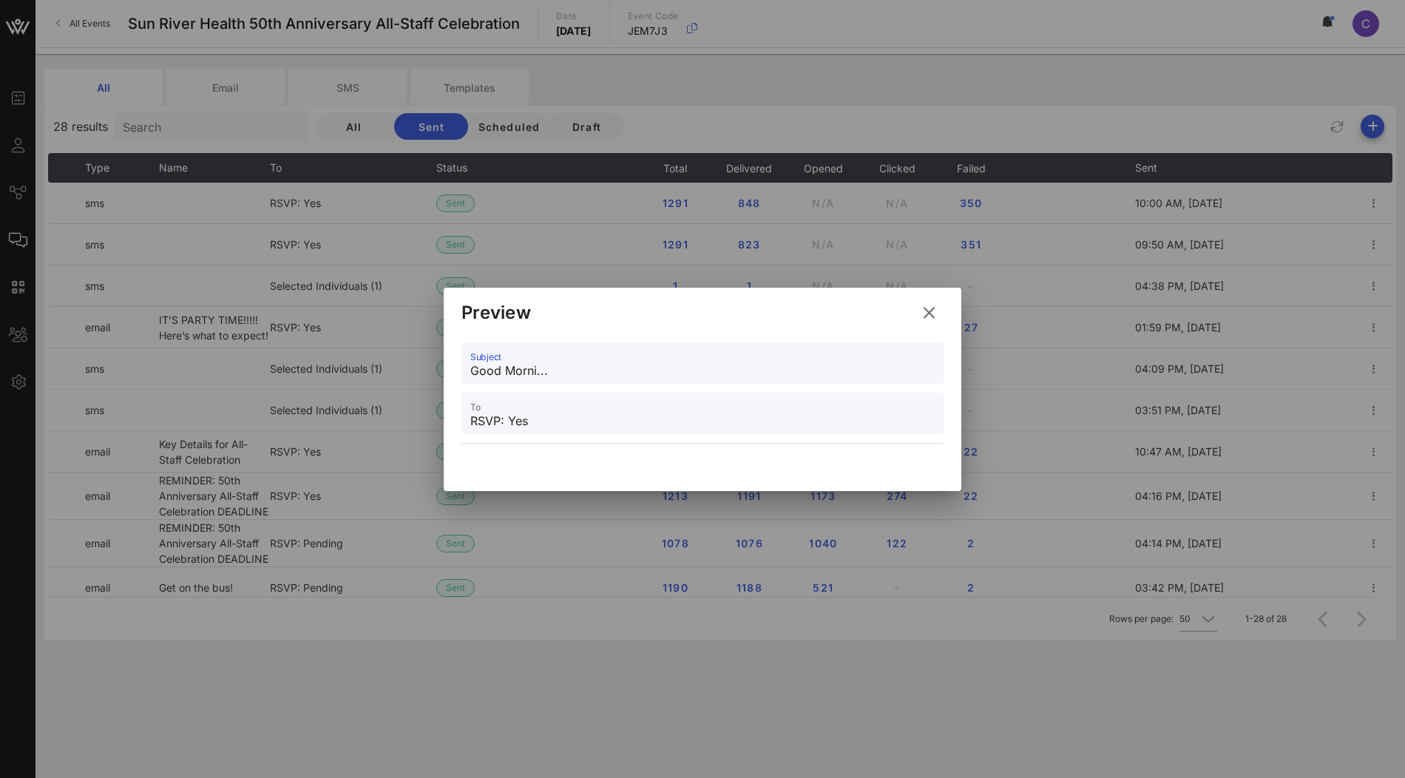
click at [666, 377] on input "Good Morni..." at bounding box center [702, 371] width 464 height 24
click at [546, 371] on input "Good Morni..." at bounding box center [702, 371] width 464 height 24
click at [926, 302] on icon at bounding box center [928, 312] width 22 height 21
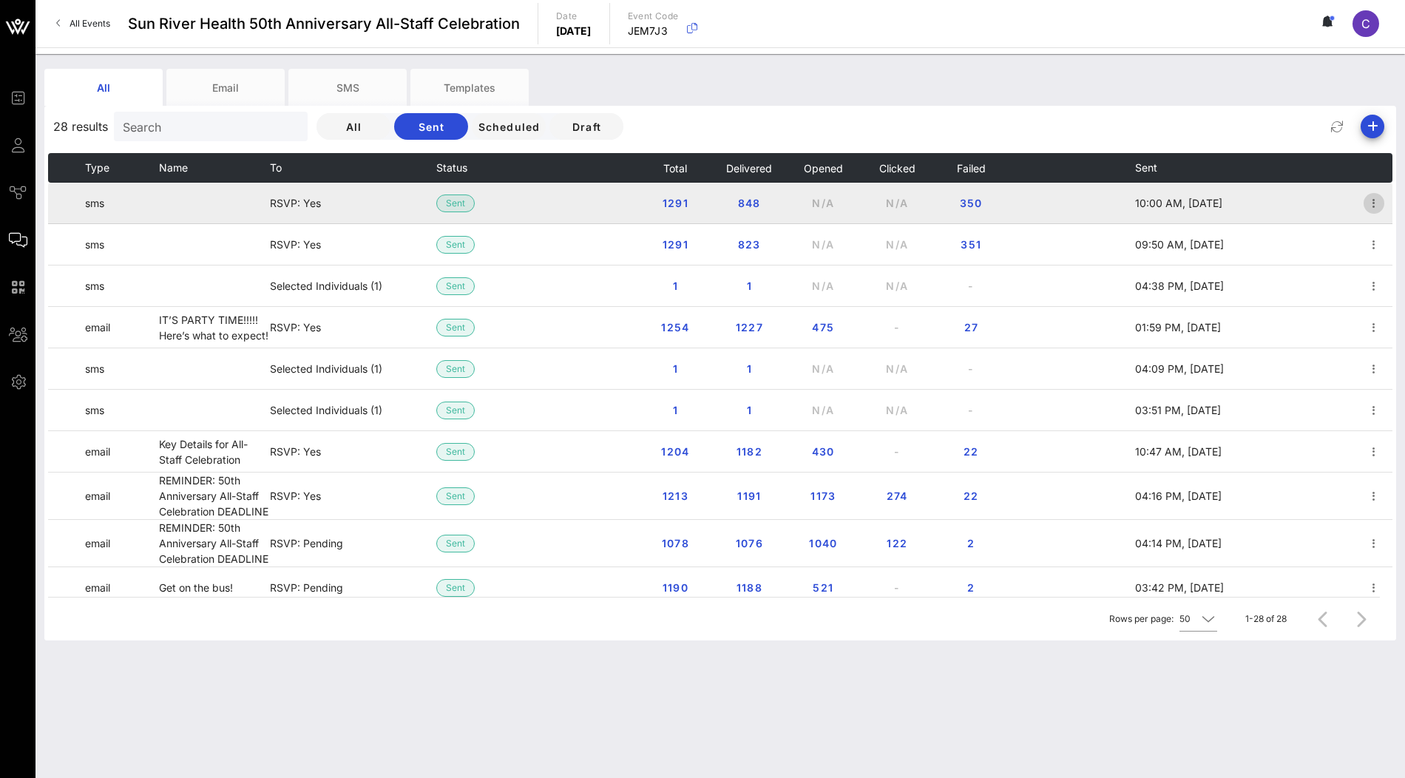
click at [1371, 211] on button "button" at bounding box center [1373, 203] width 21 height 21
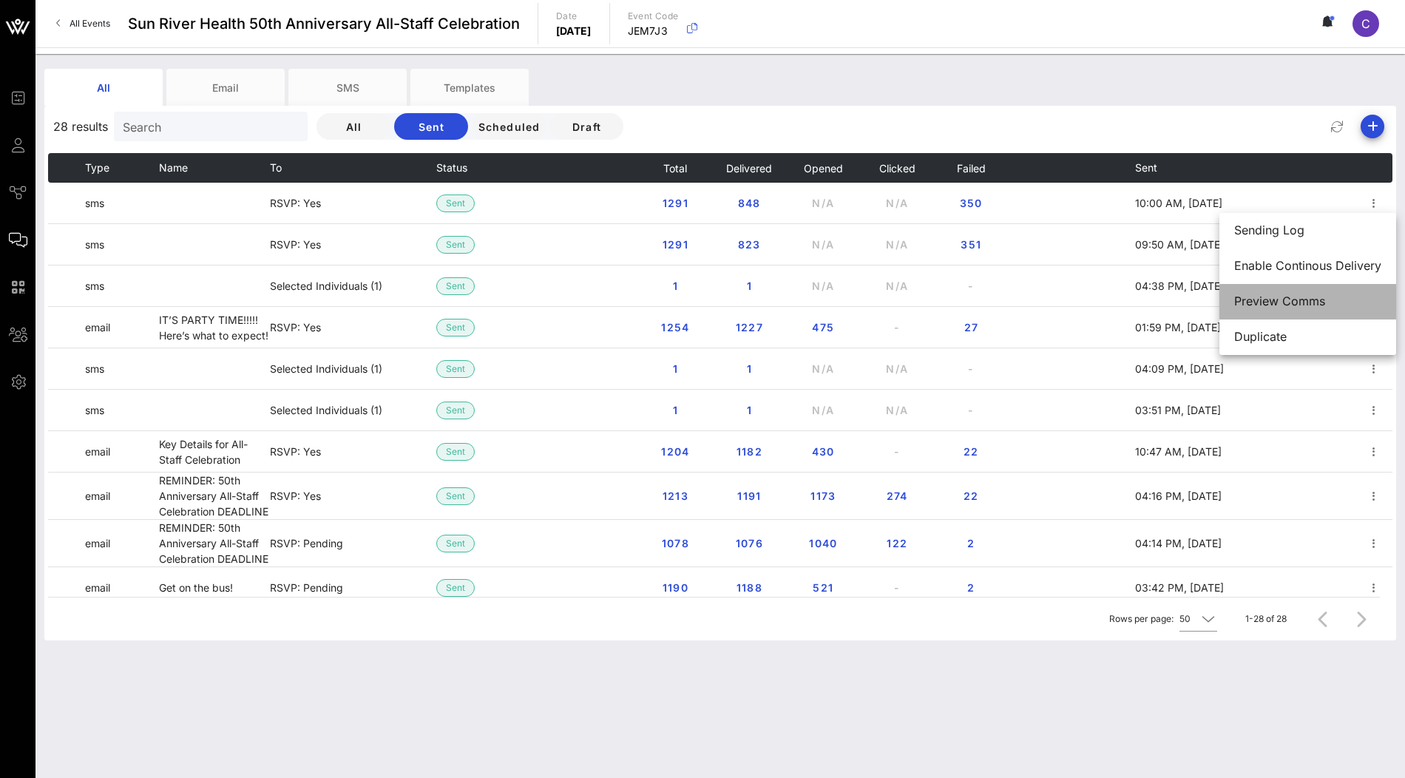
click at [1259, 306] on div "Preview Comms" at bounding box center [1307, 301] width 147 height 14
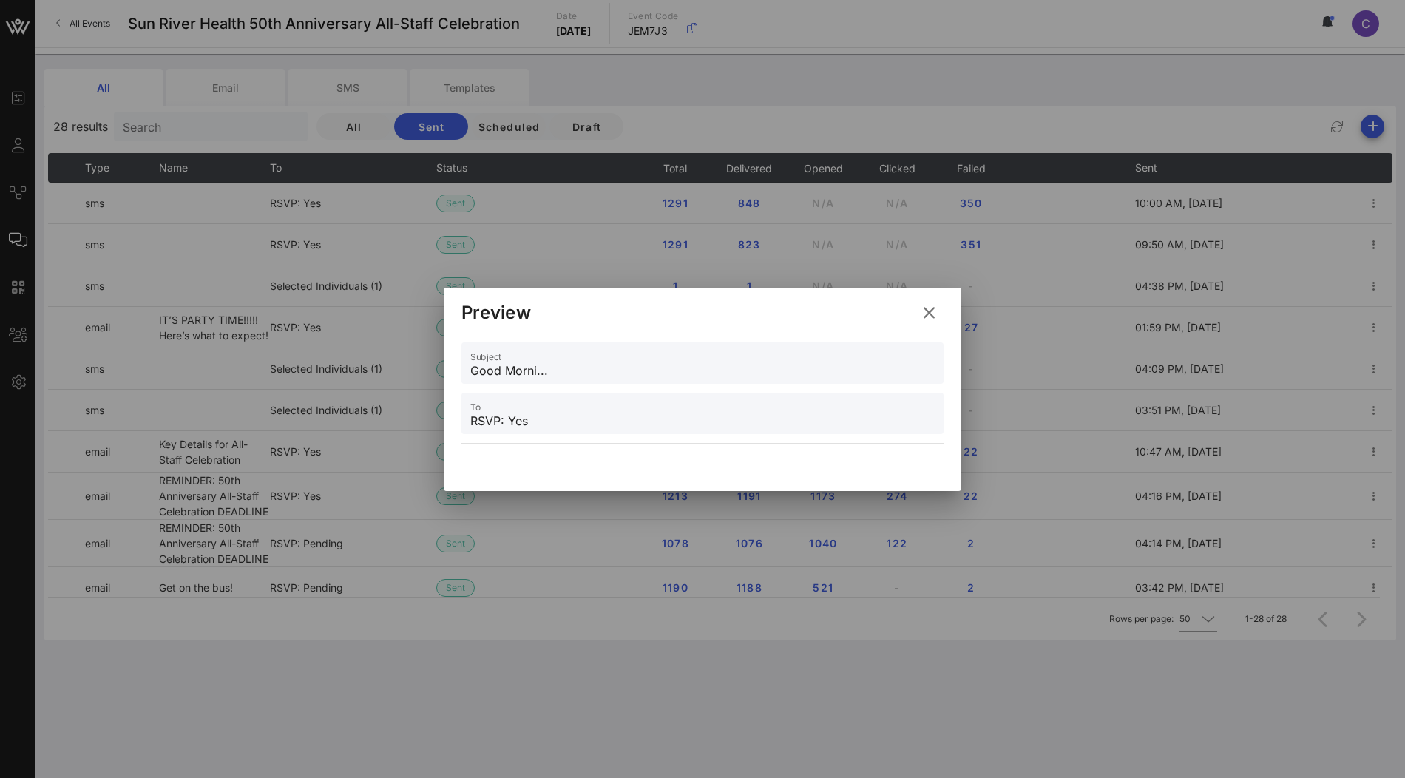
click at [928, 315] on icon at bounding box center [928, 312] width 21 height 18
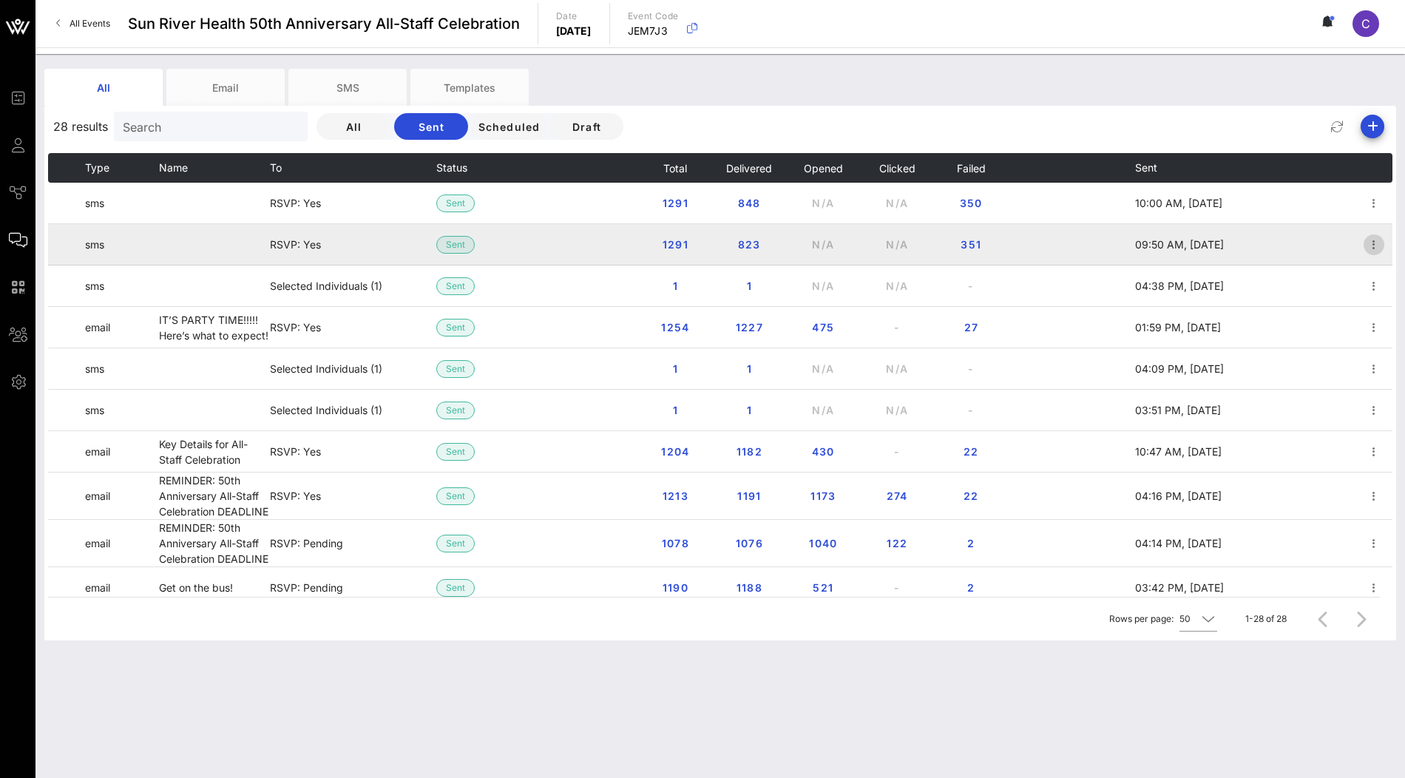
click at [1375, 246] on icon "button" at bounding box center [1374, 245] width 18 height 18
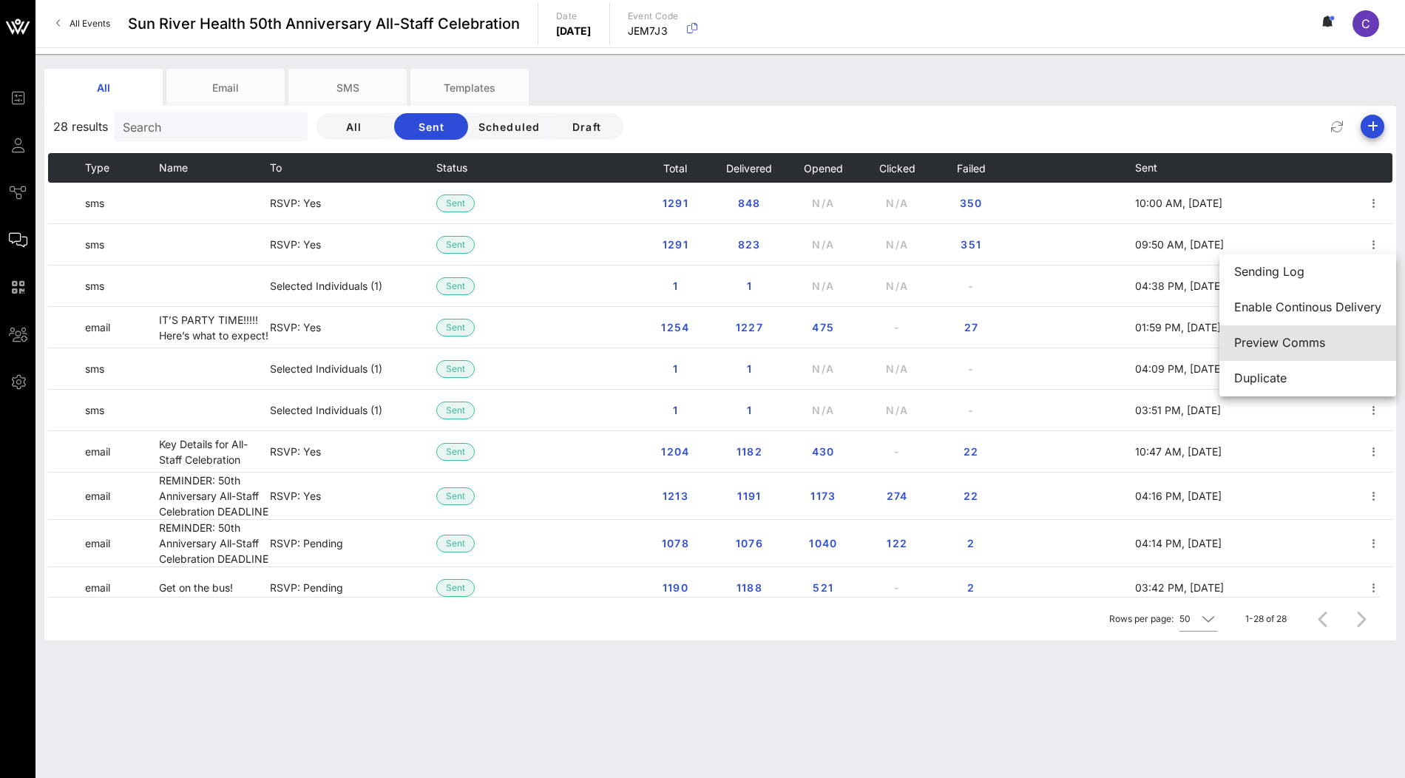
click at [1333, 341] on div "Preview Comms" at bounding box center [1307, 343] width 147 height 14
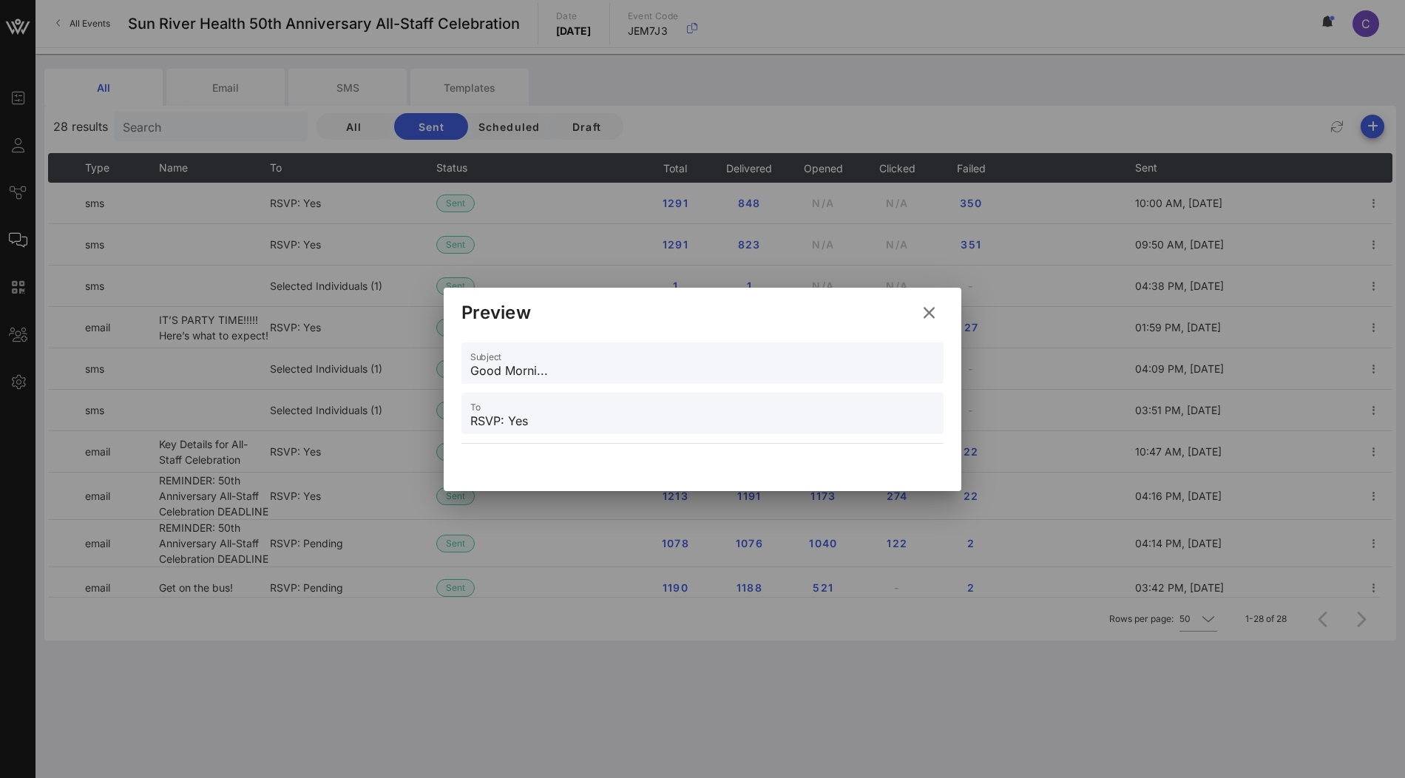
click at [930, 317] on icon at bounding box center [928, 312] width 21 height 20
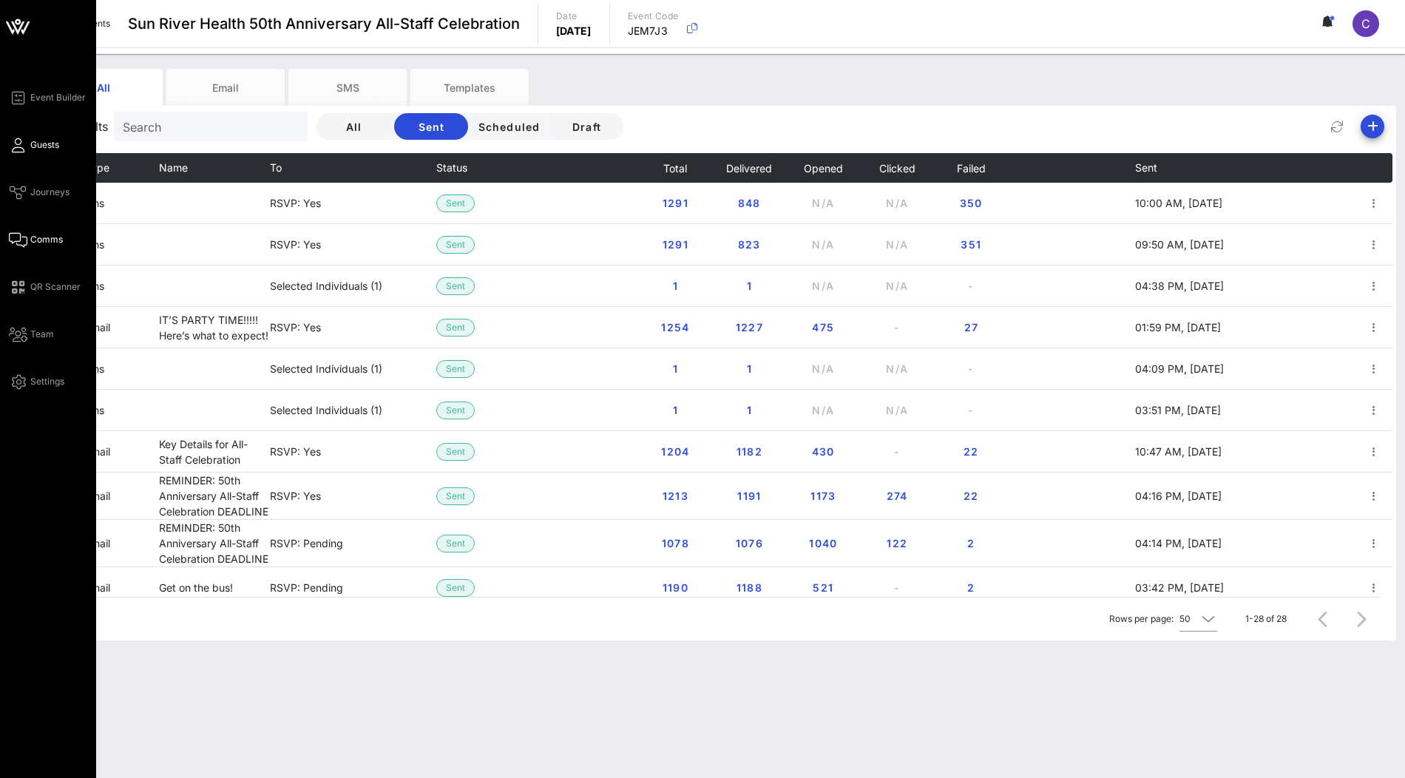
click at [37, 136] on link "Guests" at bounding box center [34, 145] width 50 height 18
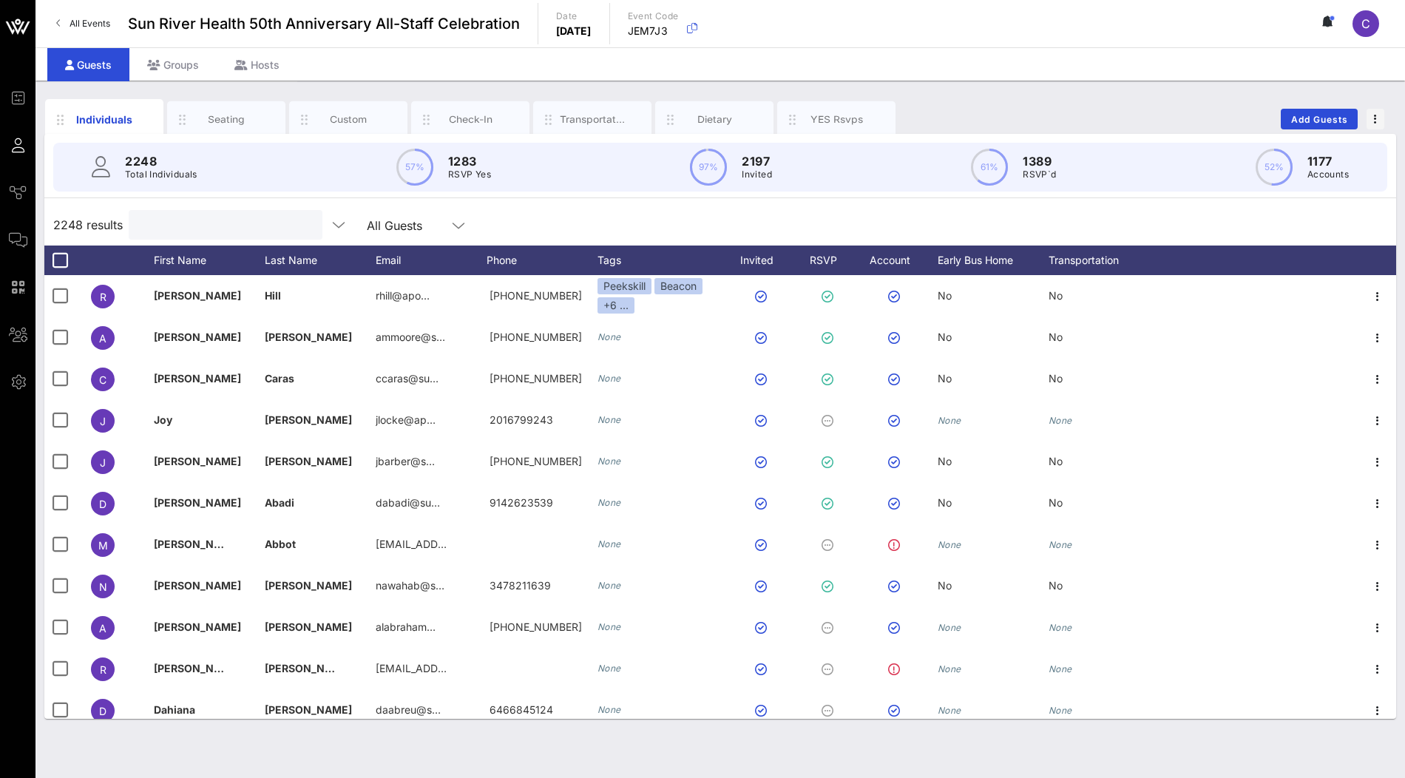
click at [172, 221] on input "text" at bounding box center [224, 224] width 173 height 19
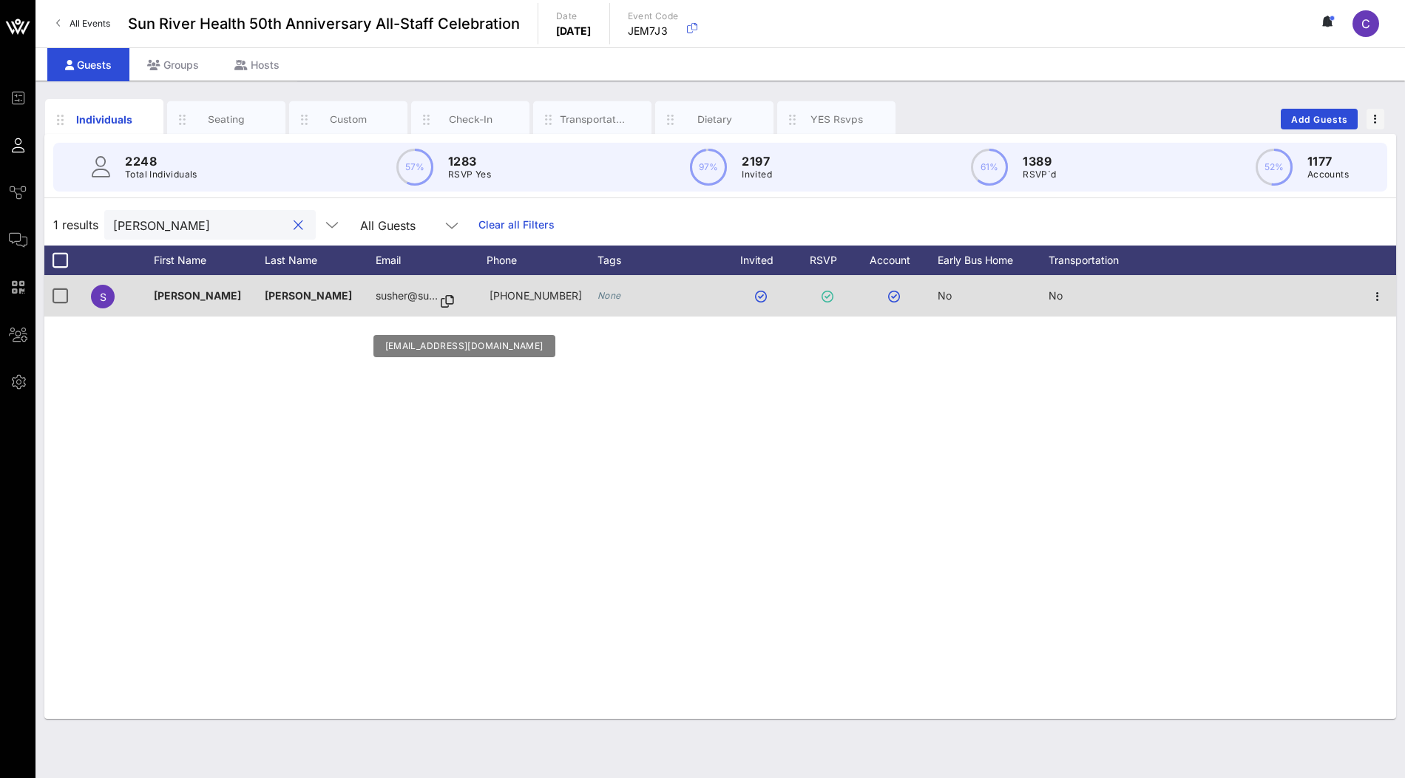
type input "usher"
click at [447, 302] on icon at bounding box center [447, 301] width 13 height 1
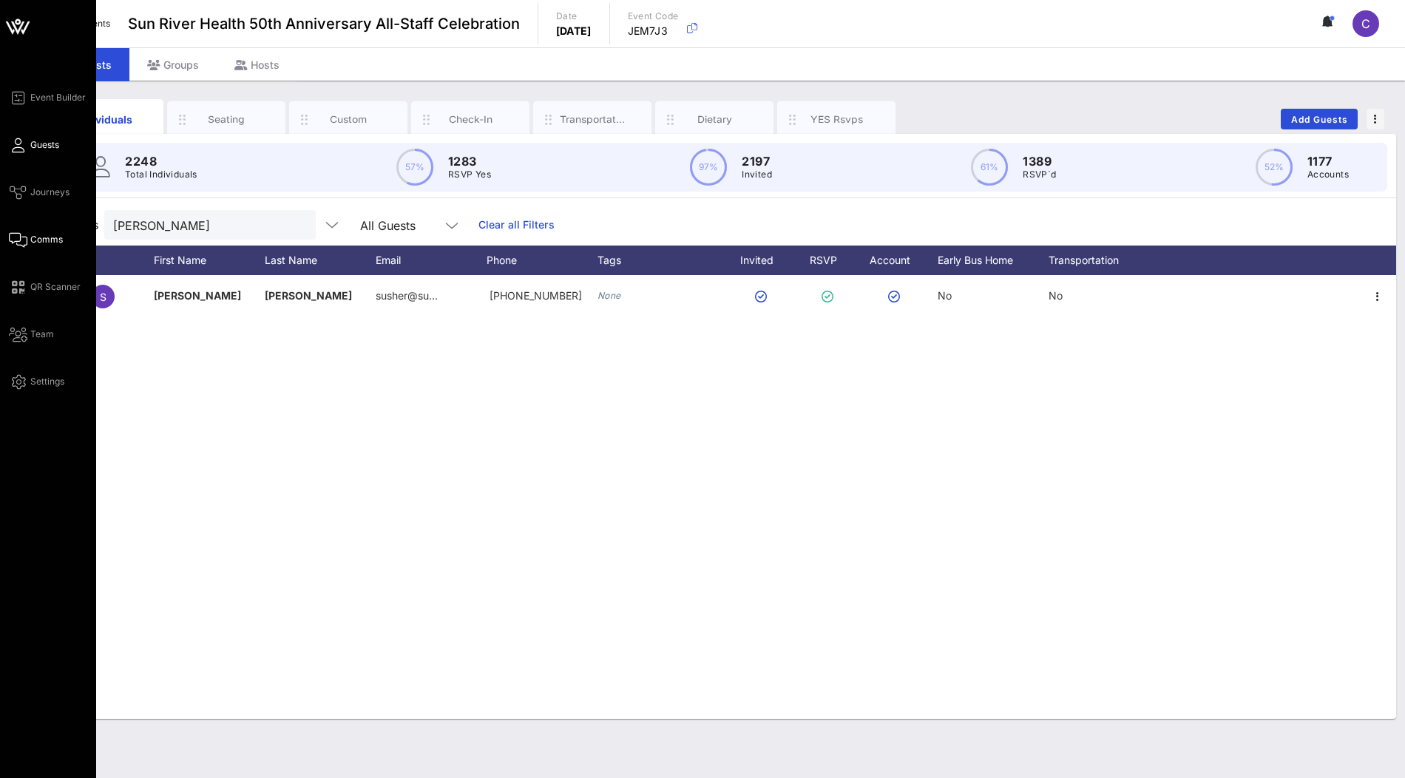
click at [44, 241] on span "Comms" at bounding box center [46, 239] width 33 height 13
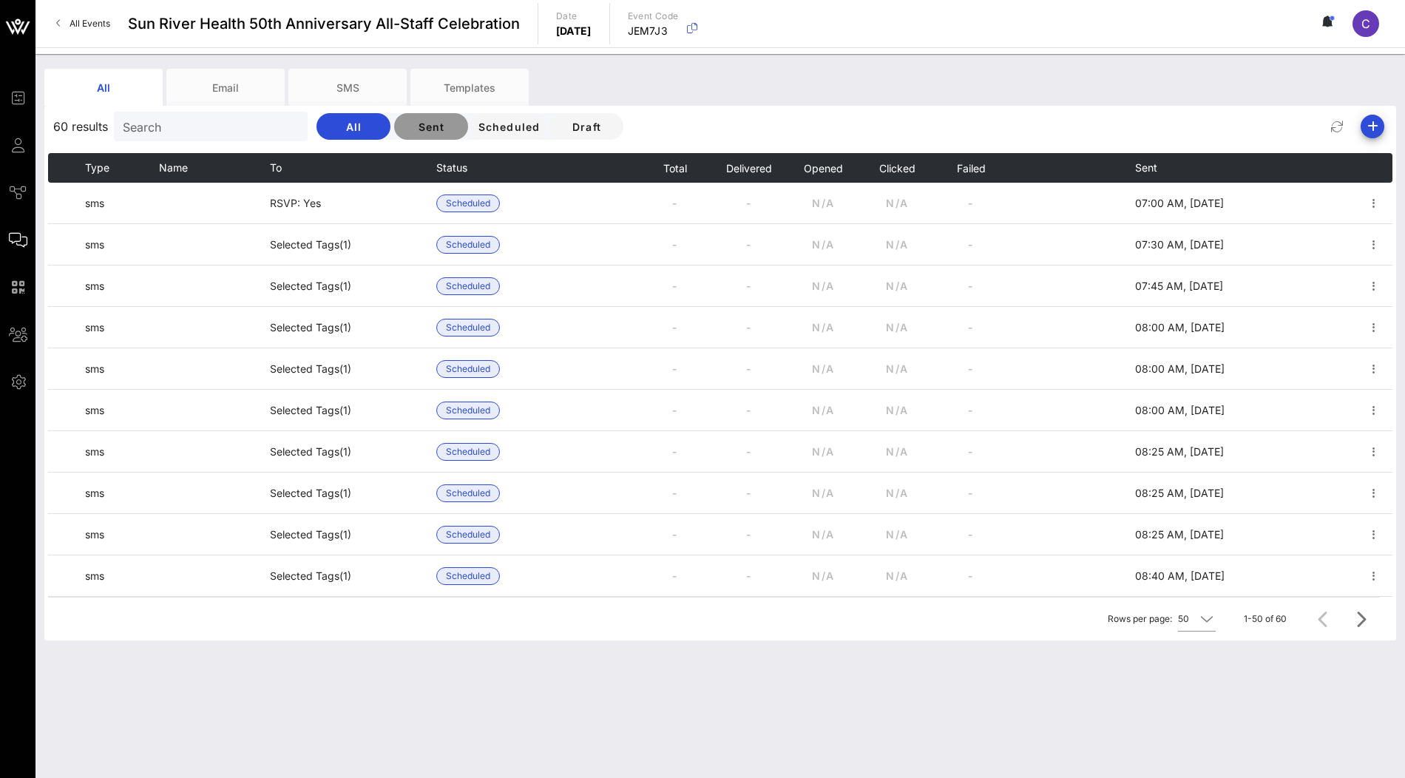
click at [404, 138] on button "Sent" at bounding box center [431, 126] width 74 height 27
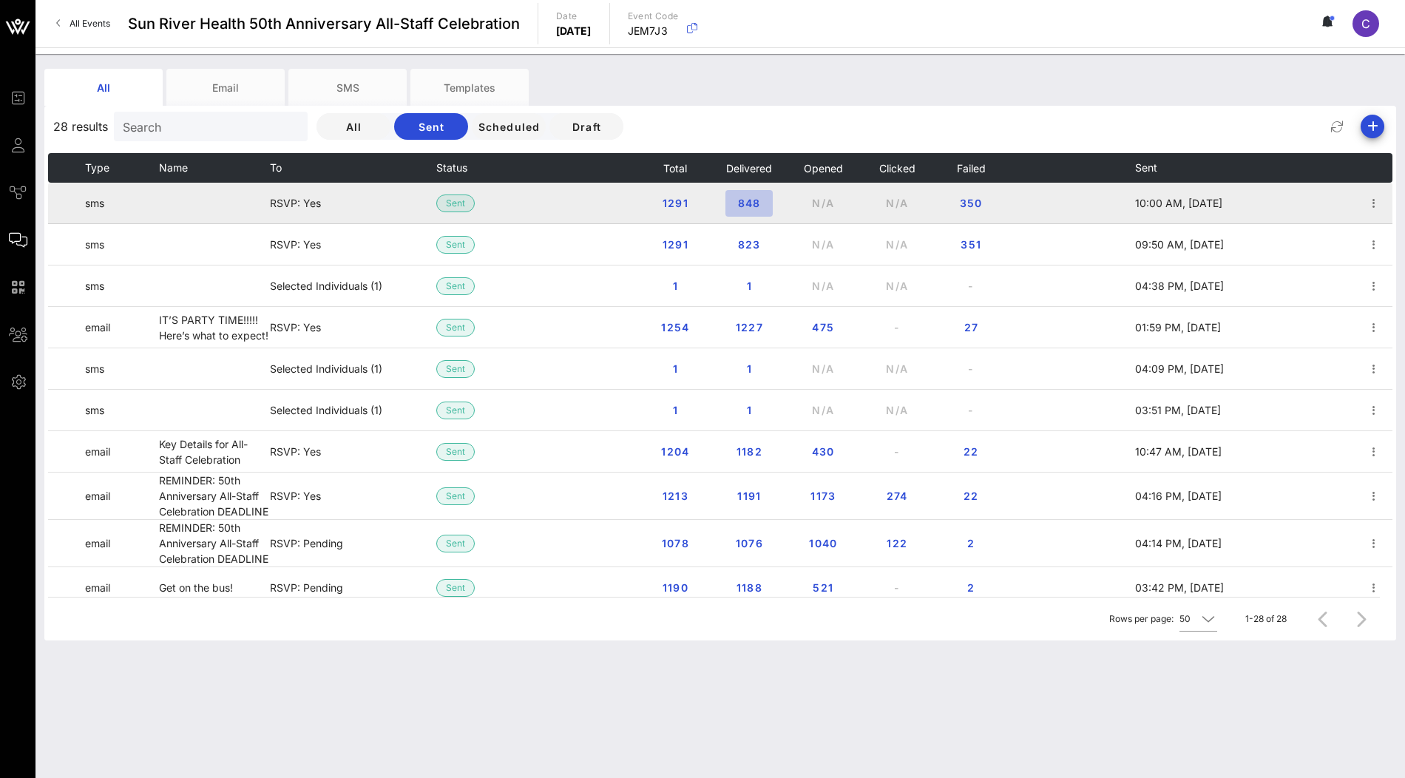
click at [750, 204] on span "848" at bounding box center [749, 203] width 24 height 13
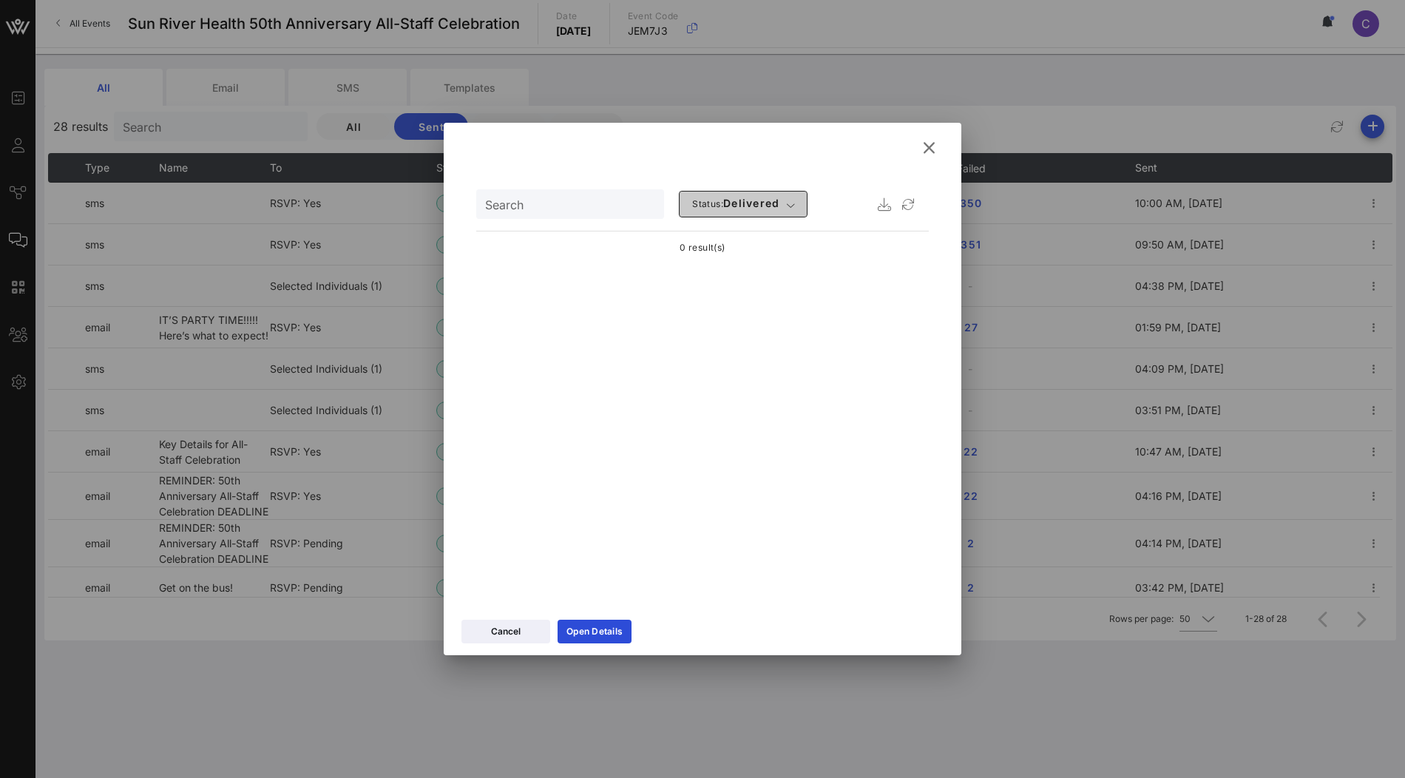
click at [747, 203] on span "Status: delivered" at bounding box center [742, 204] width 103 height 15
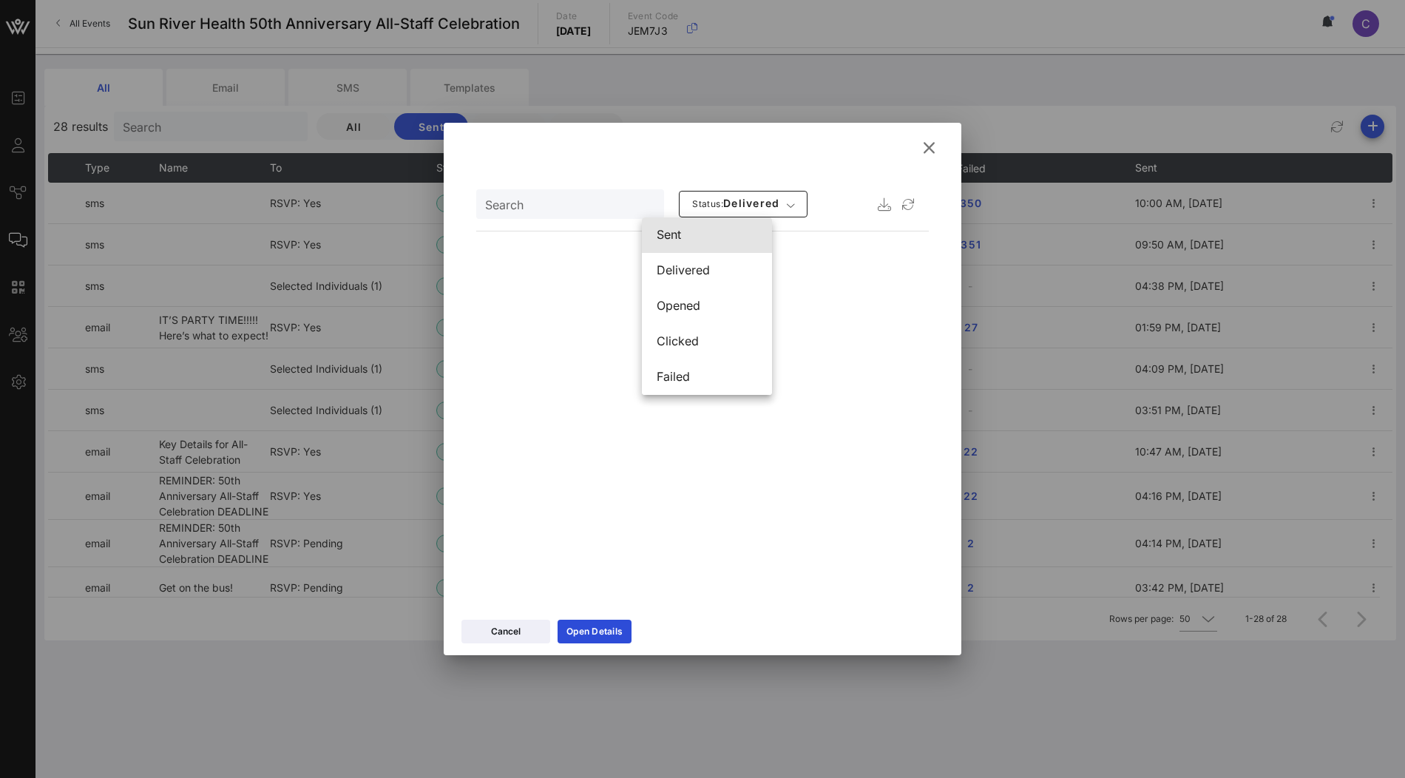
click at [716, 237] on div "sent" at bounding box center [706, 235] width 101 height 14
click at [810, 189] on div "Search Status: delivered" at bounding box center [702, 203] width 452 height 35
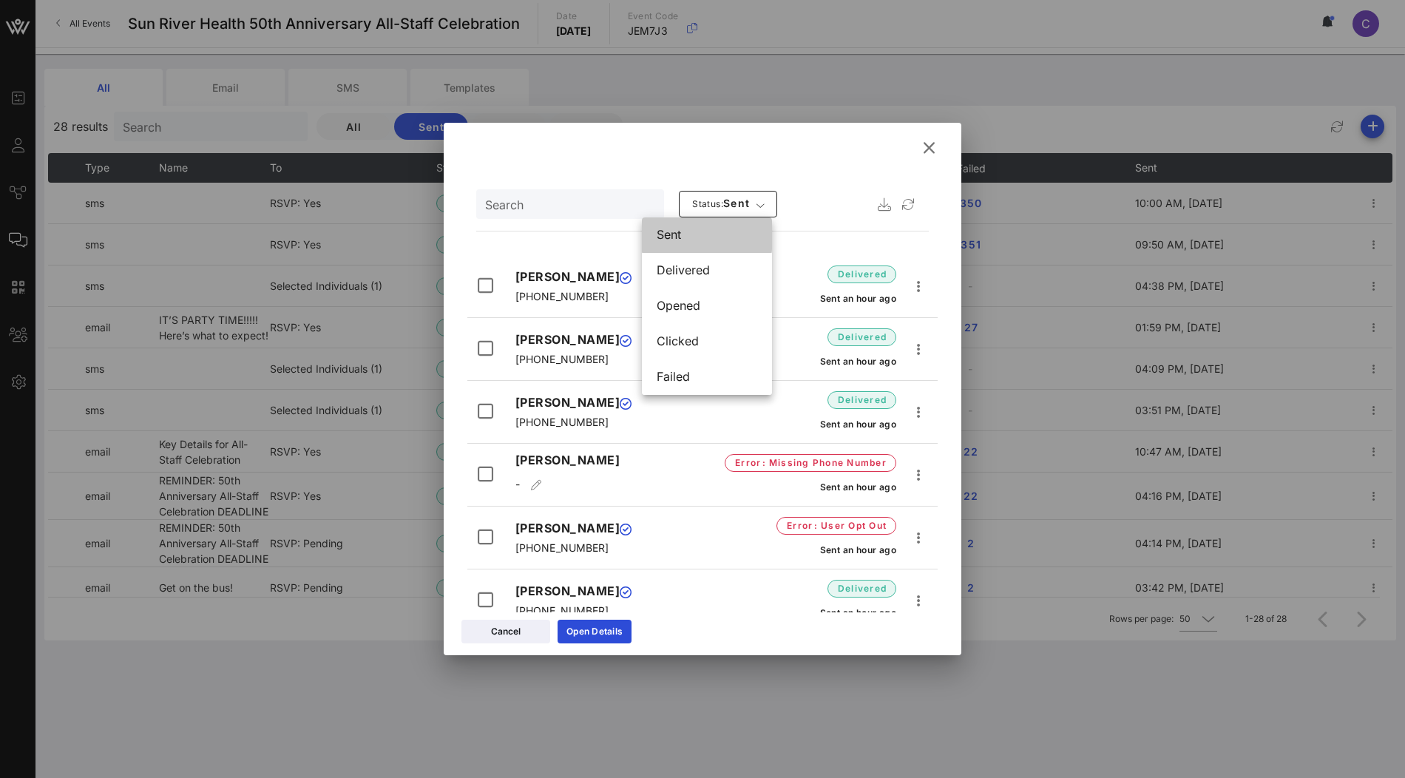
click at [592, 214] on div "Search" at bounding box center [568, 204] width 167 height 30
click at [595, 202] on input "Search" at bounding box center [568, 203] width 167 height 19
click at [700, 555] on div "Yeslandi Urena +18455129159 Error : User Opt Out Sent an hour ago" at bounding box center [702, 540] width 470 height 57
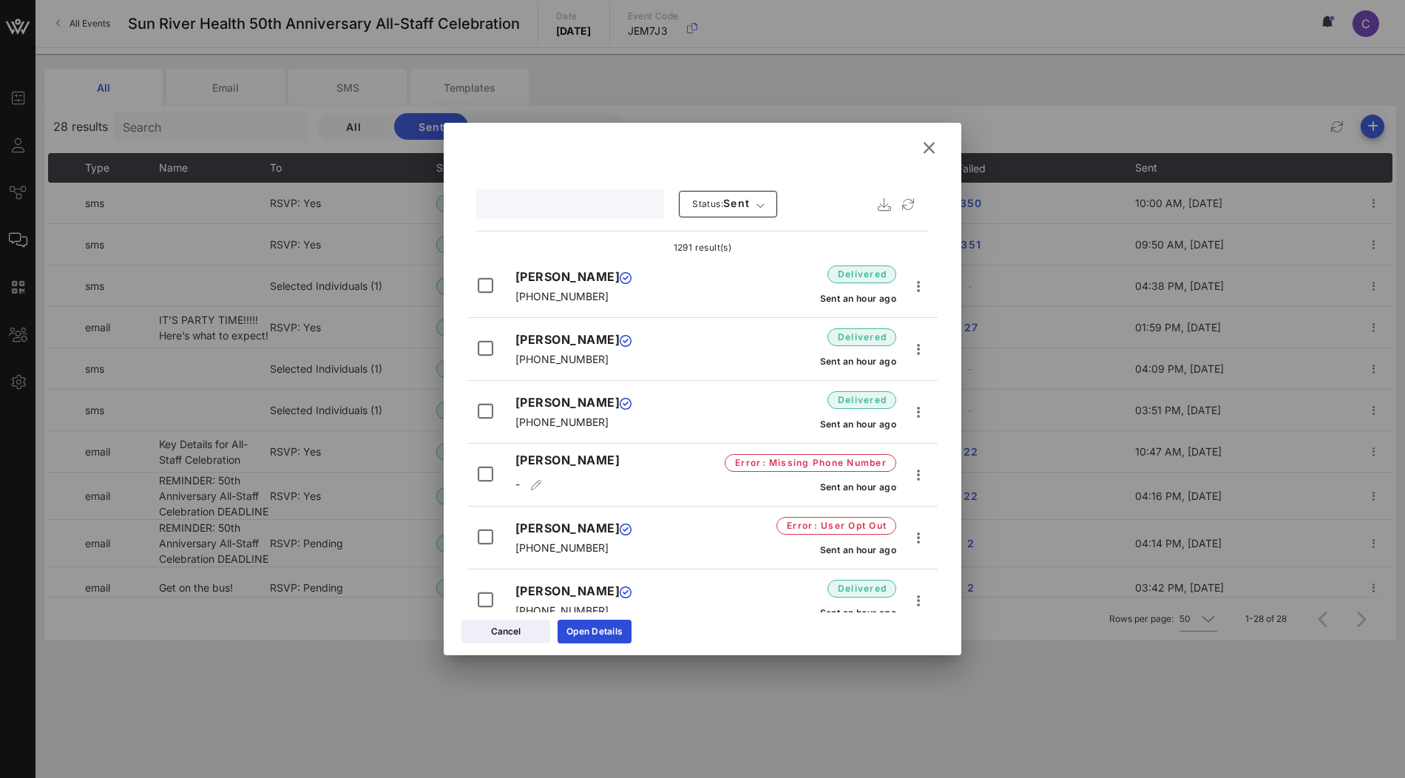
click at [584, 206] on input "text" at bounding box center [568, 203] width 167 height 19
paste input "susher@sunriver.org"
click at [555, 208] on input "text" at bounding box center [568, 203] width 167 height 19
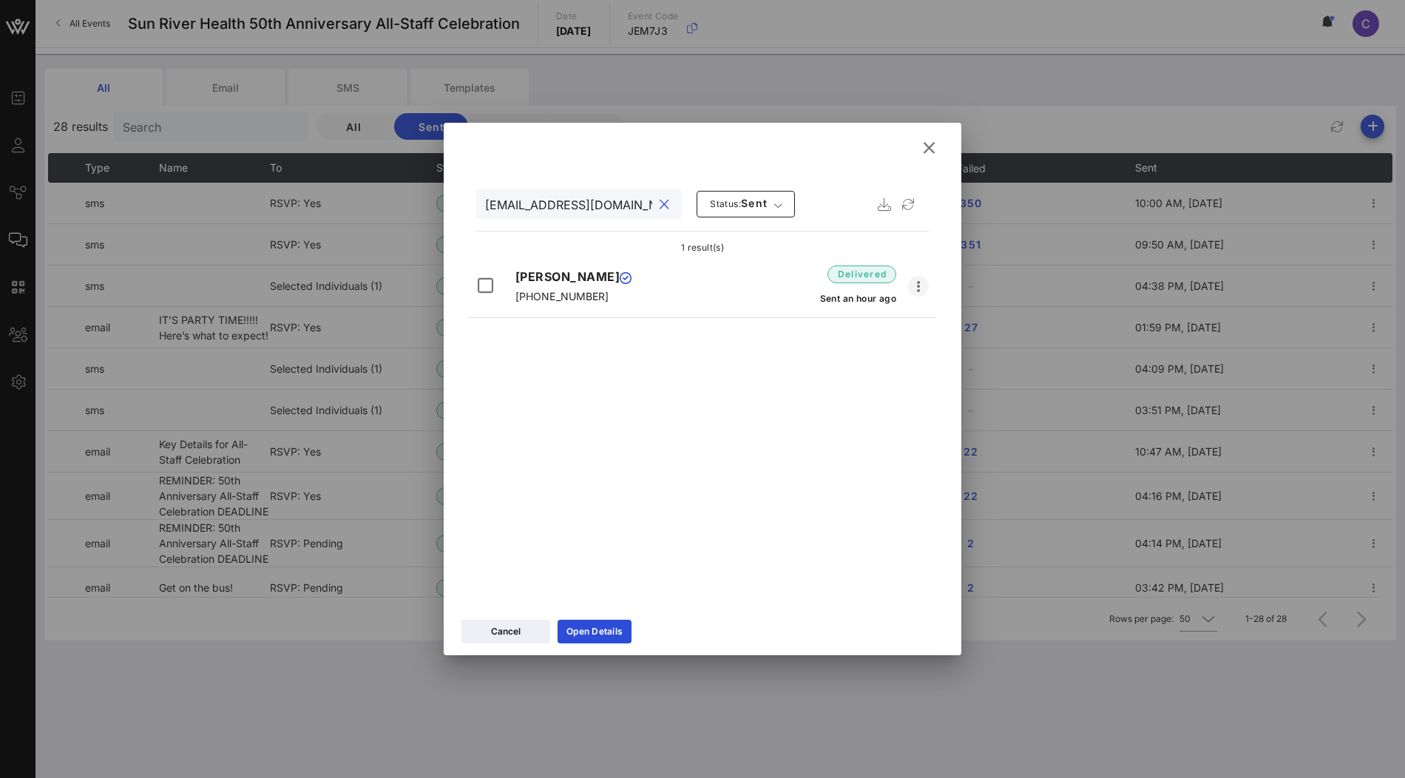
type input "susher@sunriver.org"
click at [922, 288] on icon "button" at bounding box center [918, 286] width 18 height 18
click at [942, 315] on div "Resend" at bounding box center [943, 314] width 41 height 14
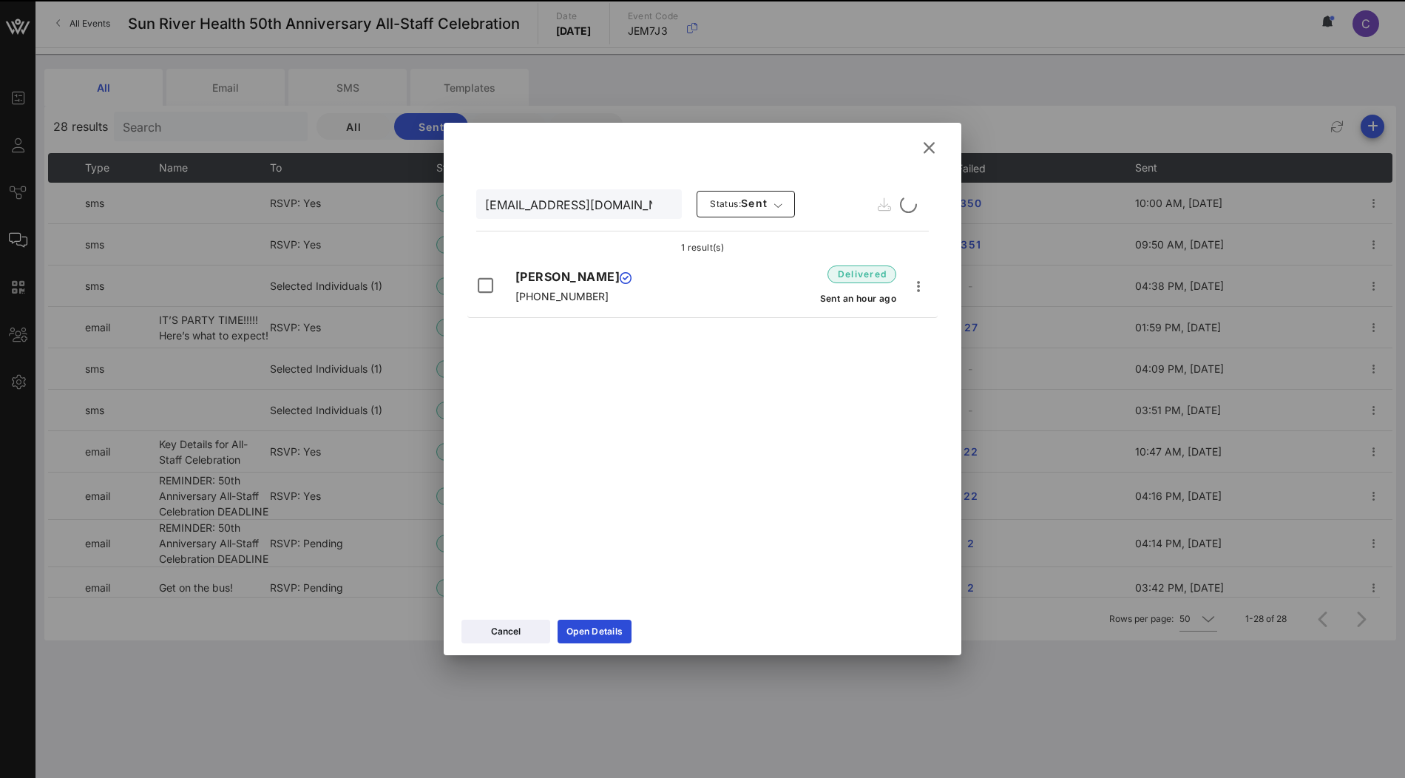
click at [929, 146] on icon at bounding box center [929, 148] width 25 height 24
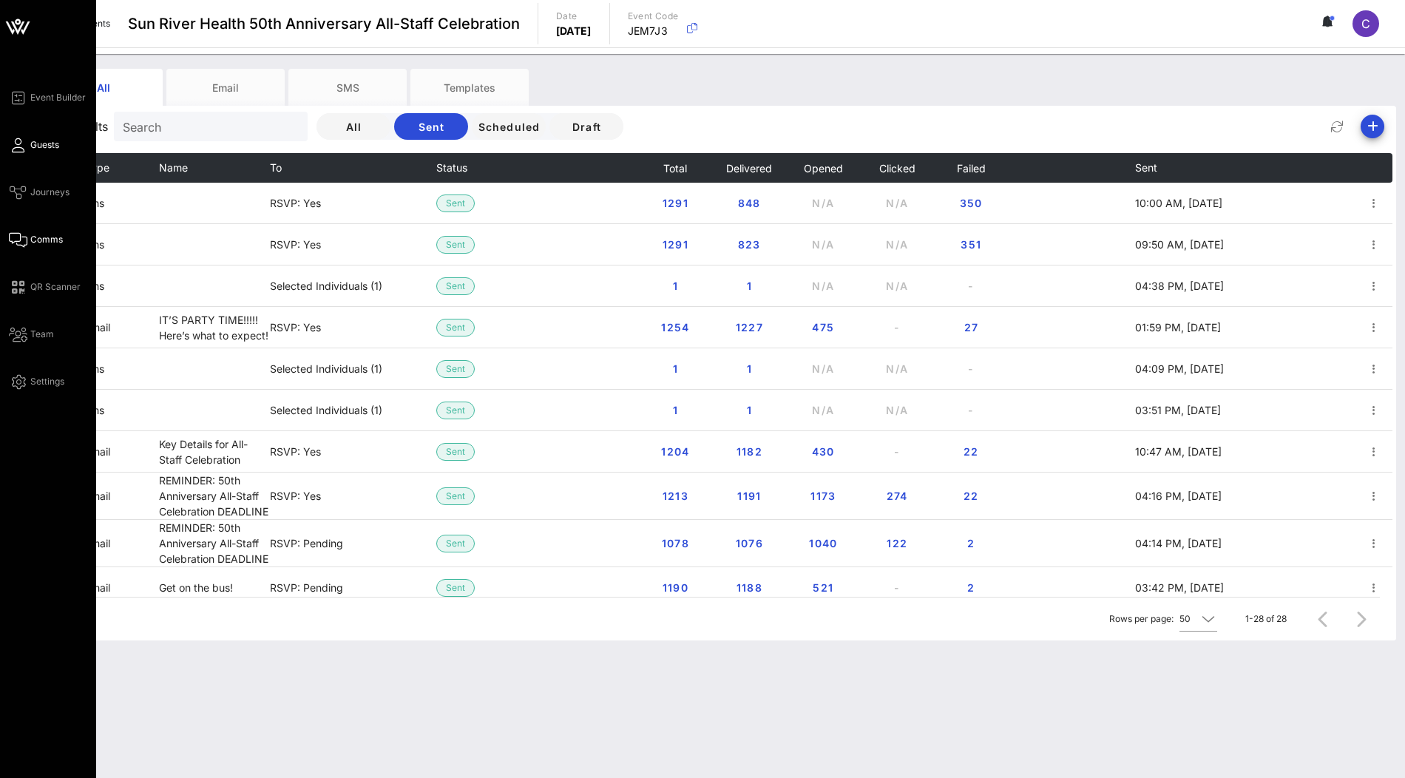
click at [29, 152] on link "Guests" at bounding box center [34, 145] width 50 height 18
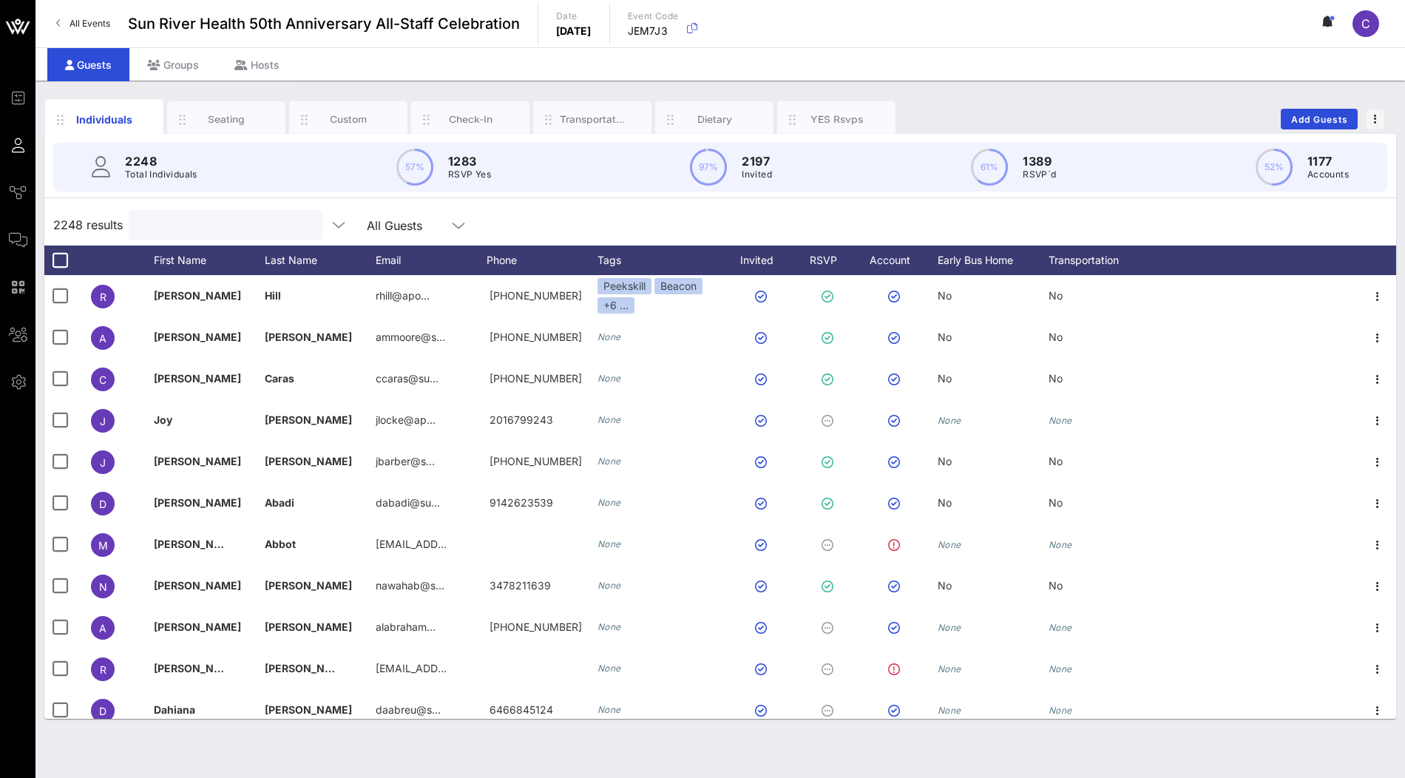
click at [180, 228] on input "text" at bounding box center [224, 224] width 173 height 19
paste input "susher@sunriver.org"
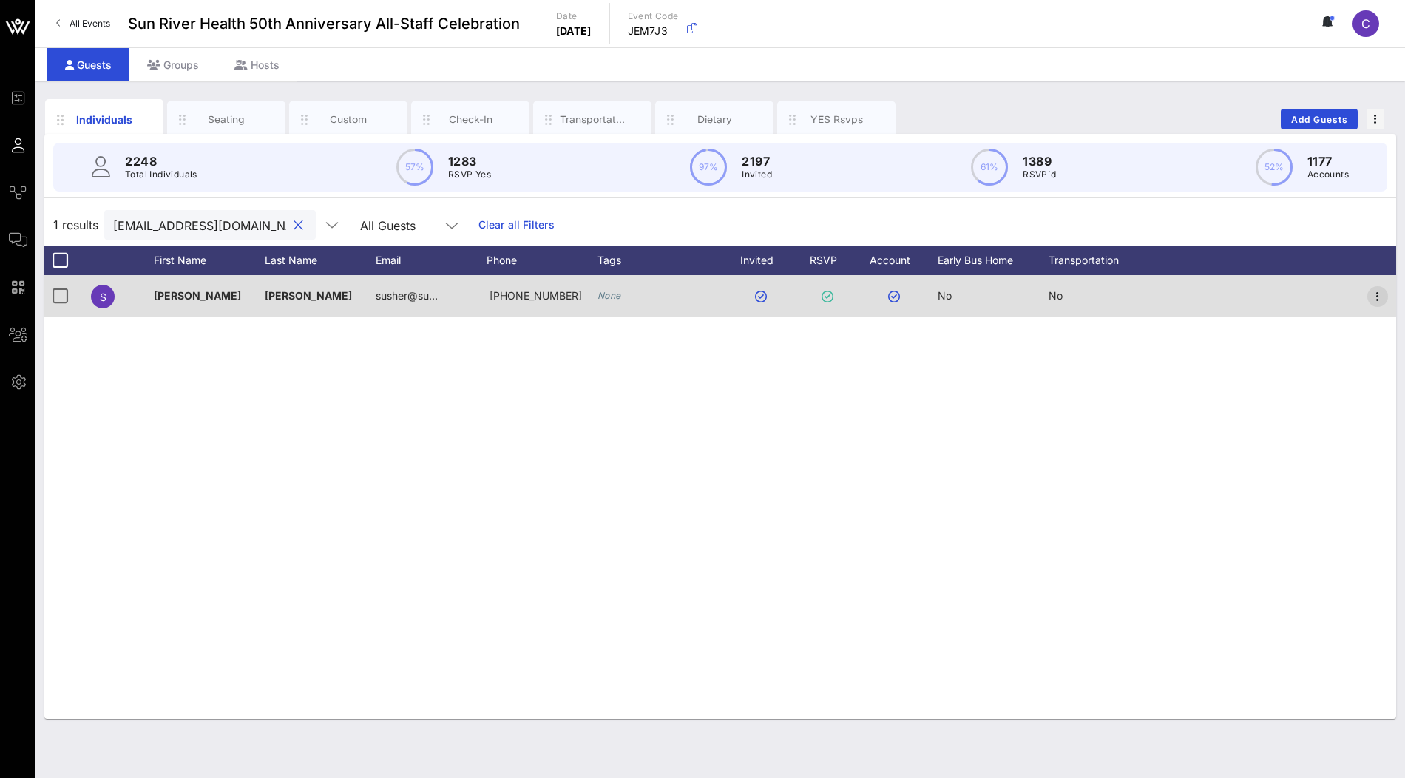
type input "susher@sunriver.org"
click at [1377, 296] on icon "button" at bounding box center [1377, 297] width 18 height 18
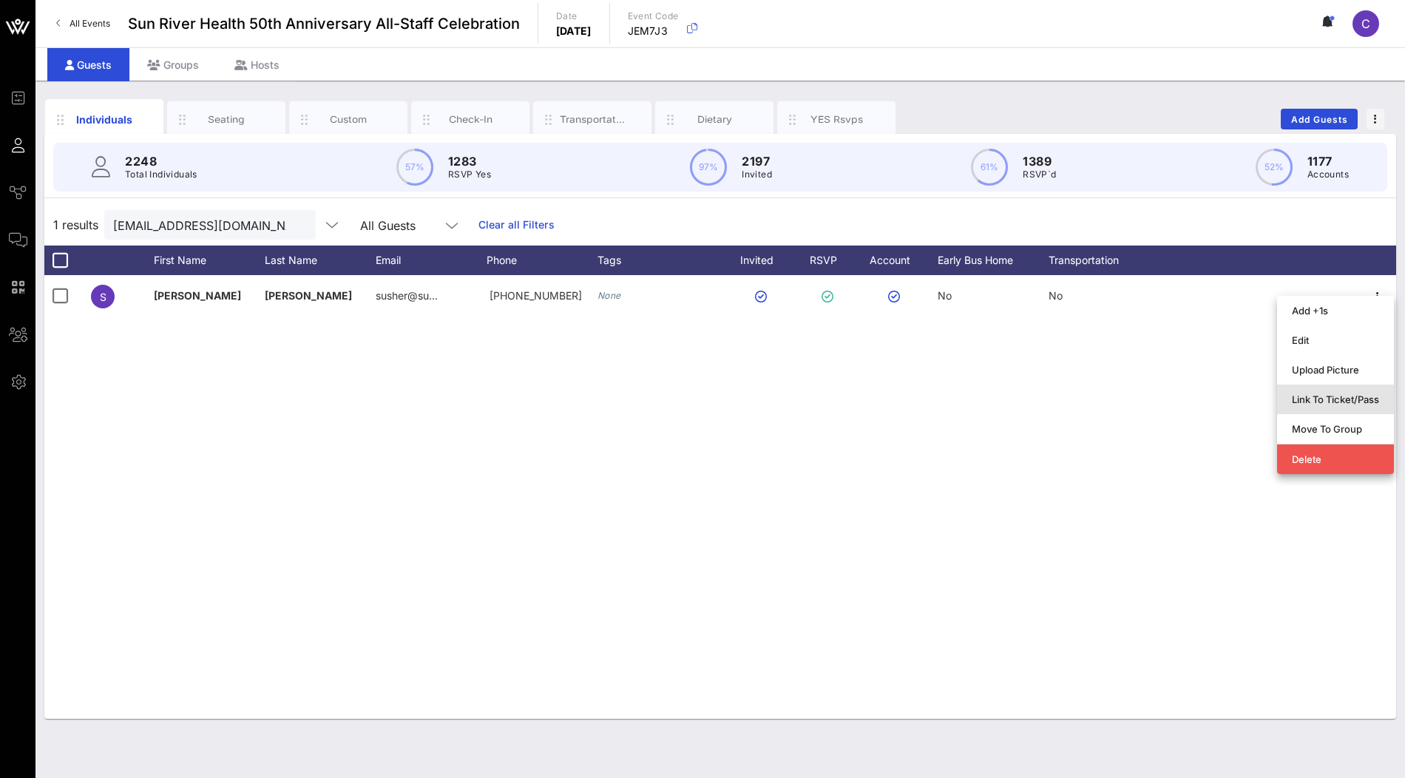
click at [1325, 396] on div "Link To Ticket/Pass" at bounding box center [1334, 399] width 87 height 12
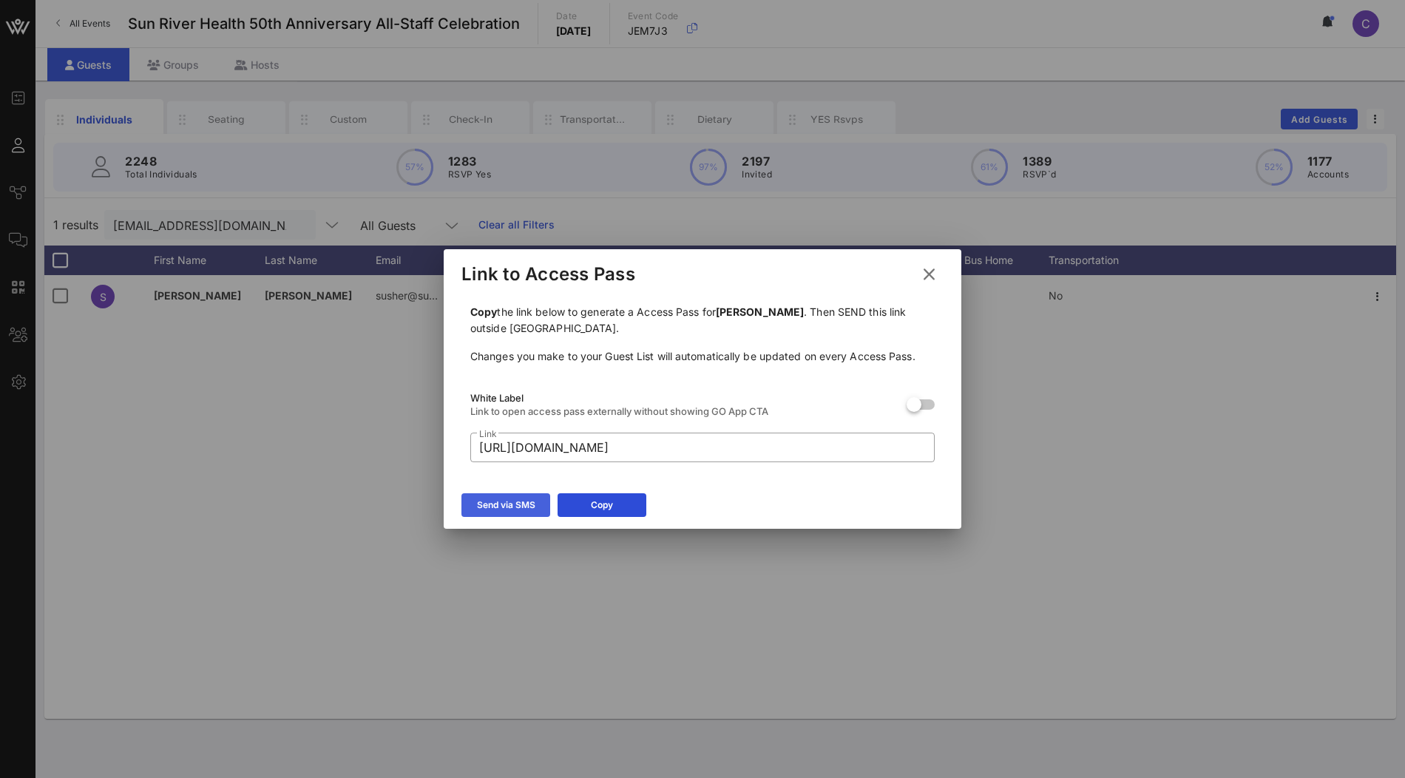
click at [505, 506] on icon at bounding box center [505, 505] width 11 height 10
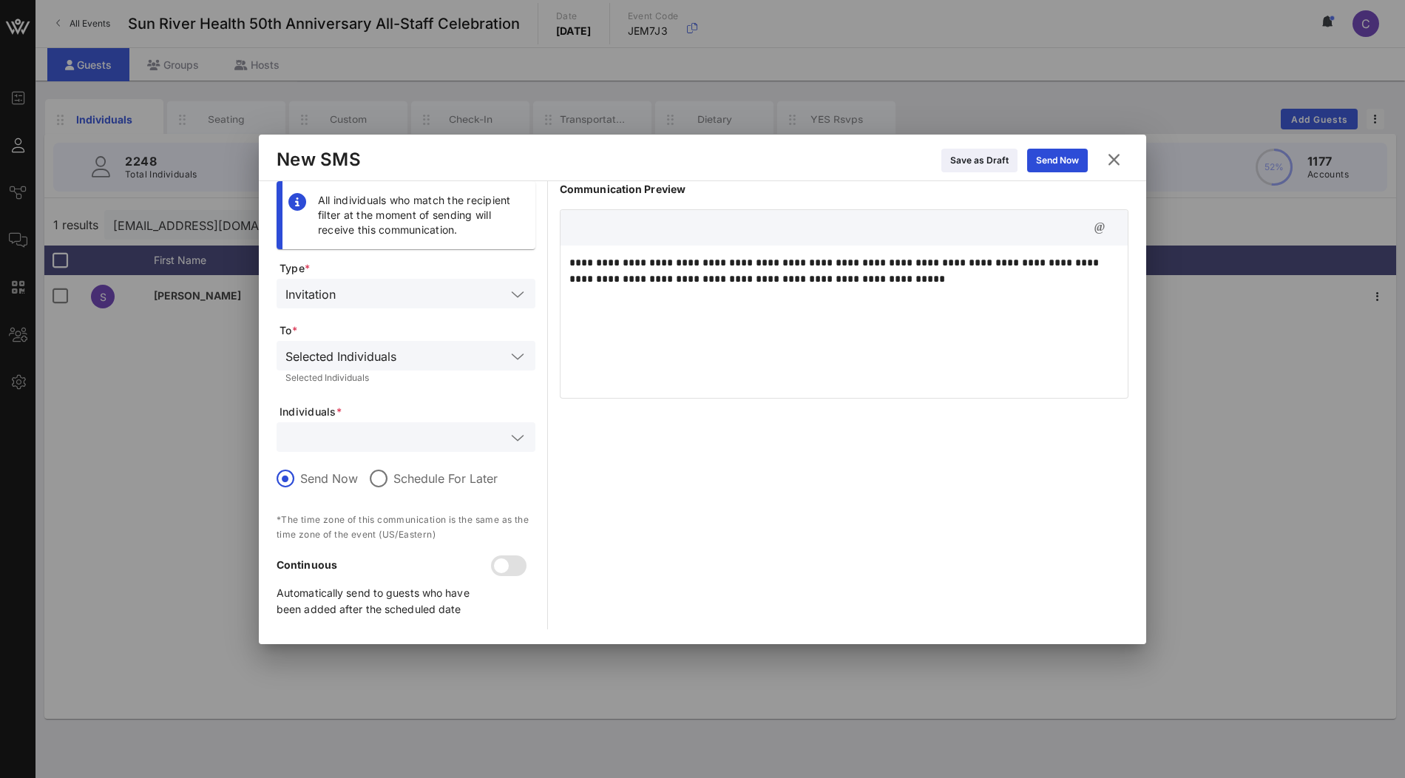
click at [1116, 160] on icon at bounding box center [1113, 159] width 22 height 21
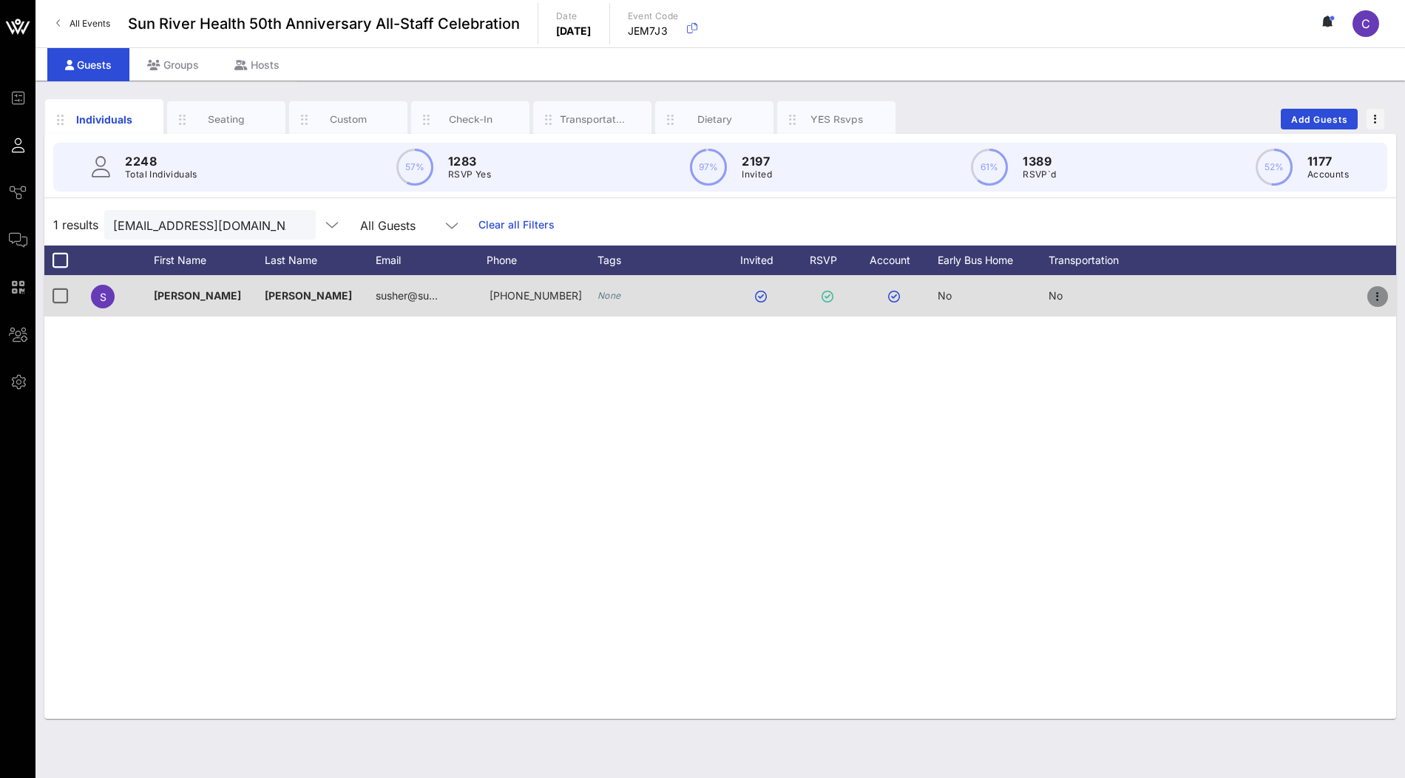
click at [1379, 299] on icon "button" at bounding box center [1377, 297] width 18 height 18
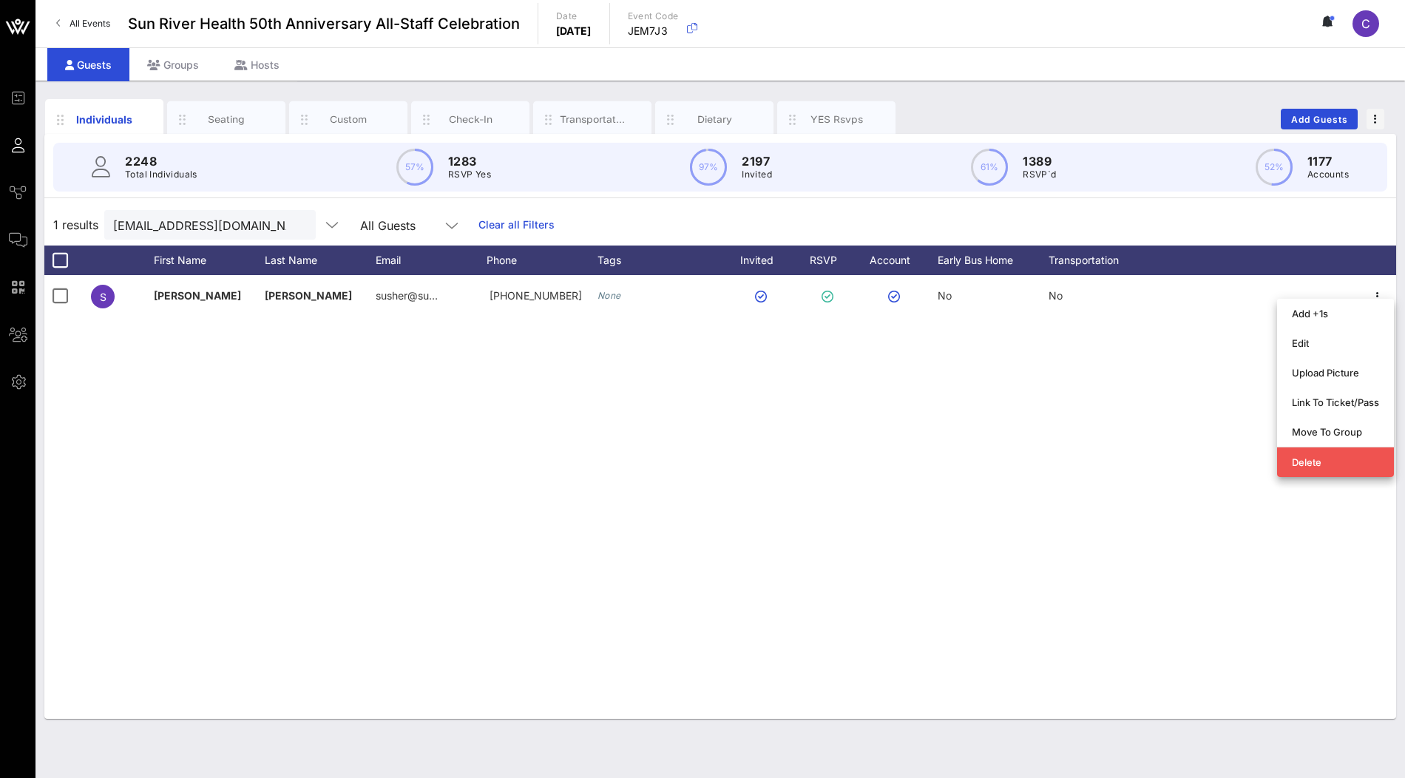
click at [712, 433] on div "S Sarah Usher susher@su… 347-215-0826 None No No" at bounding box center [719, 497] width 1351 height 444
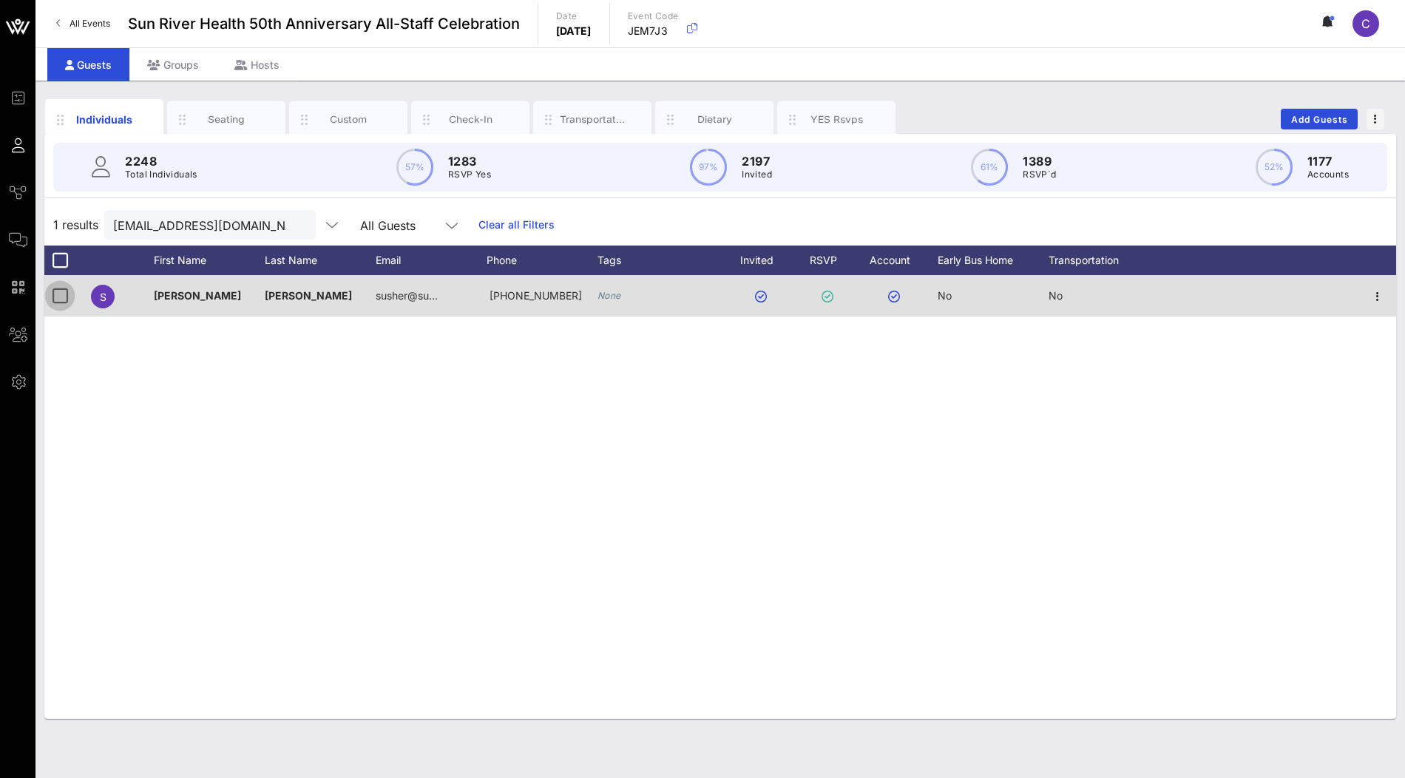
click at [57, 291] on div at bounding box center [59, 295] width 25 height 25
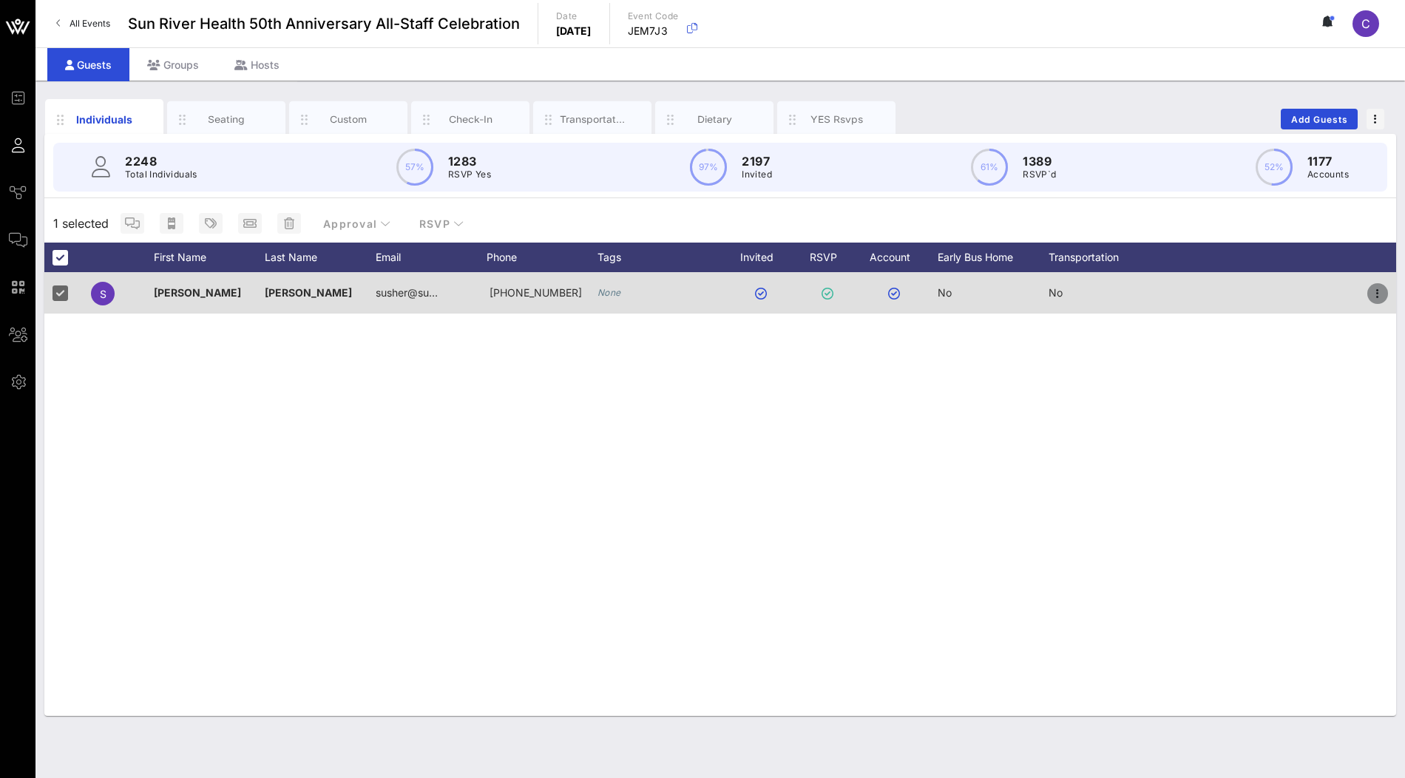
click at [1376, 288] on icon "button" at bounding box center [1377, 294] width 18 height 18
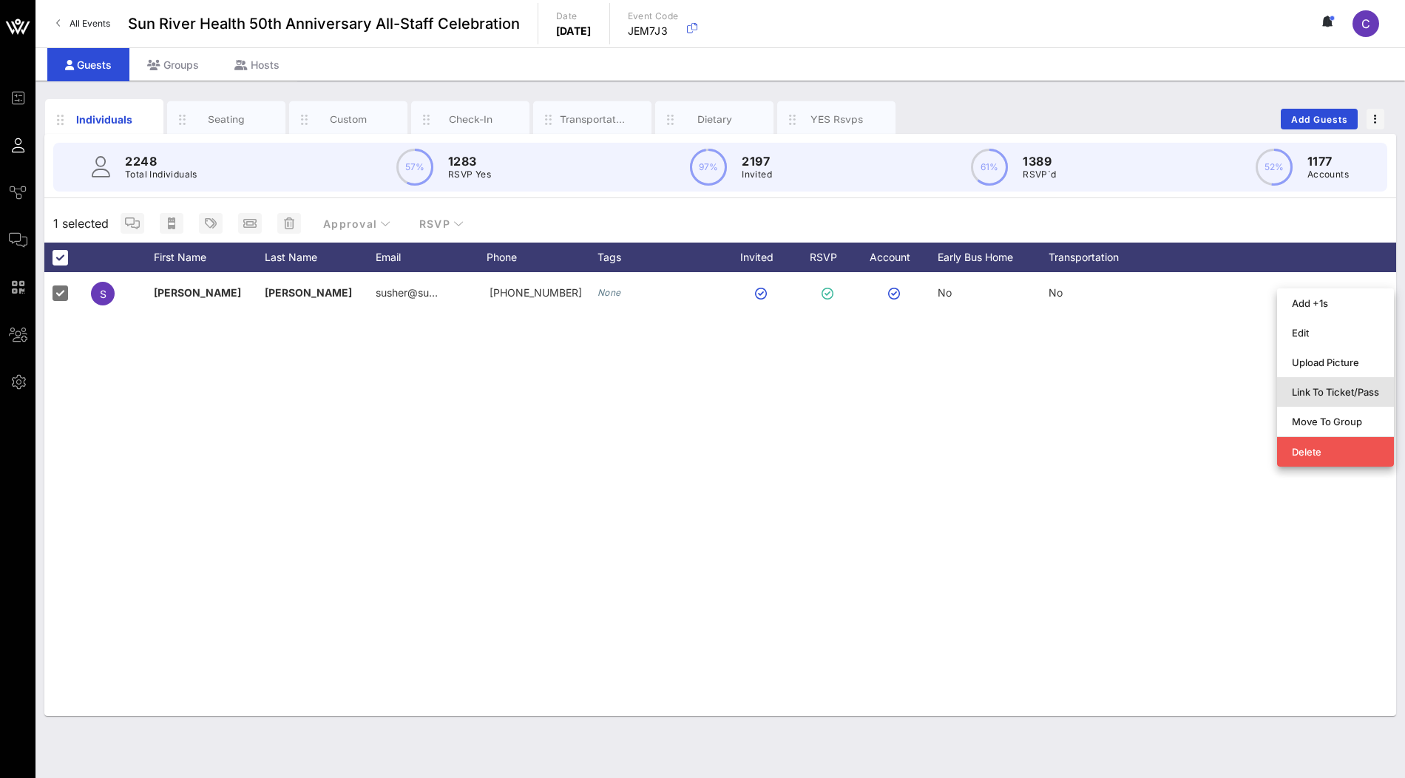
click at [1314, 390] on div "Link To Ticket/Pass" at bounding box center [1334, 392] width 87 height 12
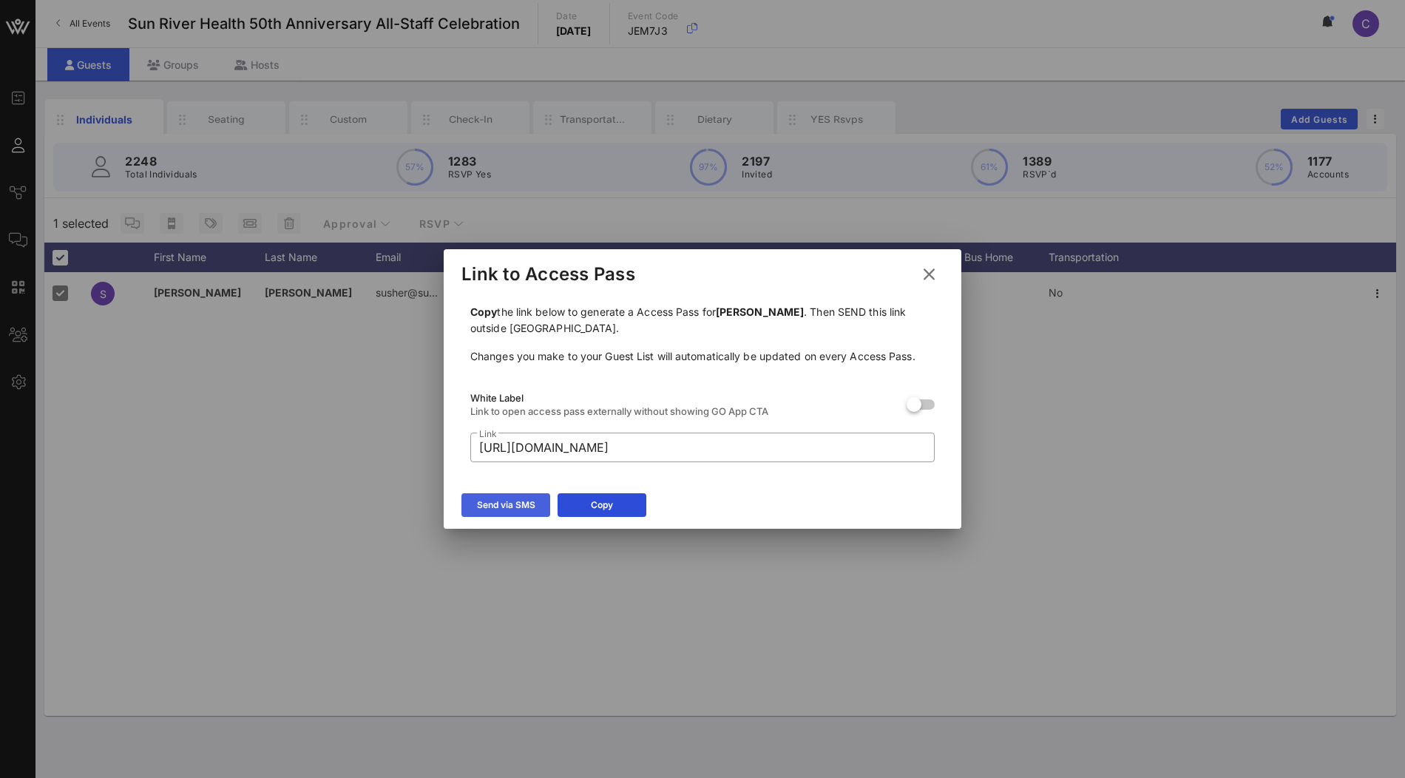
click at [512, 503] on div "Send via SMS" at bounding box center [506, 505] width 58 height 15
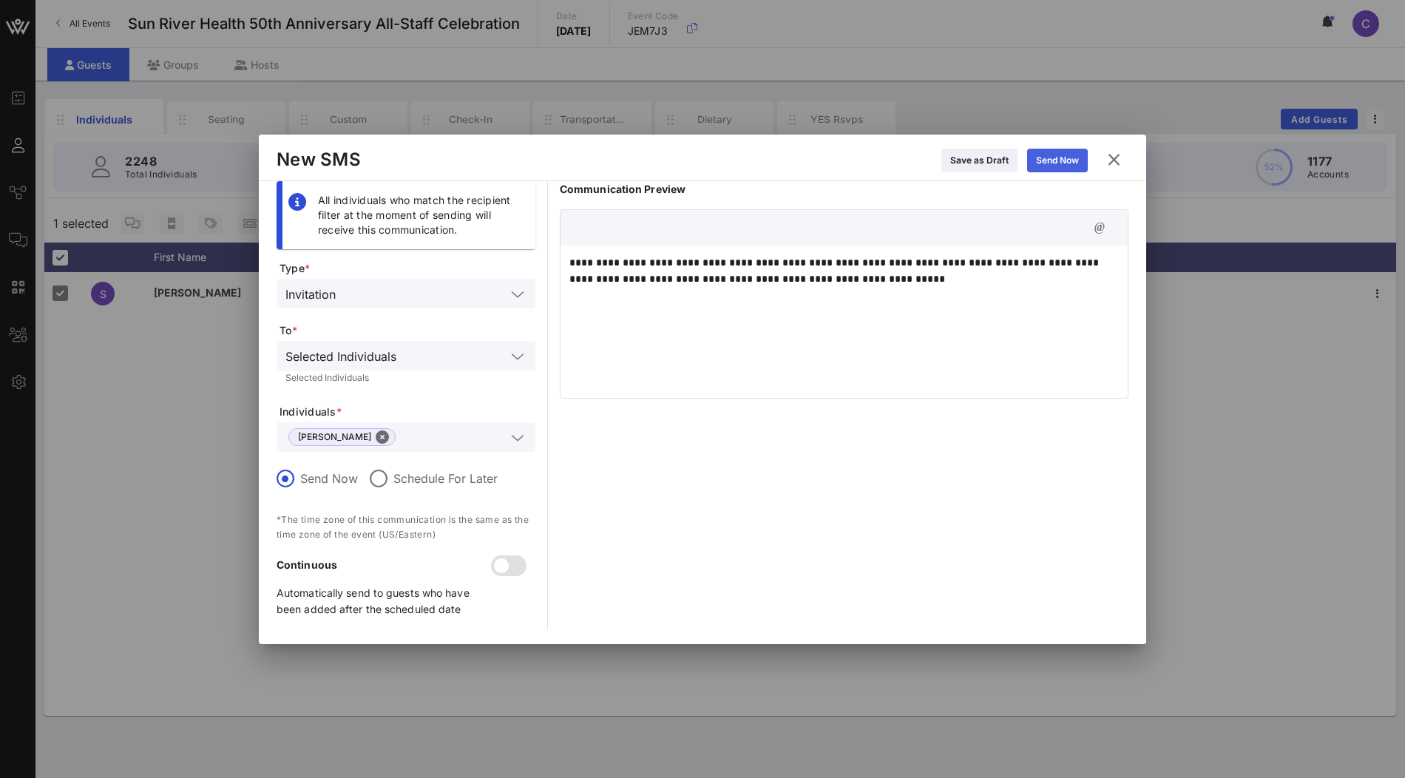
click at [1052, 166] on div "Send Now" at bounding box center [1057, 160] width 43 height 15
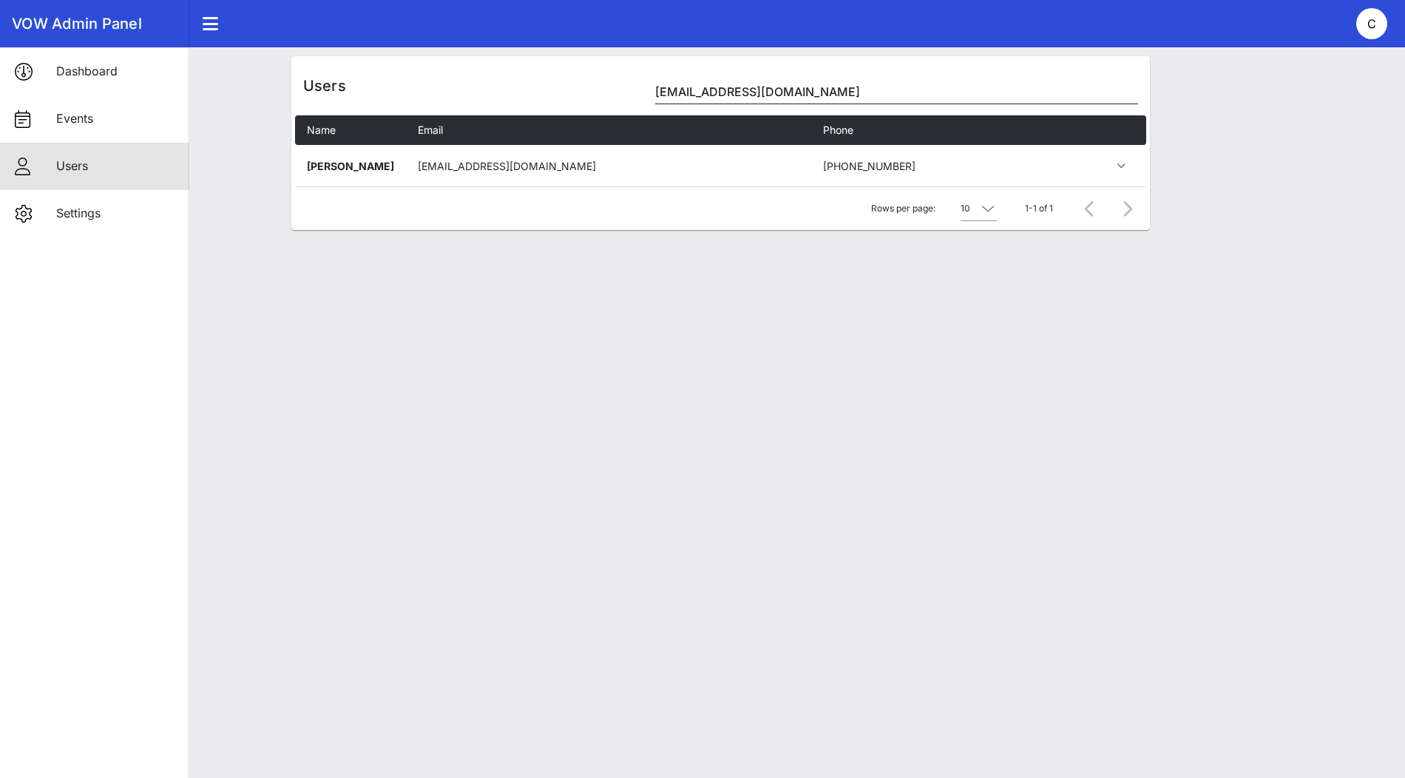
click at [757, 95] on input "[EMAIL_ADDRESS][DOMAIN_NAME]" at bounding box center [896, 92] width 482 height 24
paste input "rriver"
type input "[EMAIL_ADDRESS][DOMAIN_NAME]"
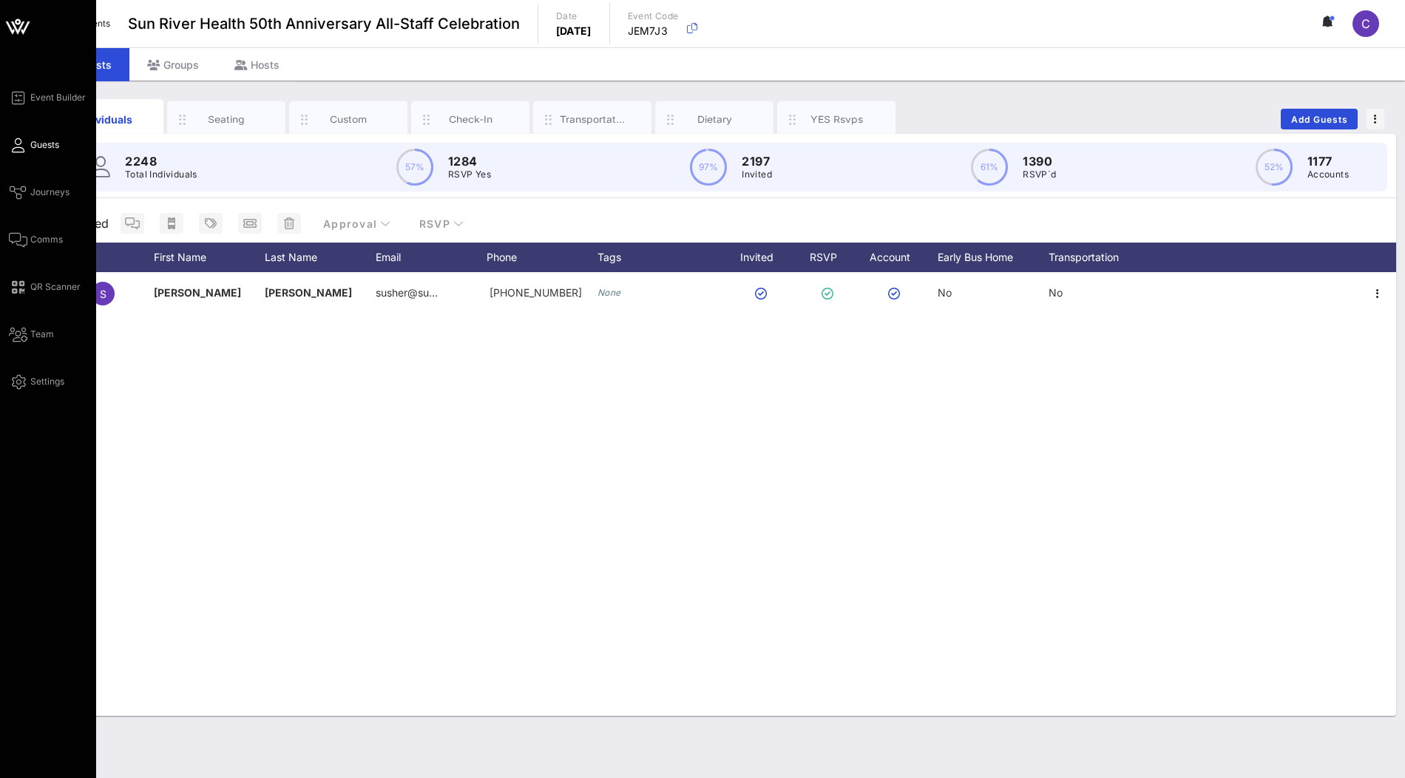
click at [40, 138] on span "Guests" at bounding box center [44, 144] width 29 height 13
click at [52, 97] on span "Event Builder" at bounding box center [57, 97] width 55 height 13
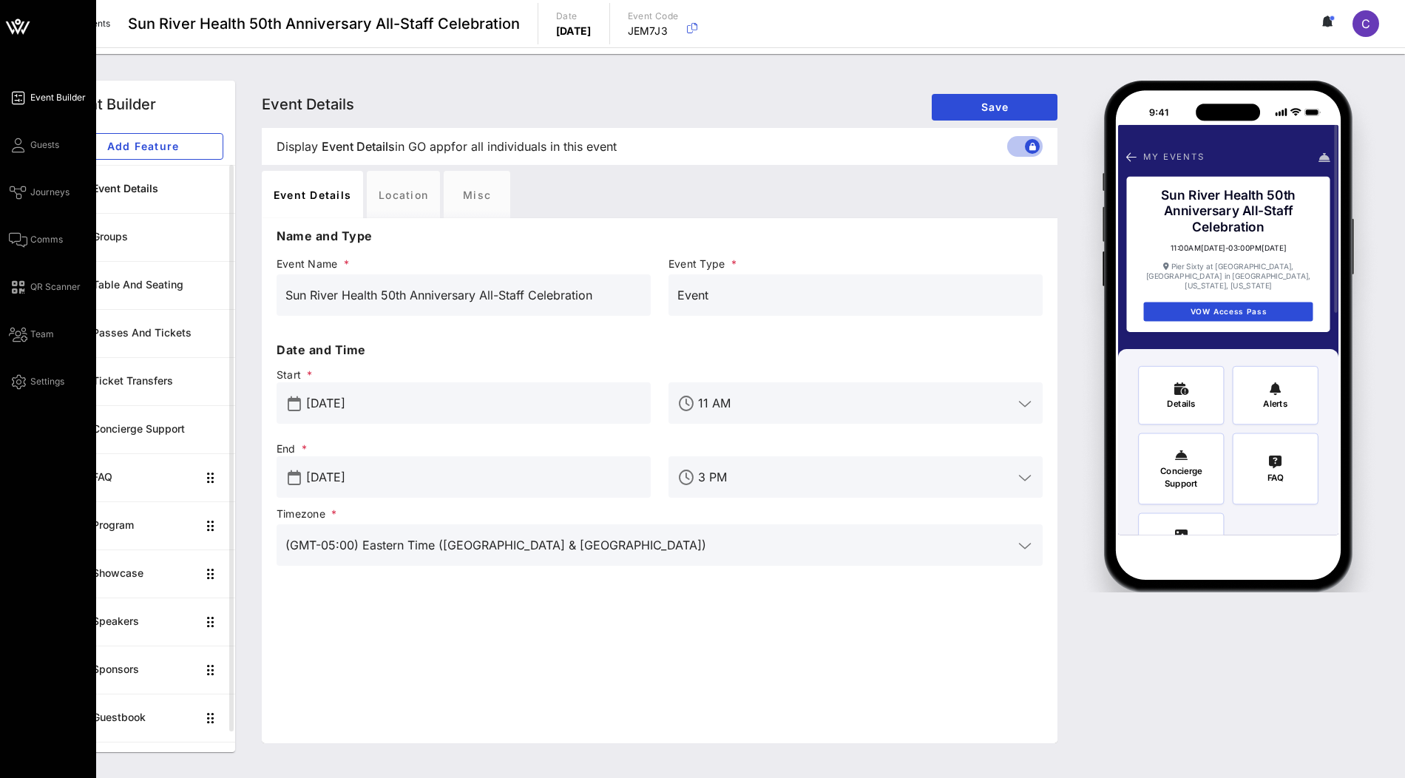
click at [20, 30] on icon at bounding box center [17, 26] width 35 height 35
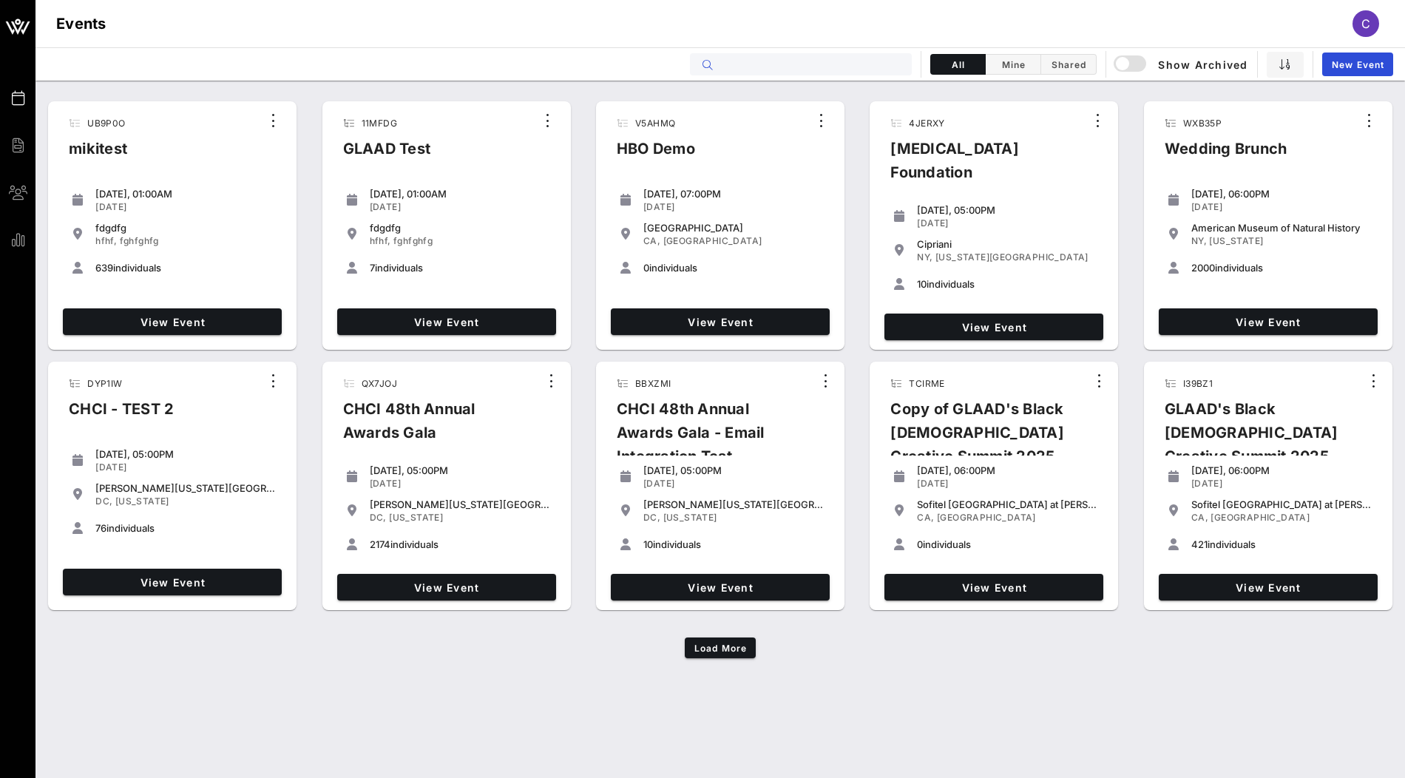
click at [746, 63] on input "text" at bounding box center [810, 64] width 183 height 19
paste input "XH48SQ"
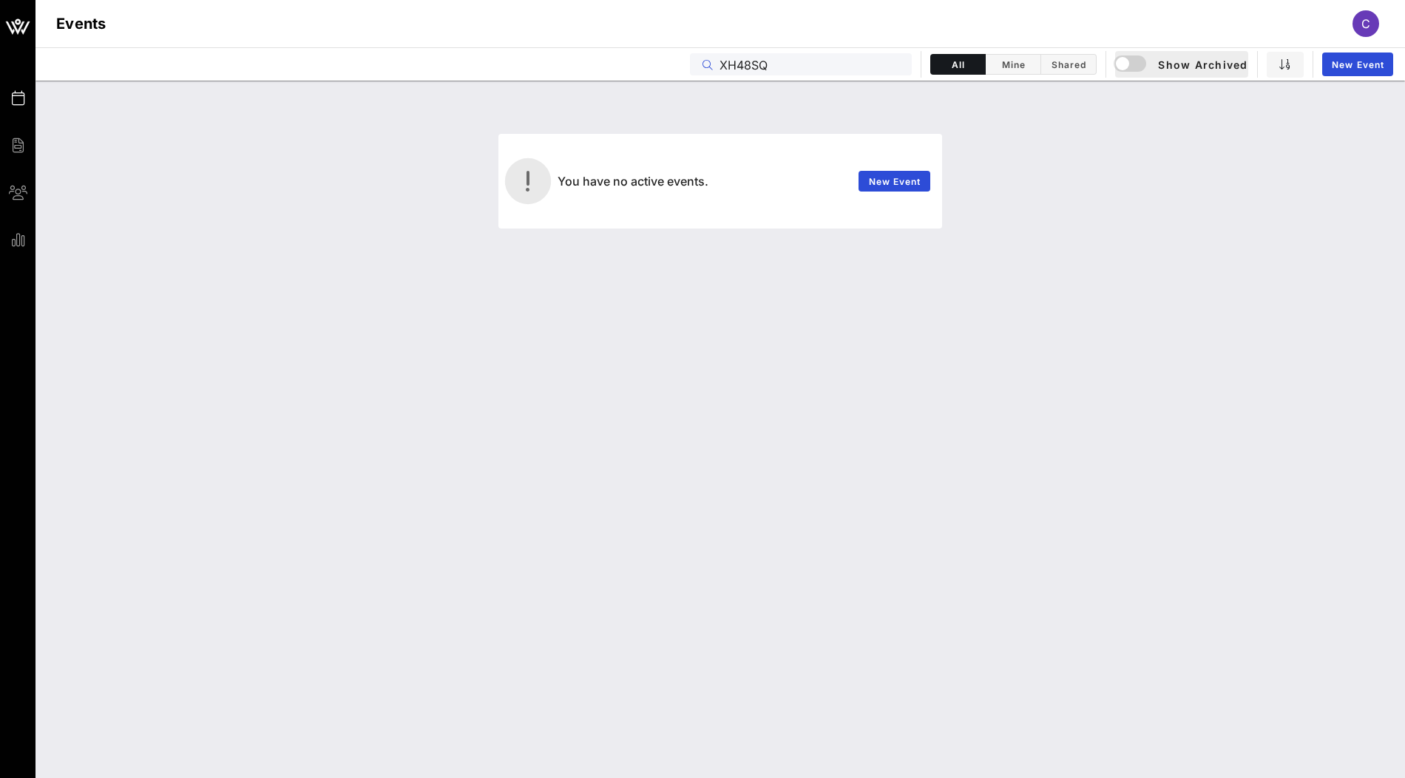
type input "XH48SQ"
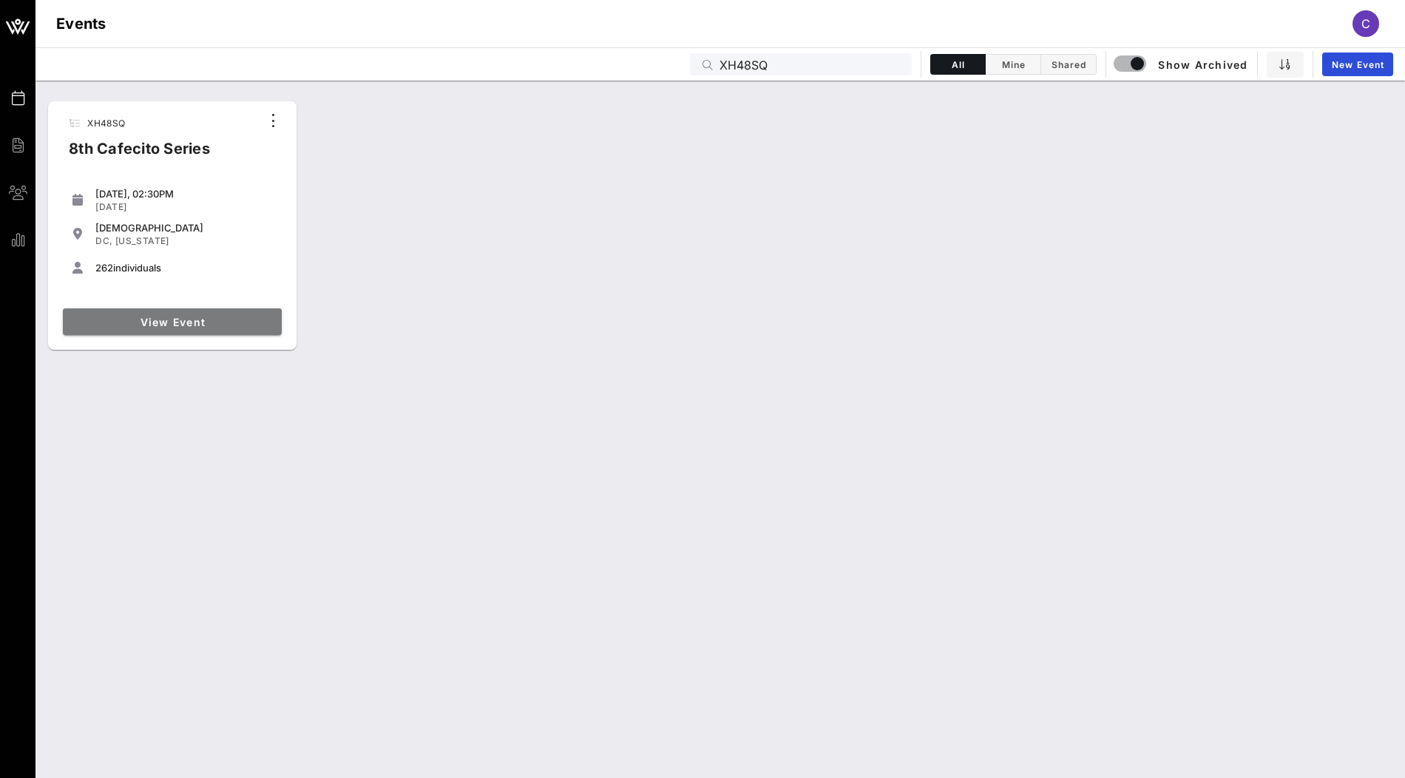
click at [194, 319] on span "View Event" at bounding box center [172, 322] width 207 height 13
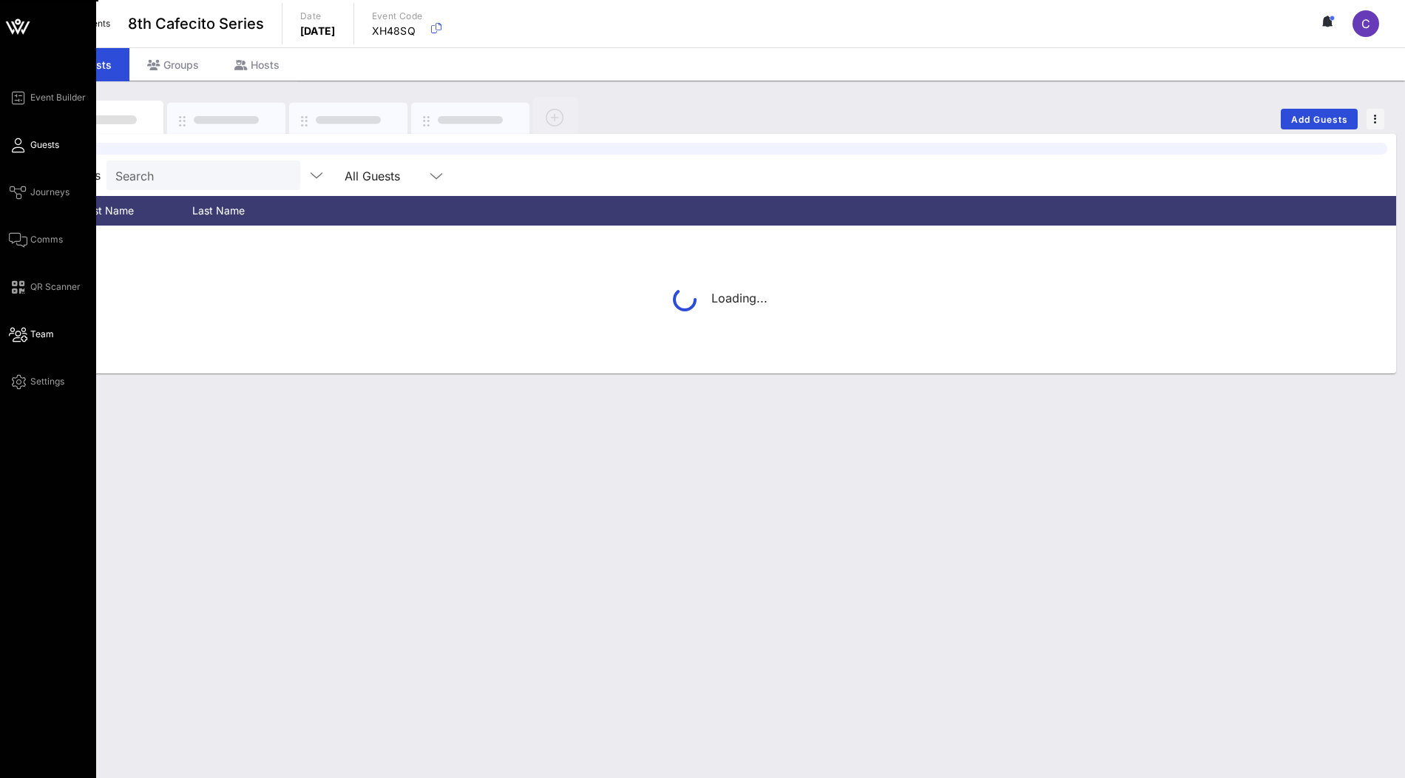
click at [38, 332] on span "Team" at bounding box center [42, 333] width 24 height 13
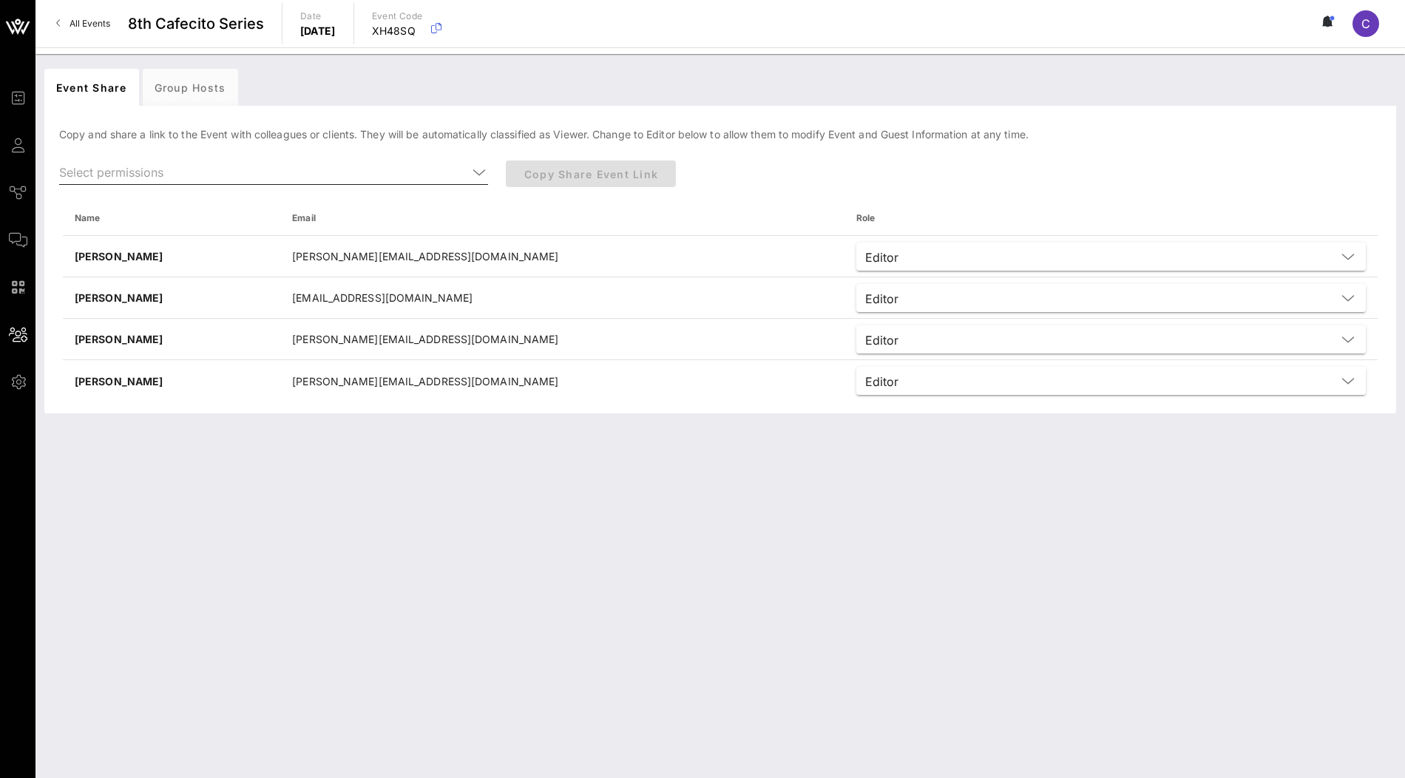
click at [481, 179] on icon at bounding box center [478, 172] width 13 height 18
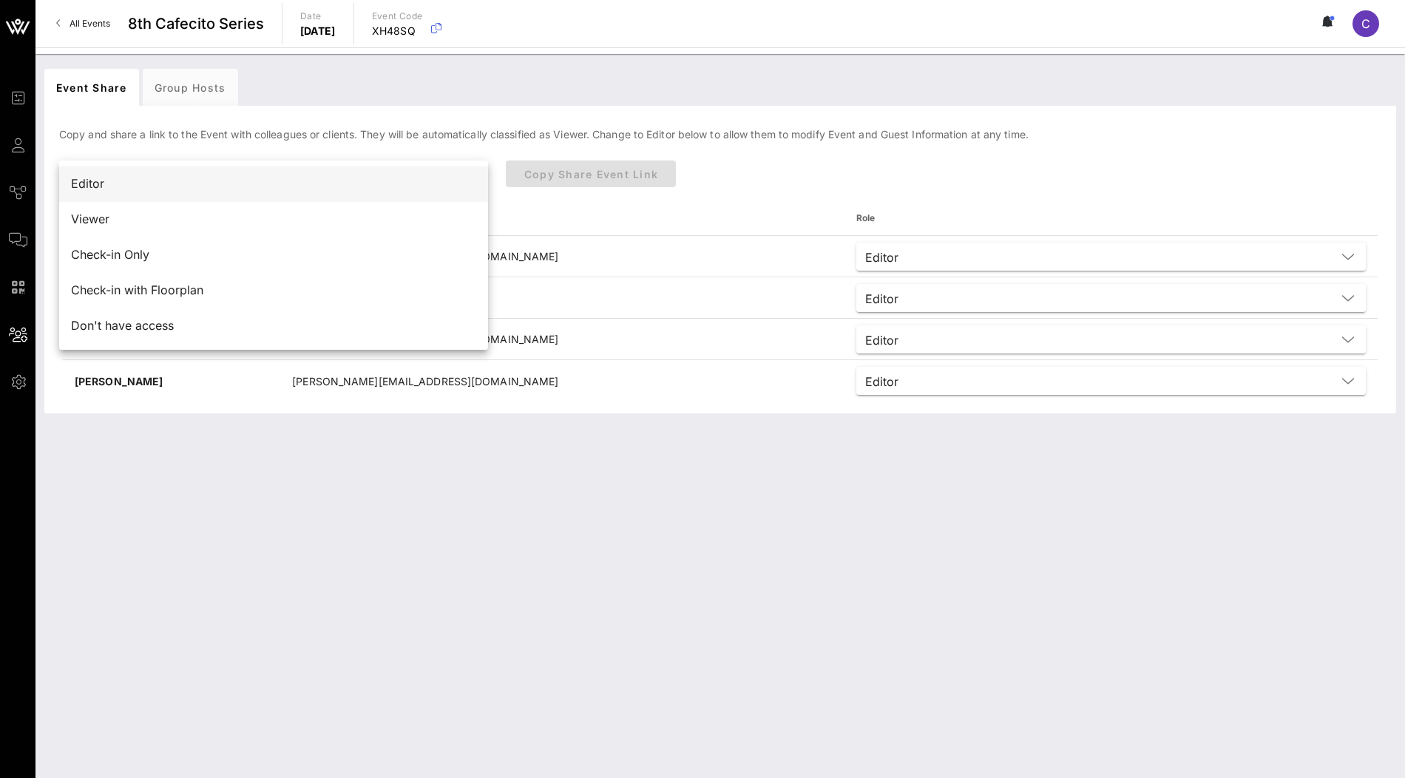
click at [411, 182] on div "Editor" at bounding box center [273, 184] width 405 height 14
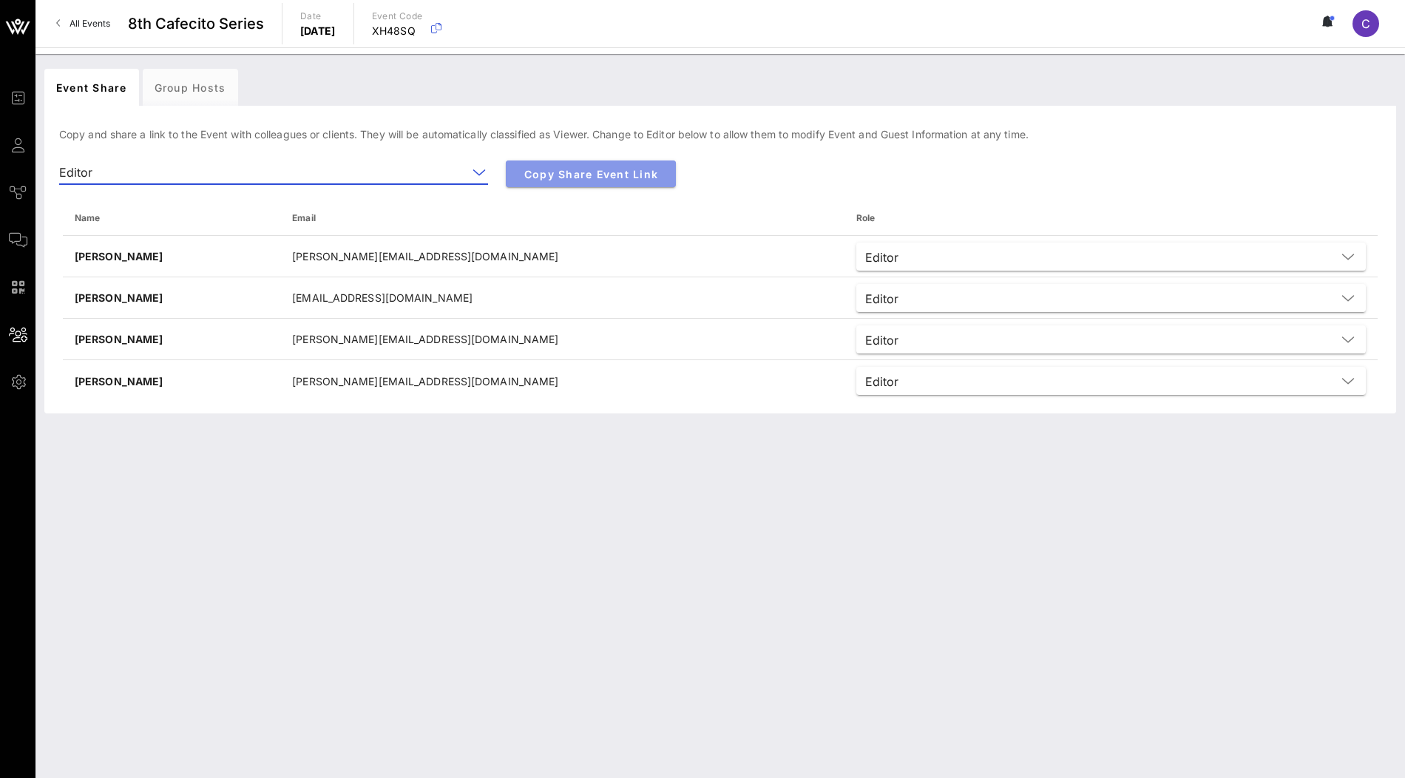
click at [590, 174] on span "Copy Share Event Link" at bounding box center [590, 174] width 146 height 13
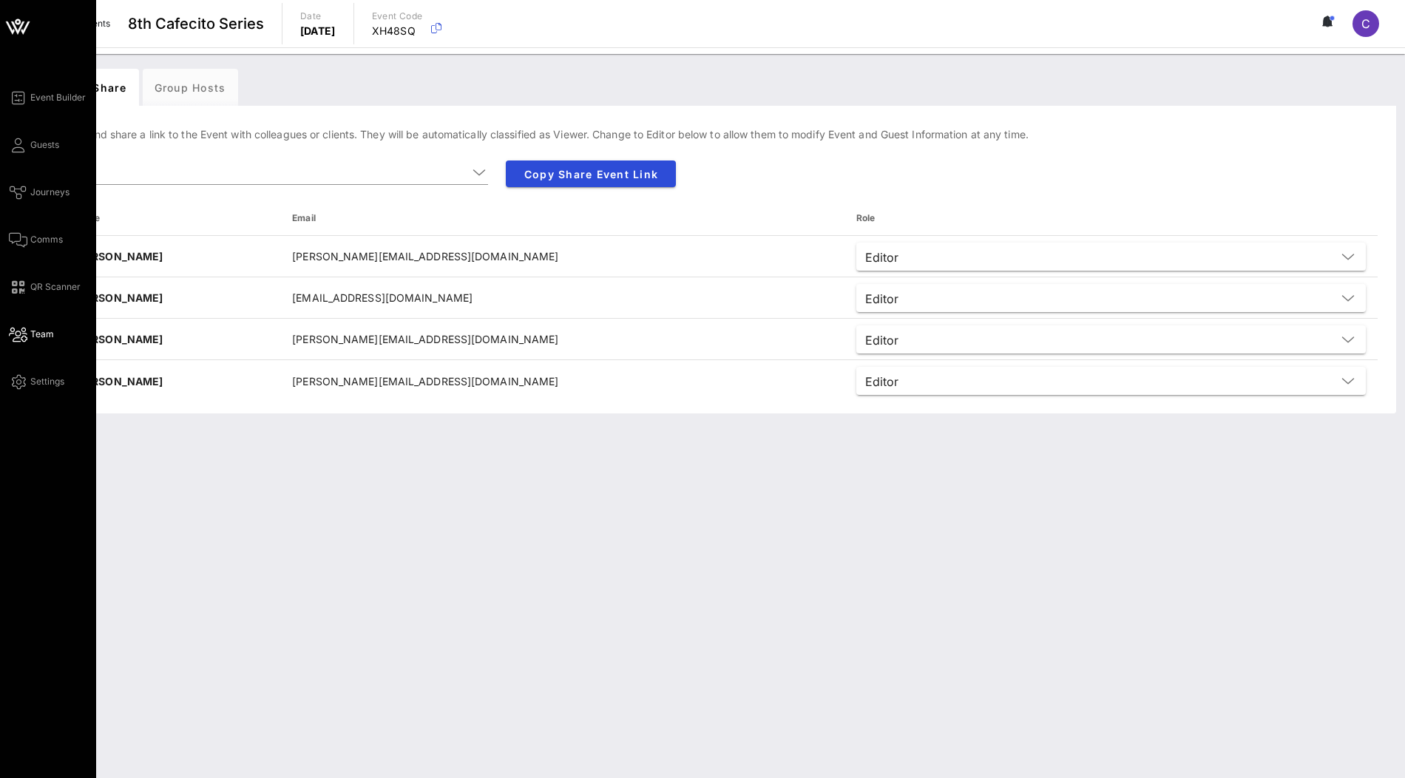
click at [13, 25] on icon at bounding box center [17, 27] width 13 height 13
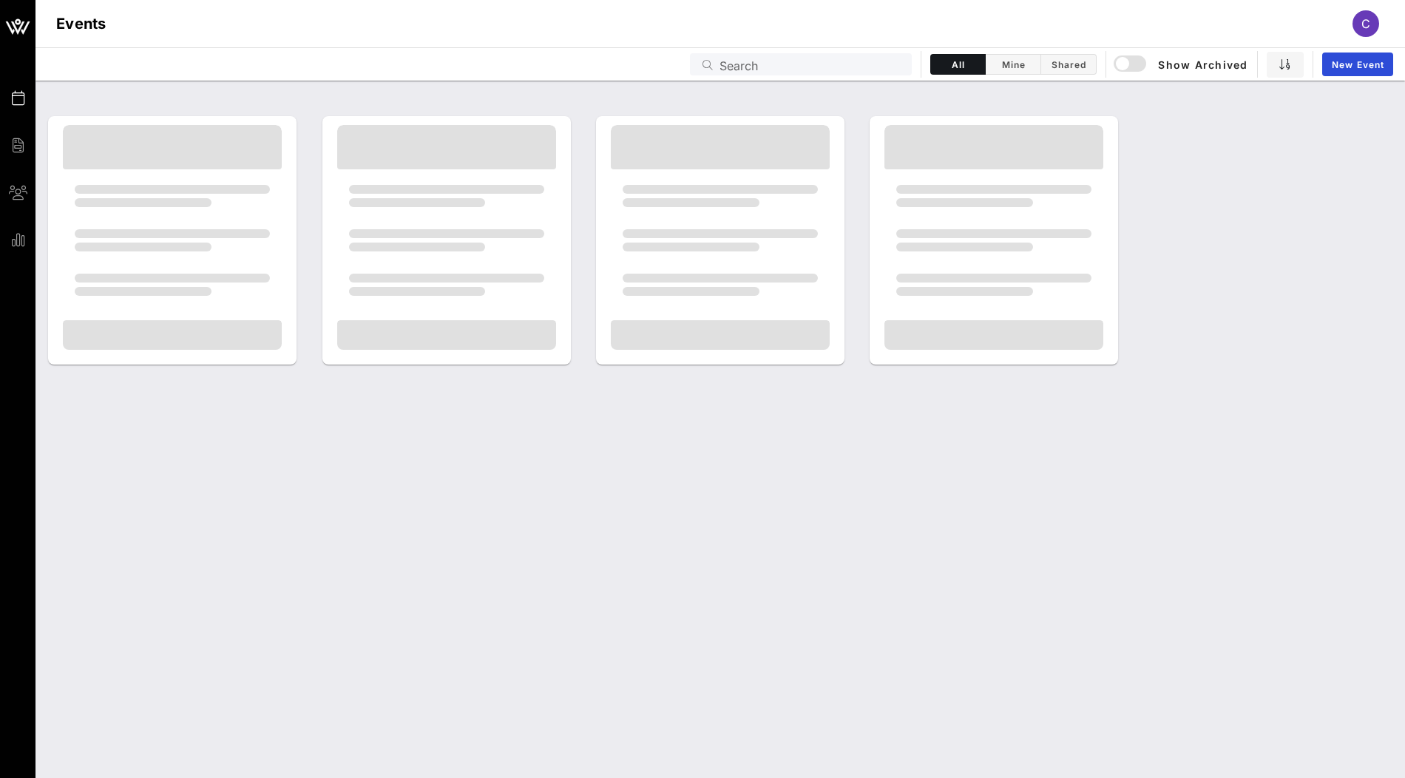
click at [776, 63] on input "Search" at bounding box center [810, 64] width 183 height 19
paste input "I39BZ1"
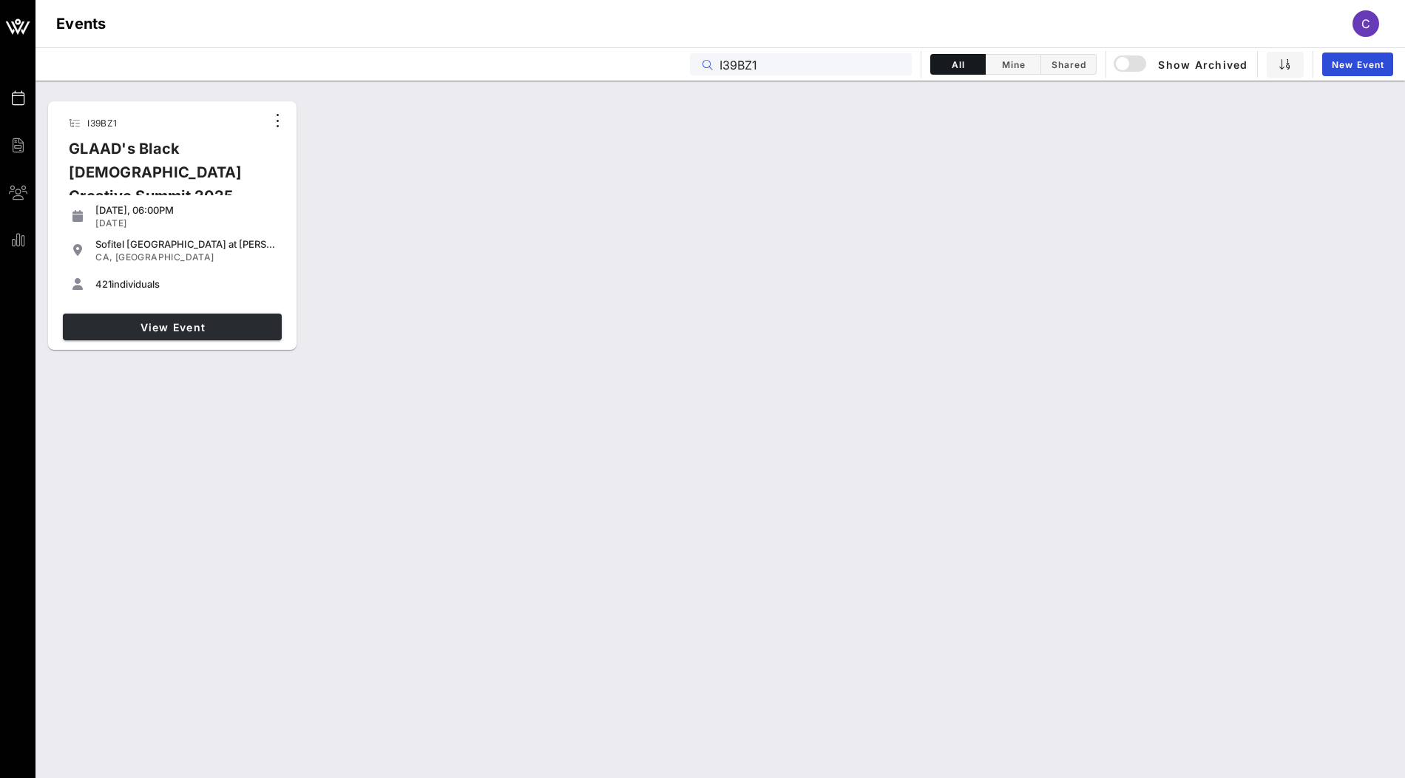
type input "I39BZ1"
click at [228, 332] on span "View Event" at bounding box center [172, 327] width 207 height 13
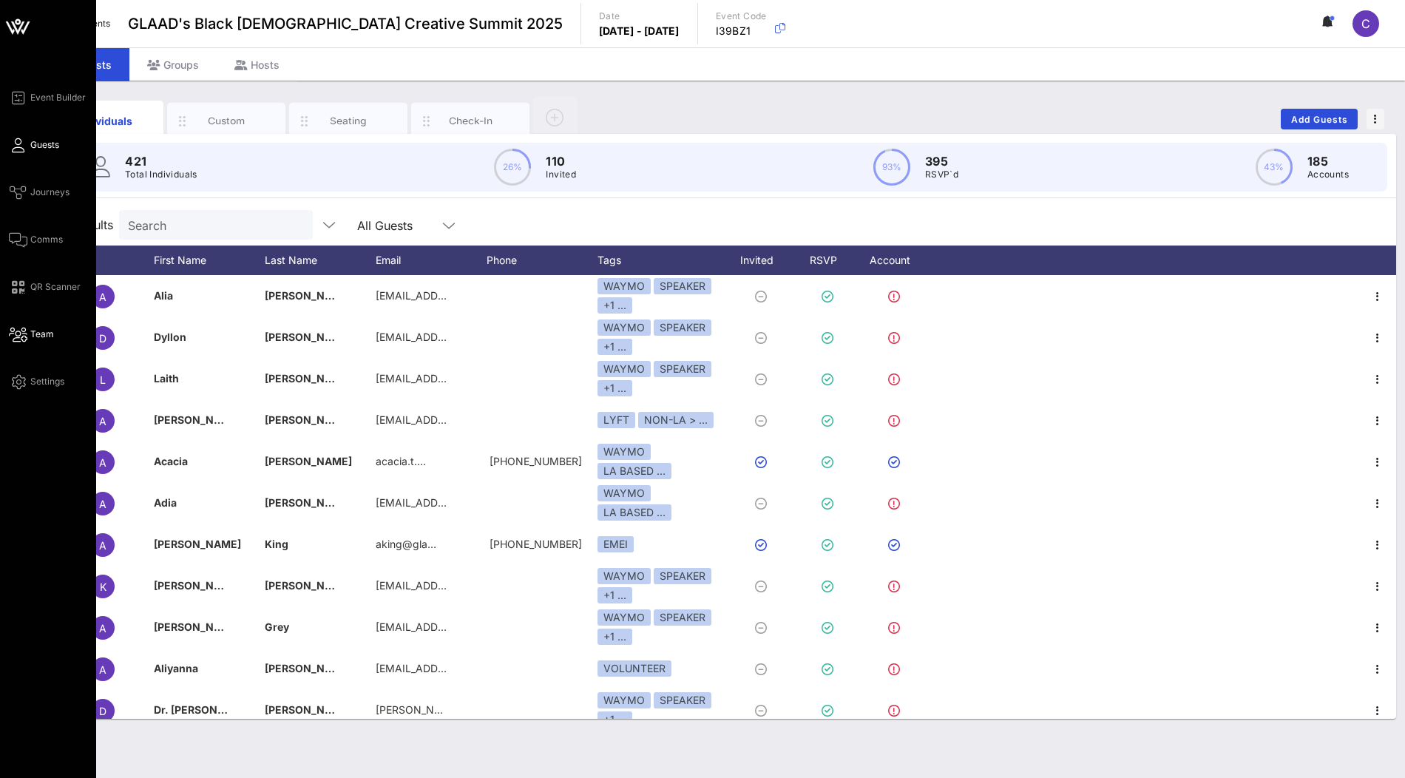
click at [28, 330] on link "Team" at bounding box center [31, 334] width 45 height 18
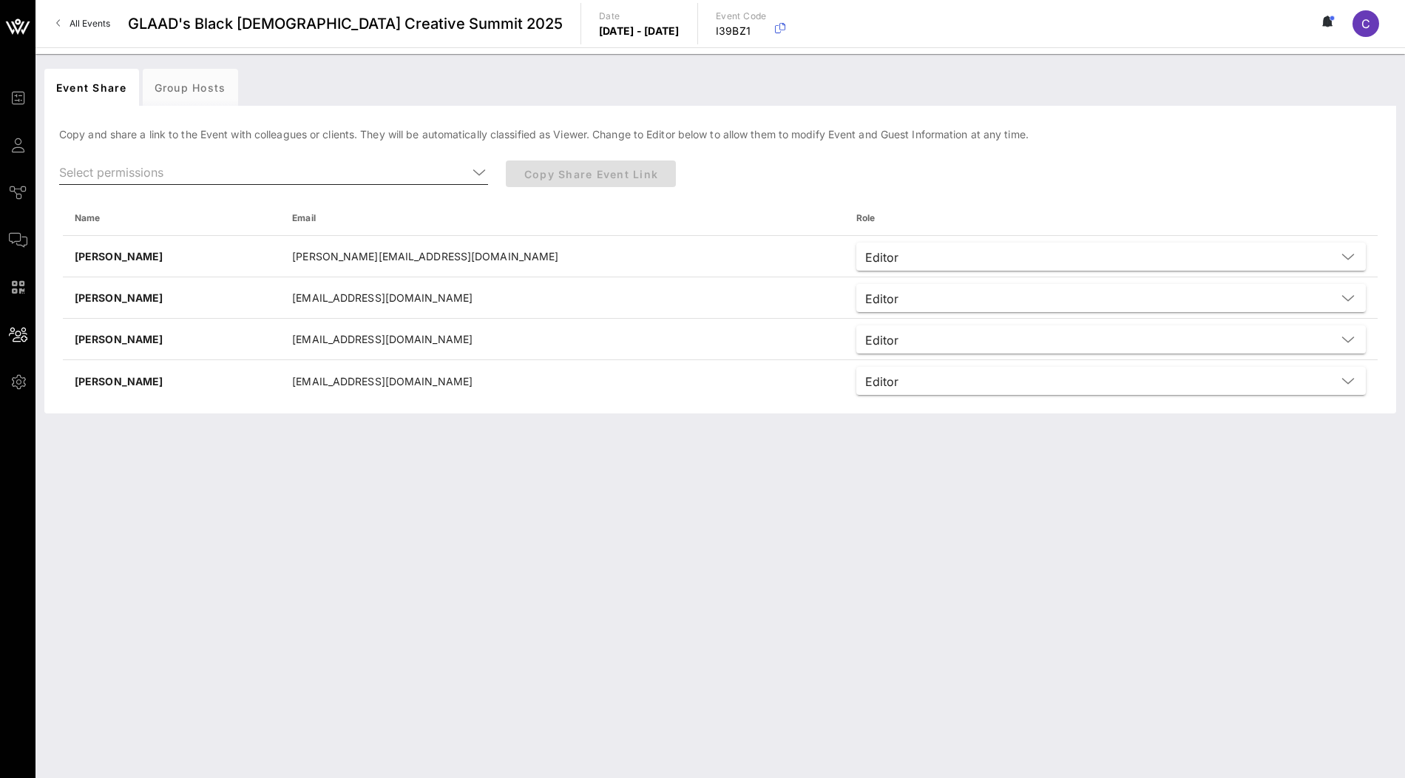
click at [265, 166] on input "text" at bounding box center [263, 172] width 408 height 24
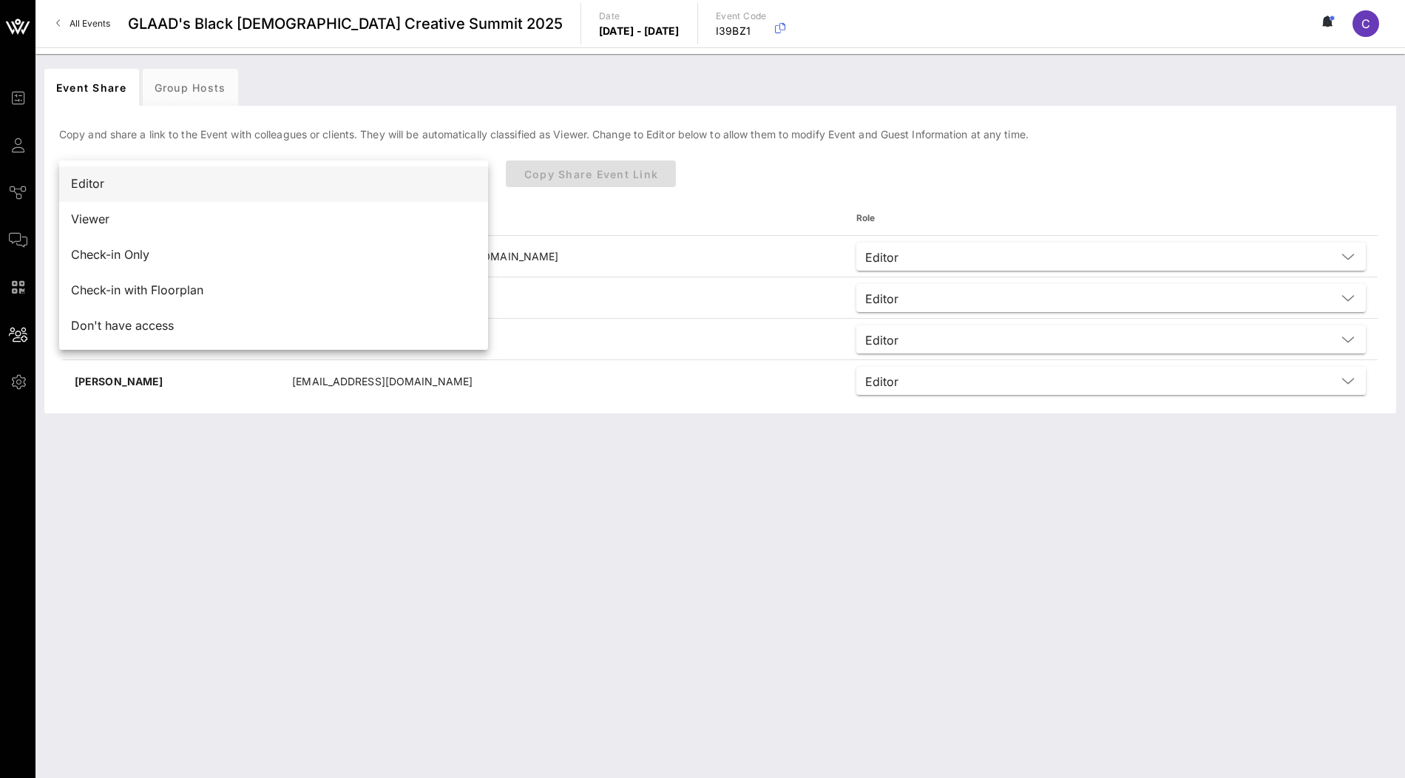
click at [234, 174] on div "Editor" at bounding box center [273, 184] width 405 height 32
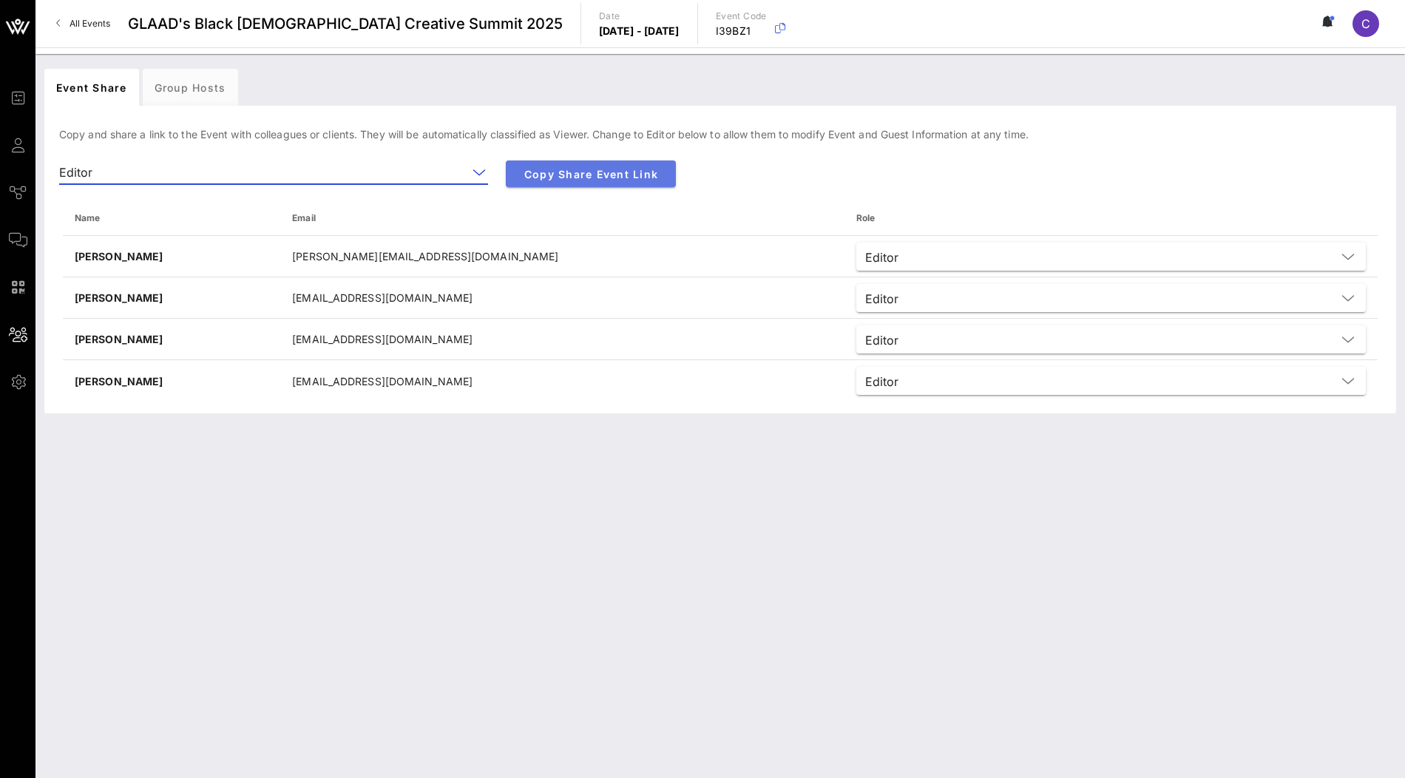
click at [615, 173] on span "Copy Share Event Link" at bounding box center [590, 174] width 146 height 13
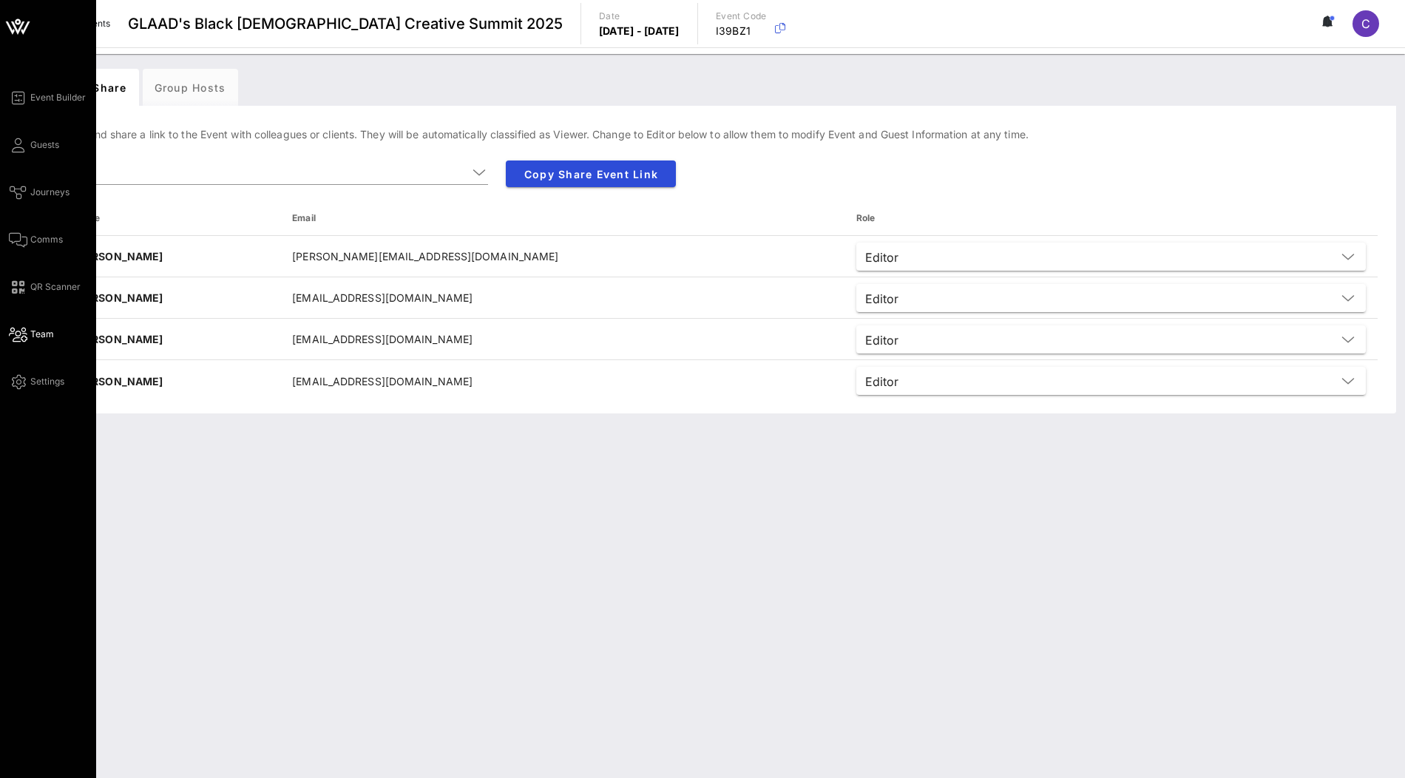
click at [18, 20] on icon at bounding box center [17, 21] width 5 height 5
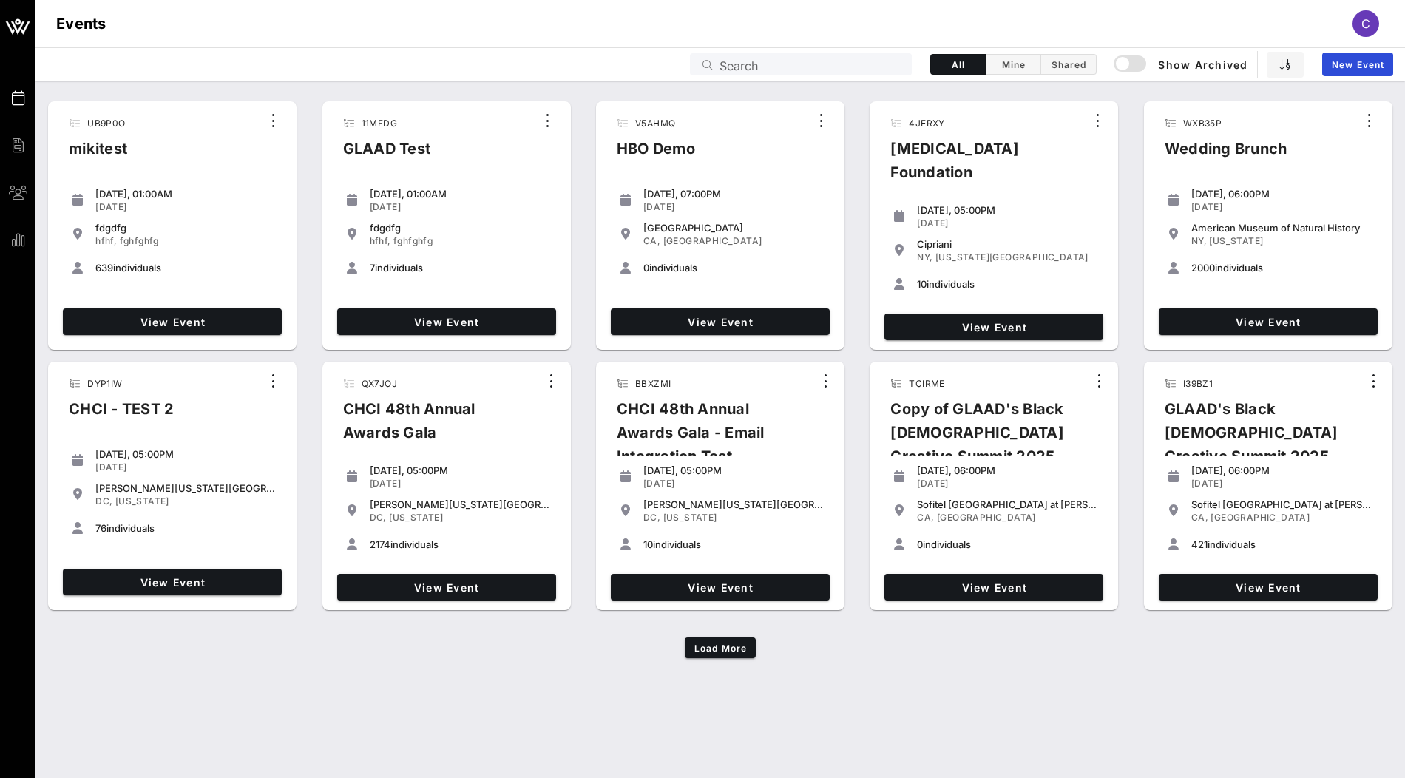
click at [807, 67] on input "Search" at bounding box center [810, 64] width 183 height 19
paste input "BI6HIO"
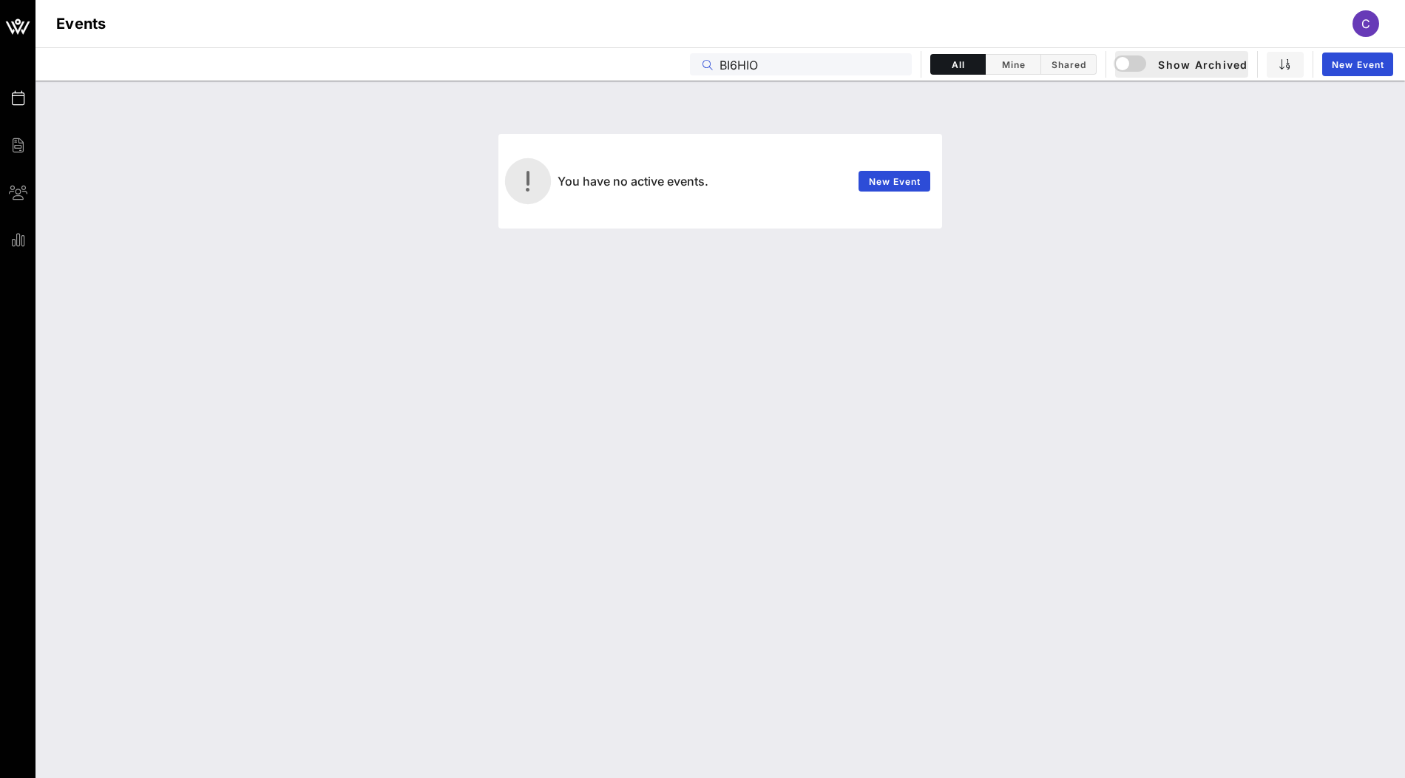
type input "BI6HIO"
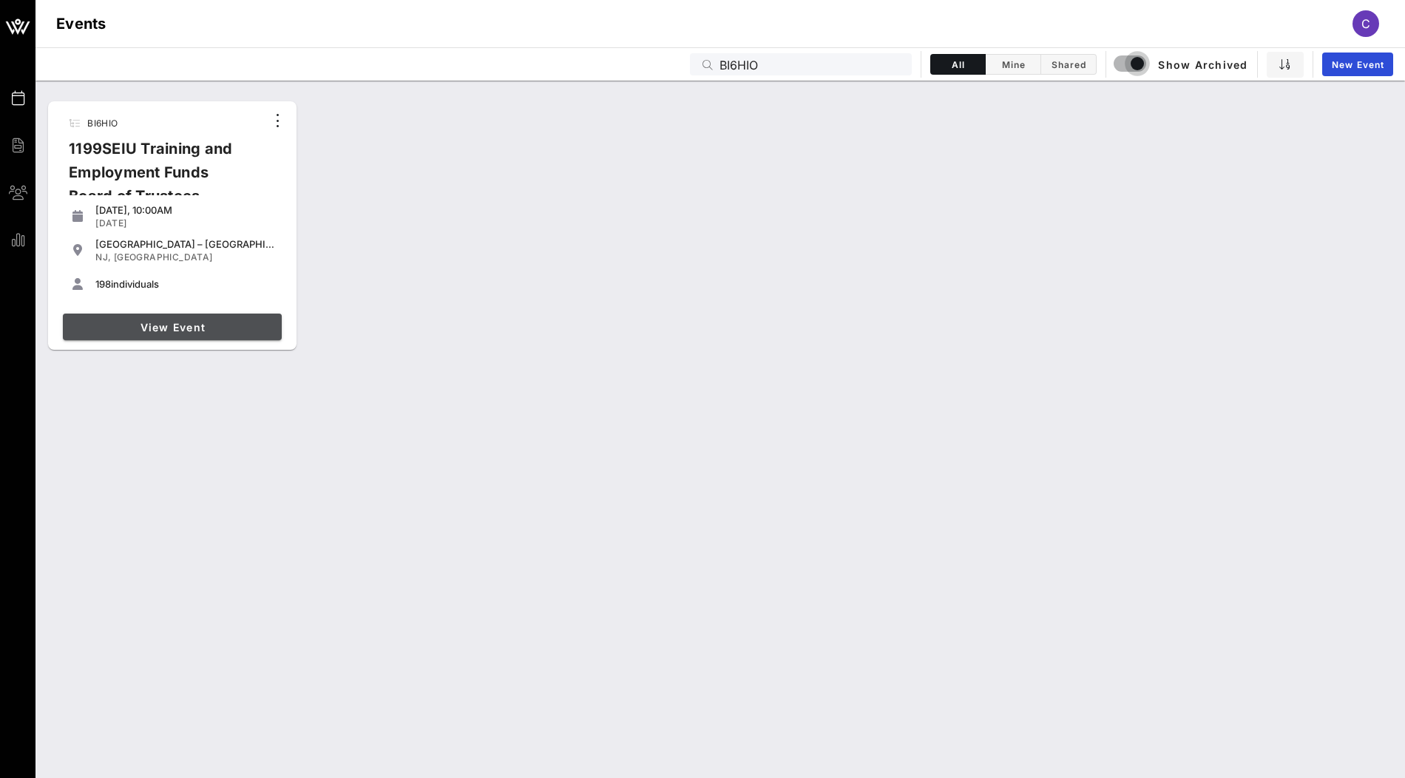
click at [118, 321] on span "View Event" at bounding box center [172, 327] width 207 height 13
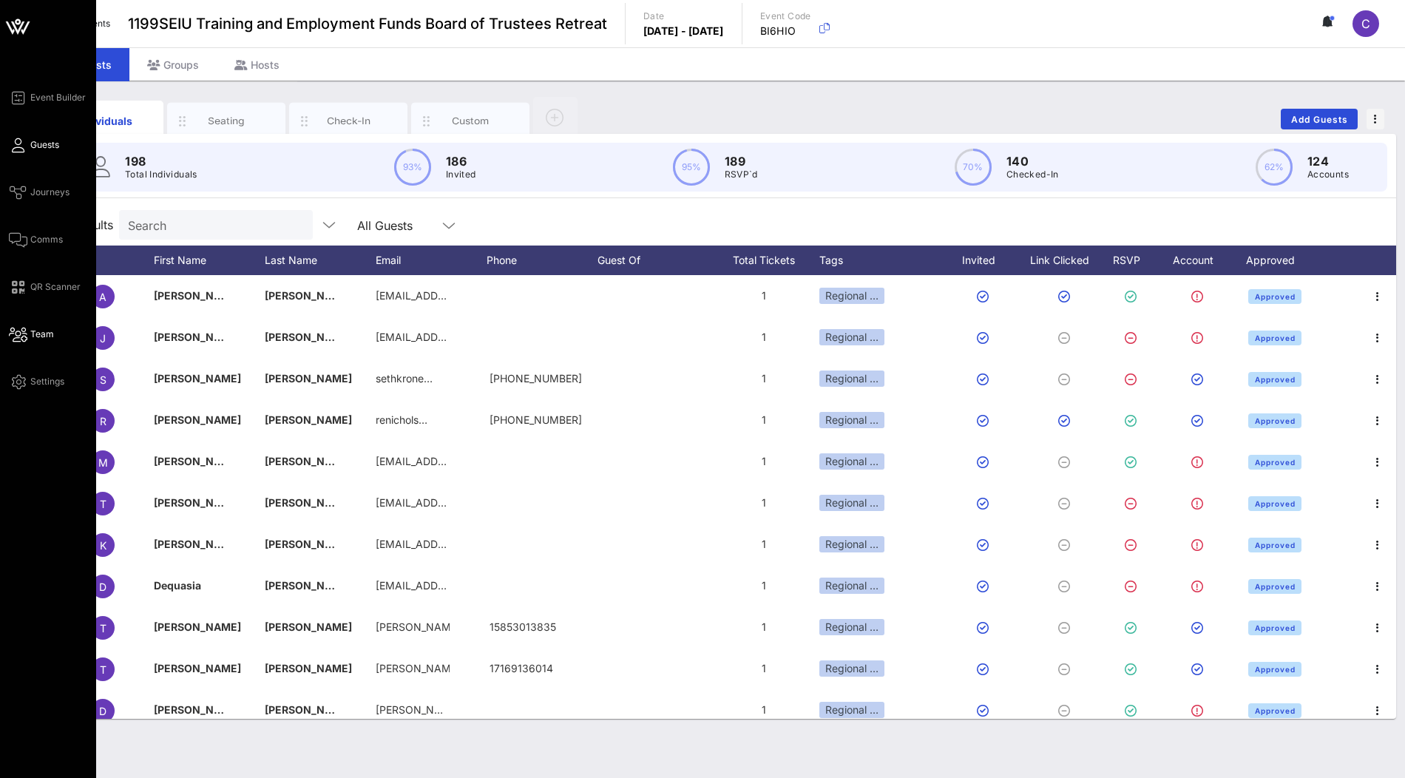
click at [46, 336] on span "Team" at bounding box center [42, 333] width 24 height 13
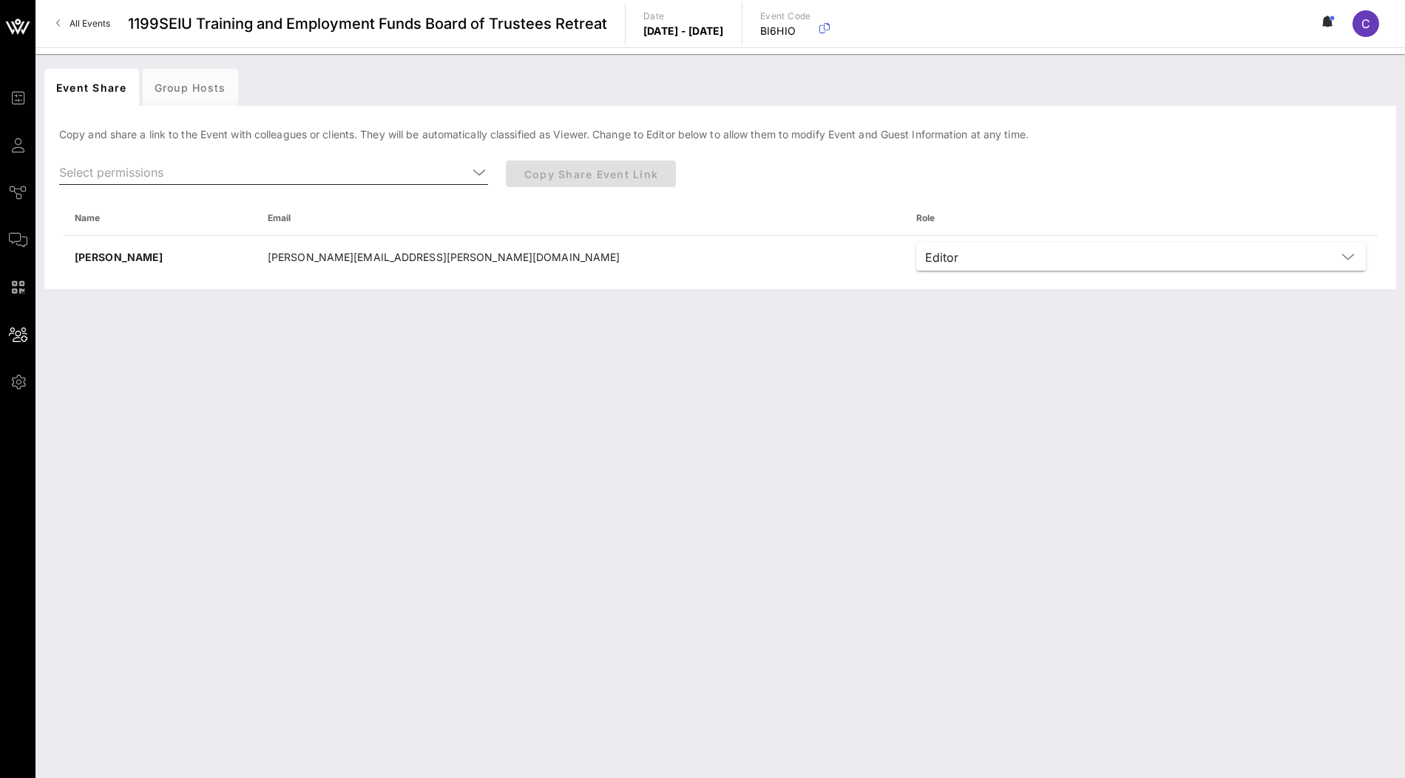
click at [481, 169] on icon at bounding box center [478, 172] width 13 height 18
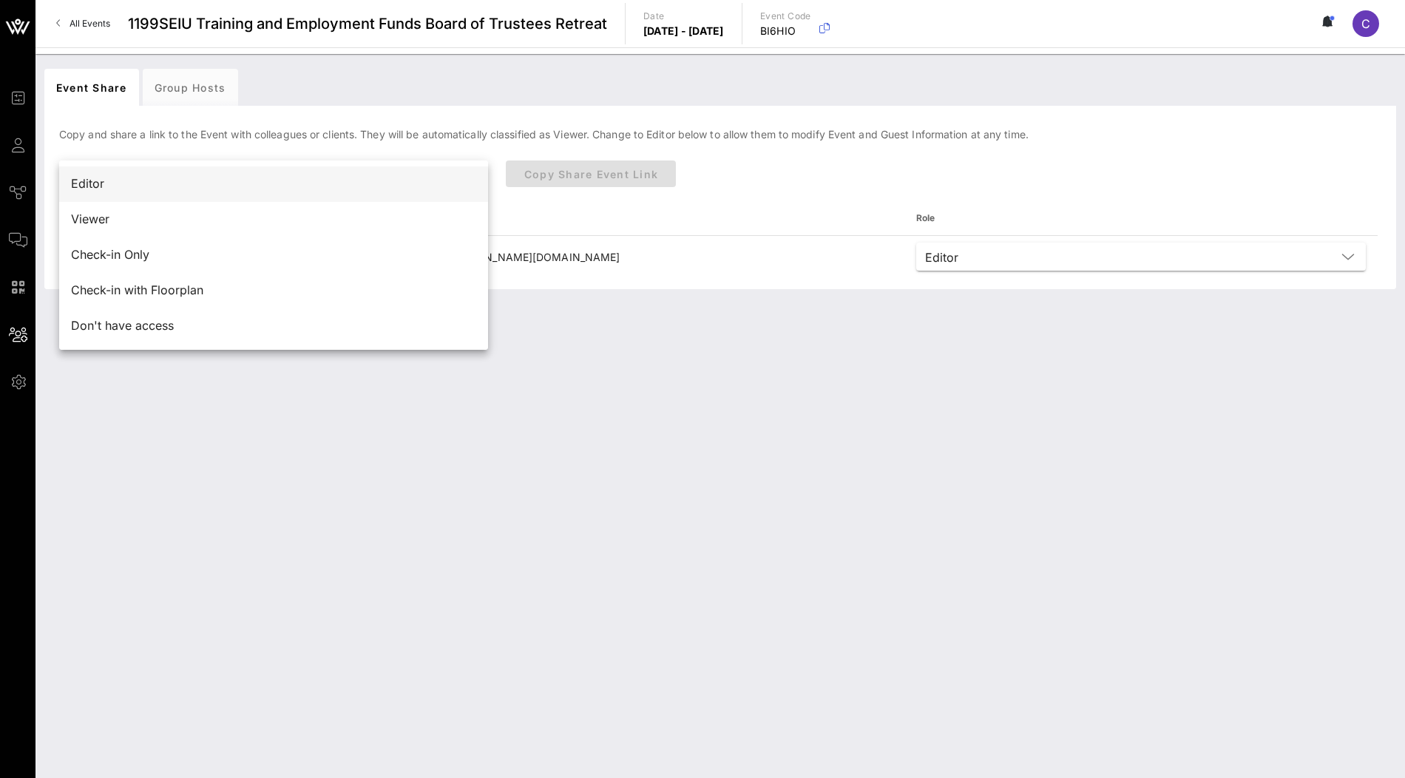
click at [382, 180] on div "Editor" at bounding box center [273, 184] width 405 height 14
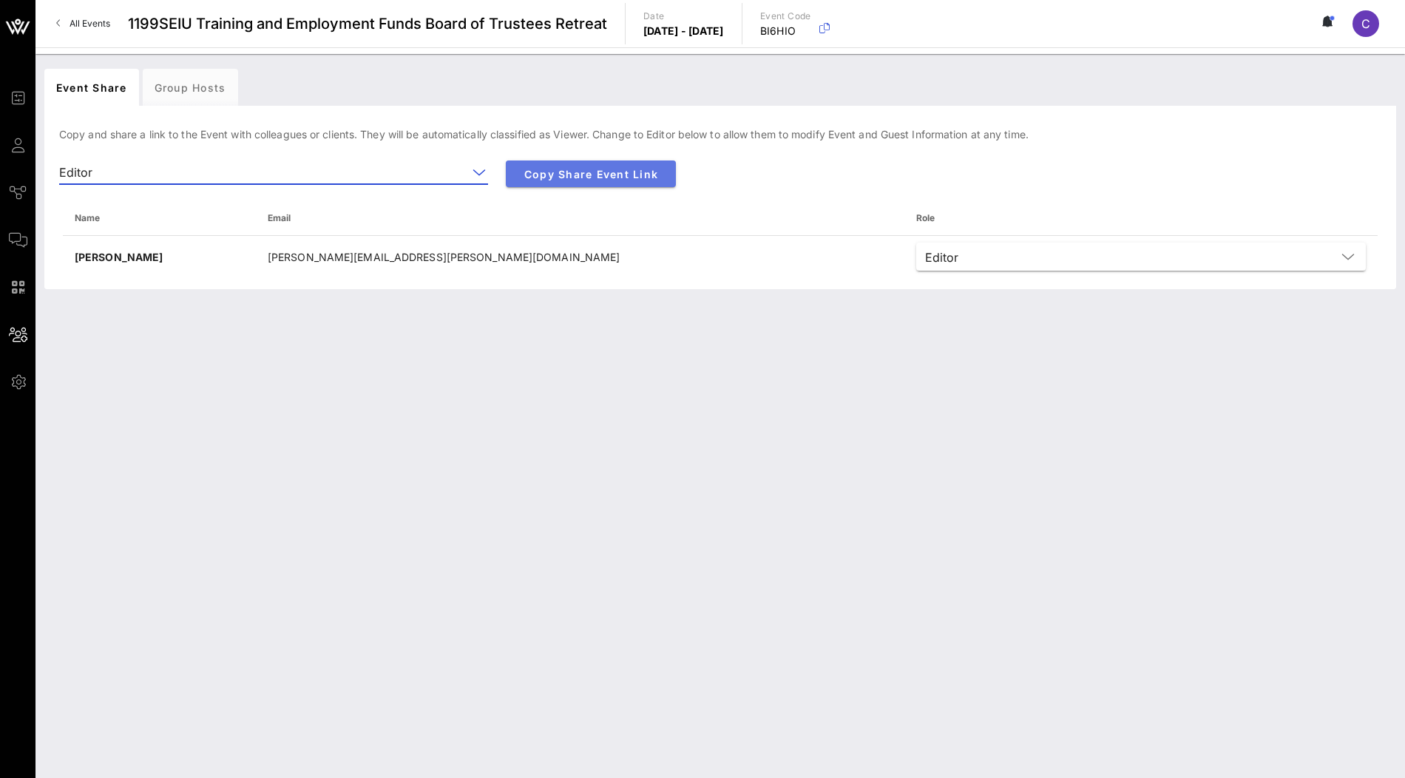
click at [564, 166] on button "Copy Share Event Link" at bounding box center [591, 173] width 170 height 27
